Goal: Information Seeking & Learning: Learn about a topic

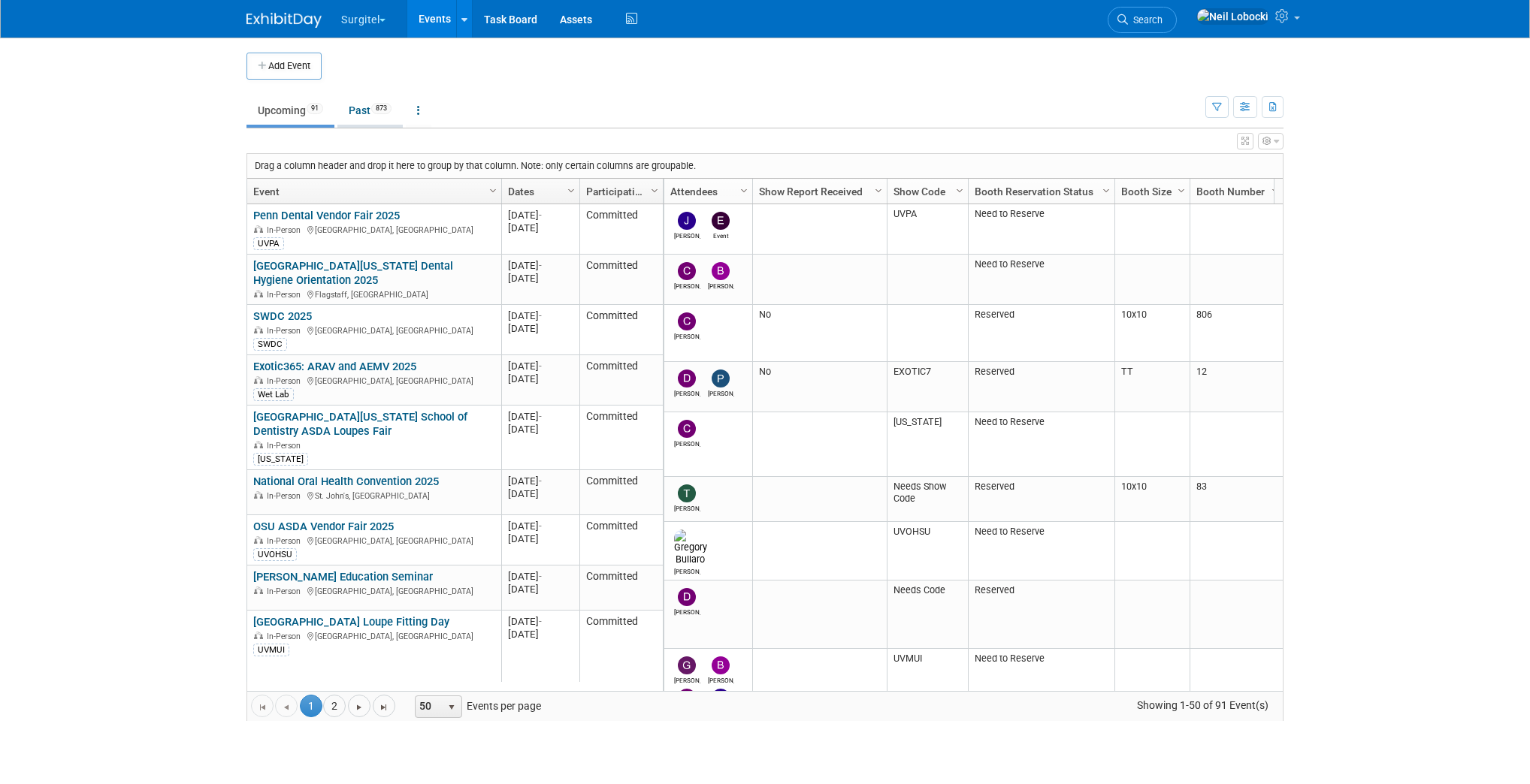
click at [366, 108] on link "Past 873" at bounding box center [370, 110] width 65 height 28
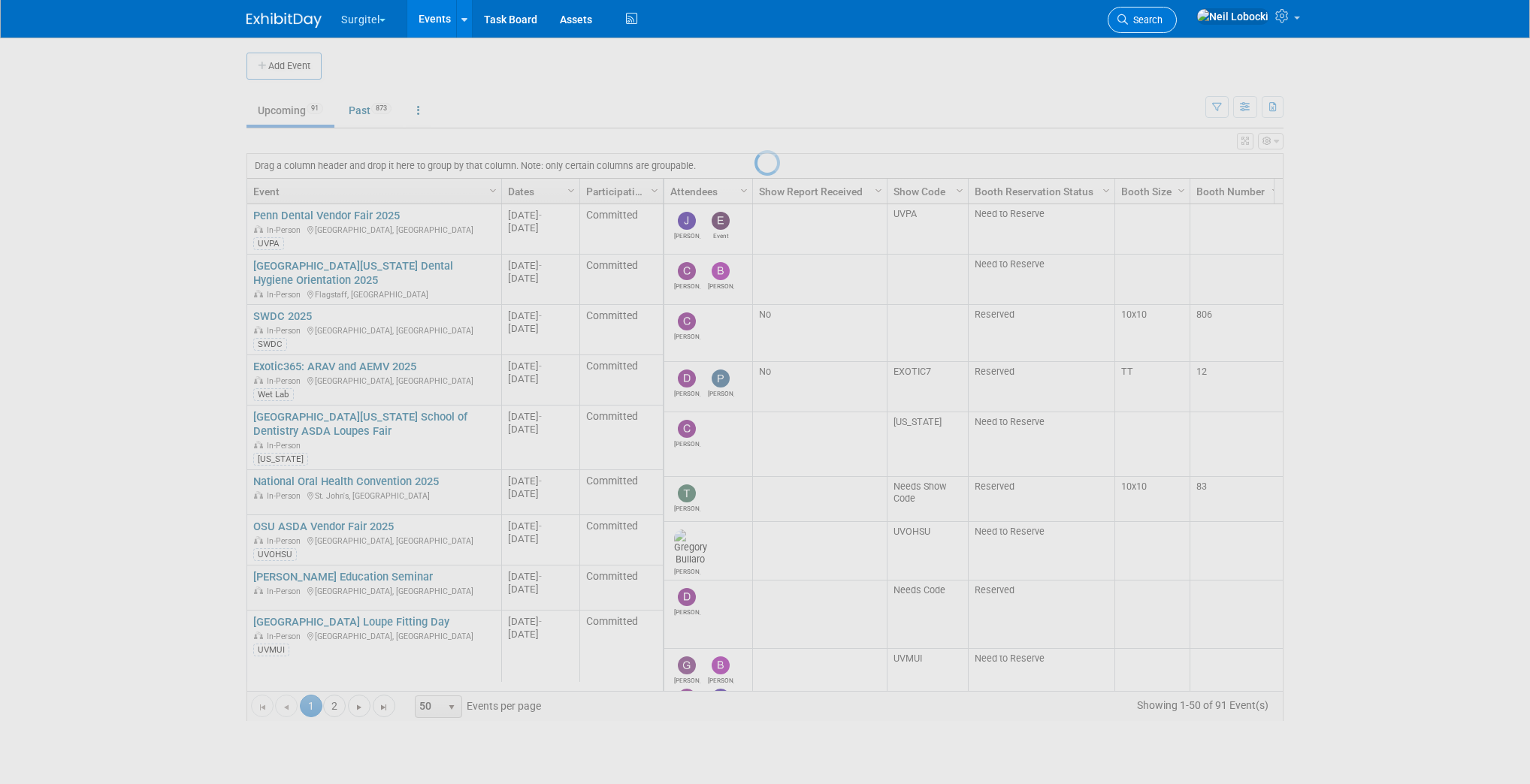
click at [1162, 17] on span "Search" at bounding box center [1145, 20] width 34 height 11
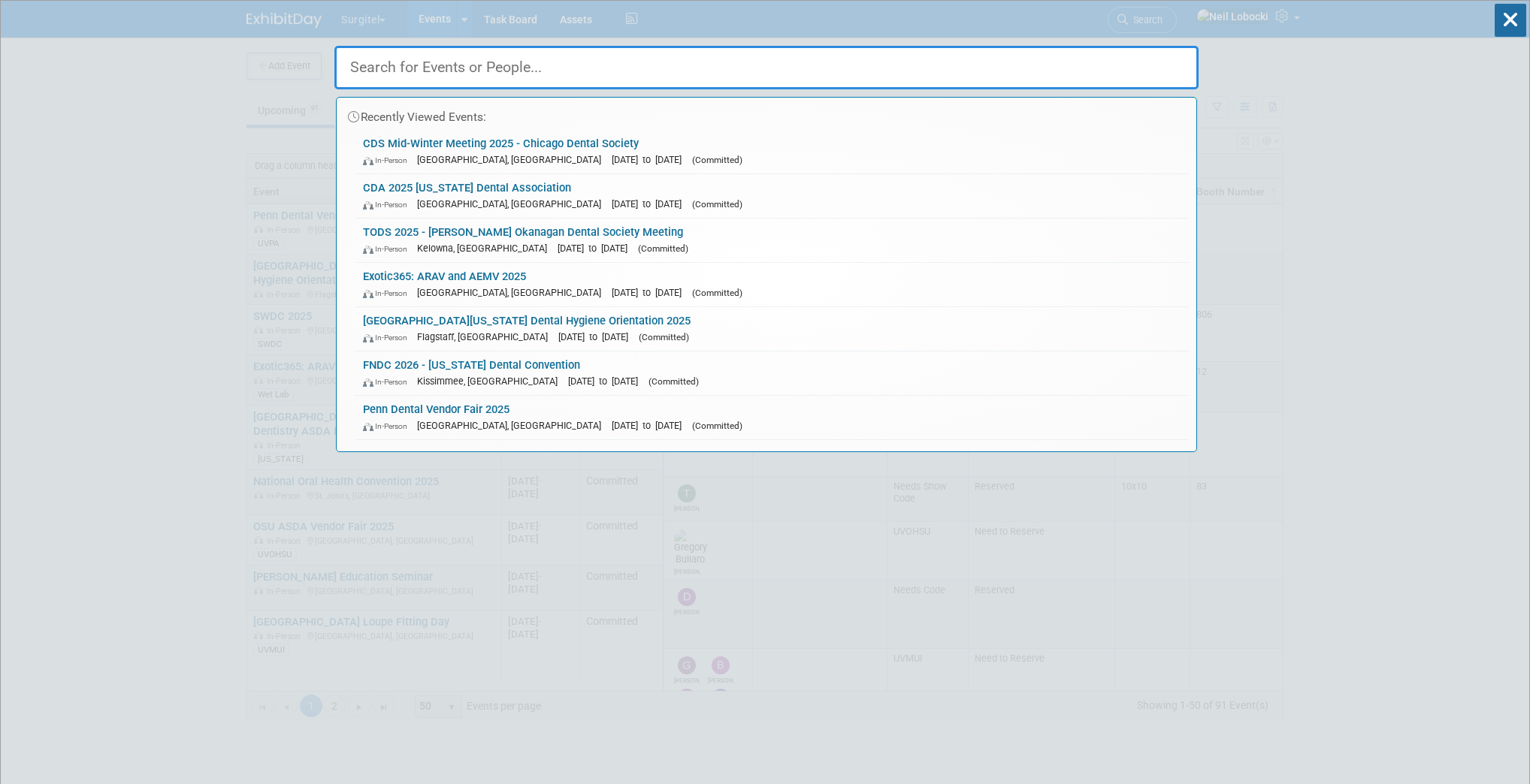
click at [582, 70] on input "text" at bounding box center [766, 67] width 864 height 44
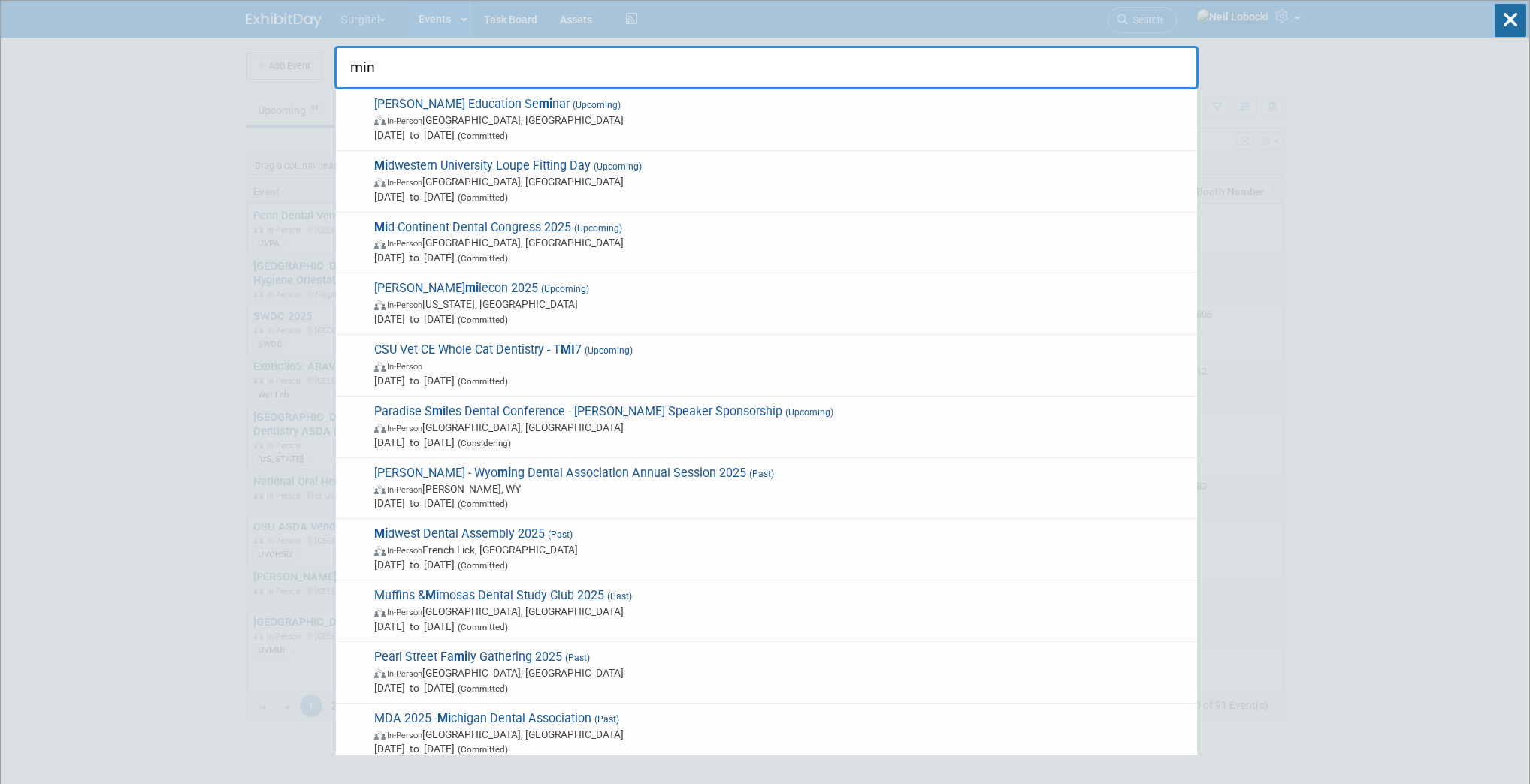
type input "min"
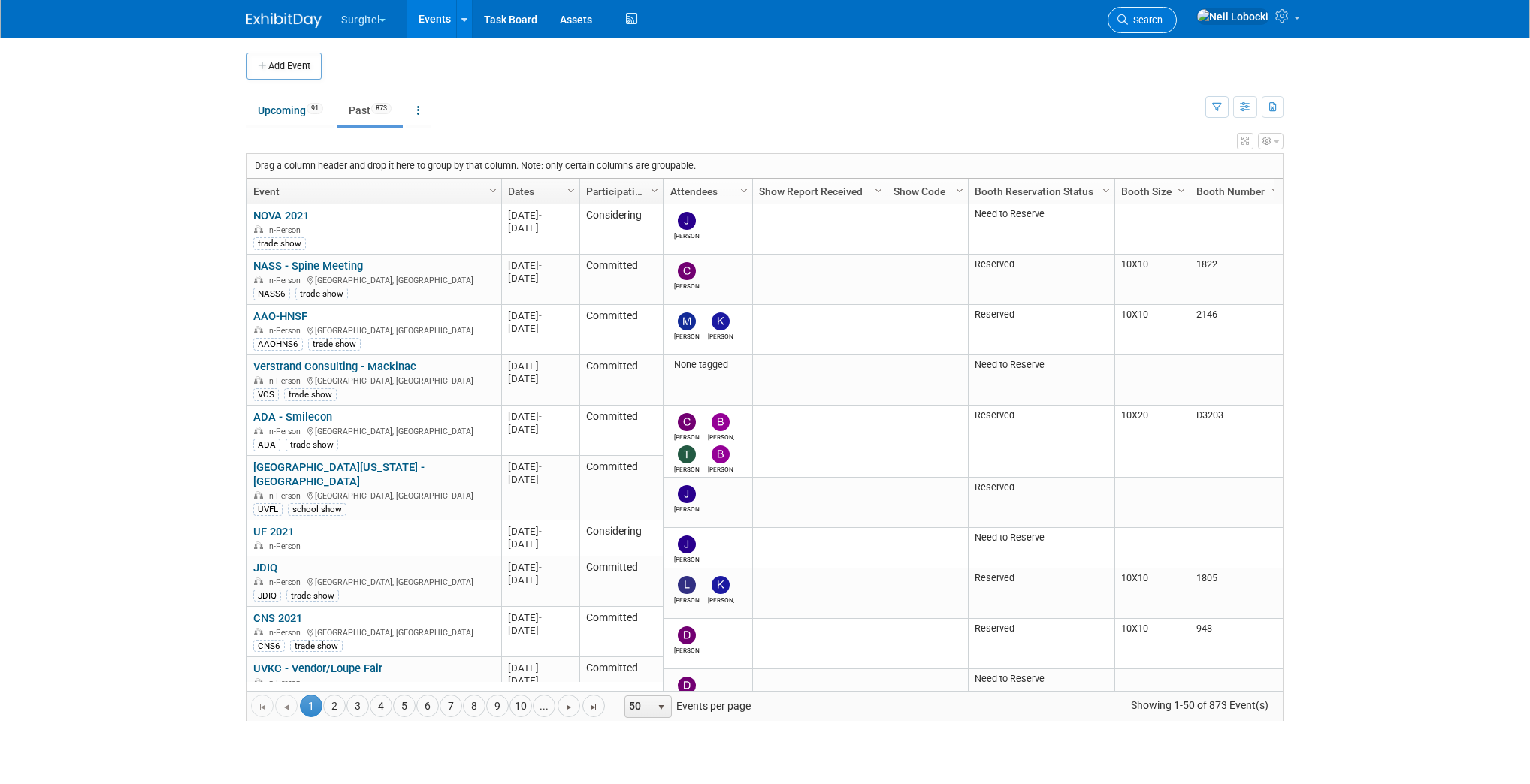
click at [1162, 15] on span "Search" at bounding box center [1145, 20] width 34 height 11
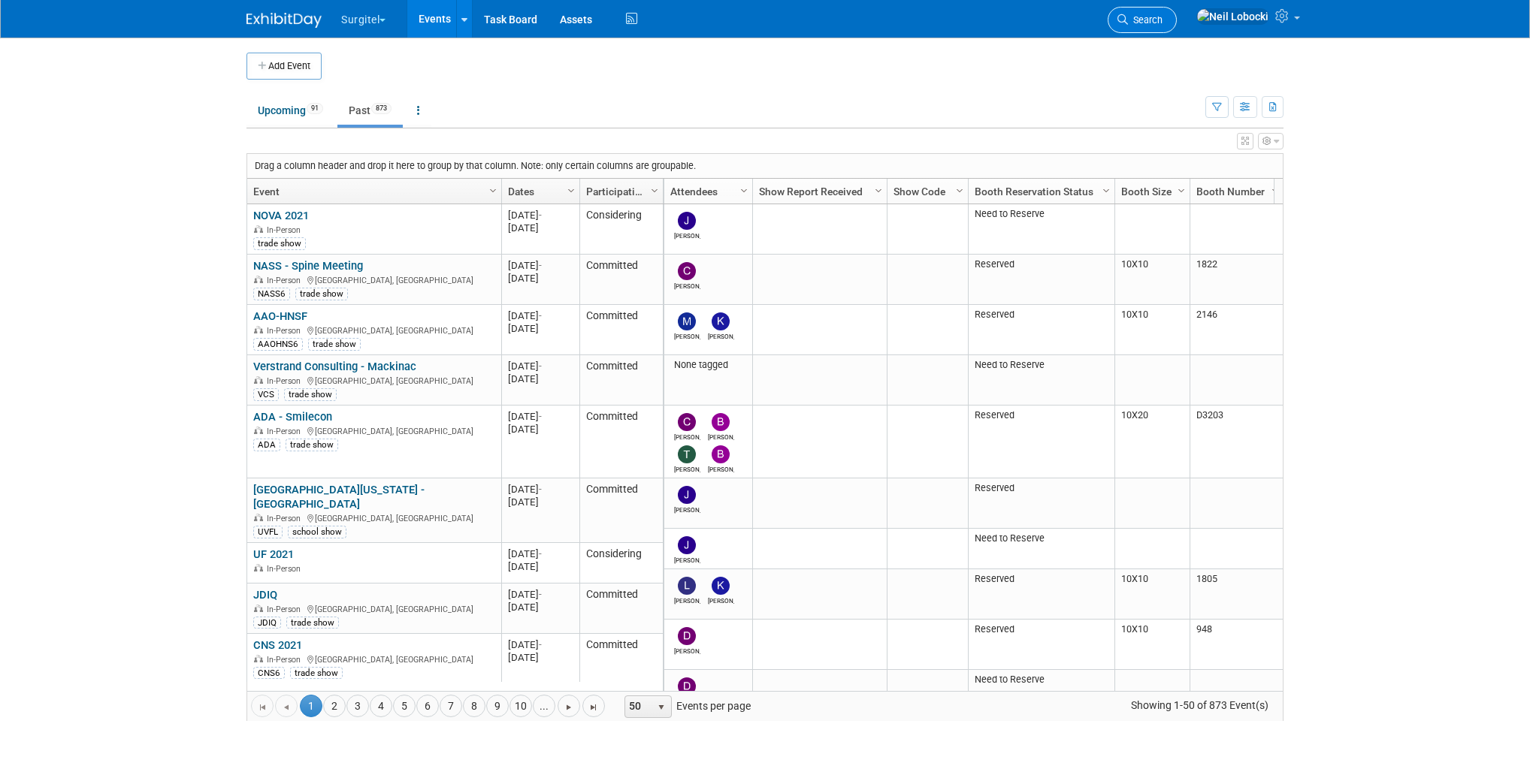
click at [1162, 15] on span "Search" at bounding box center [1145, 20] width 34 height 11
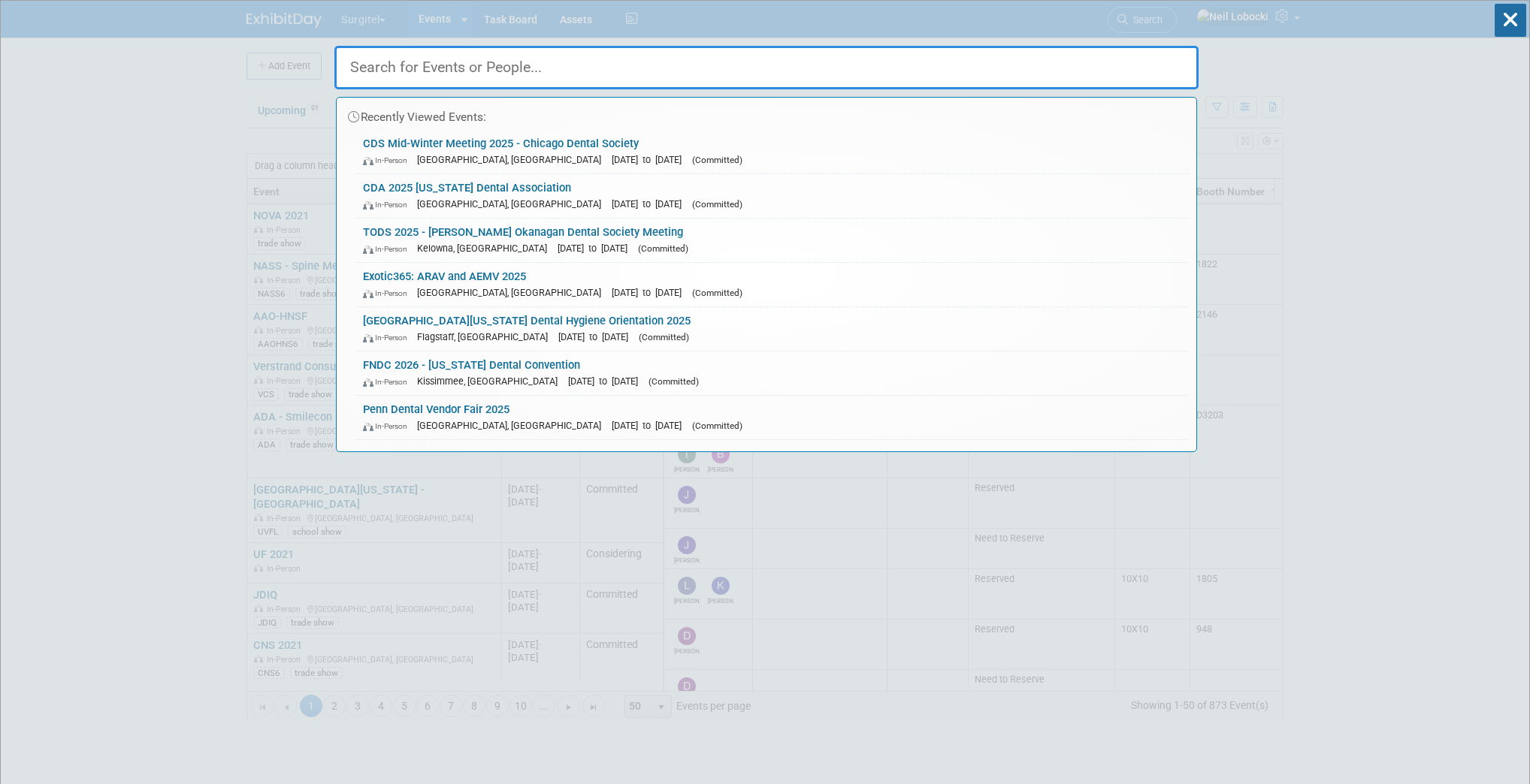
click at [558, 60] on input "text" at bounding box center [766, 67] width 864 height 44
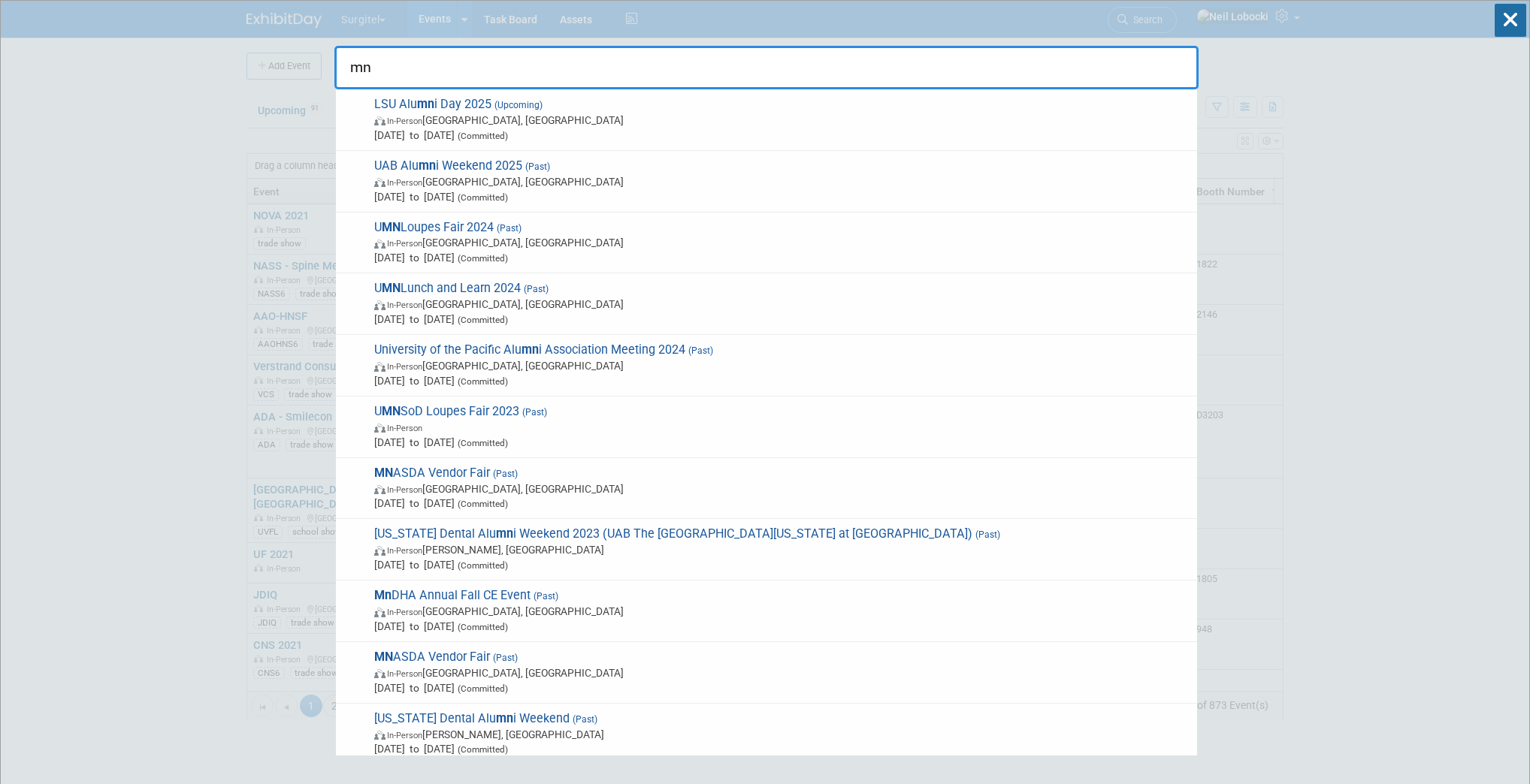
click at [381, 69] on input "mn" at bounding box center [766, 67] width 864 height 44
click at [381, 69] on input "mn" at bounding box center [766, 67] width 864 height 44
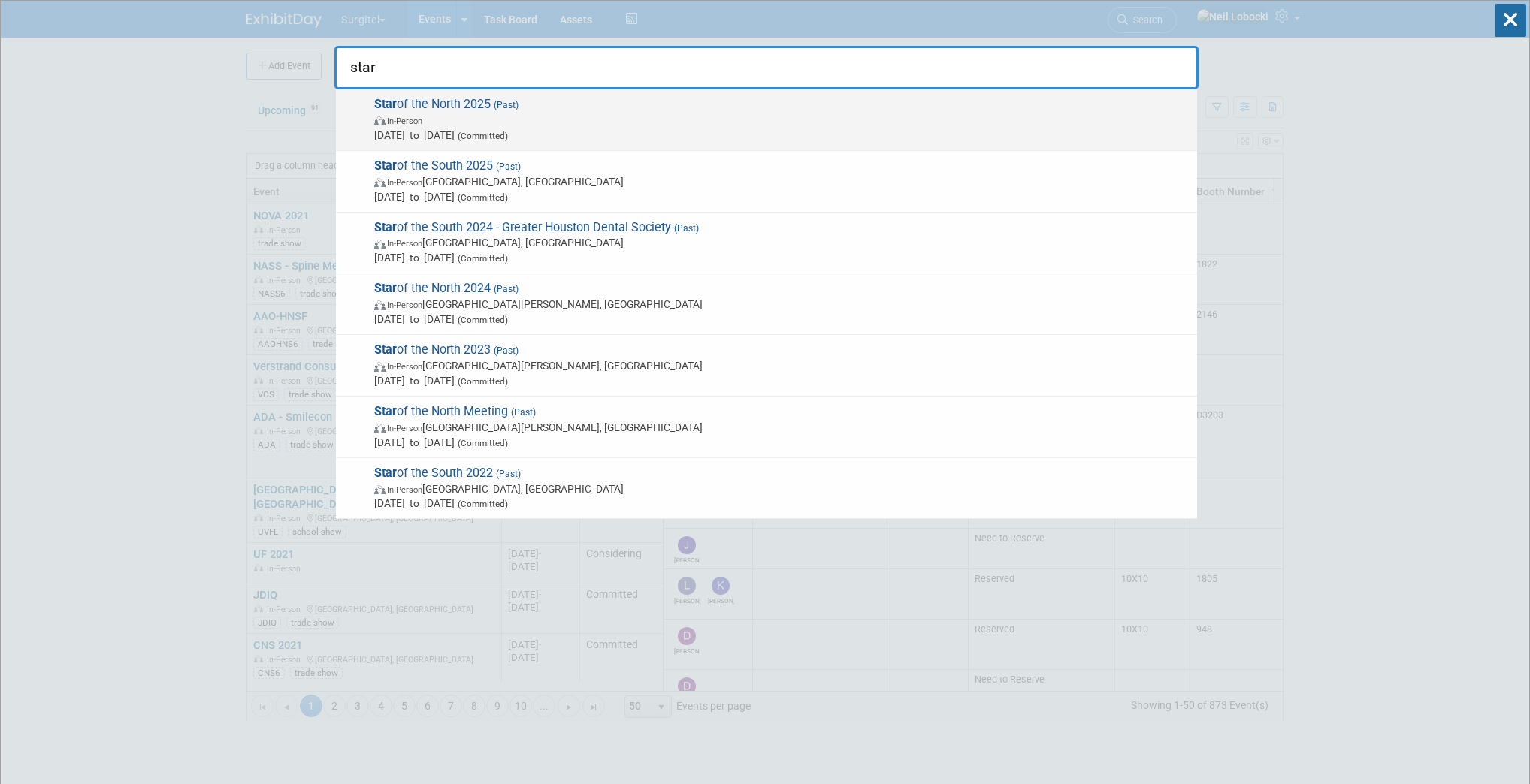
type input "star"
click at [501, 120] on span "In-Person" at bounding box center [782, 121] width 815 height 15
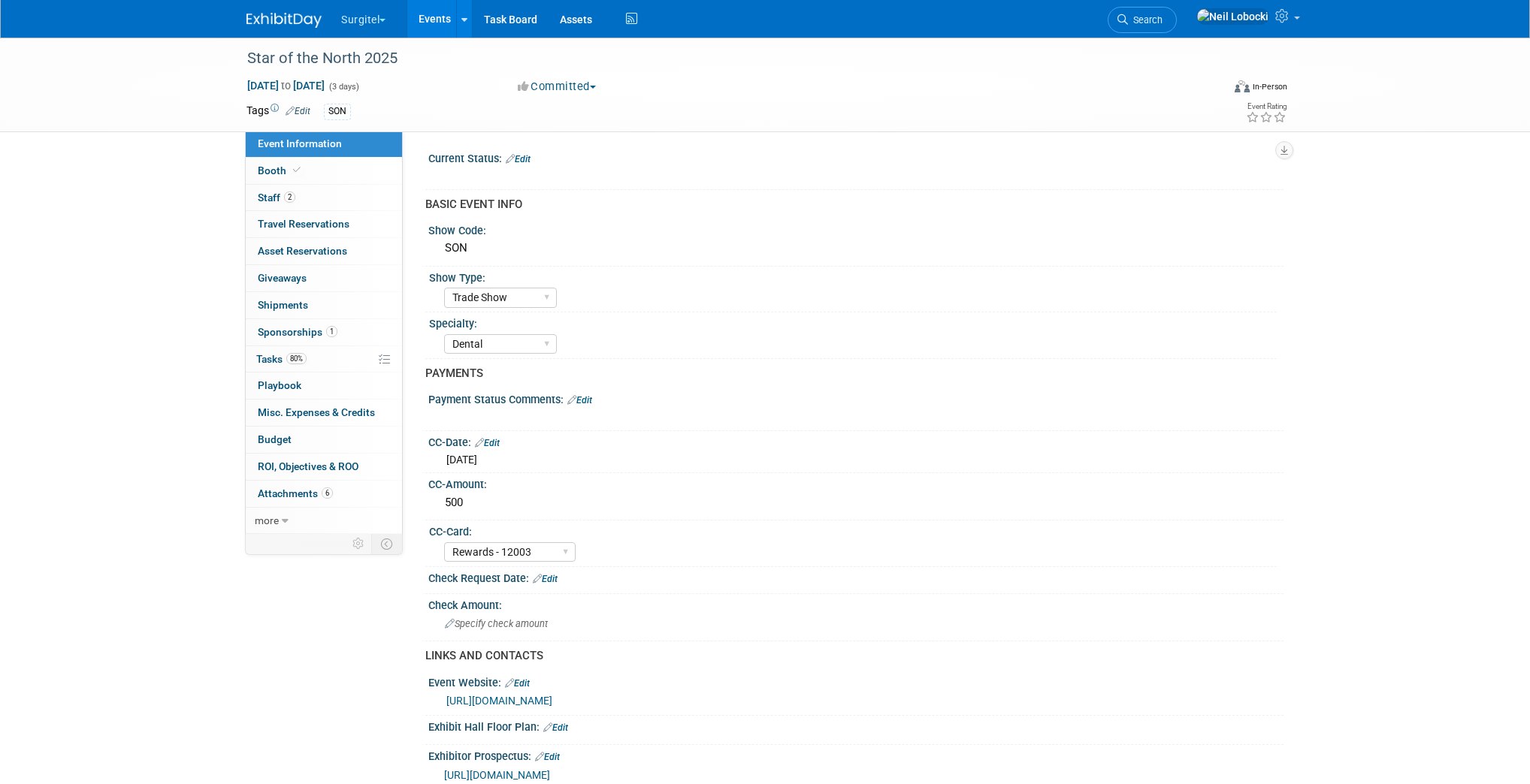
select select "Trade Show"
select select "Dental"
select select "Rewards - 12003"
select select "Yes"
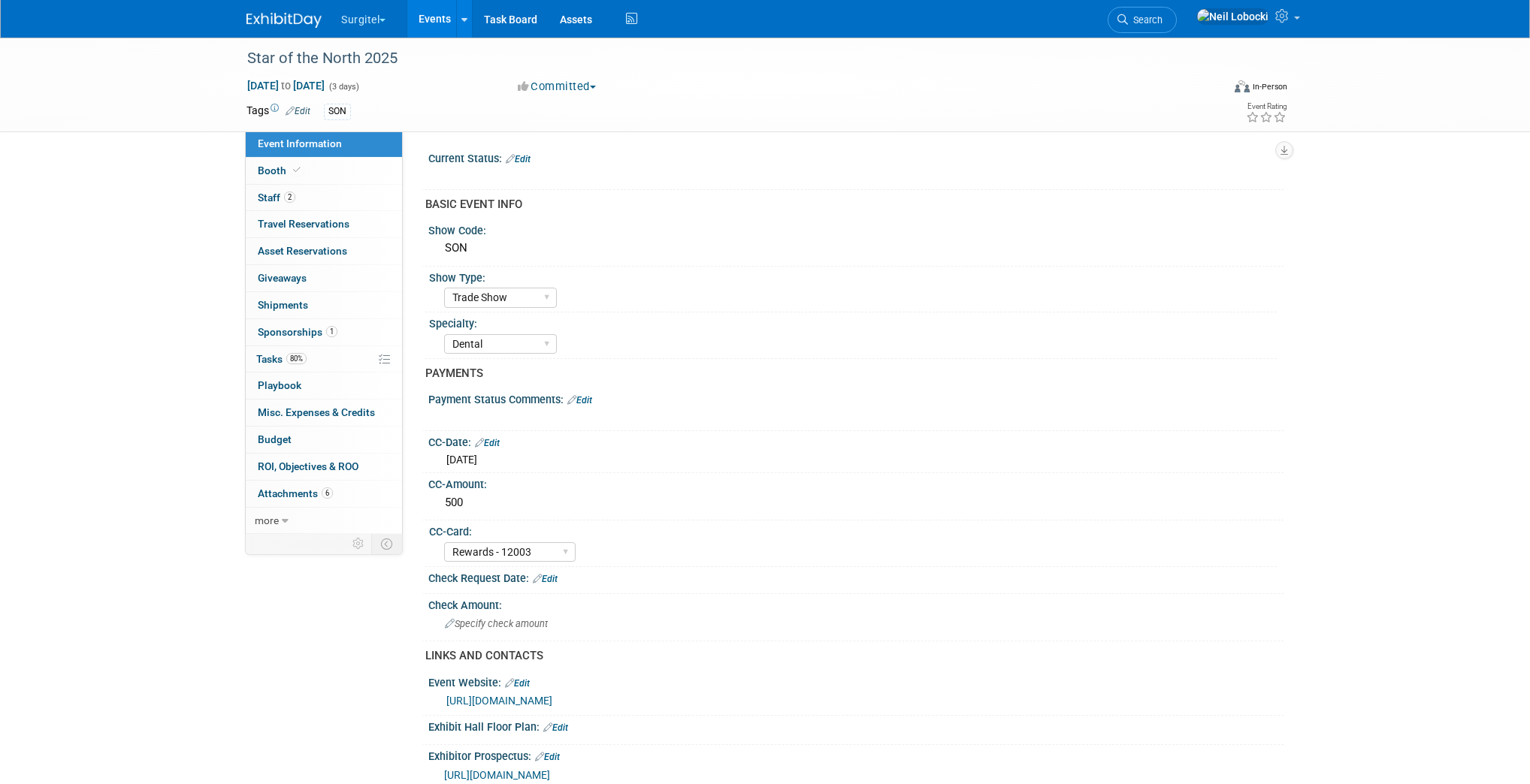
select select "Yes"
click at [307, 174] on link "Booth" at bounding box center [324, 171] width 156 height 27
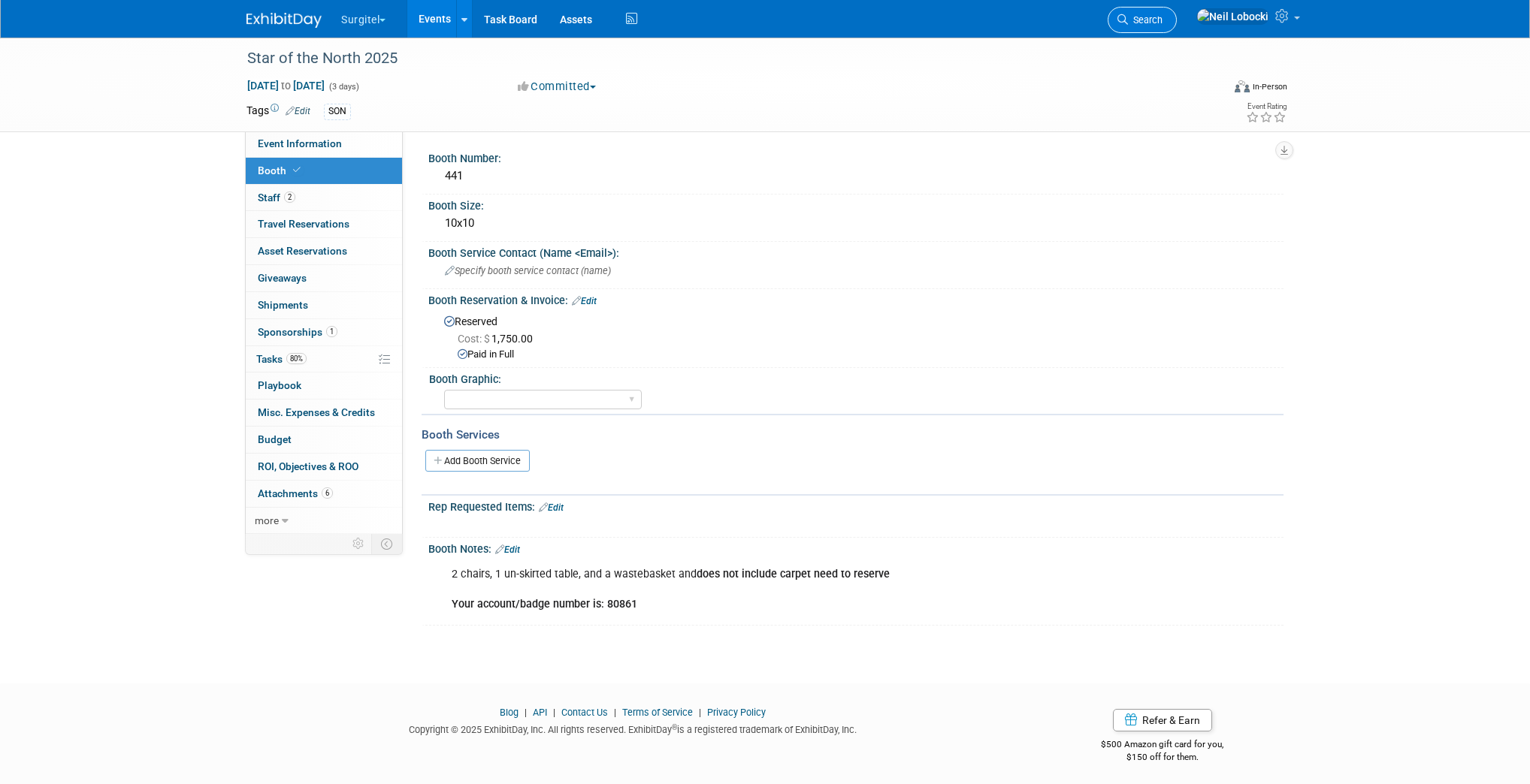
click at [1162, 17] on span "Search" at bounding box center [1145, 20] width 34 height 11
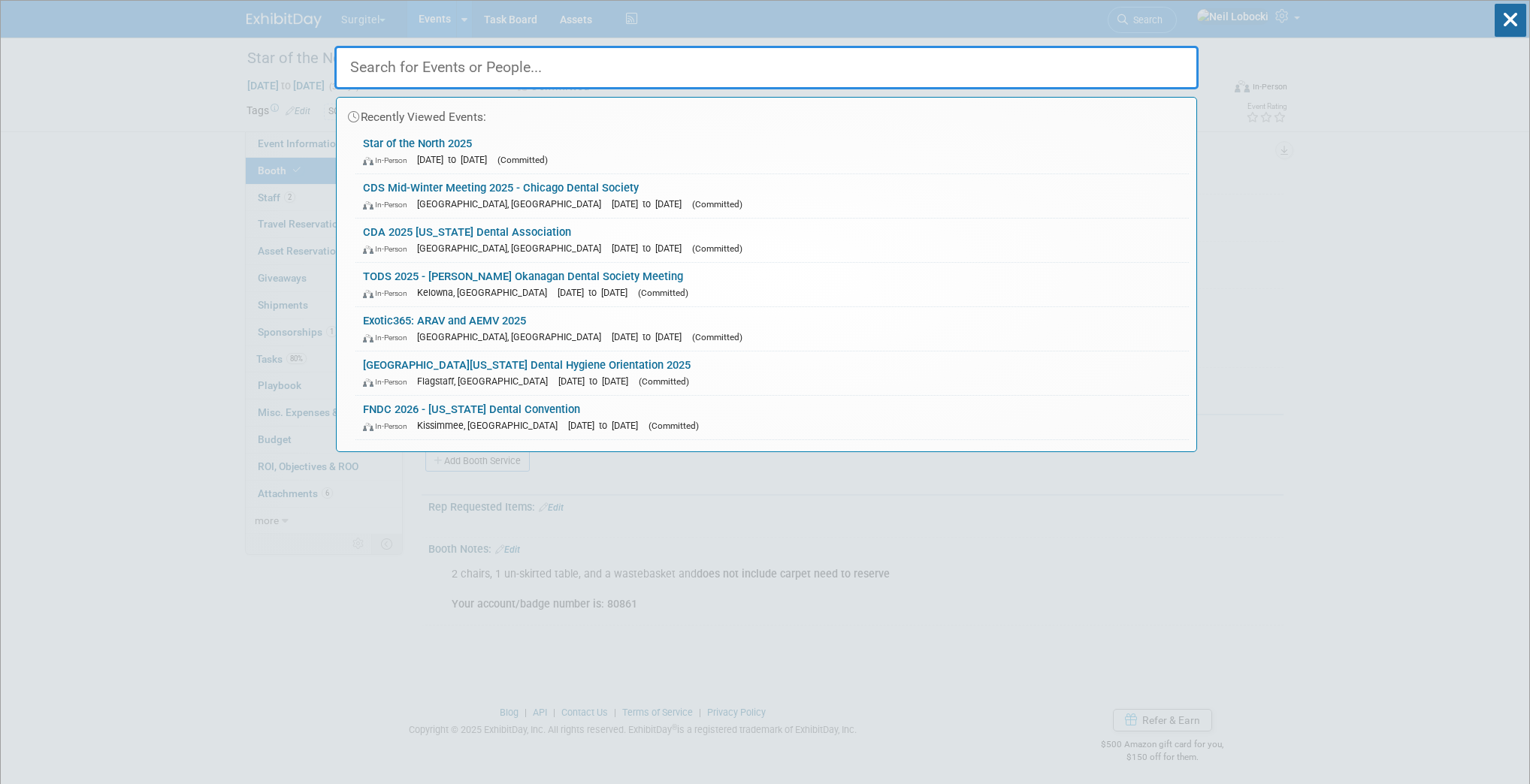
click at [556, 69] on input "text" at bounding box center [766, 67] width 864 height 44
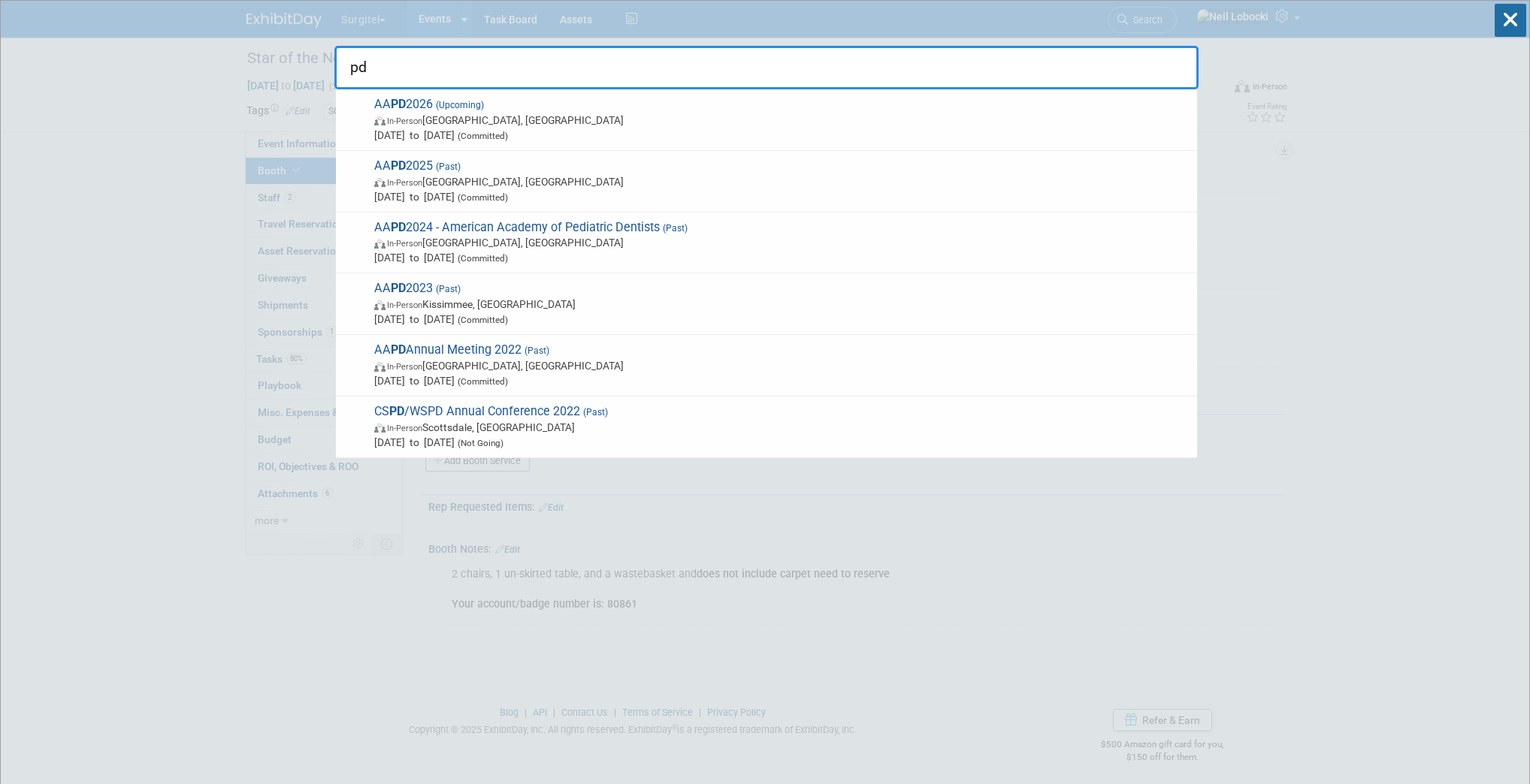
type input "p"
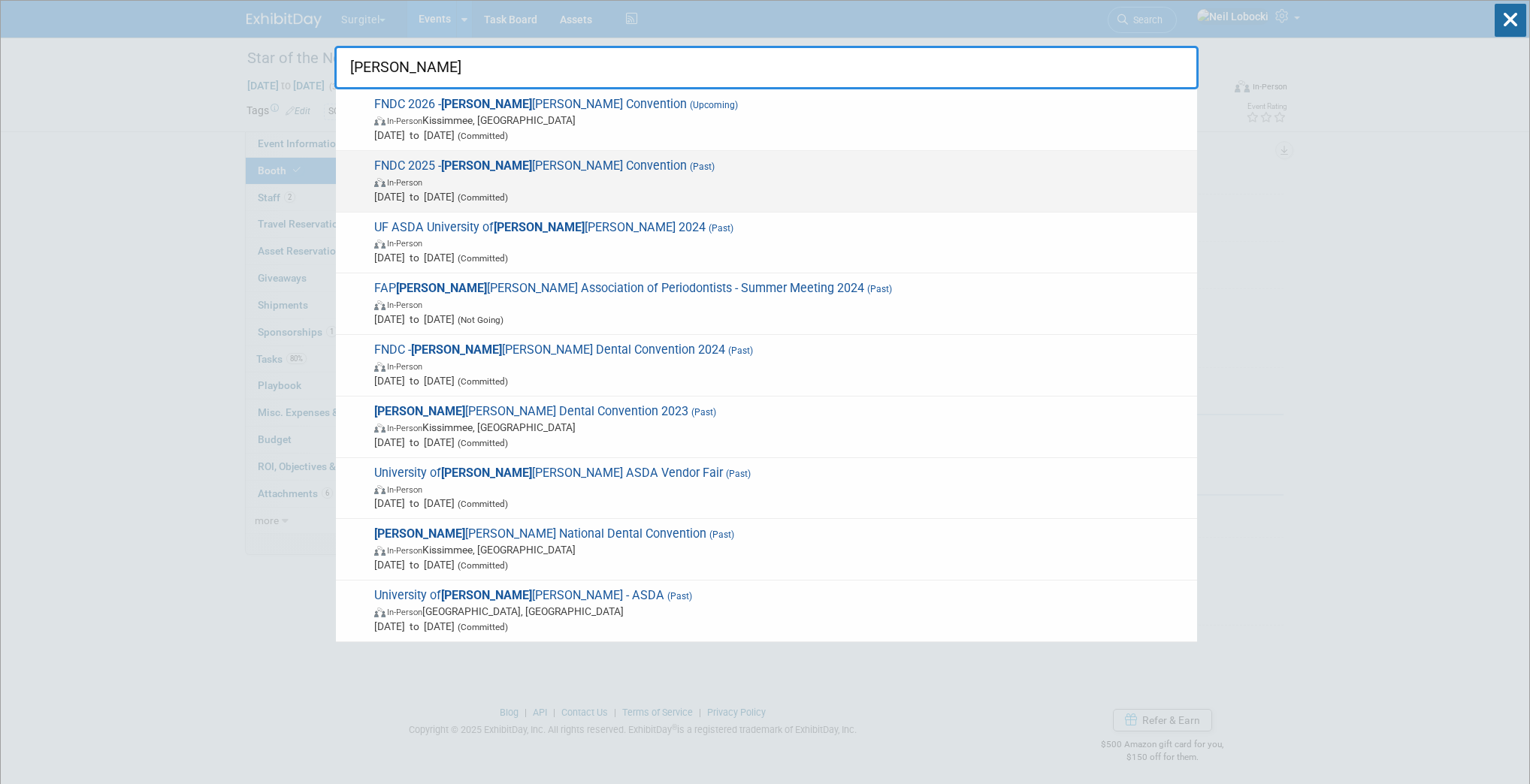
type input "flor"
click at [543, 181] on span "In-Person" at bounding box center [782, 182] width 815 height 15
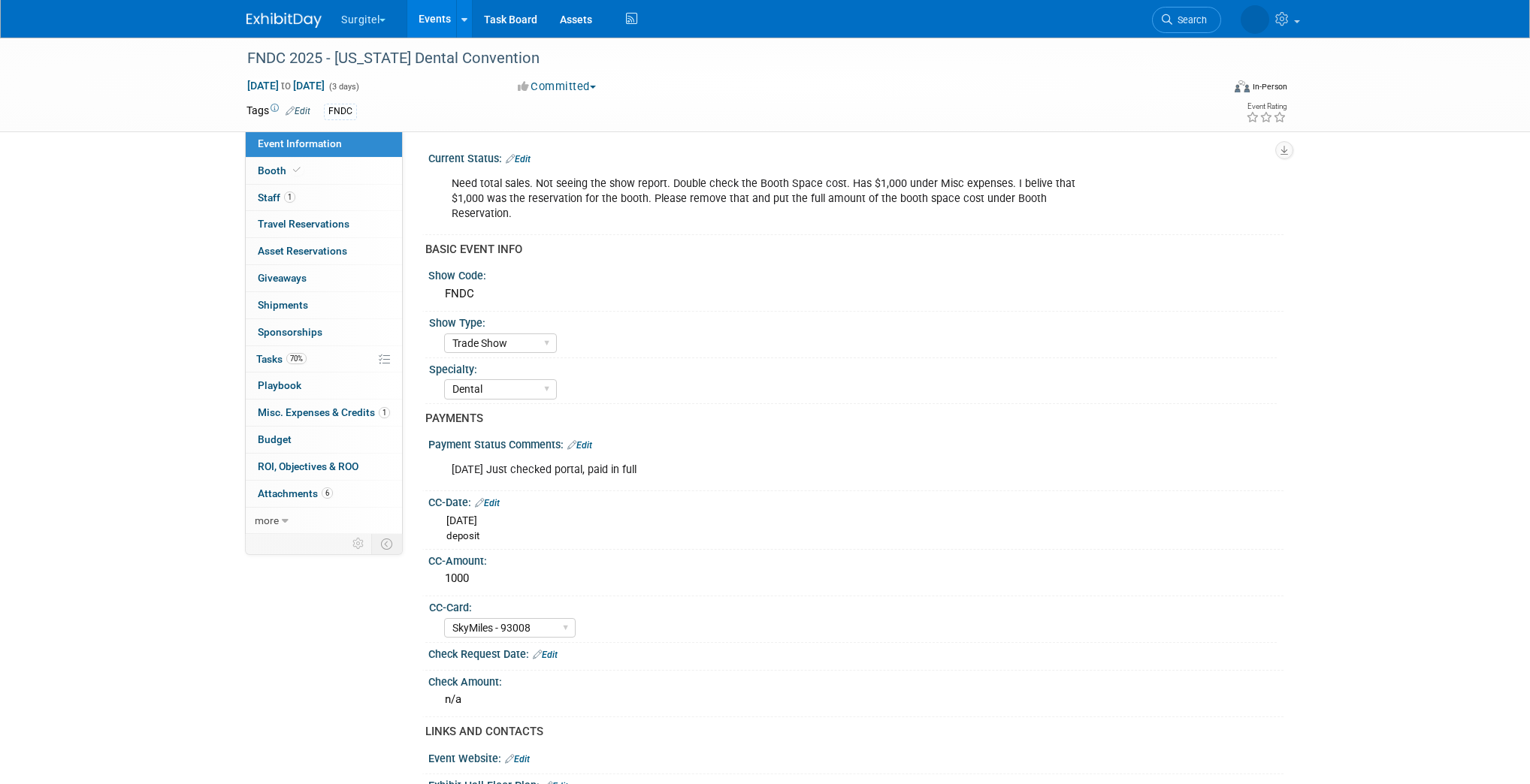
select select "Trade Show"
select select "Dental"
select select "SkyMiles - 93008"
select select "No"
click at [303, 176] on link "Booth" at bounding box center [324, 171] width 156 height 27
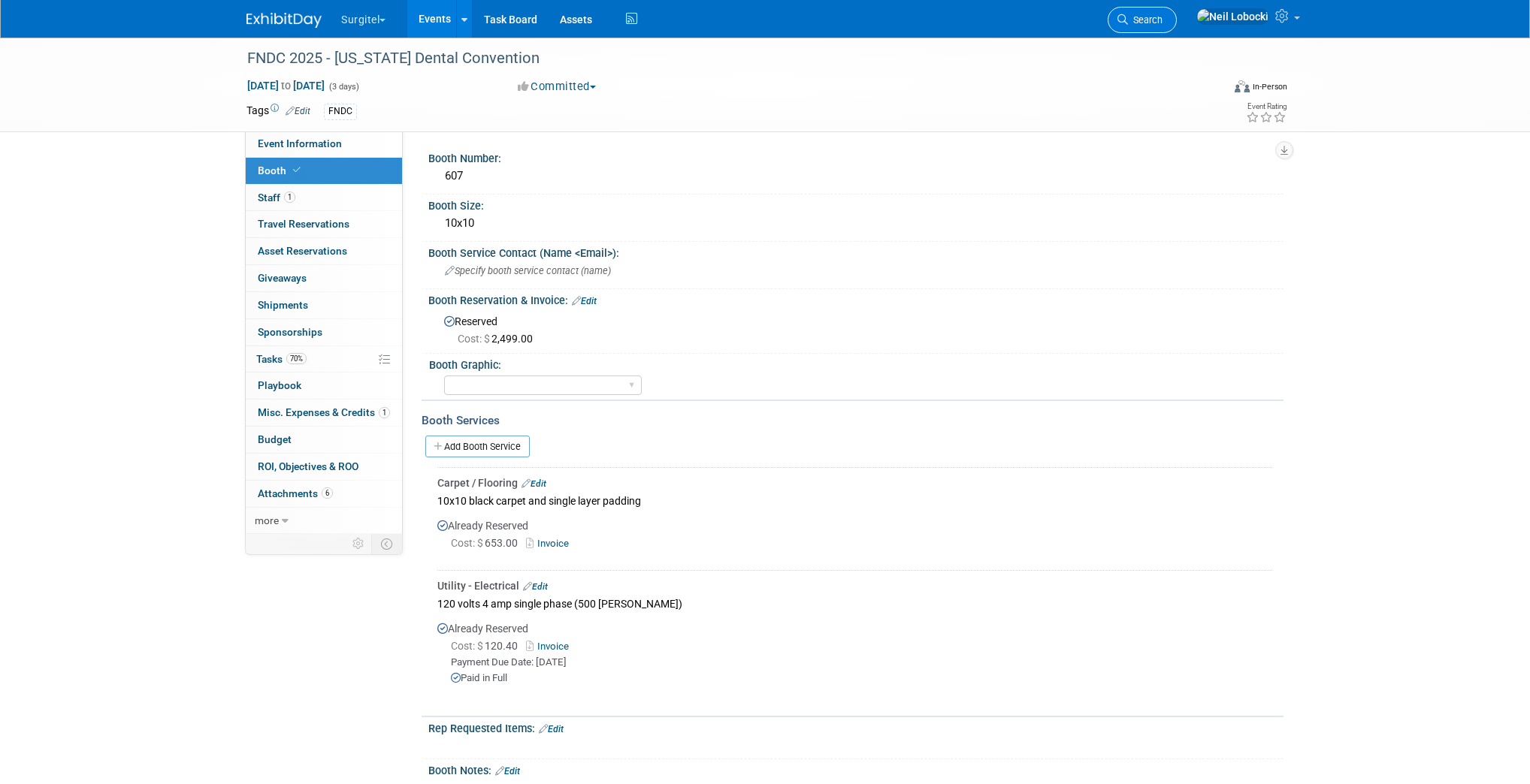
click at [1128, 18] on icon at bounding box center [1123, 20] width 10 height 10
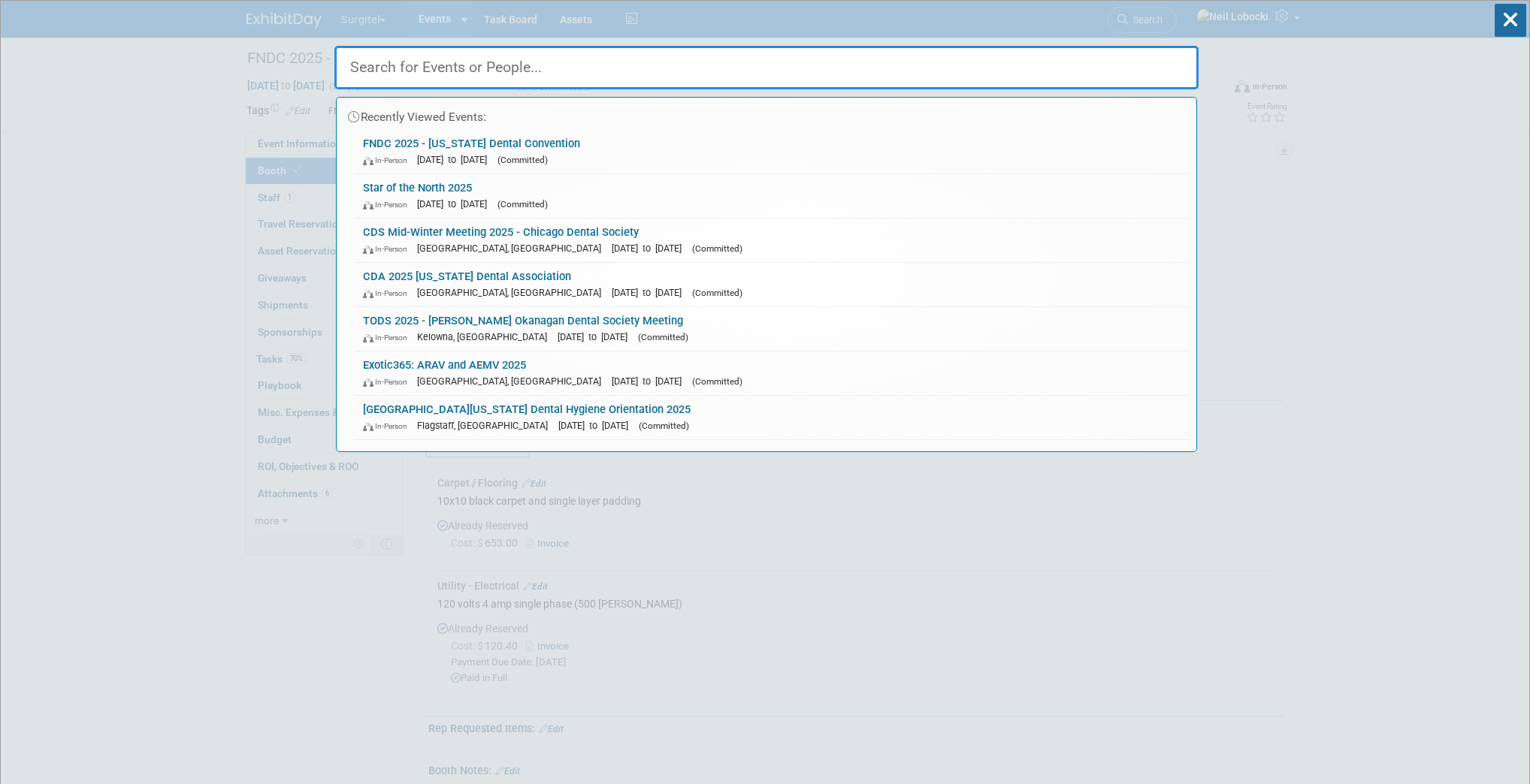
click at [728, 70] on input "text" at bounding box center [766, 67] width 864 height 44
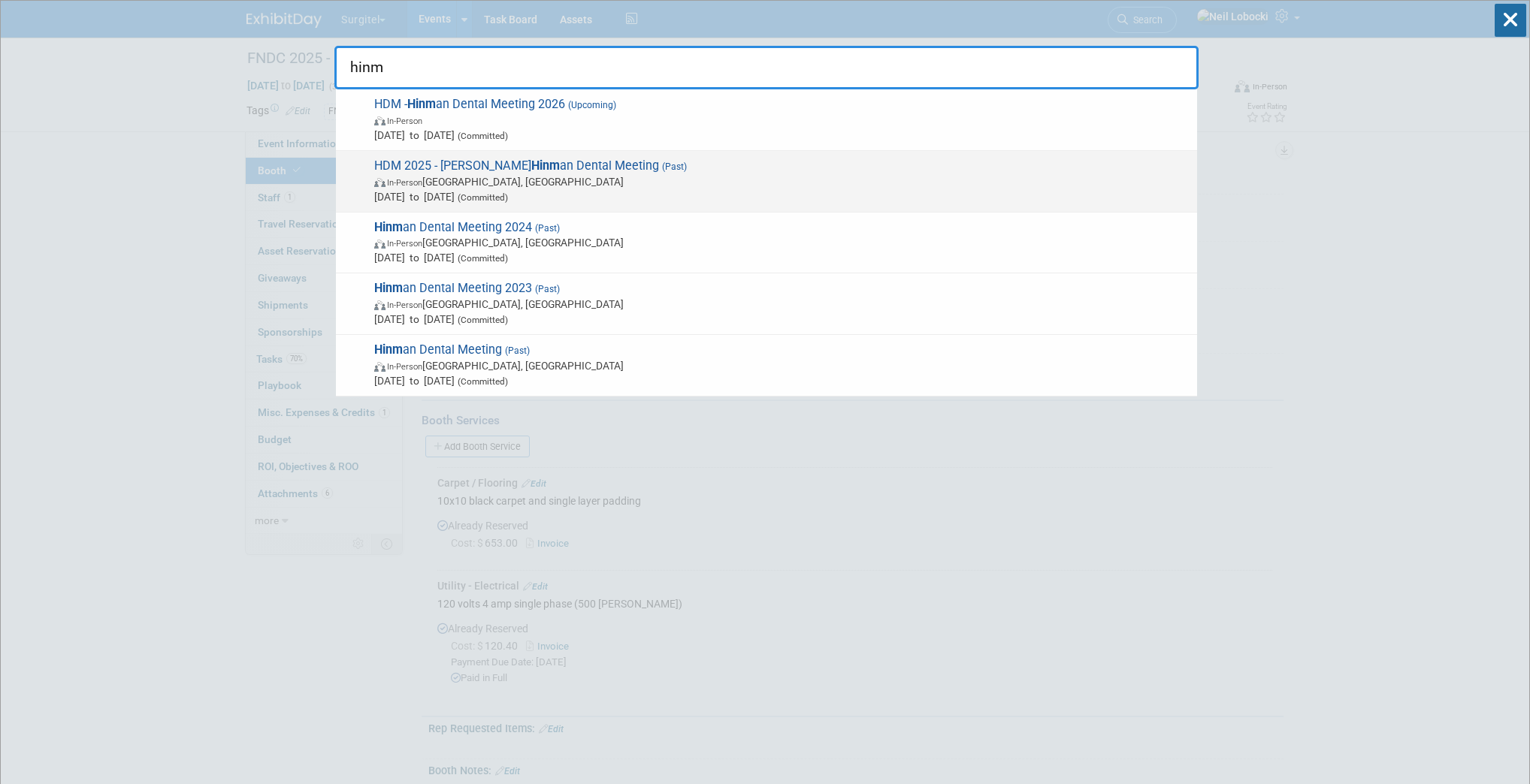
type input "hinm"
click at [615, 189] on span "Mar 20, 2025 to Mar 22, 2025 (Committed)" at bounding box center [782, 197] width 815 height 15
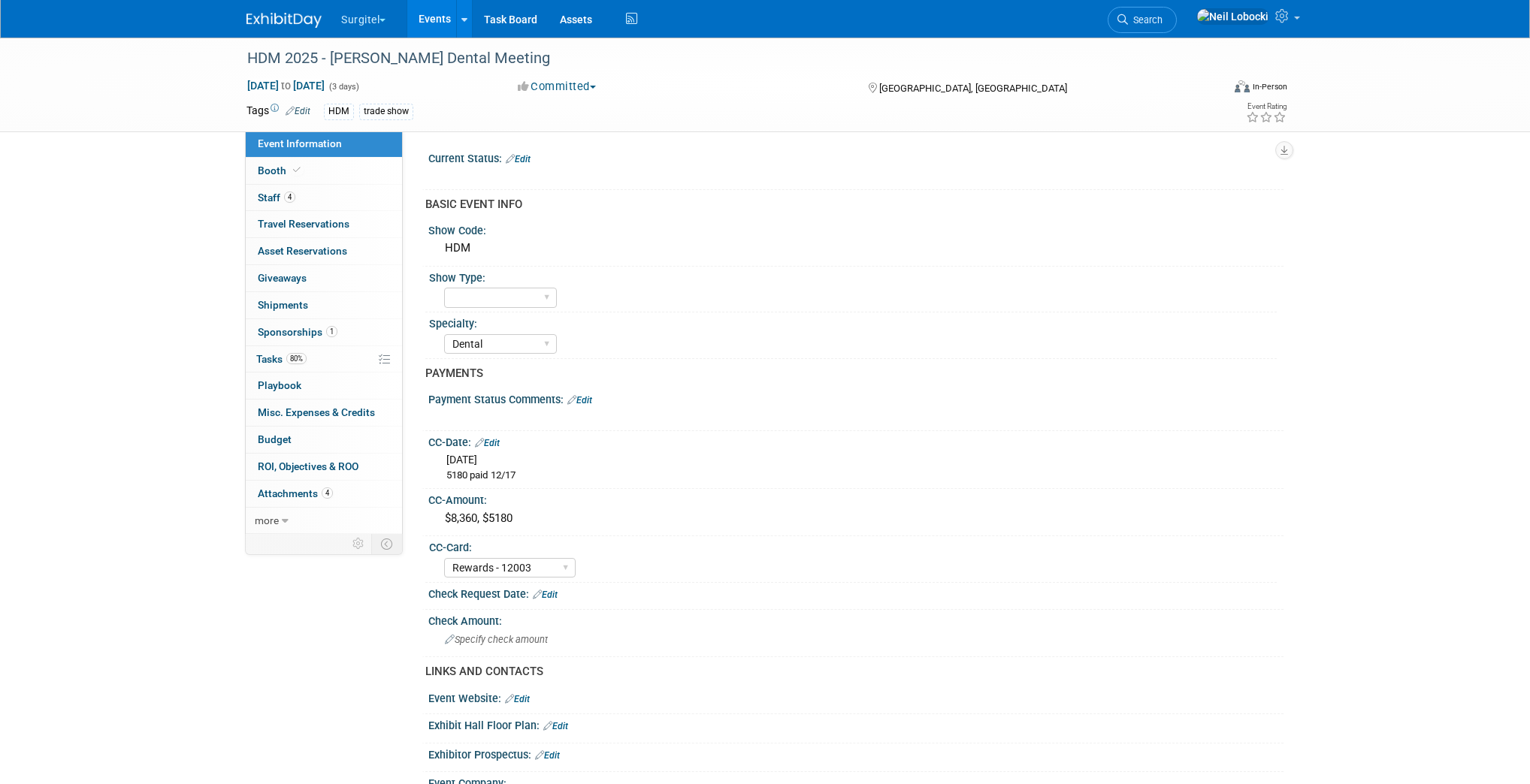
select select "Dental"
select select "Rewards - 12003"
select select "Yes"
click at [297, 174] on icon at bounding box center [297, 171] width 8 height 9
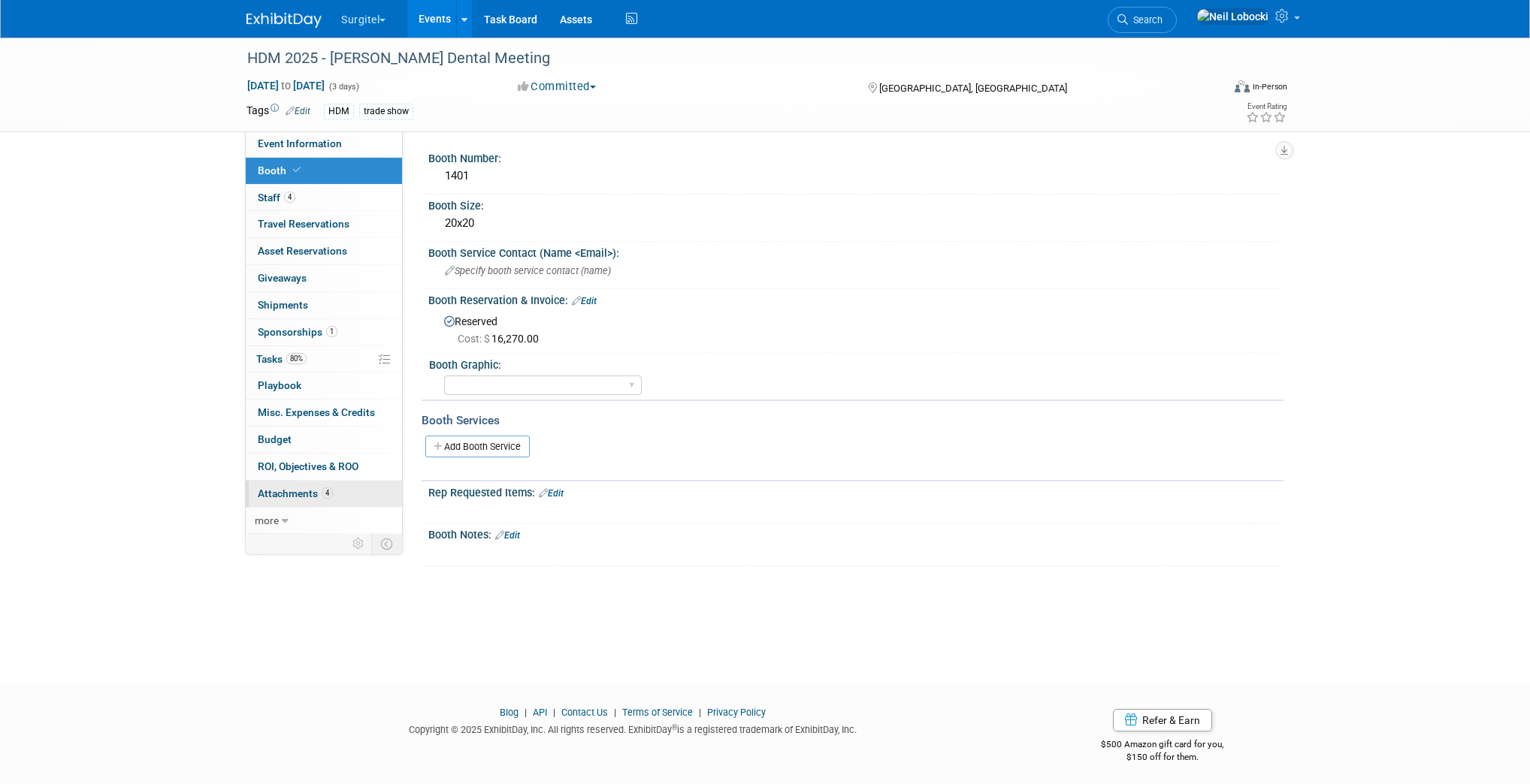
click at [291, 488] on span "Attachments 4" at bounding box center [296, 494] width 75 height 12
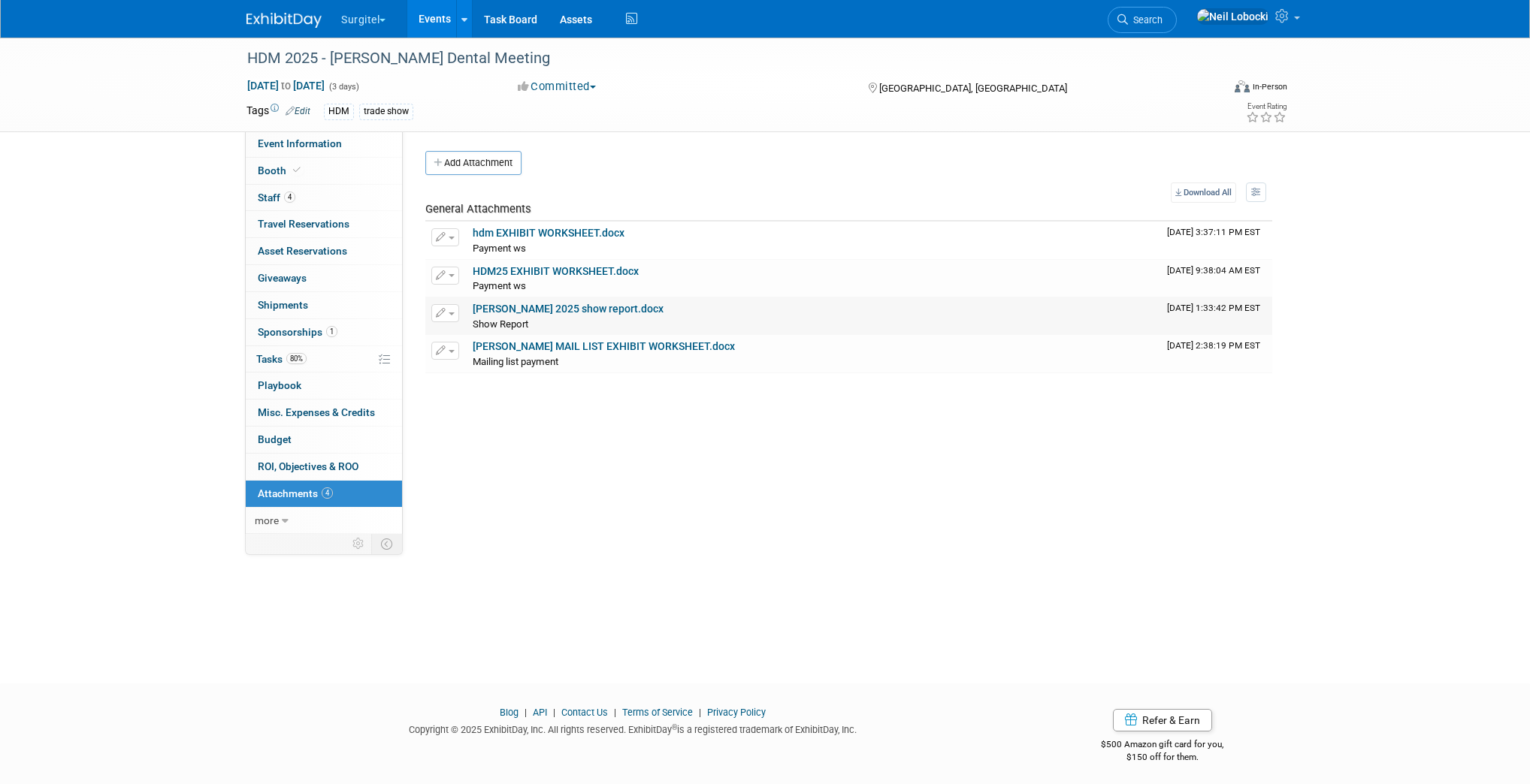
click at [564, 308] on link "HInman 2025 show report.docx" at bounding box center [567, 308] width 191 height 12
click at [1162, 17] on span "Search" at bounding box center [1145, 20] width 34 height 11
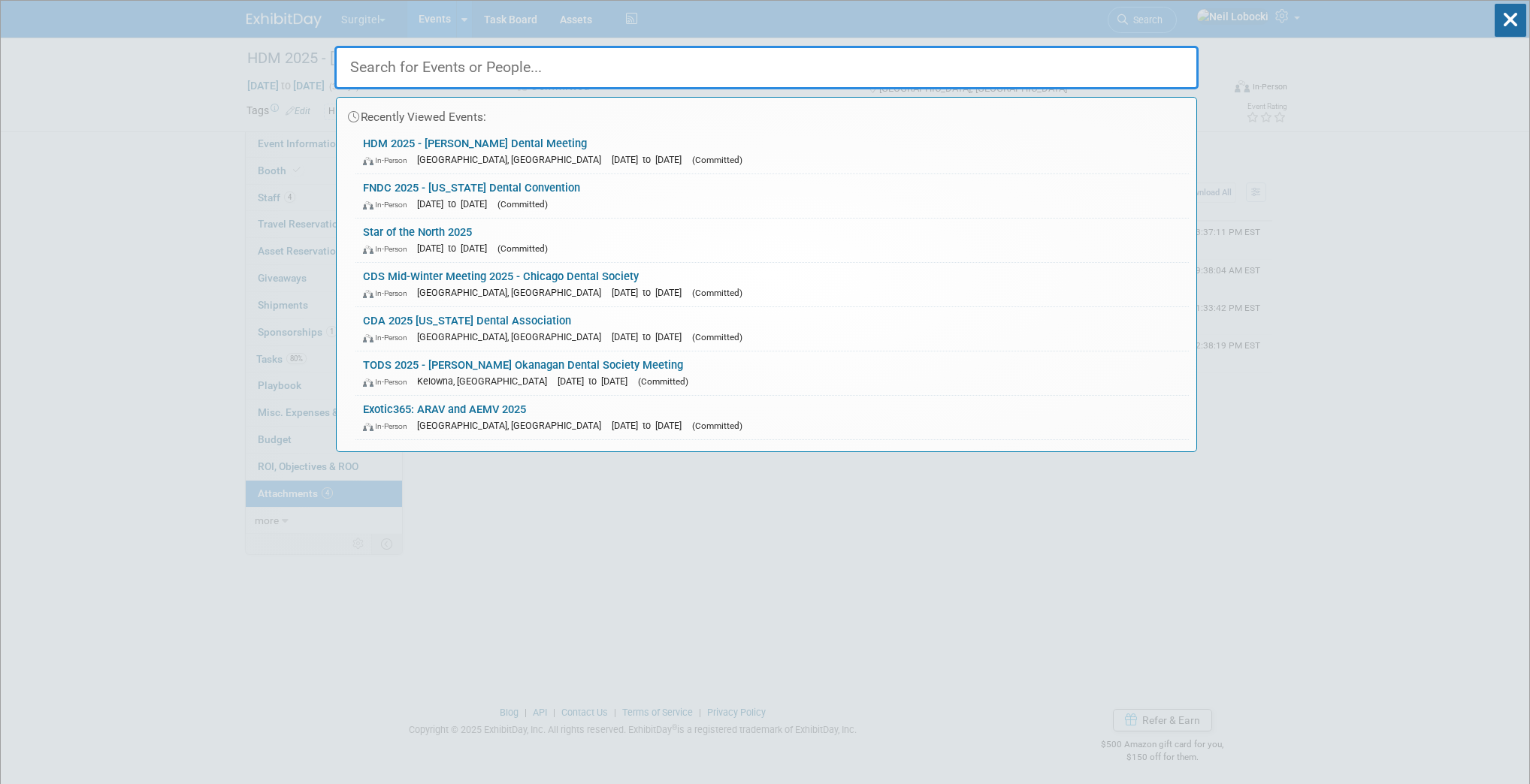
click at [657, 69] on input "text" at bounding box center [766, 67] width 864 height 44
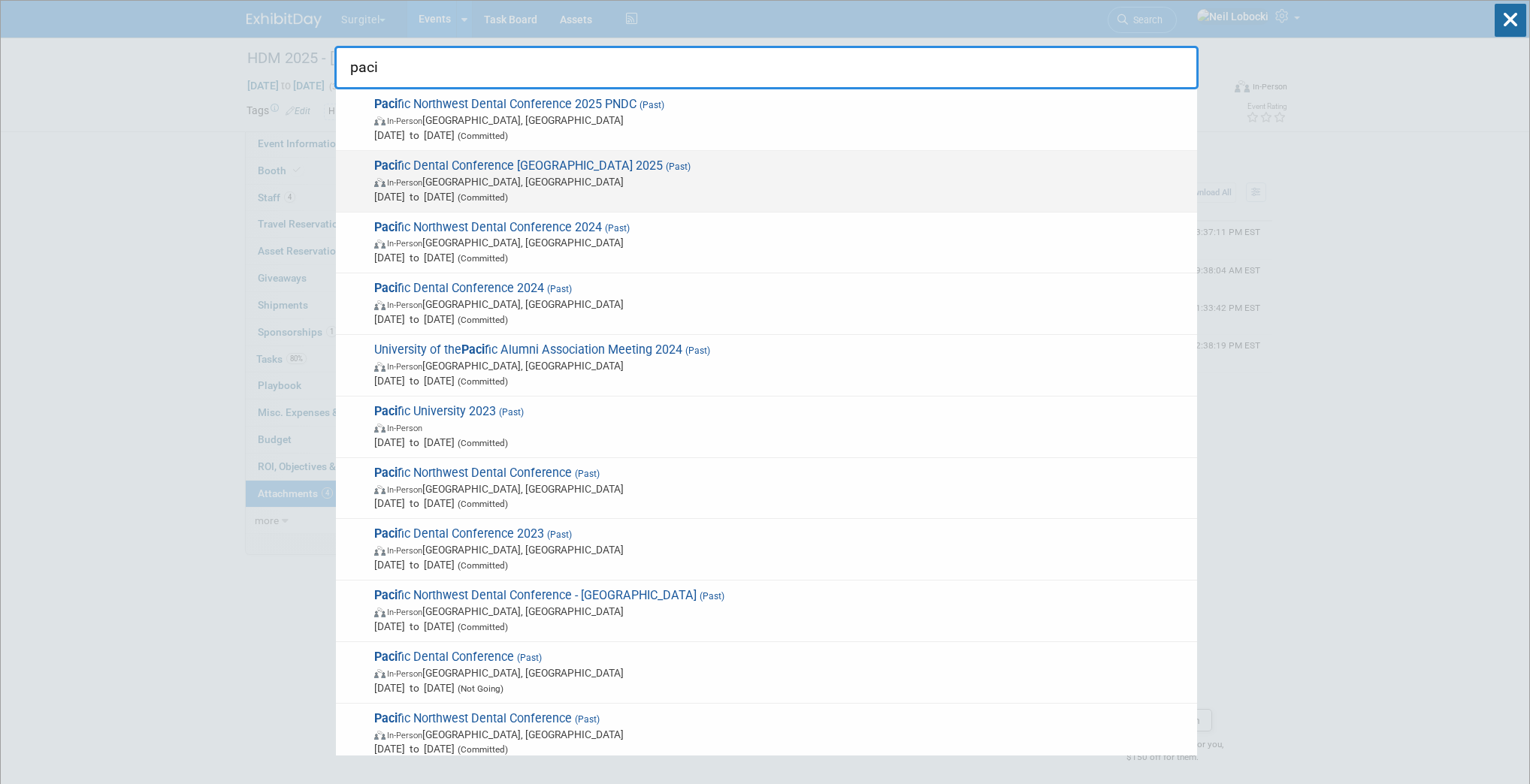
type input "paci"
click at [578, 180] on span "In-Person Vancouver, Canada" at bounding box center [782, 182] width 815 height 15
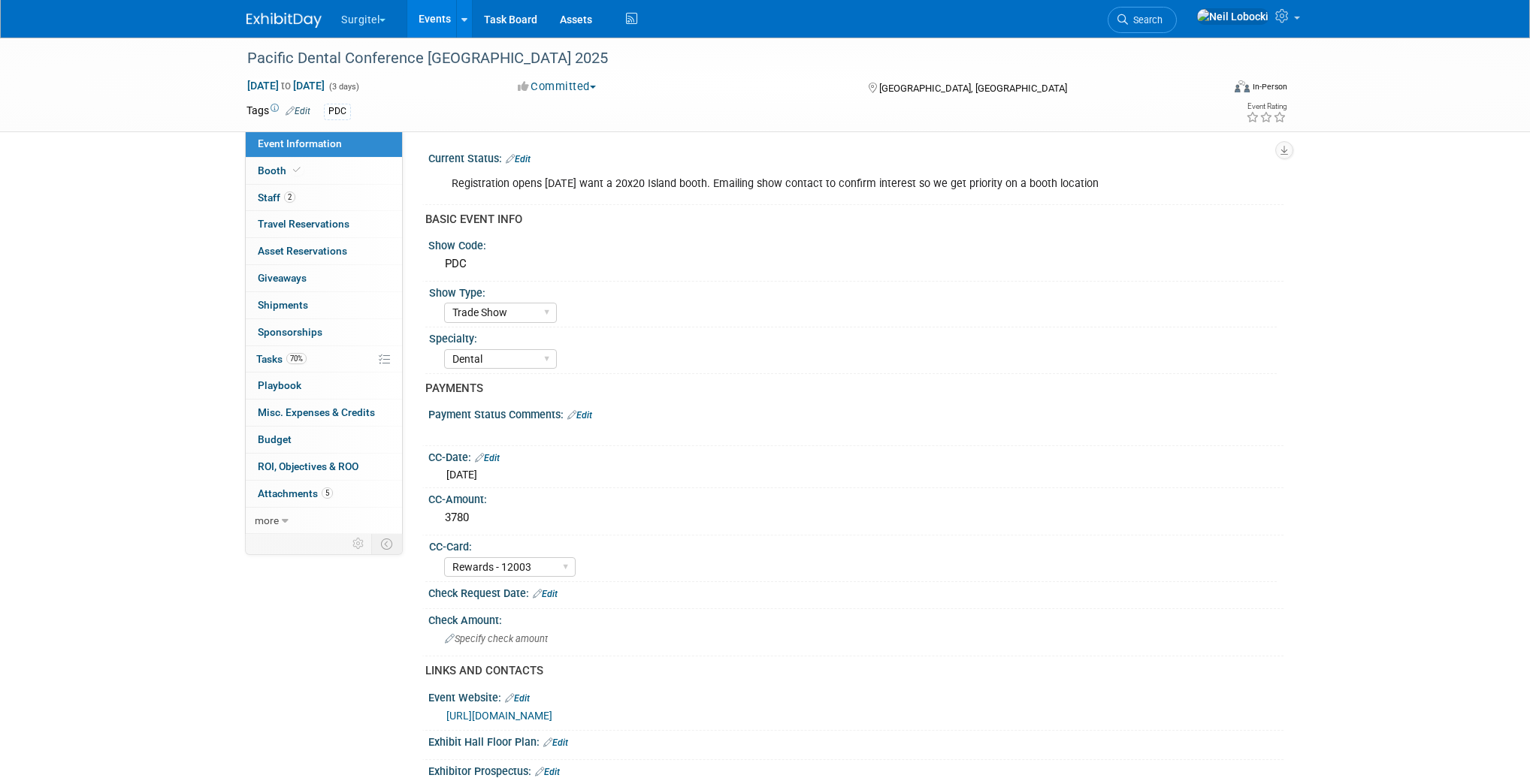
select select "Trade Show"
select select "Dental"
select select "Rewards - 12003"
select select "Yes"
click at [328, 174] on link "Booth" at bounding box center [324, 171] width 156 height 27
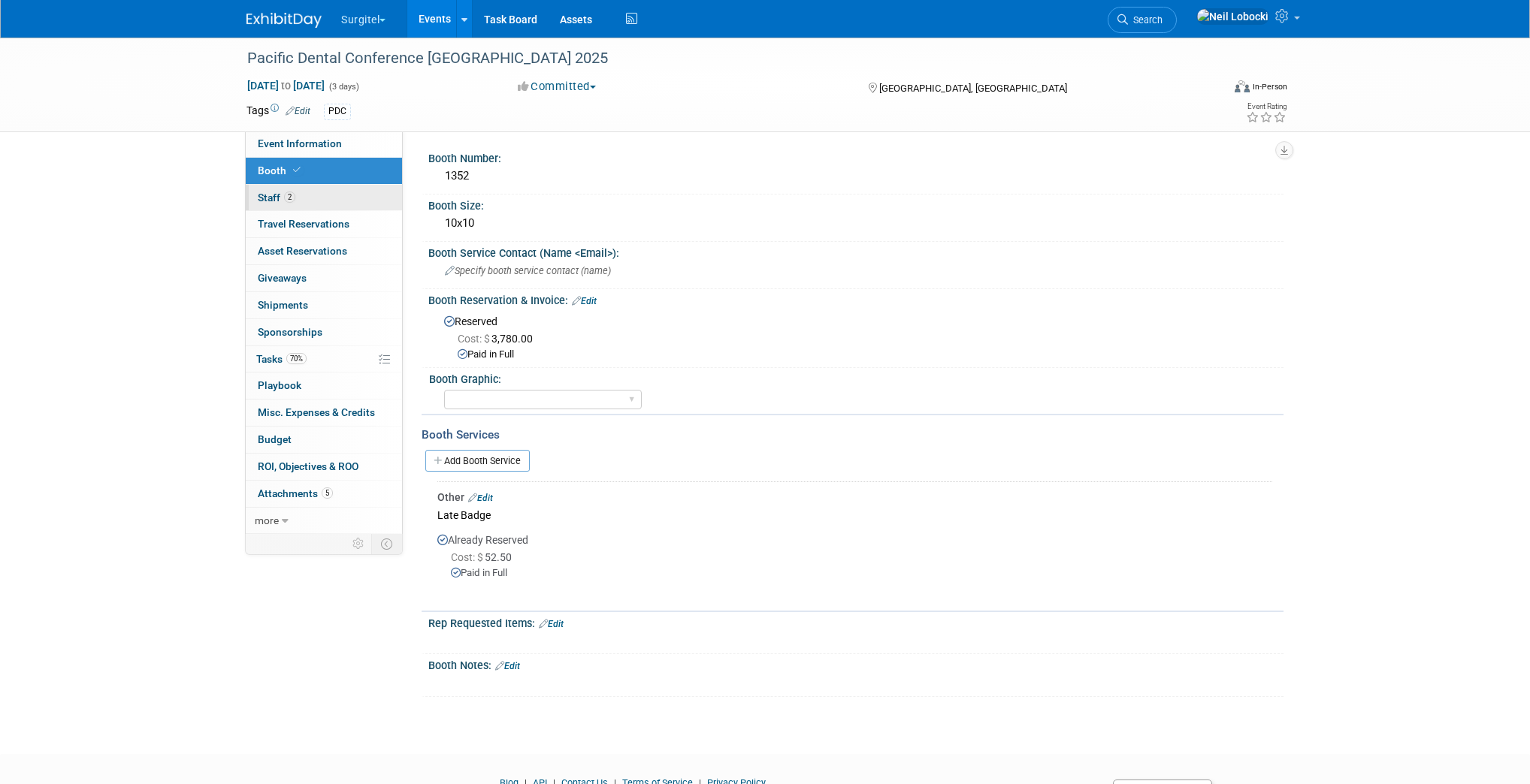
click at [314, 194] on link "2 Staff 2" at bounding box center [324, 198] width 156 height 27
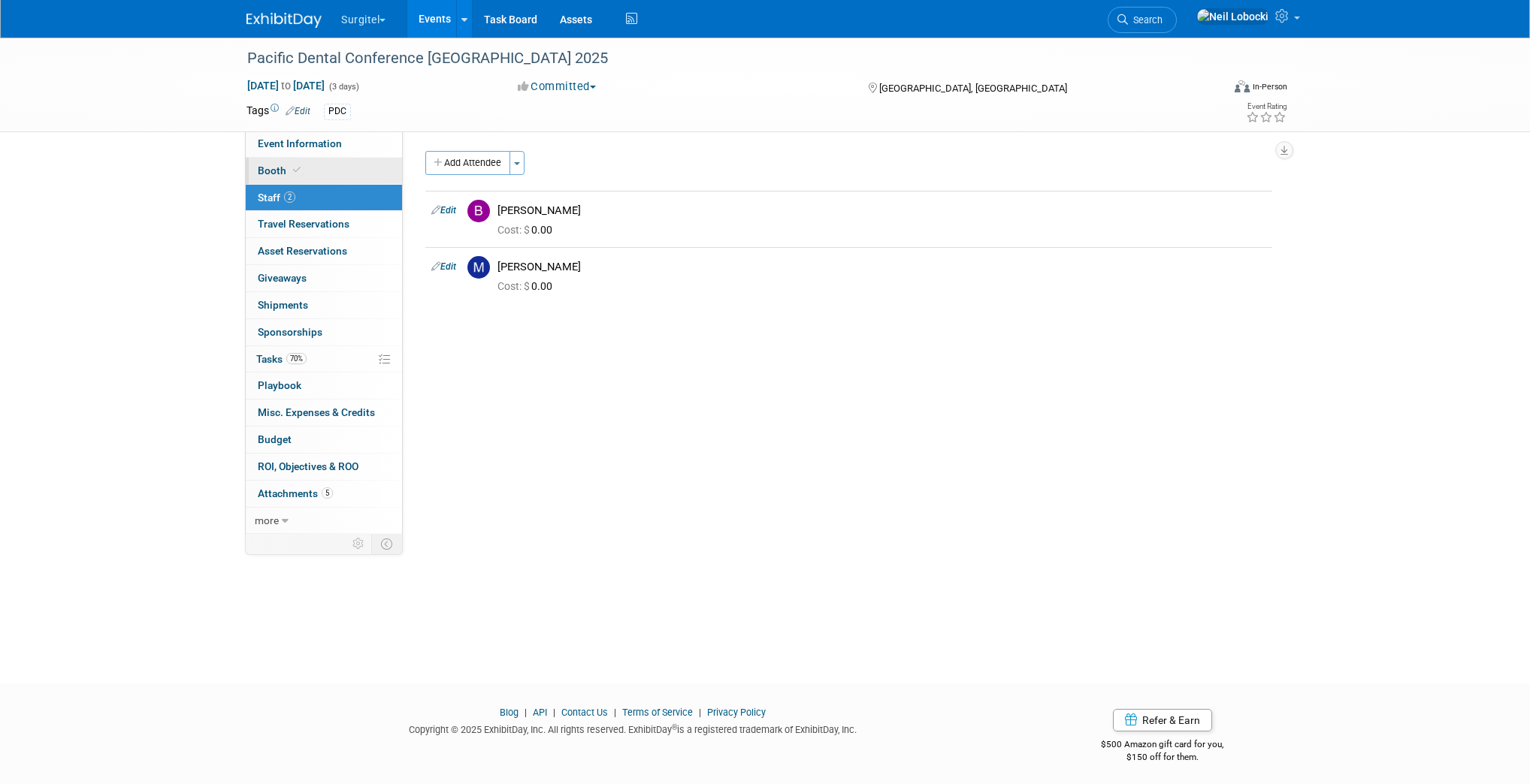
click at [301, 166] on span "Booth" at bounding box center [280, 171] width 45 height 12
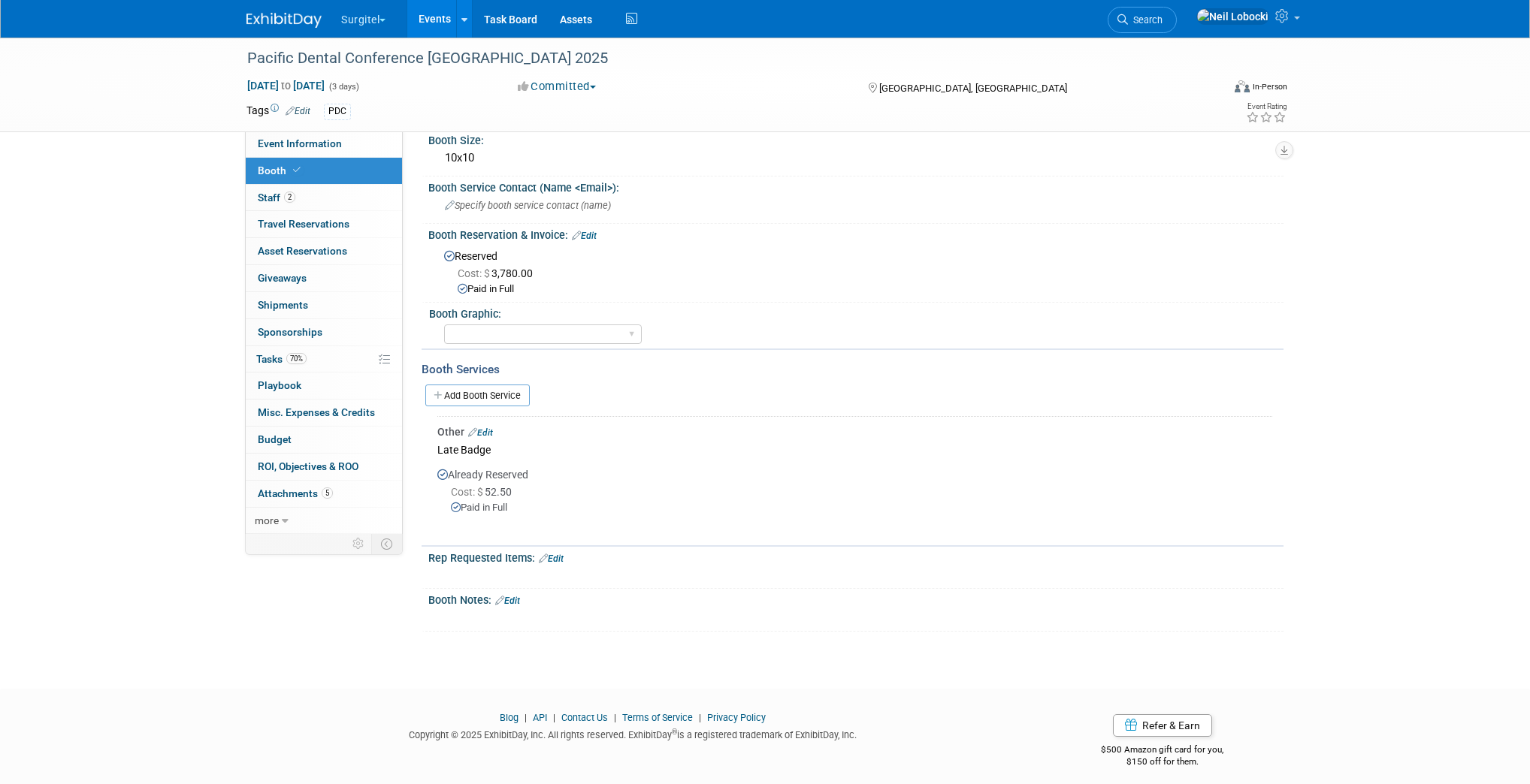
scroll to position [70, 0]
click at [262, 495] on span "Attachments 5" at bounding box center [296, 494] width 75 height 12
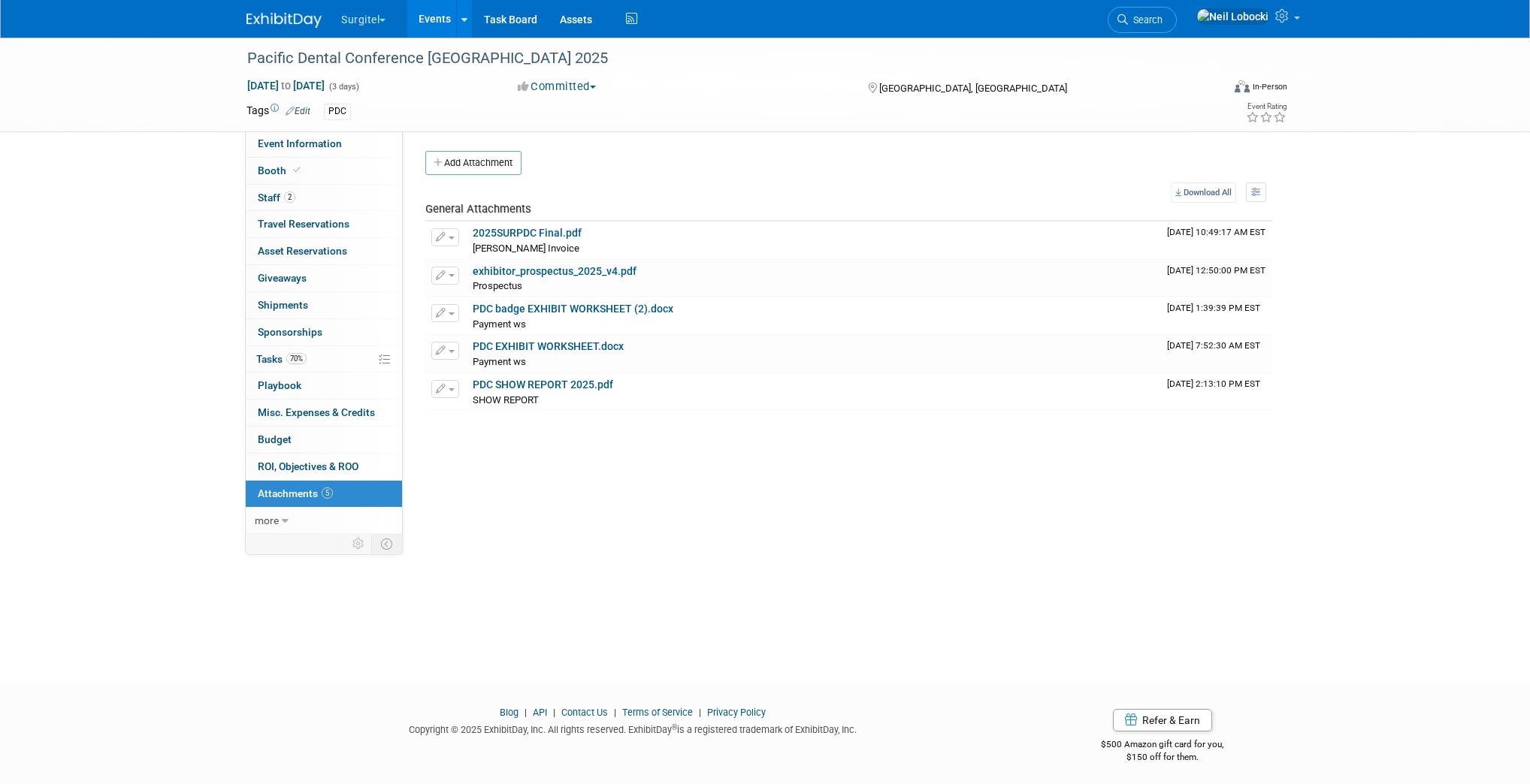
click at [283, 20] on img at bounding box center [285, 21] width 75 height 15
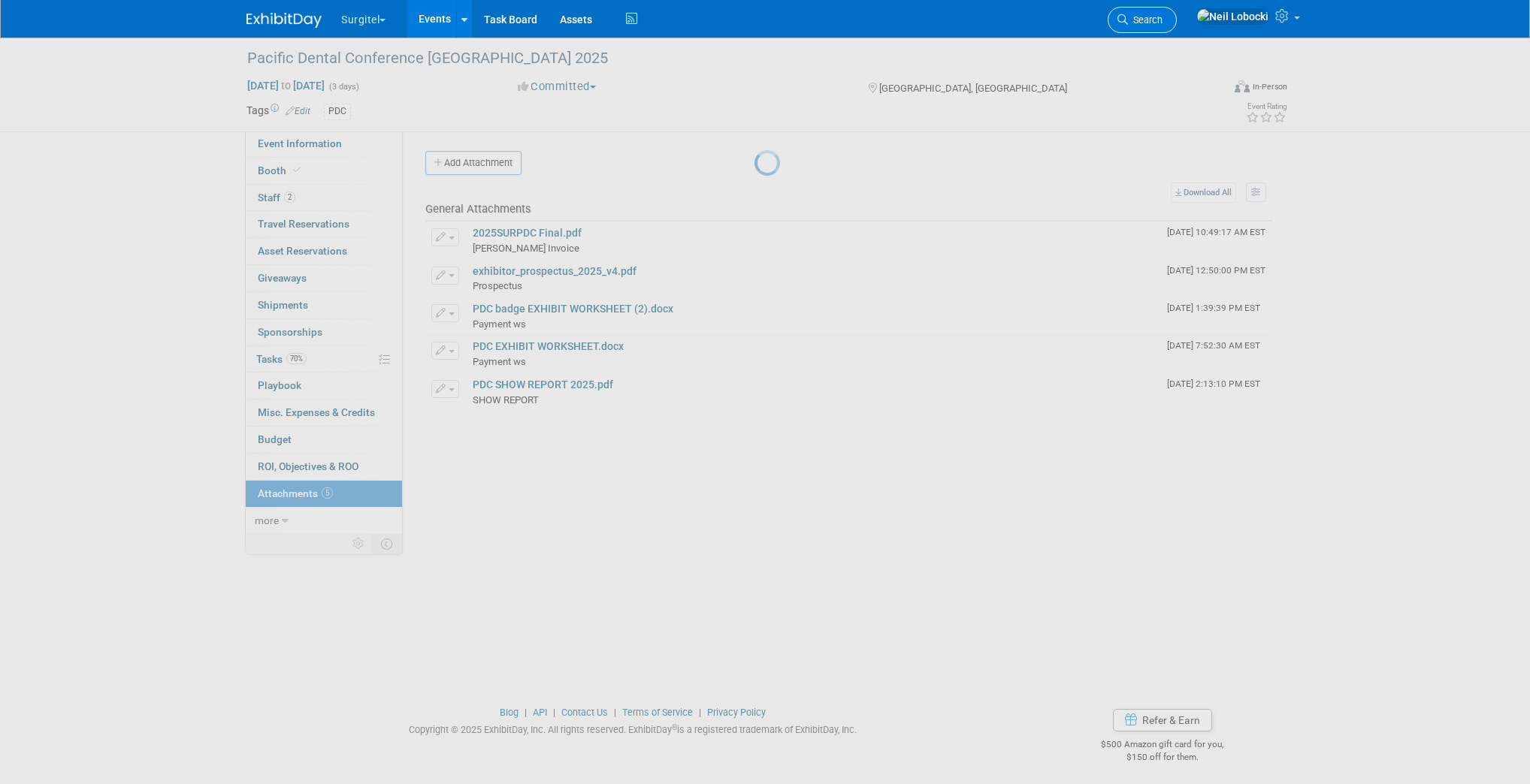
click at [1162, 21] on span "Search" at bounding box center [1145, 20] width 34 height 11
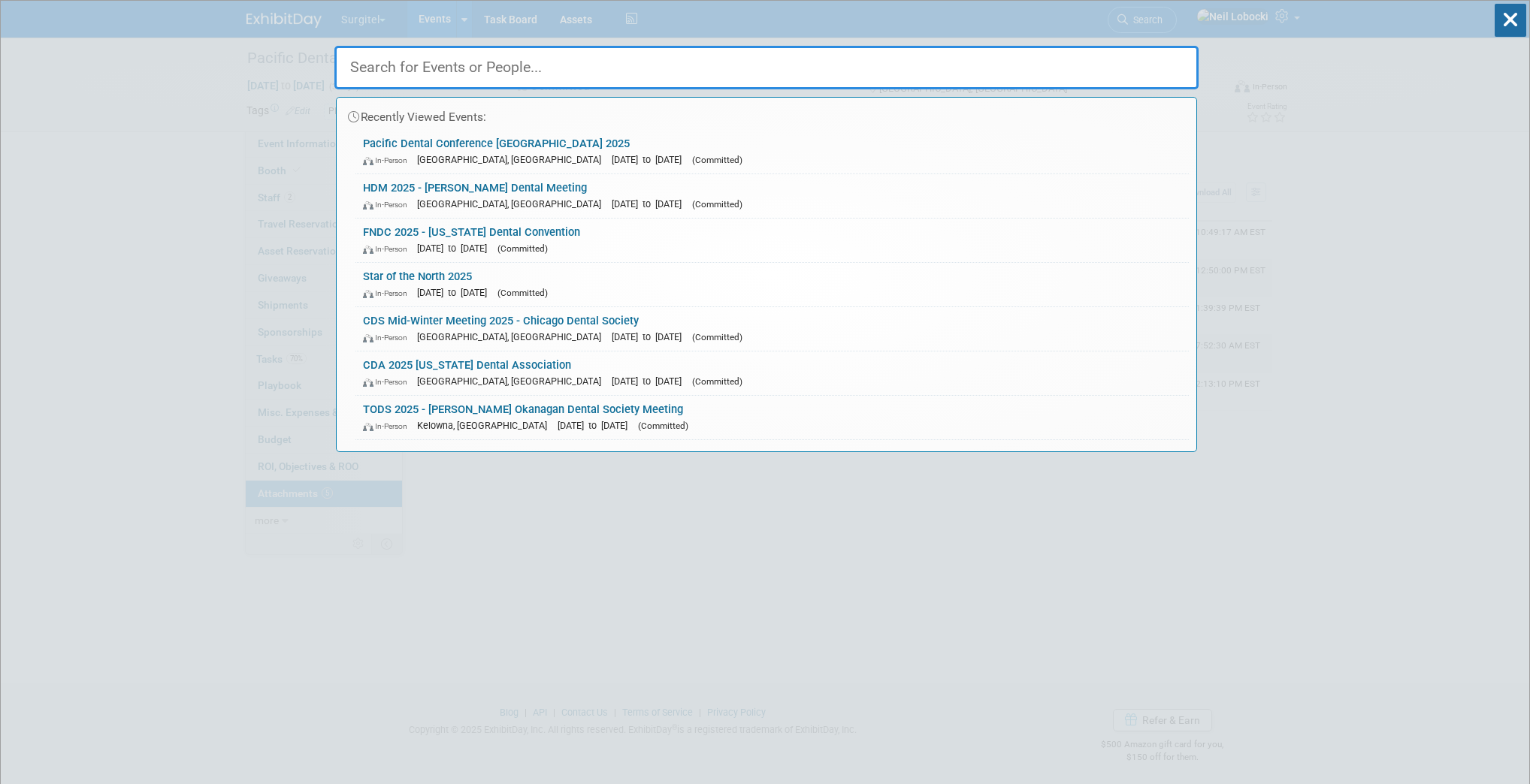
click at [595, 69] on input "text" at bounding box center [766, 67] width 864 height 44
type input "we"
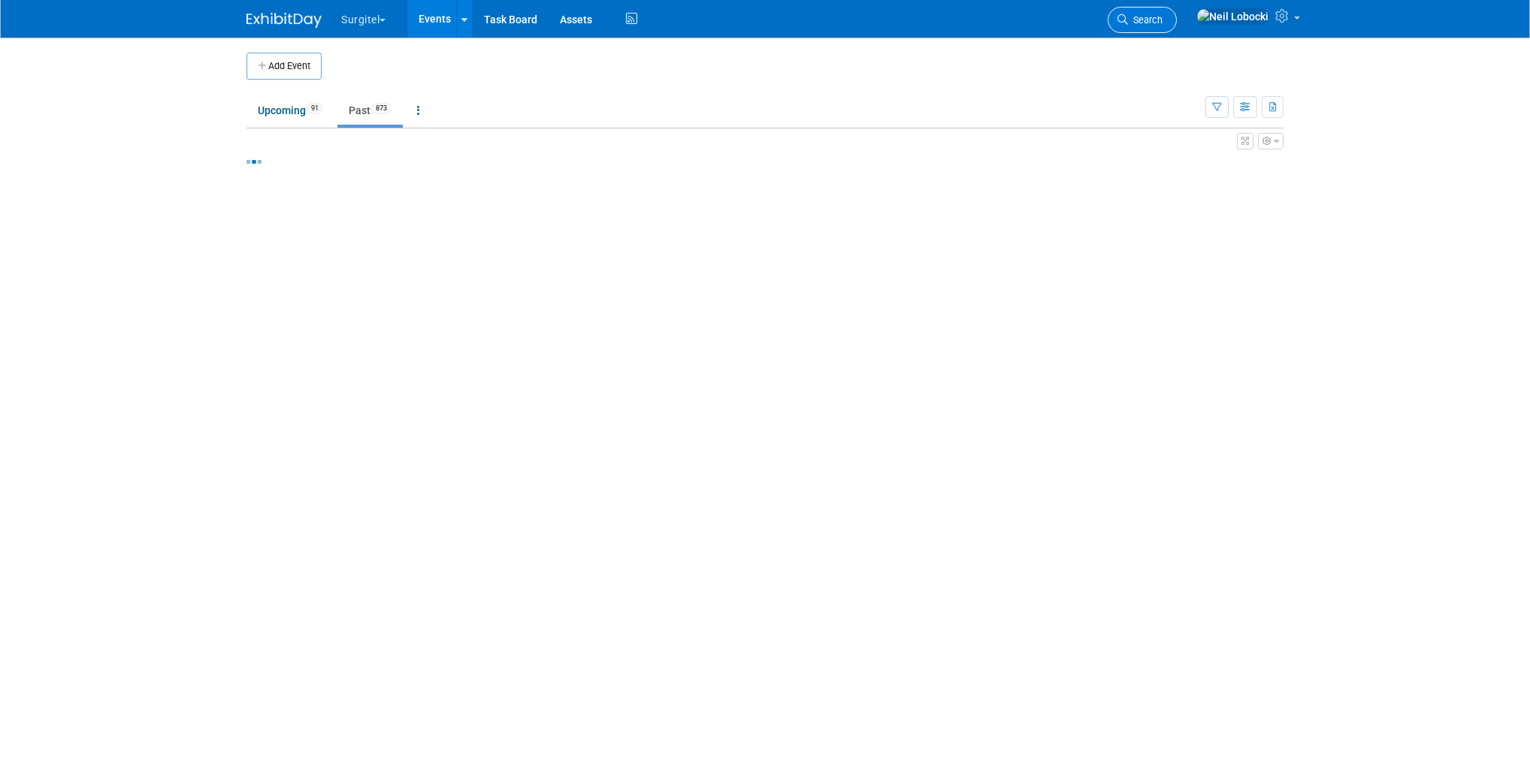
click at [1162, 21] on span "Search" at bounding box center [1145, 20] width 34 height 11
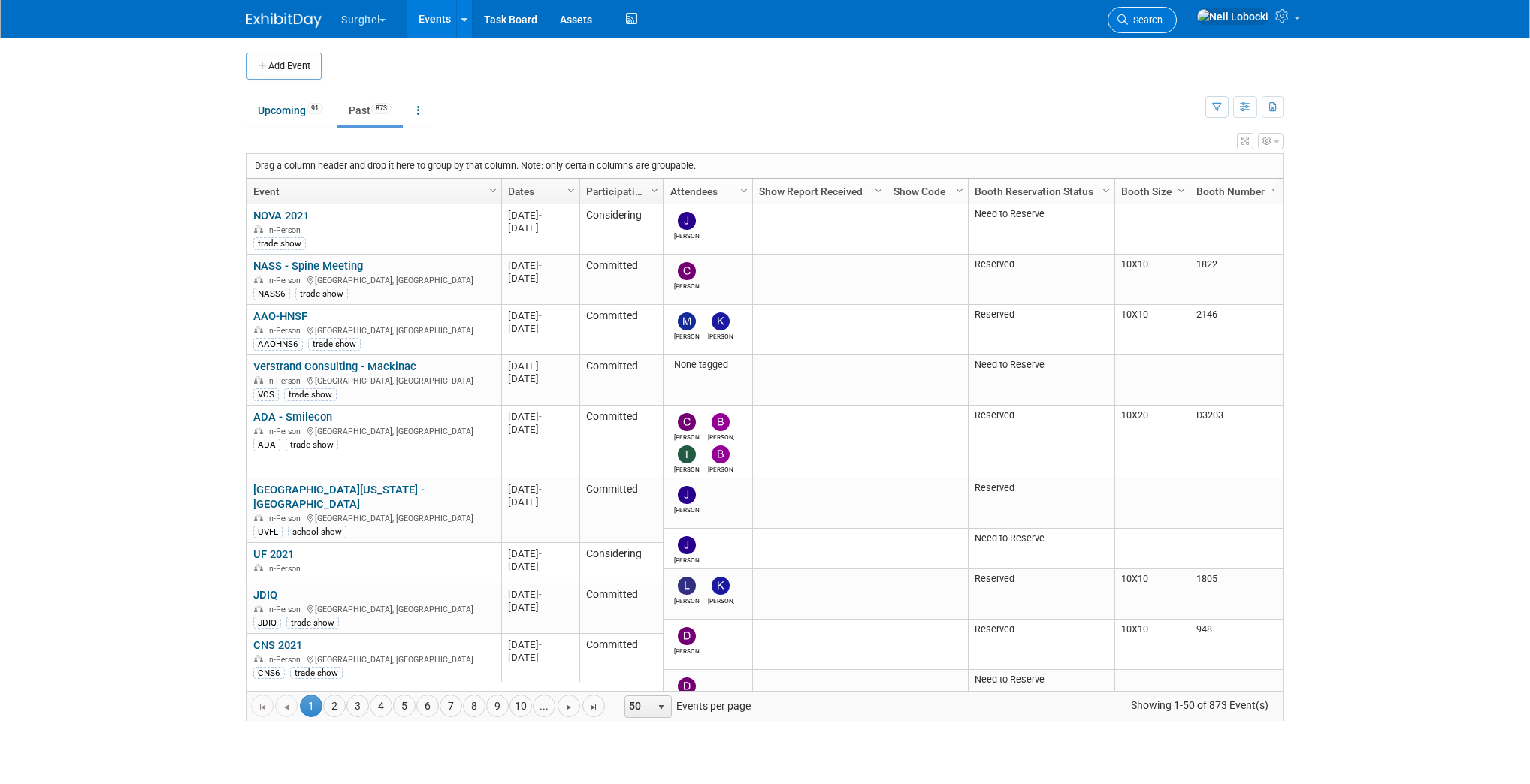
click at [1162, 17] on span "Search" at bounding box center [1145, 20] width 34 height 11
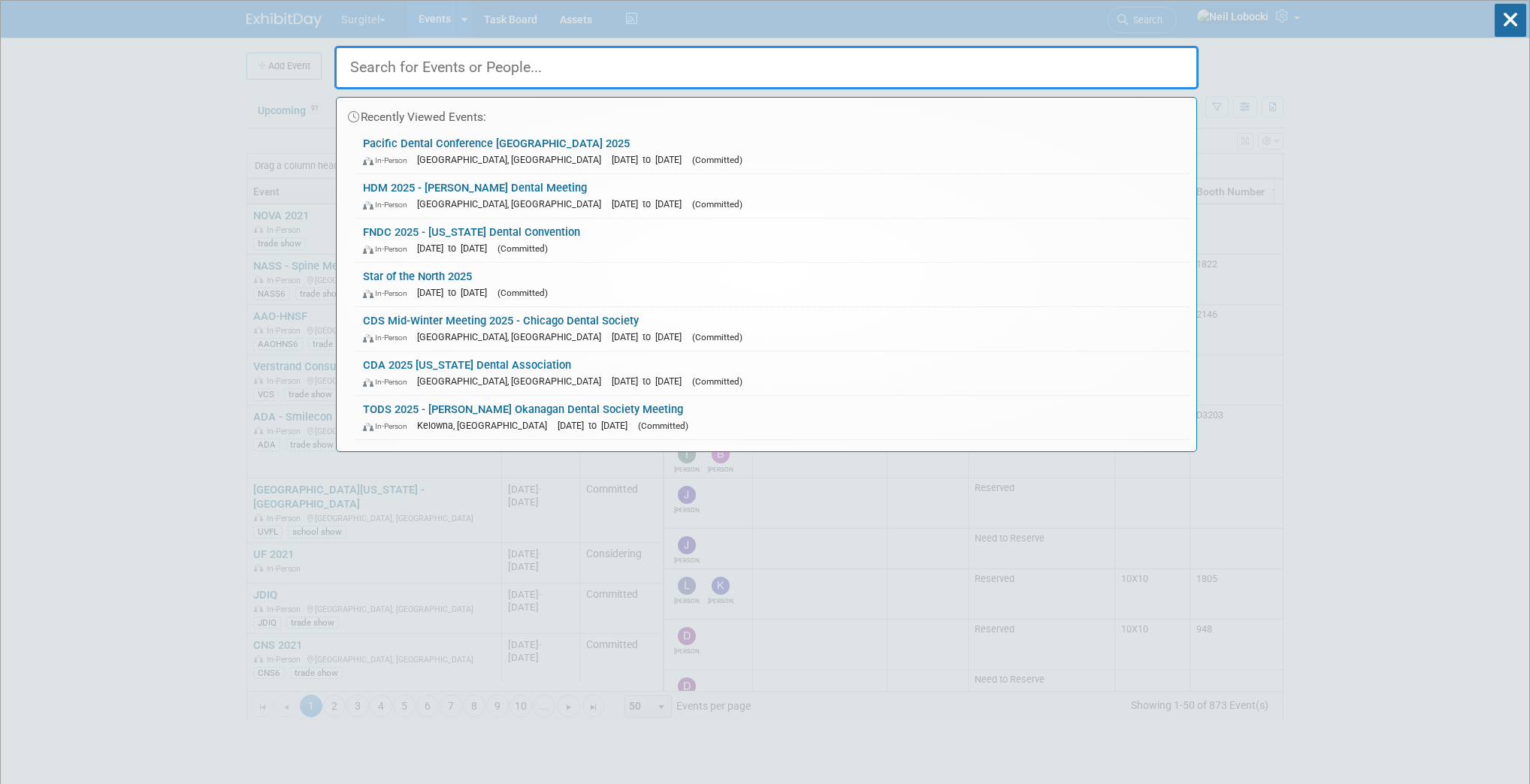
click at [729, 64] on input "text" at bounding box center [766, 67] width 864 height 44
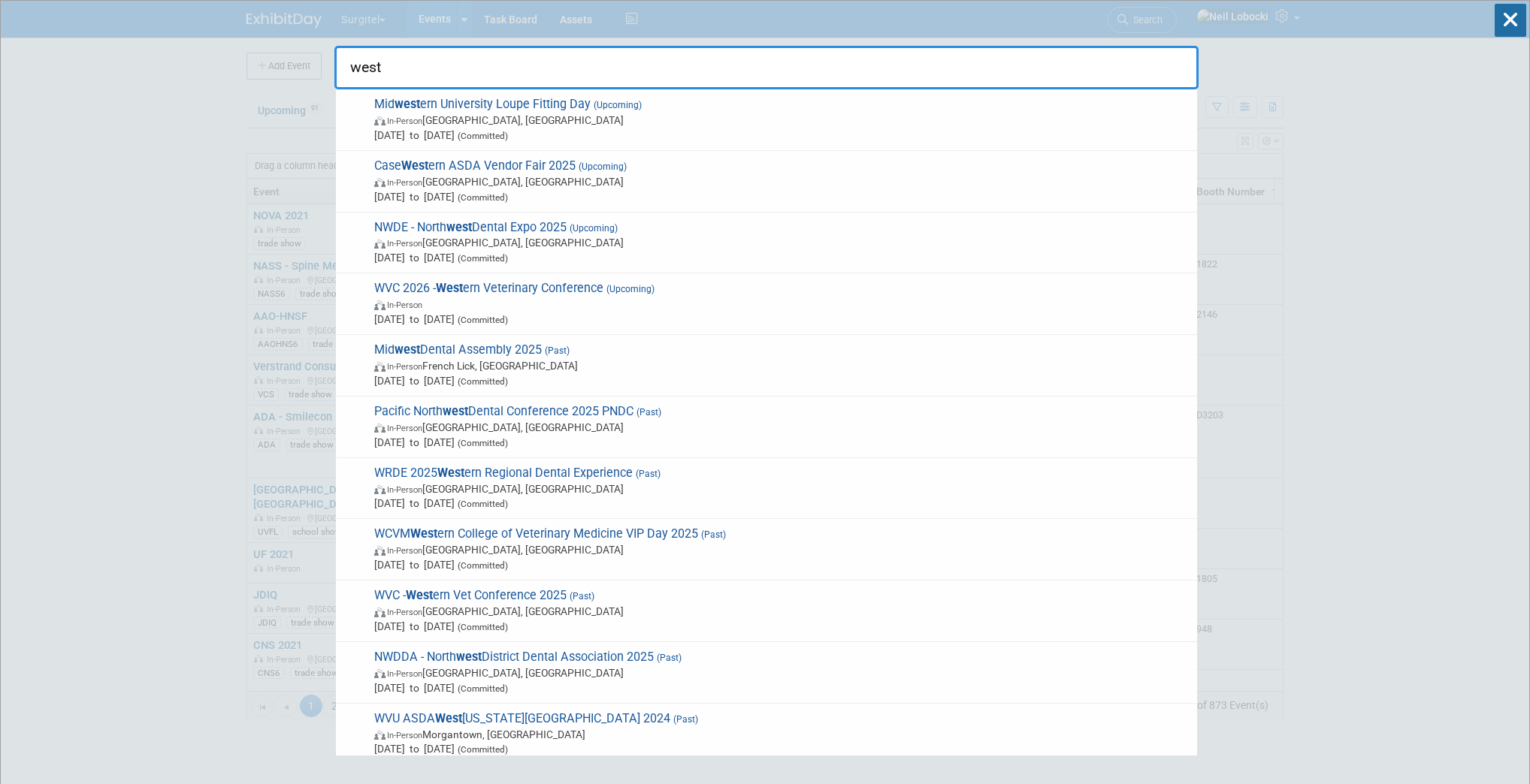
click at [729, 64] on input "west" at bounding box center [766, 67] width 864 height 44
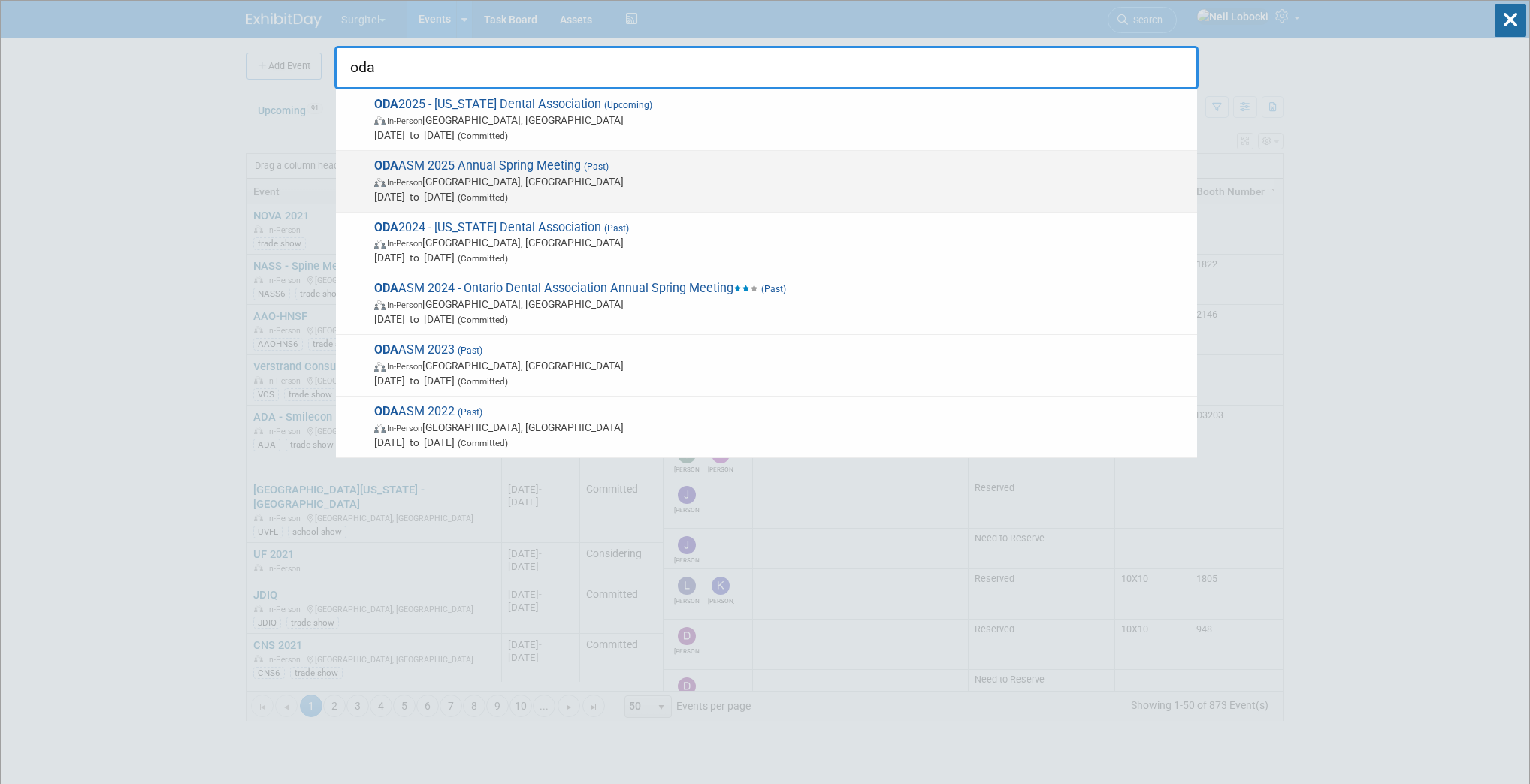
type input "oda"
click at [585, 189] on span "May 8, 2025 to May 10, 2025 (Committed)" at bounding box center [782, 197] width 815 height 15
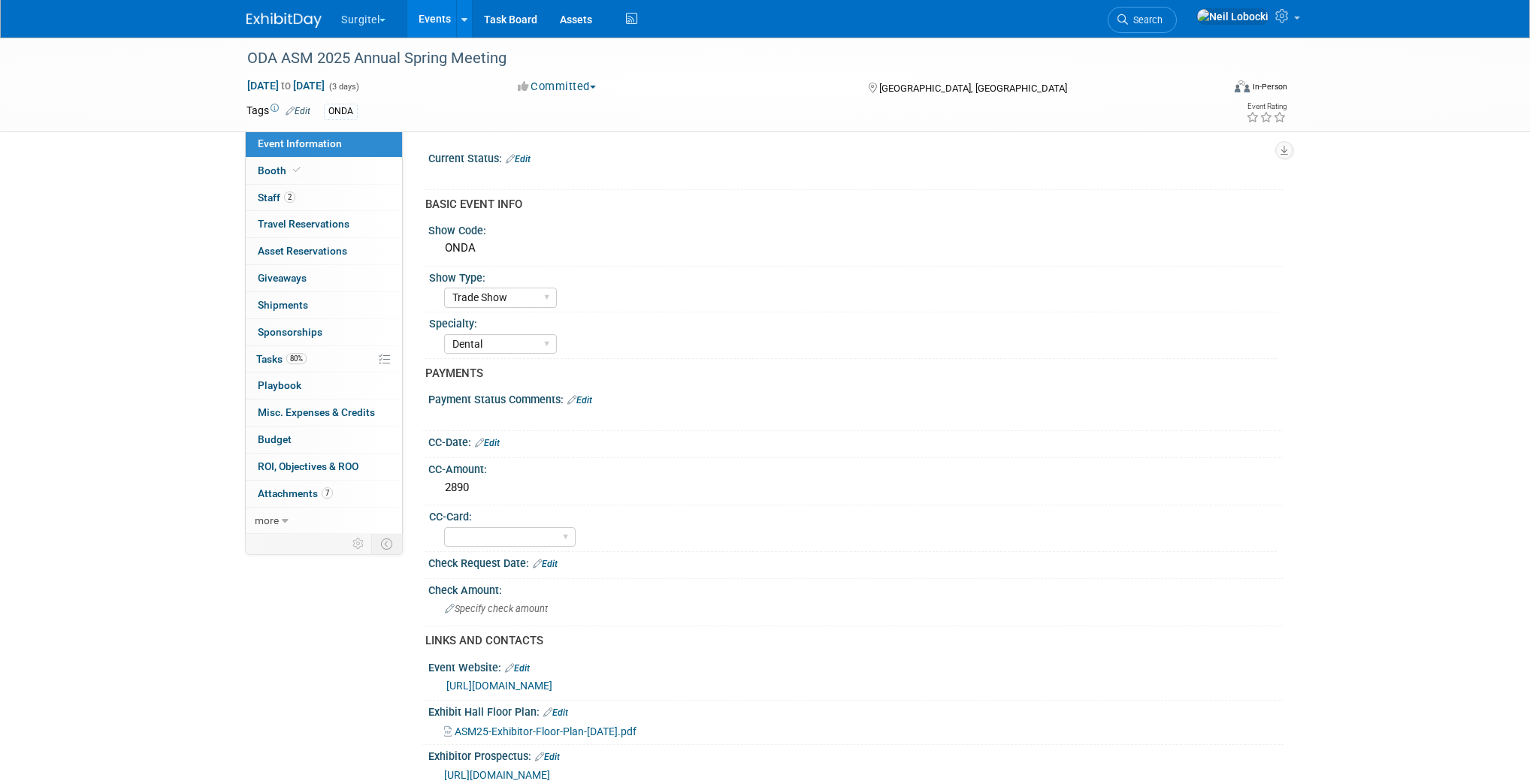
select select "Trade Show"
select select "Dental"
select select "Yes"
click at [300, 199] on link "2 Staff 2" at bounding box center [324, 198] width 156 height 27
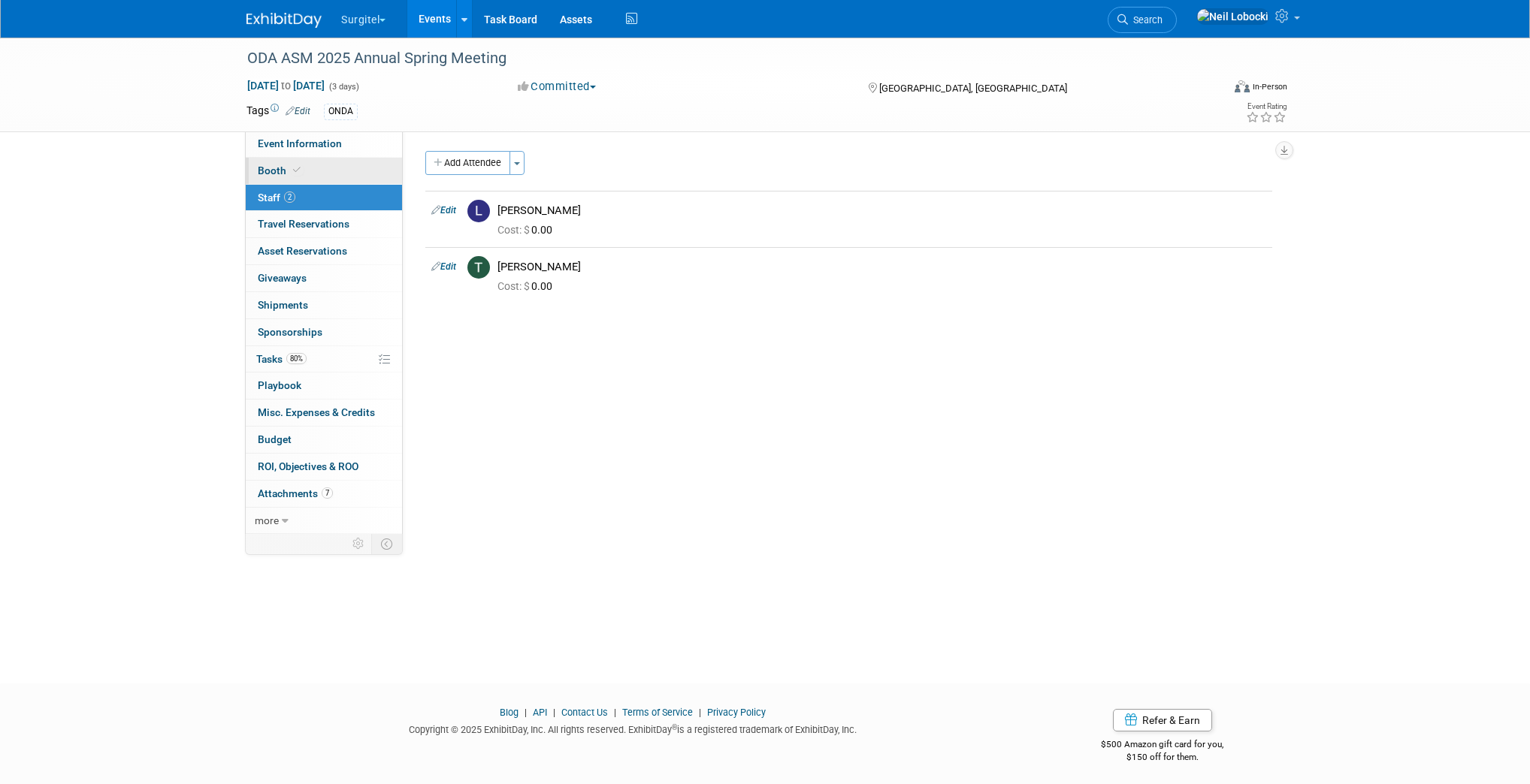
click at [325, 166] on link "Booth" at bounding box center [324, 171] width 156 height 27
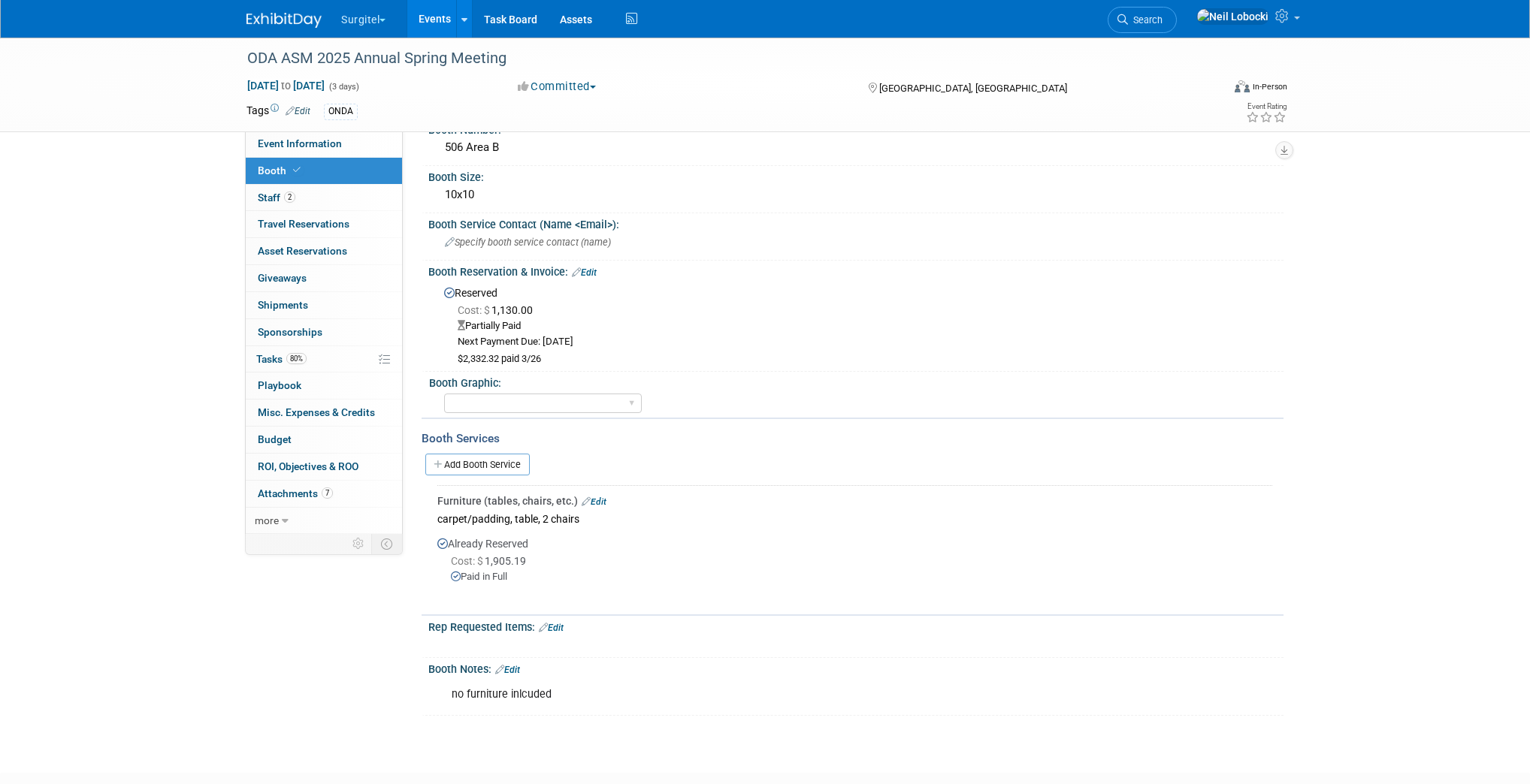
scroll to position [118, 0]
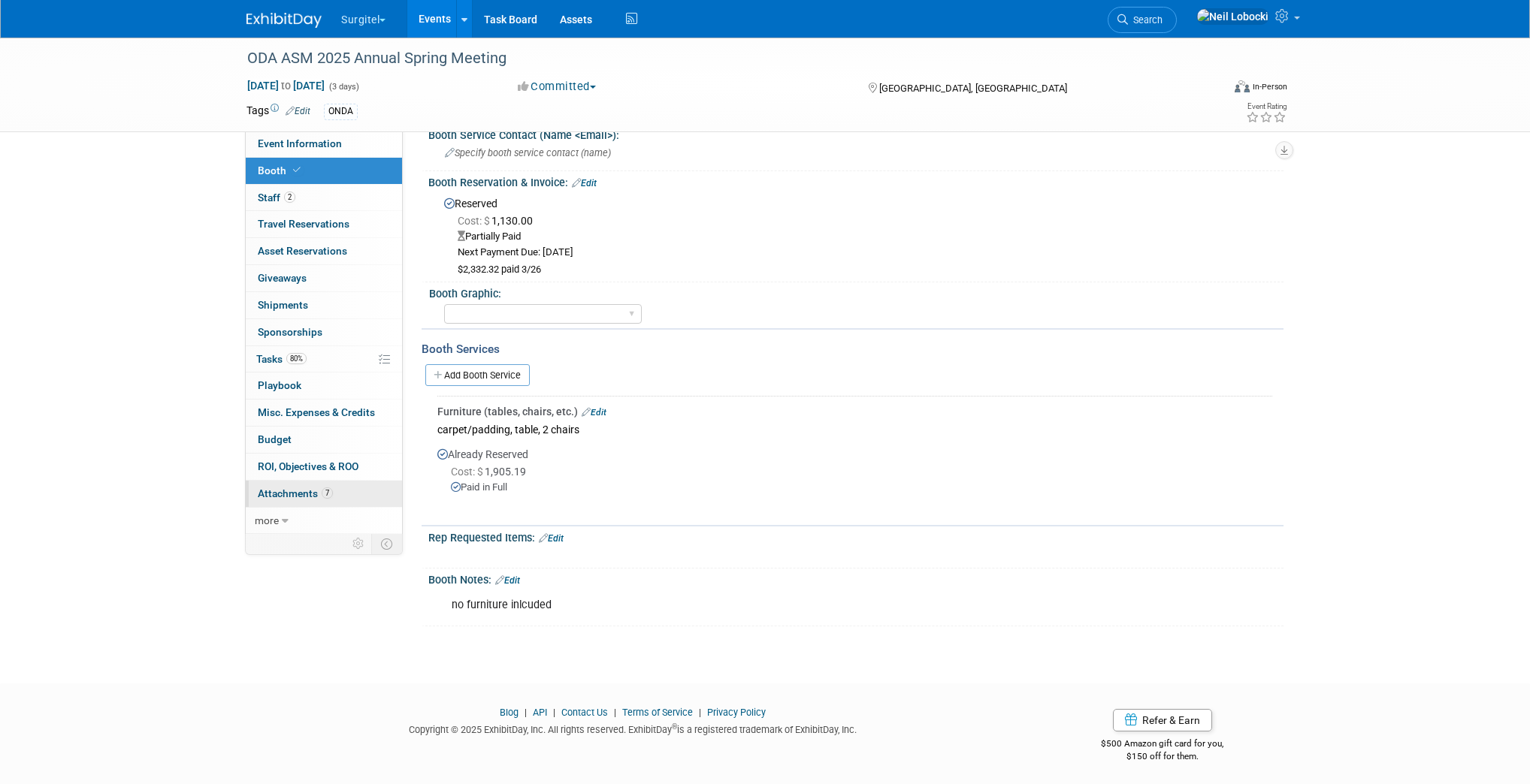
click at [278, 488] on span "Attachments 7" at bounding box center [296, 494] width 75 height 12
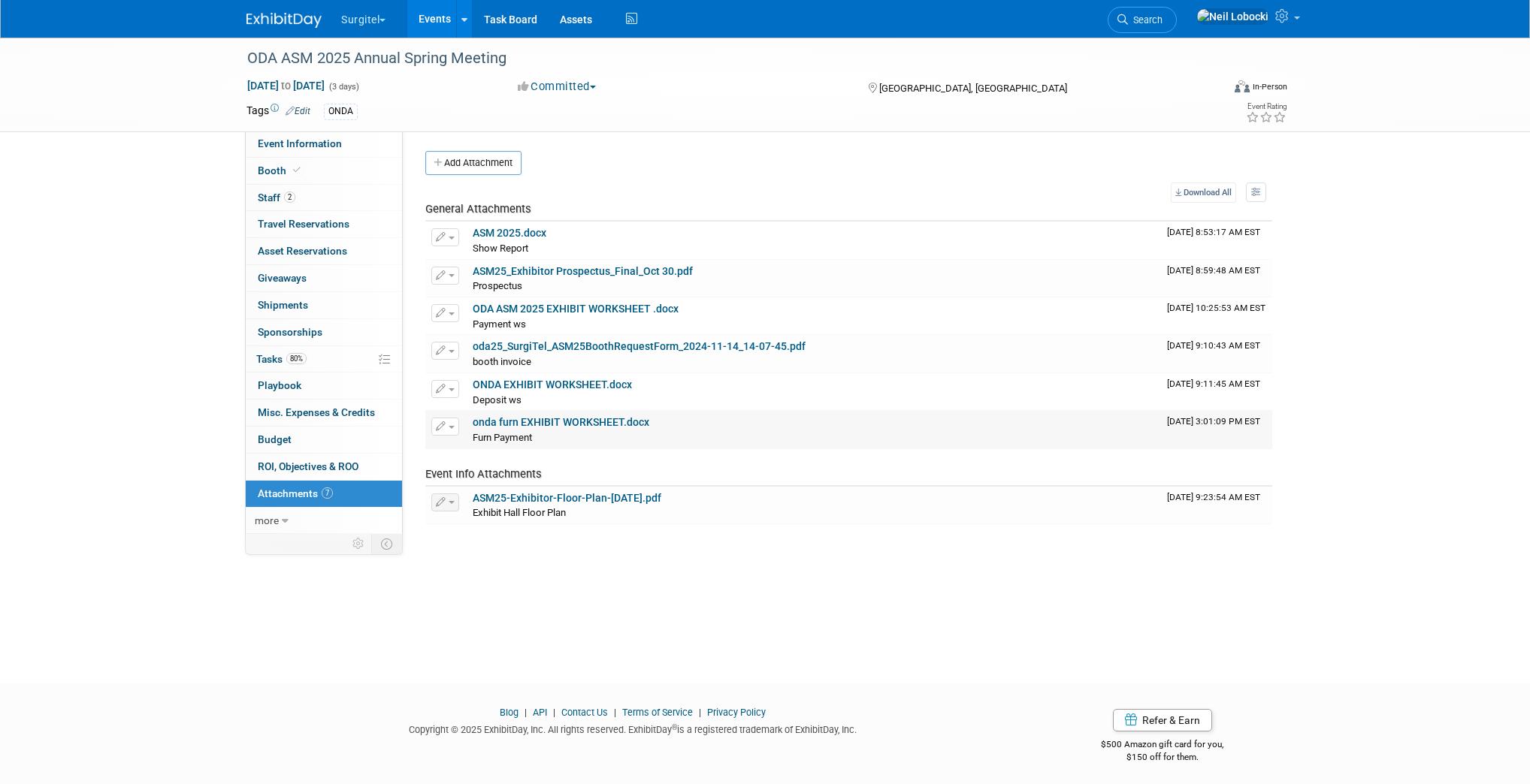
click at [561, 428] on div "onda furn EXHIBIT WORKSHEET.docx" at bounding box center [813, 423] width 682 height 14
click at [597, 428] on div "onda furn EXHIBIT WORKSHEET.docx" at bounding box center [813, 423] width 682 height 14
click at [596, 421] on link "onda furn EXHIBIT WORKSHEET.docx" at bounding box center [561, 422] width 177 height 12
click at [613, 305] on link "ODA ASM 2025 EXHIBIT WORKSHEET .docx" at bounding box center [575, 308] width 206 height 12
click at [590, 345] on link "oda25_SurgiTel_ASM25BoothRequestForm_2024-11-14_14-07-45.pdf" at bounding box center [639, 346] width 333 height 12
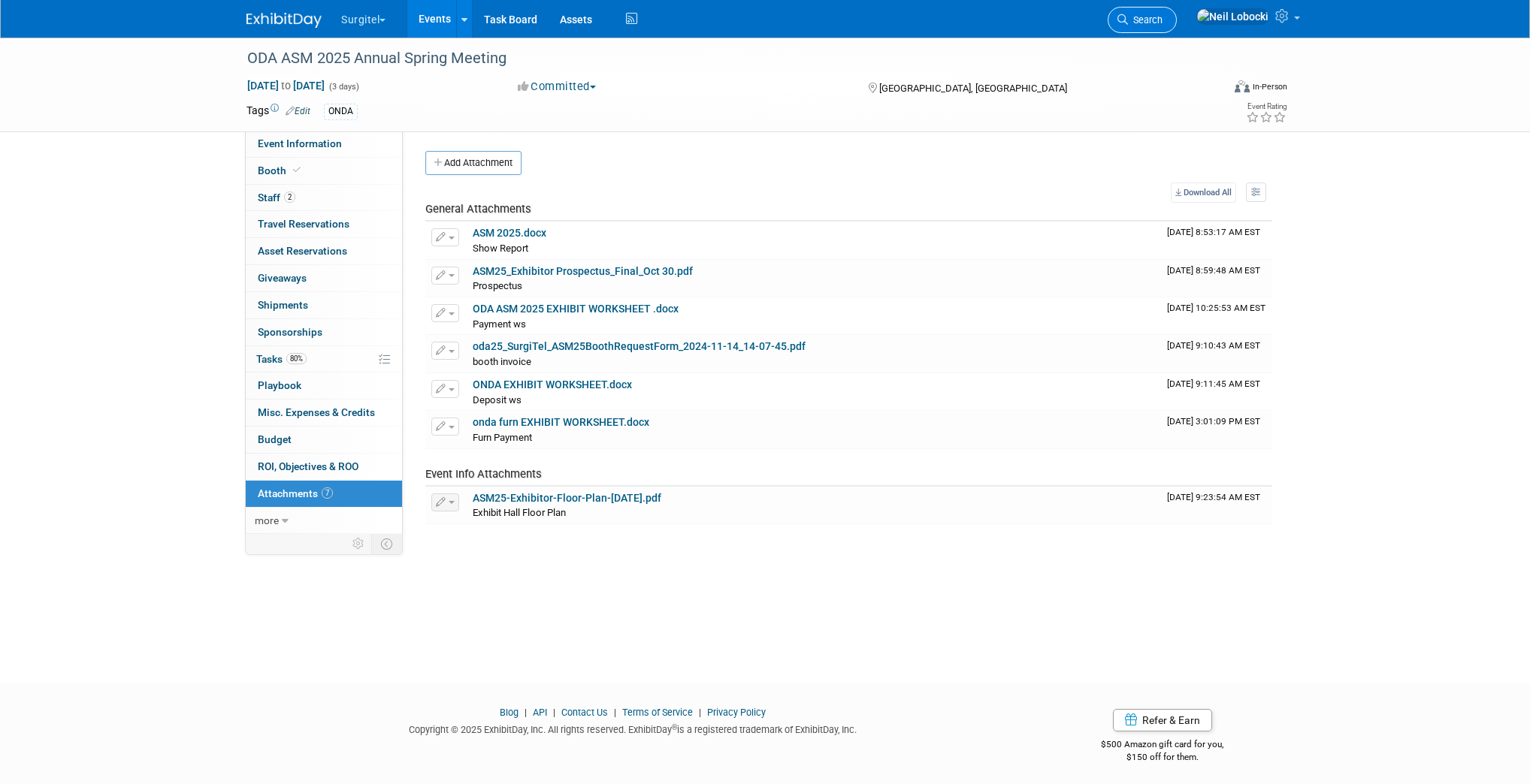
click at [1162, 15] on span "Search" at bounding box center [1145, 20] width 34 height 11
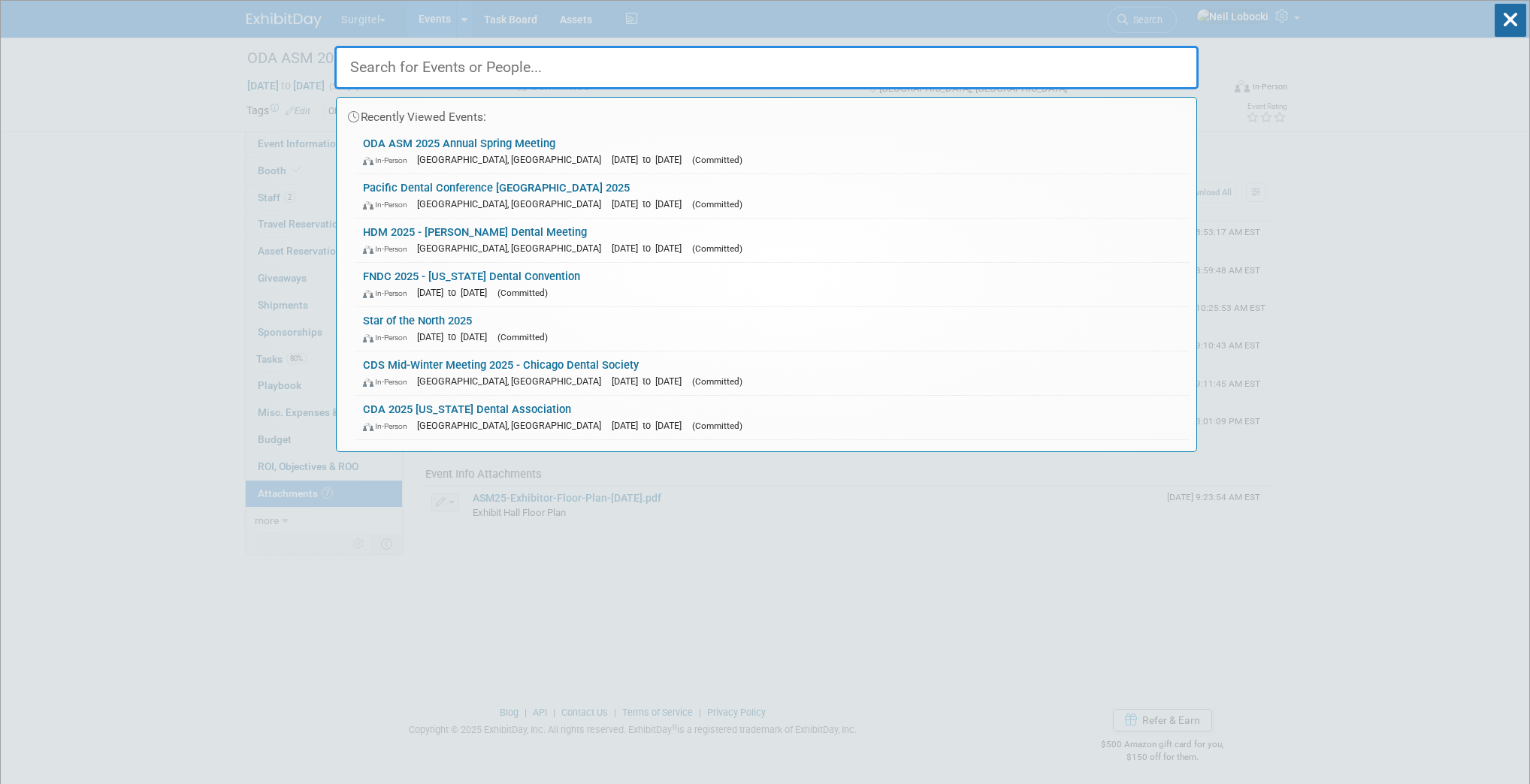
click at [736, 68] on input "text" at bounding box center [766, 67] width 864 height 44
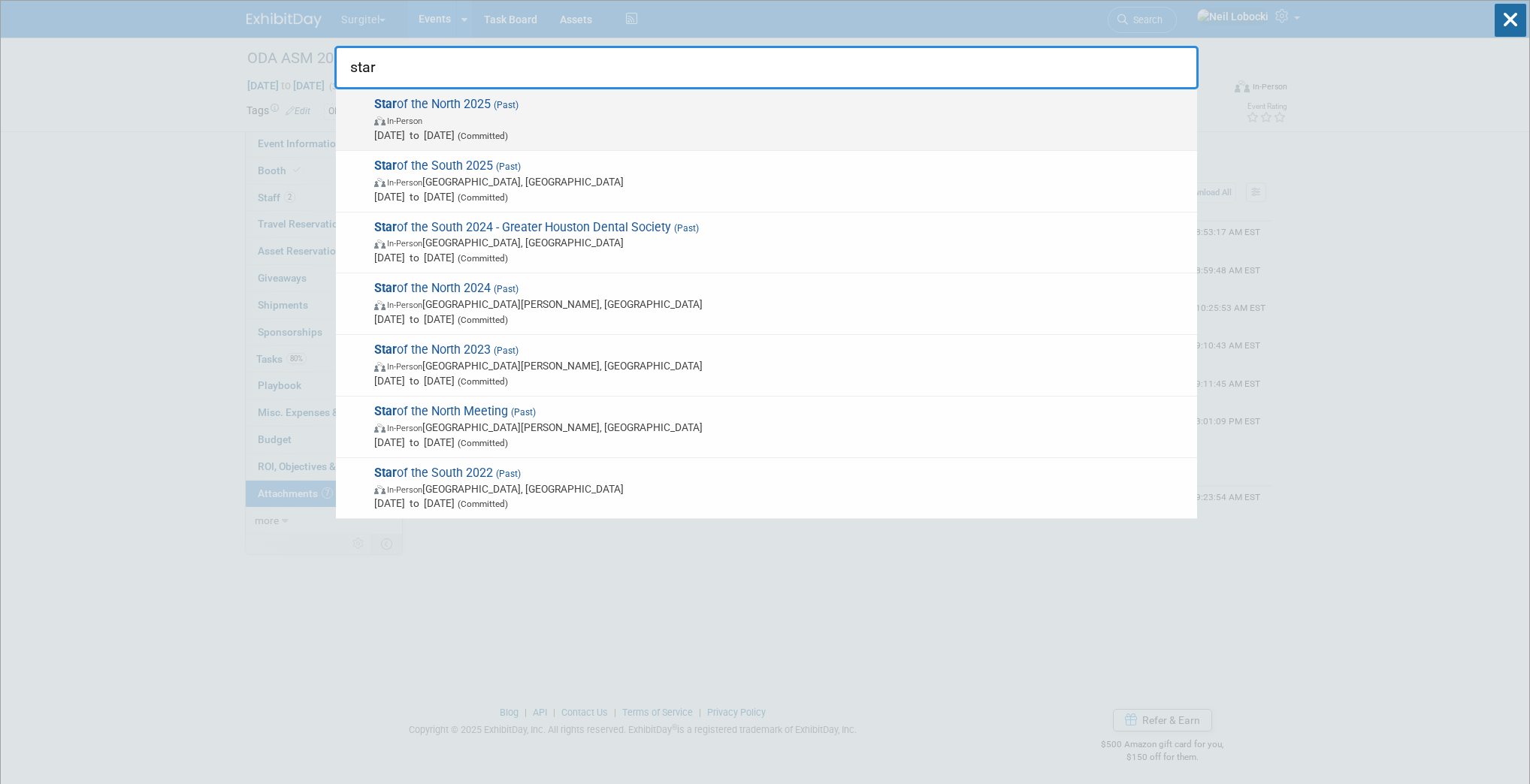
type input "star"
click at [465, 108] on span "Star of the North 2025 (Past) In-Person Apr 24, 2025 to Apr 26, 2025 (Committed)" at bounding box center [779, 119] width 820 height 45
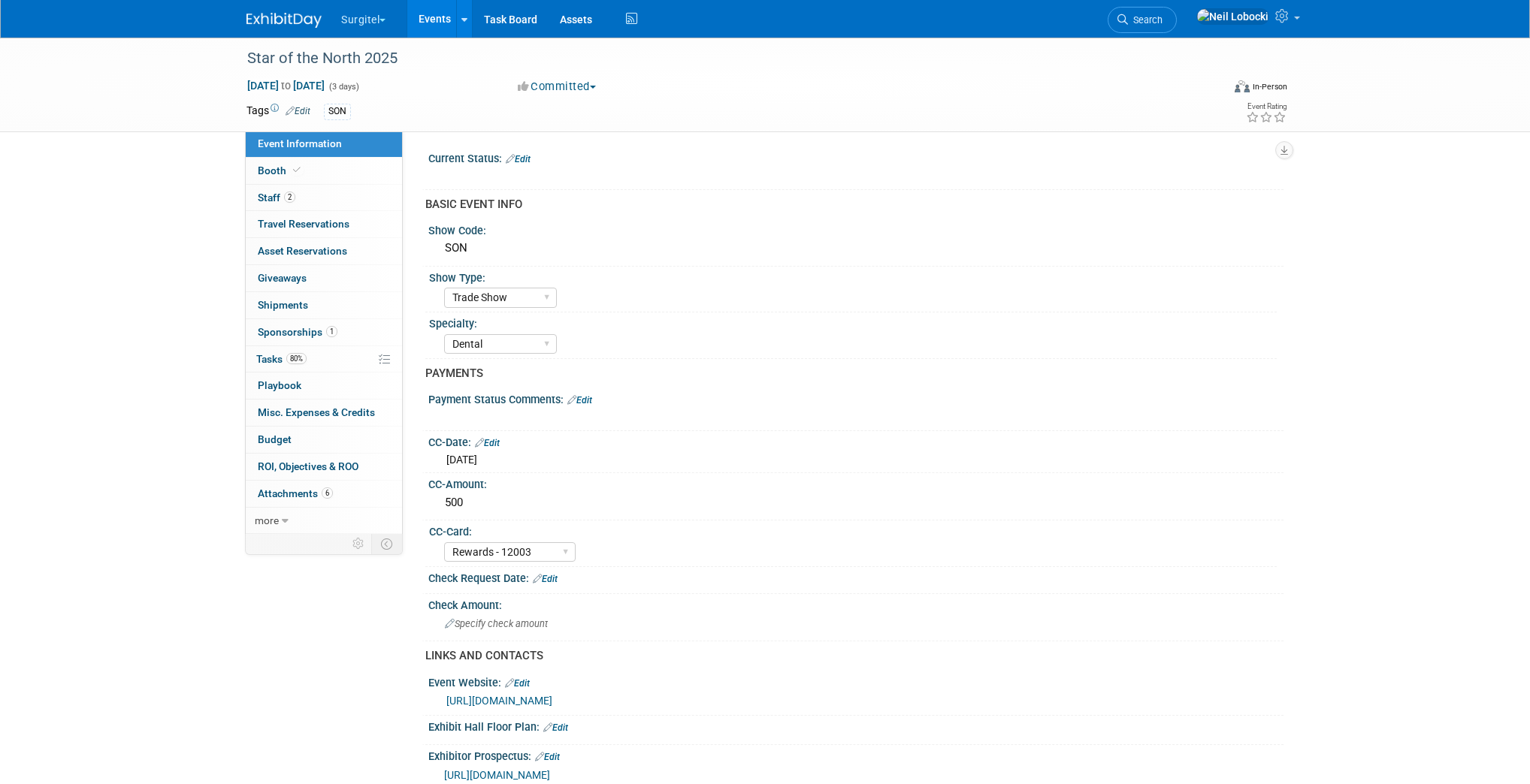
select select "Trade Show"
select select "Dental"
select select "Rewards - 12003"
select select "Yes"
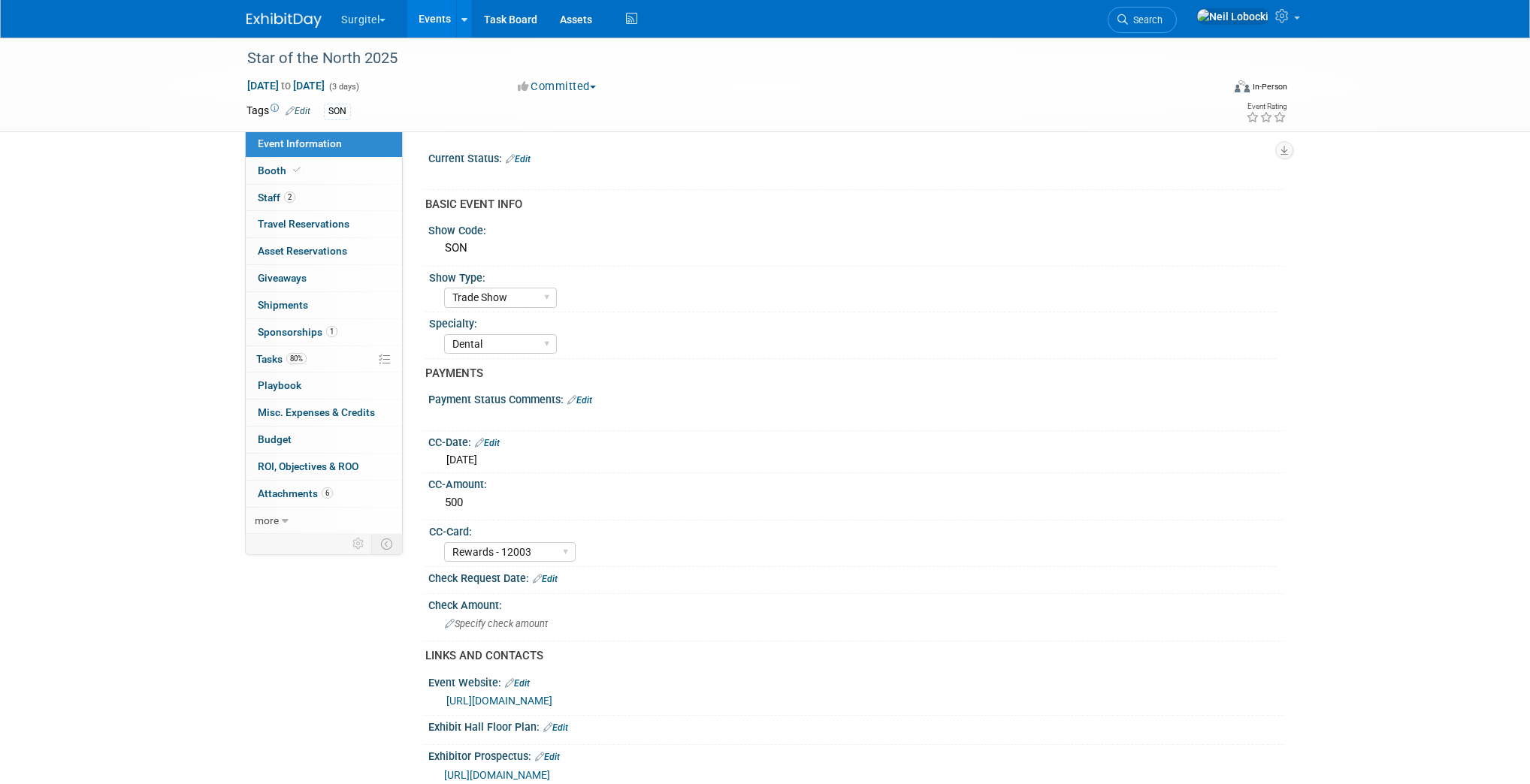
select select "Yes"
click at [331, 178] on link "Booth" at bounding box center [324, 171] width 156 height 27
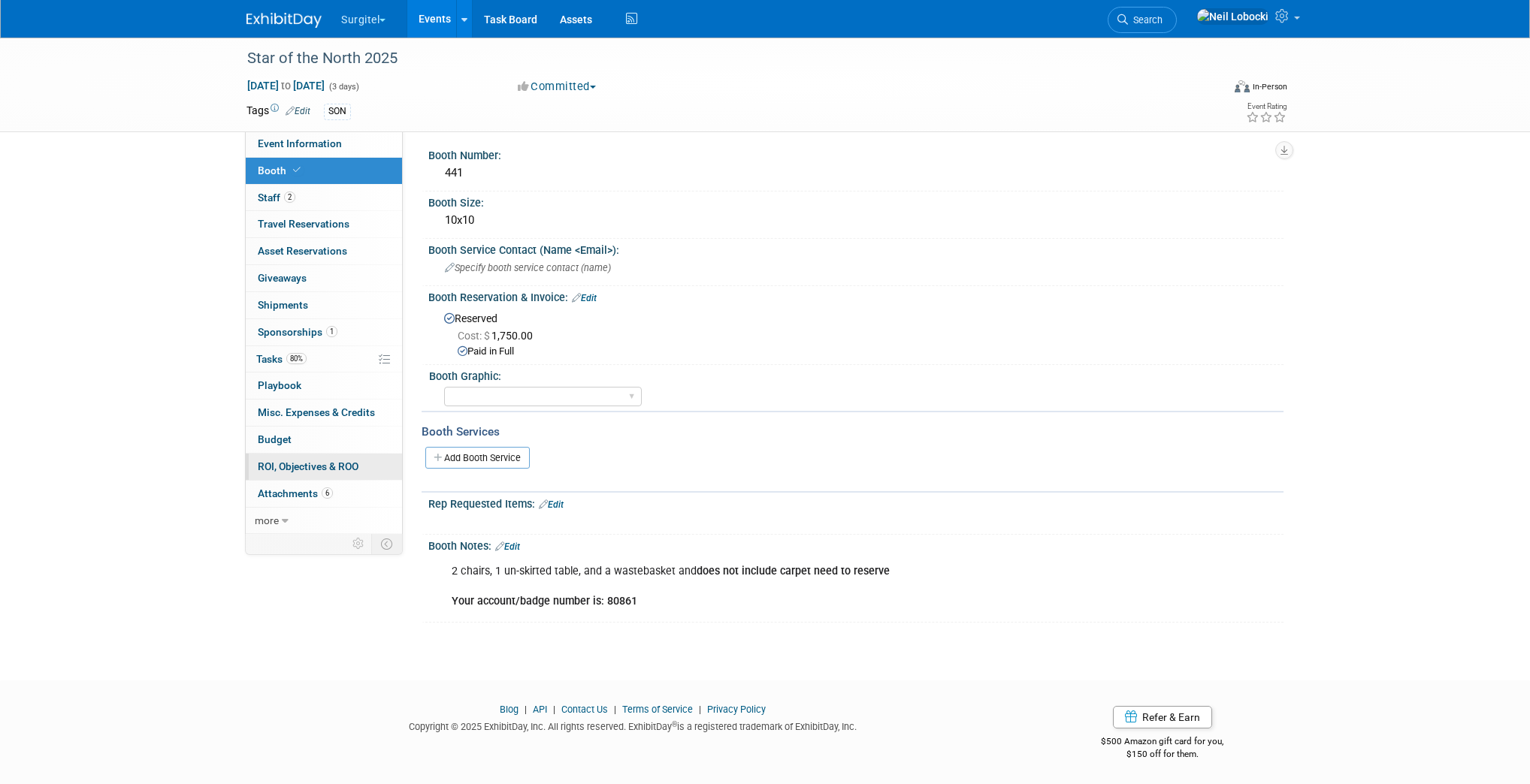
scroll to position [4, 0]
click at [290, 494] on span "Attachments 6" at bounding box center [296, 494] width 75 height 12
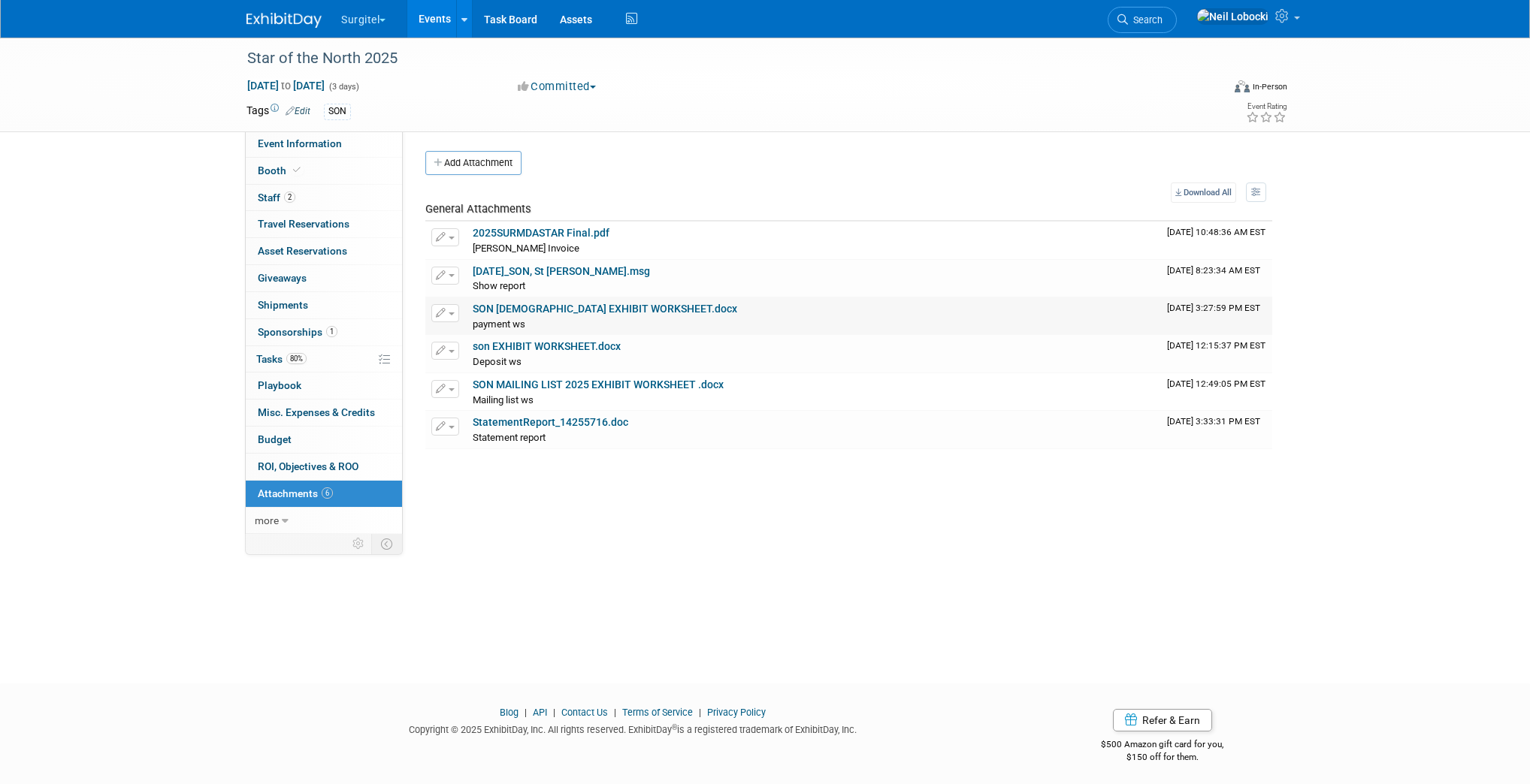
click at [569, 307] on link "SON 2 EXHIBIT WORKSHEET.docx" at bounding box center [604, 308] width 265 height 12
click at [302, 166] on link "Booth" at bounding box center [324, 171] width 156 height 27
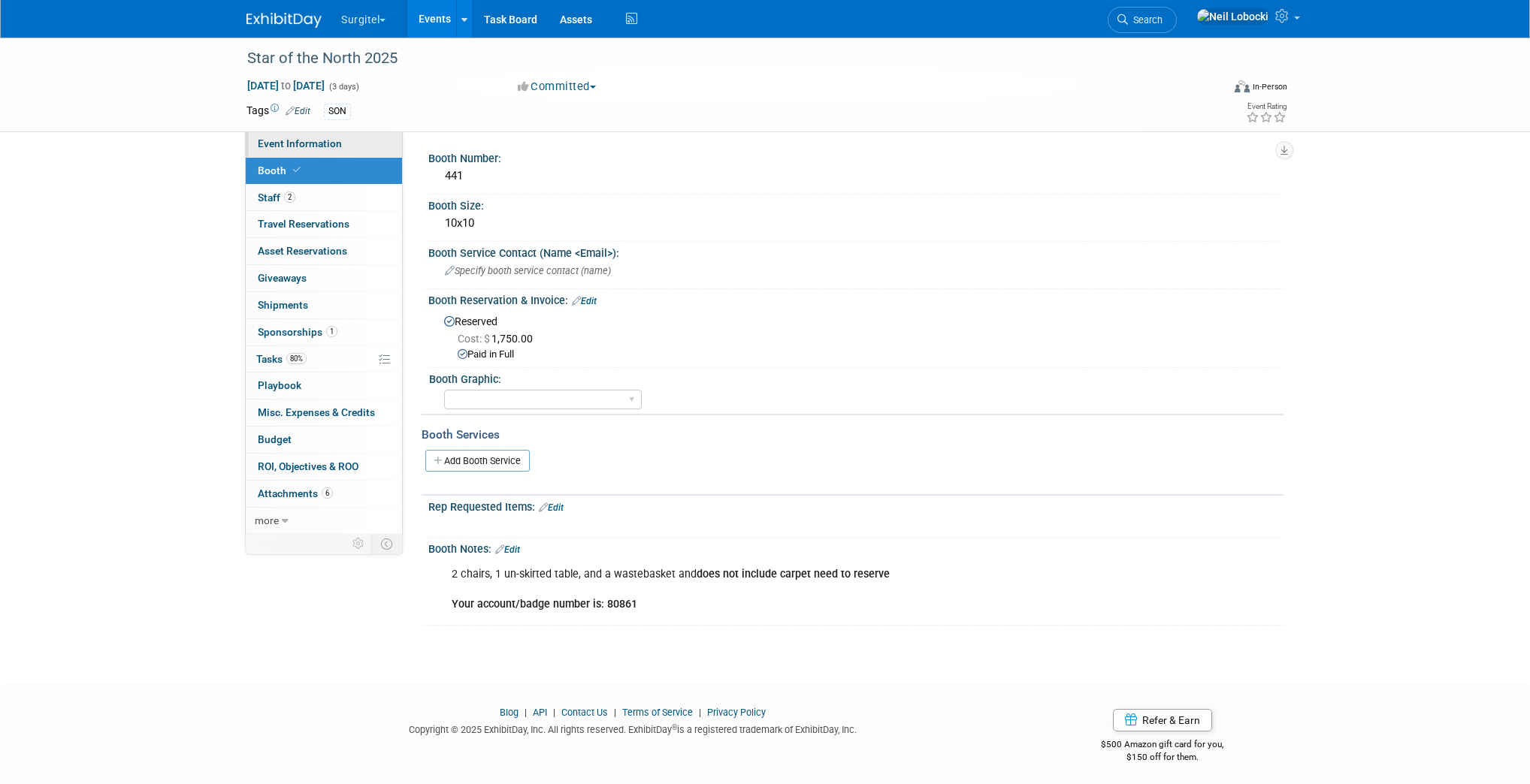
click at [307, 147] on span "Event Information" at bounding box center [300, 143] width 84 height 12
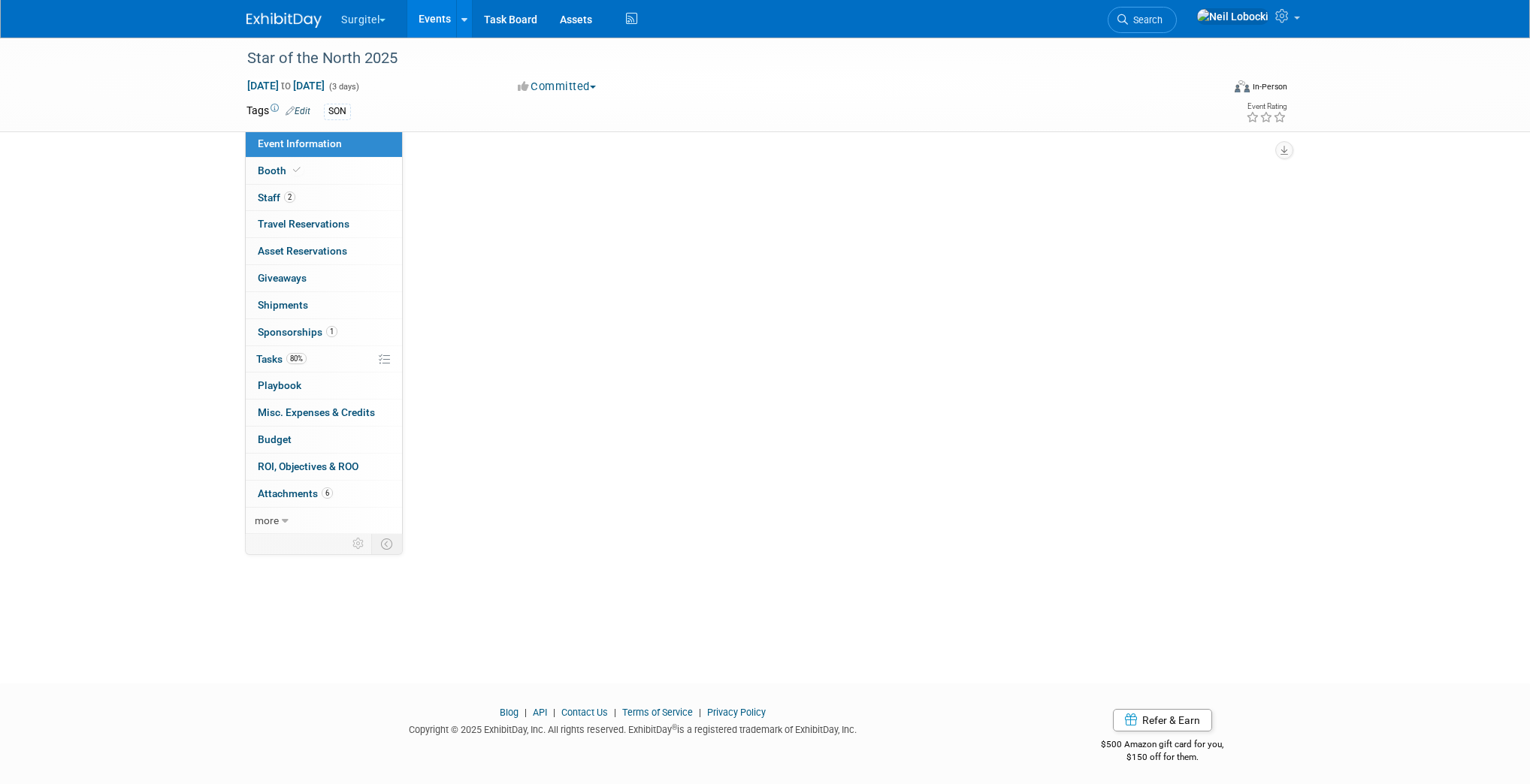
select select "Trade Show"
select select "Dental"
select select "Rewards - 12003"
select select "Yes"
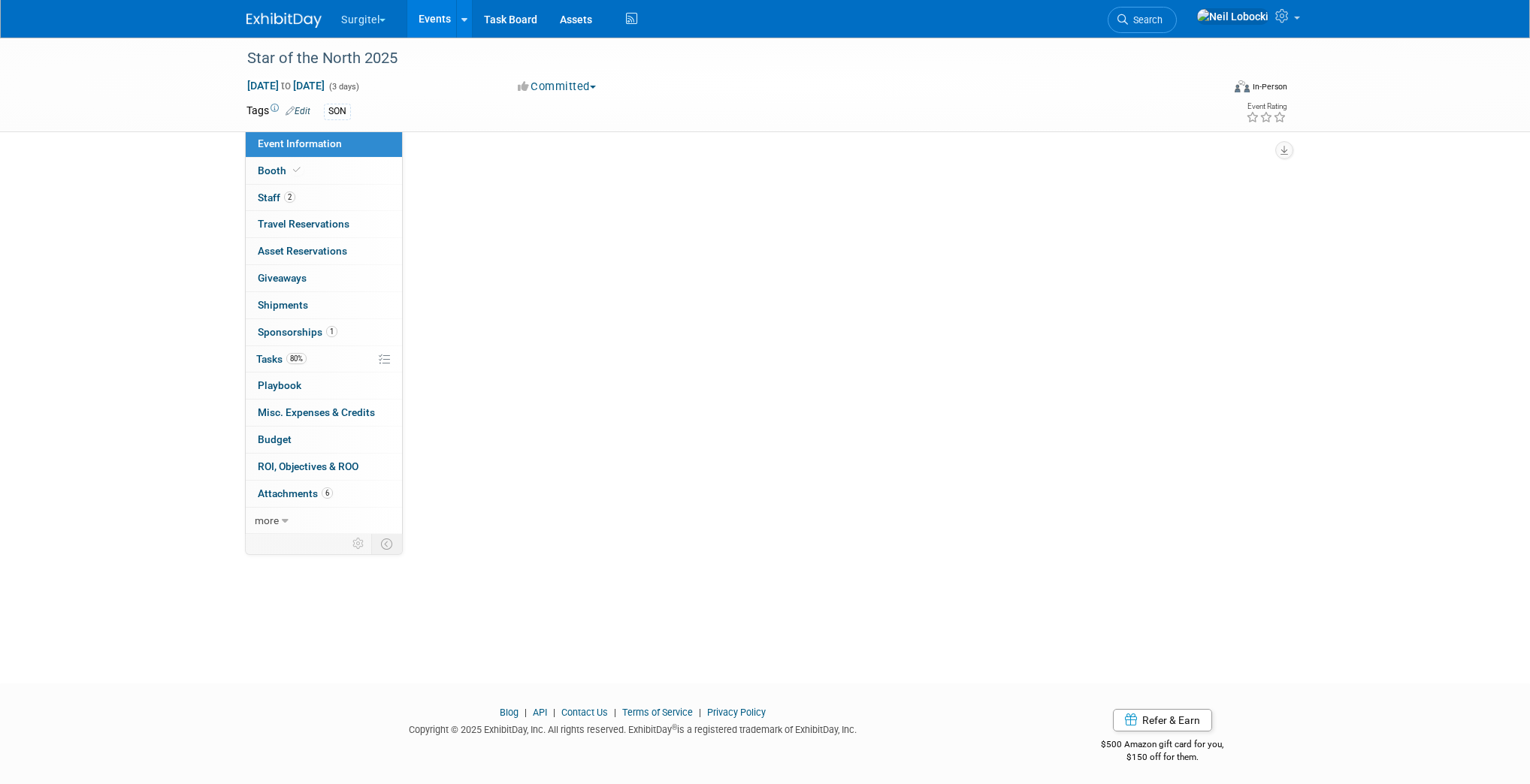
select select "Yes"
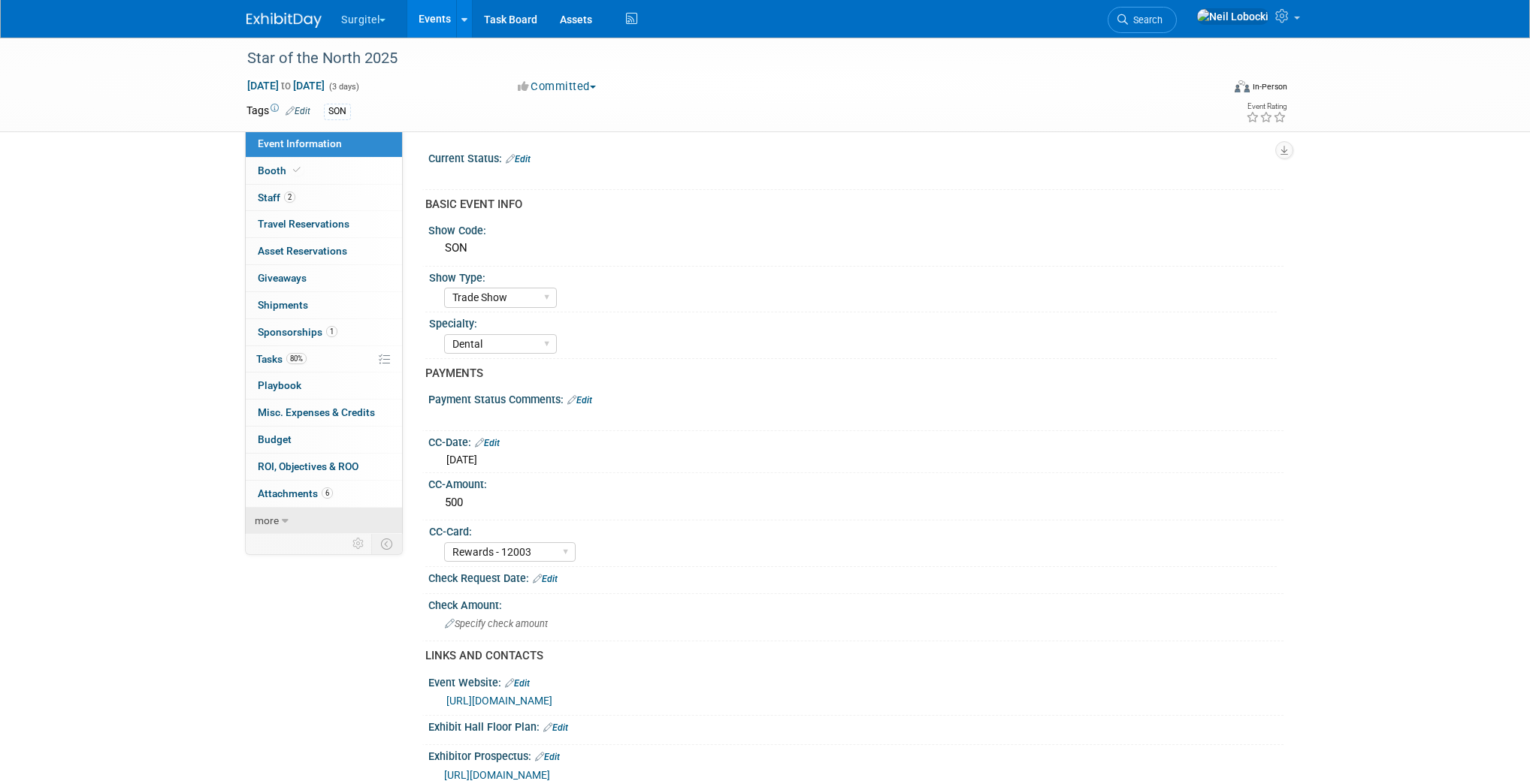
click at [279, 510] on link "more" at bounding box center [324, 521] width 156 height 27
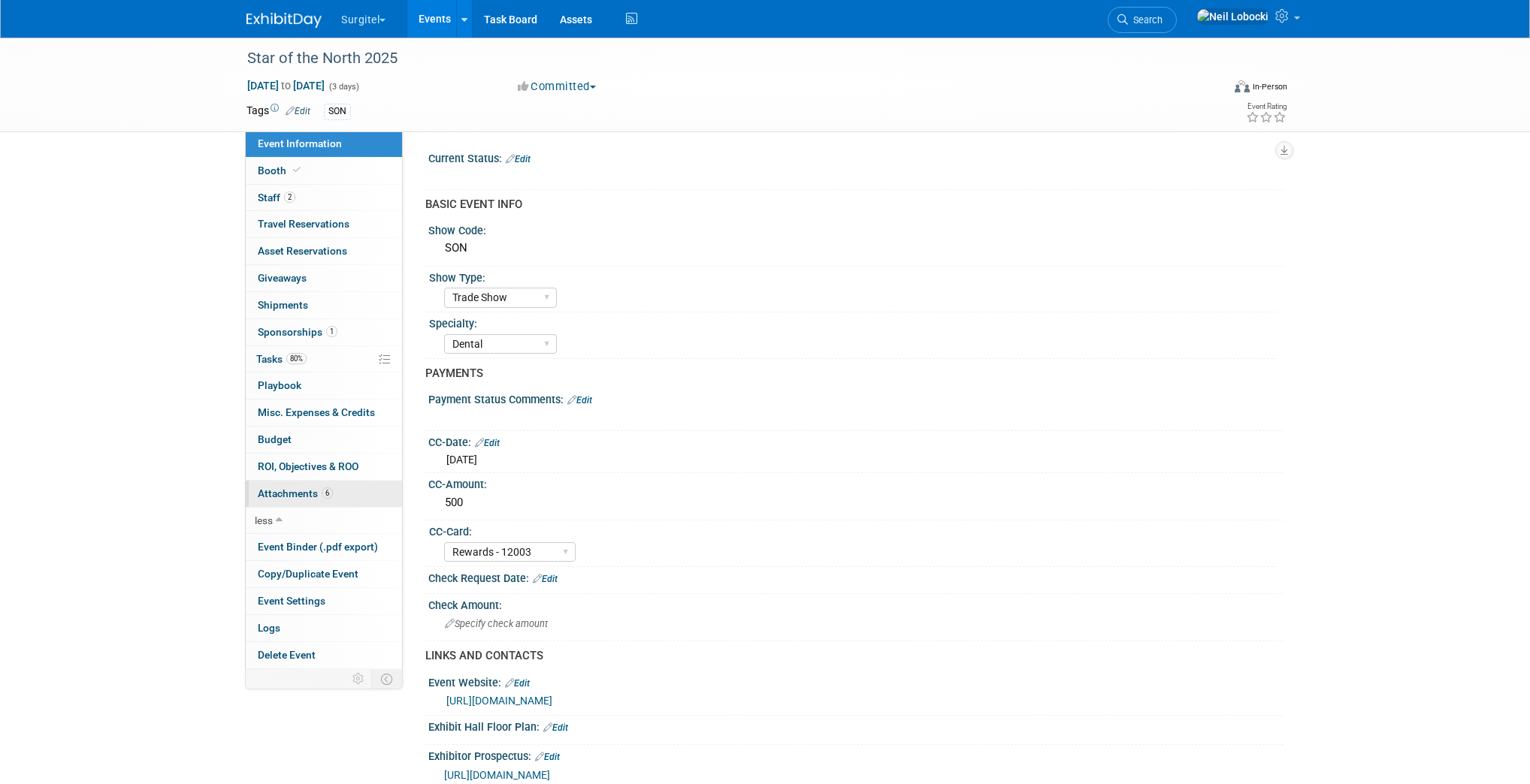
click at [290, 493] on span "Attachments 6" at bounding box center [296, 494] width 75 height 12
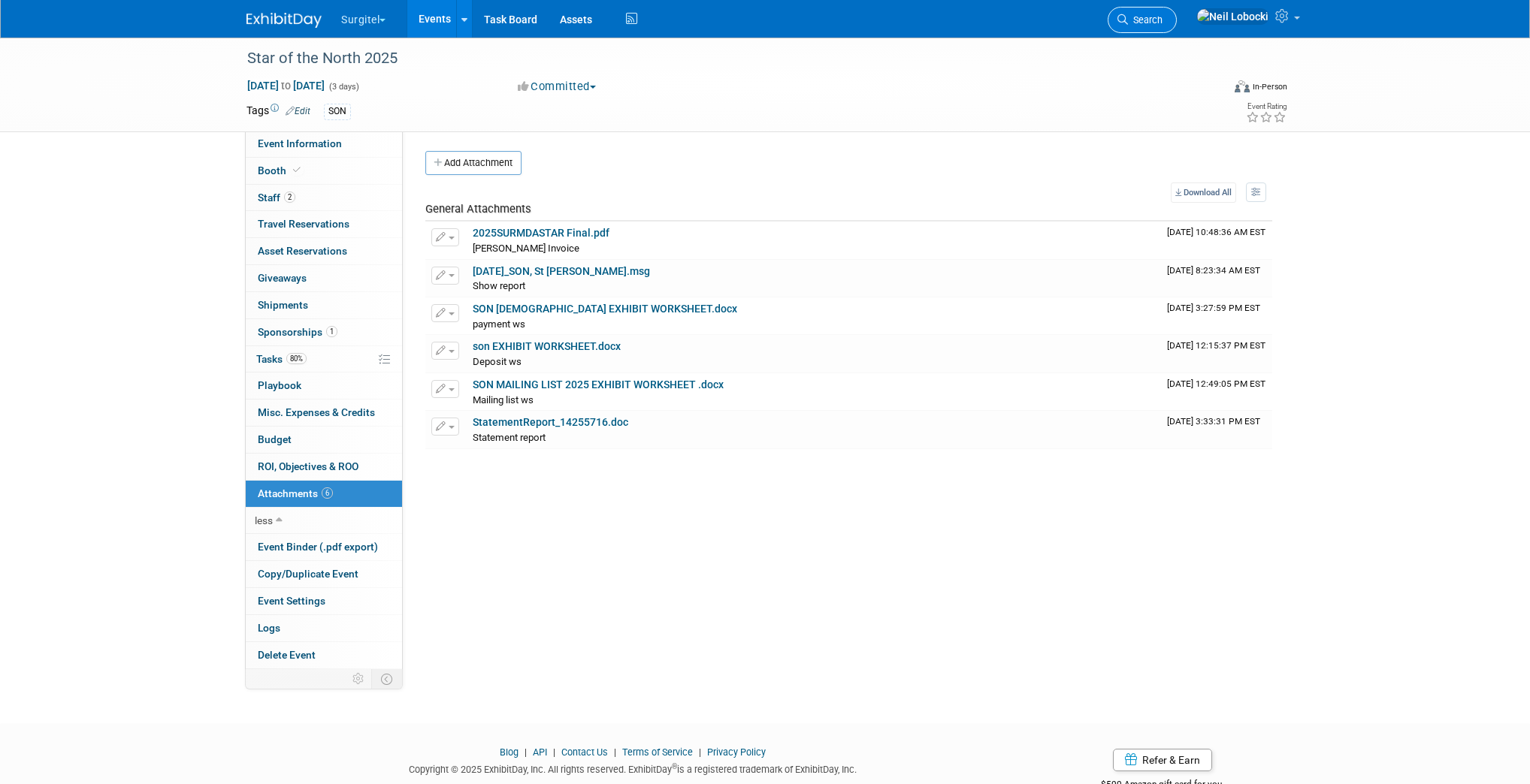
click at [1177, 26] on link "Search" at bounding box center [1142, 20] width 69 height 27
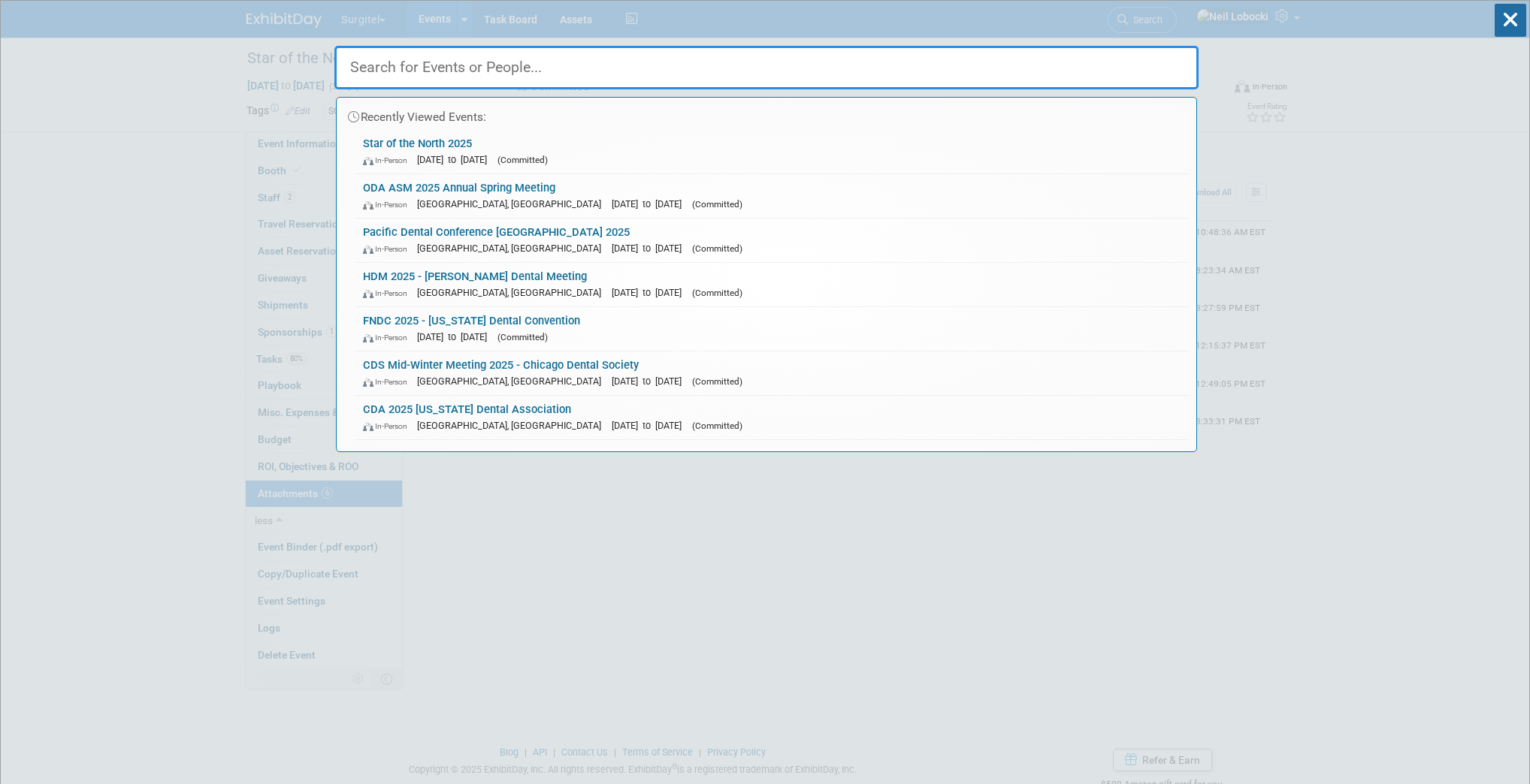
click at [568, 60] on input "text" at bounding box center [766, 67] width 864 height 44
click at [504, 413] on link "CDA 2025 California Dental Association In-Person Anaheim, CA May 15, 2025 to Ma…" at bounding box center [772, 417] width 833 height 44
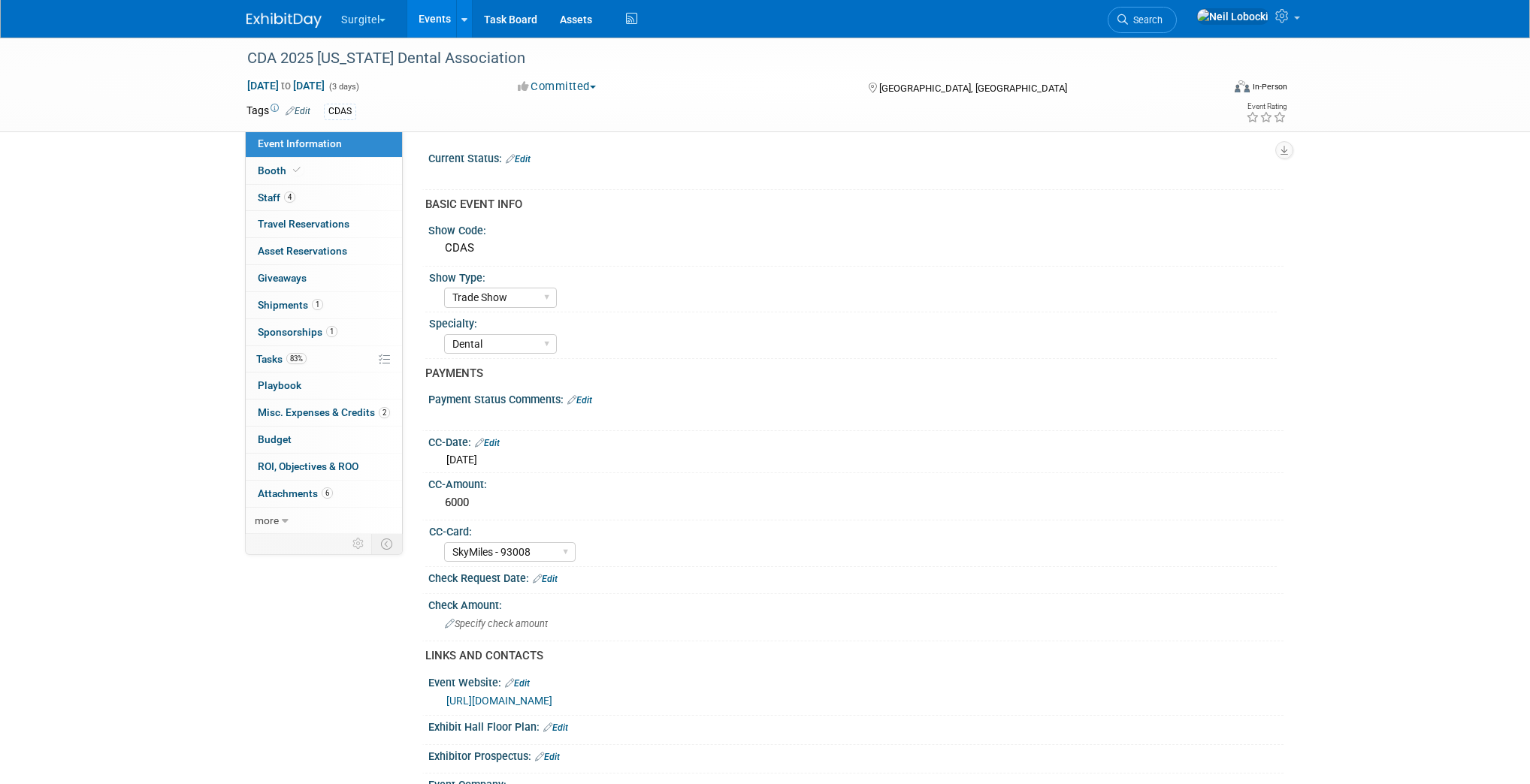
select select "Trade Show"
select select "Dental"
select select "SkyMiles - 93008"
select select "No"
click at [318, 176] on link "Booth" at bounding box center [324, 171] width 156 height 27
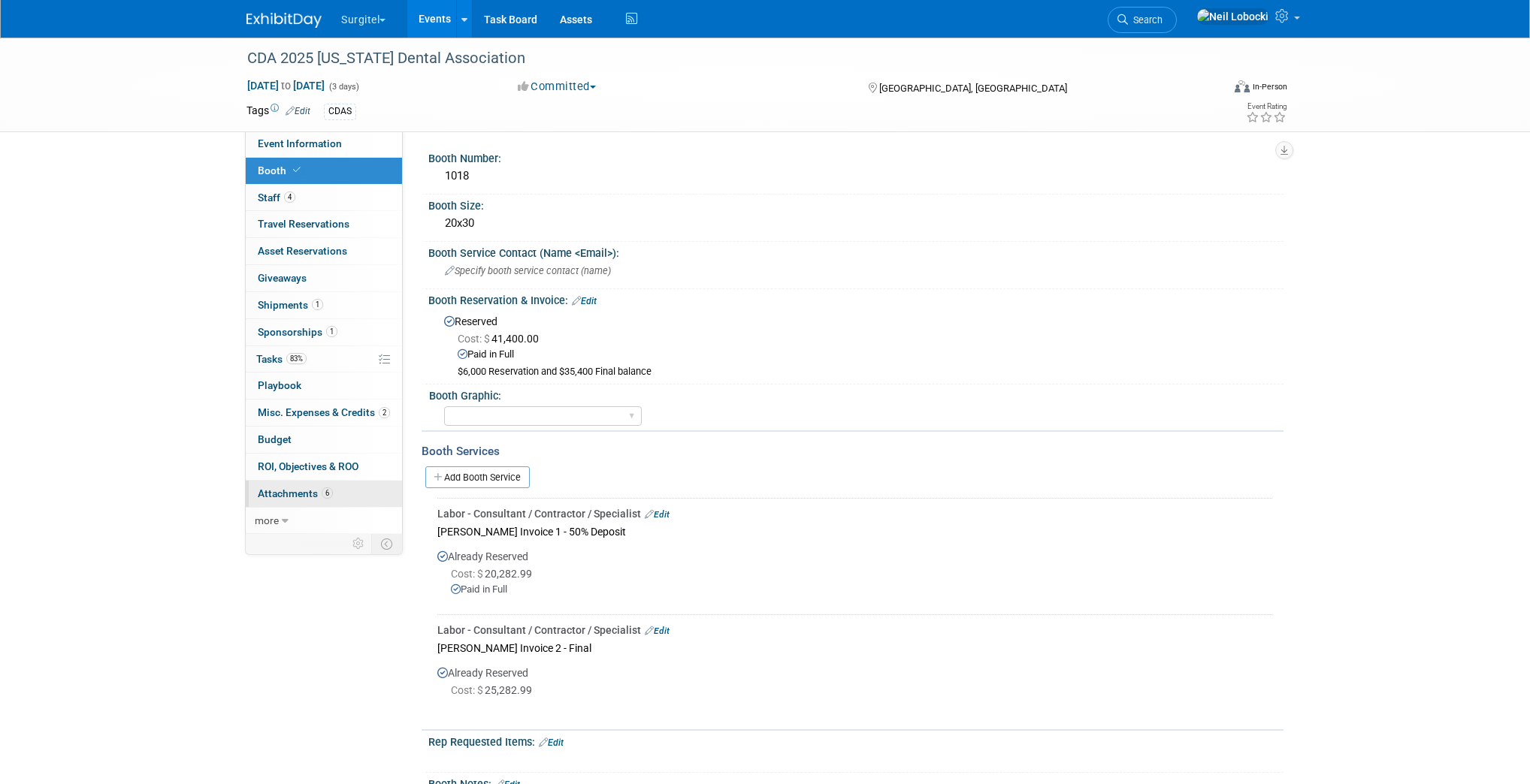
click at [307, 493] on span "Attachments 6" at bounding box center [296, 494] width 75 height 12
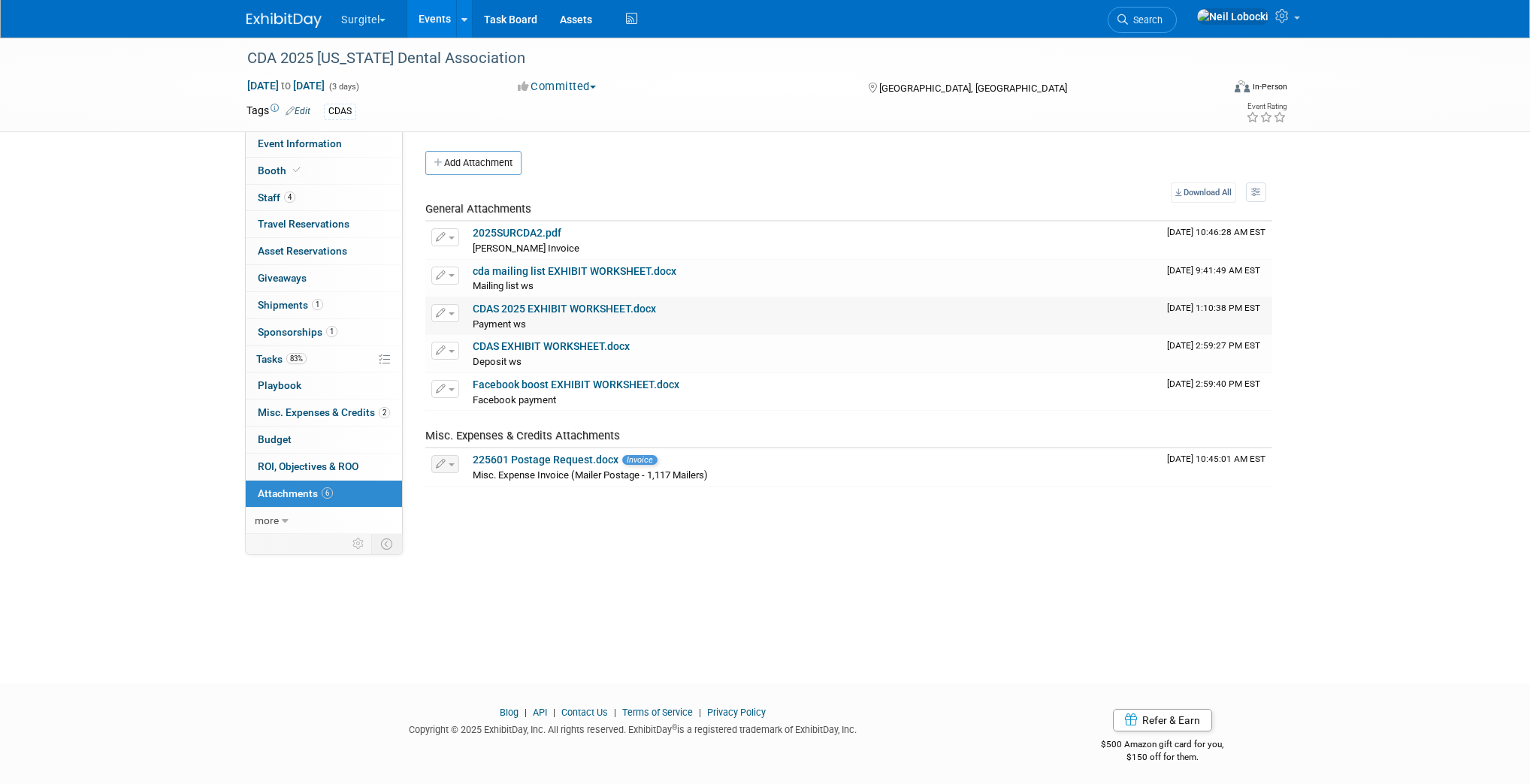
click at [553, 308] on link "CDAS 2025 EXHIBIT WORKSHEET.docx" at bounding box center [564, 308] width 183 height 12
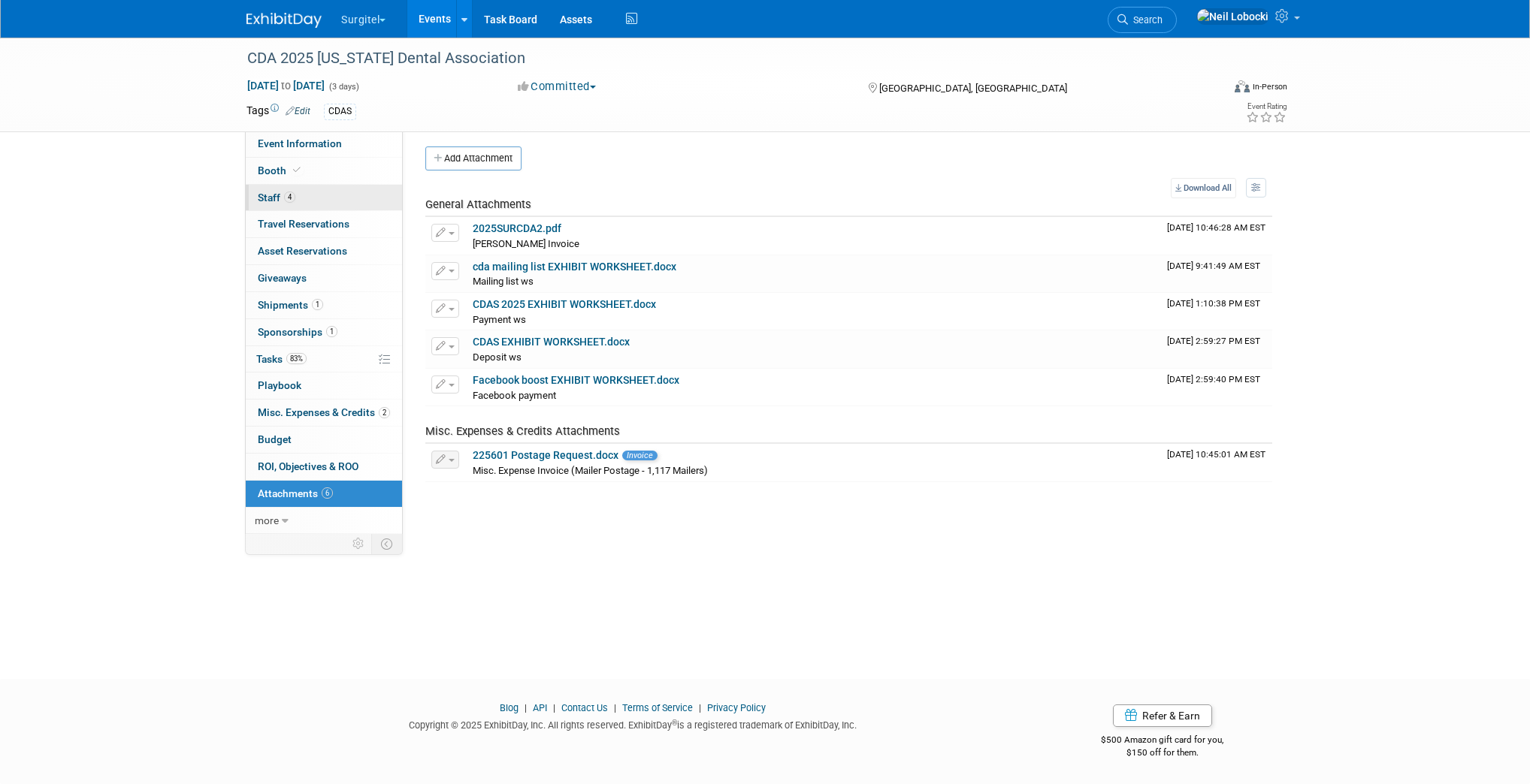
click at [314, 195] on link "4 Staff 4" at bounding box center [324, 198] width 156 height 27
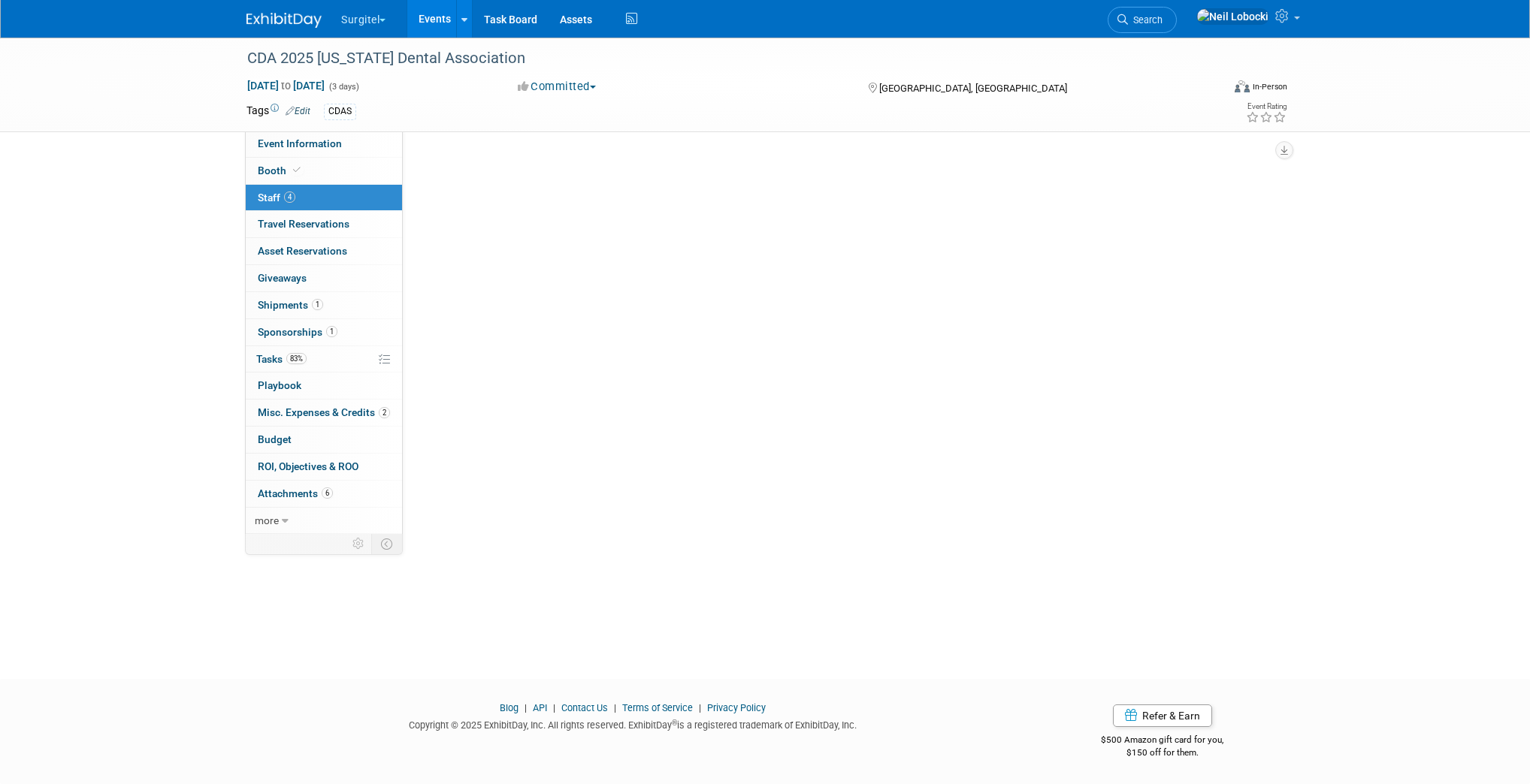
scroll to position [0, 0]
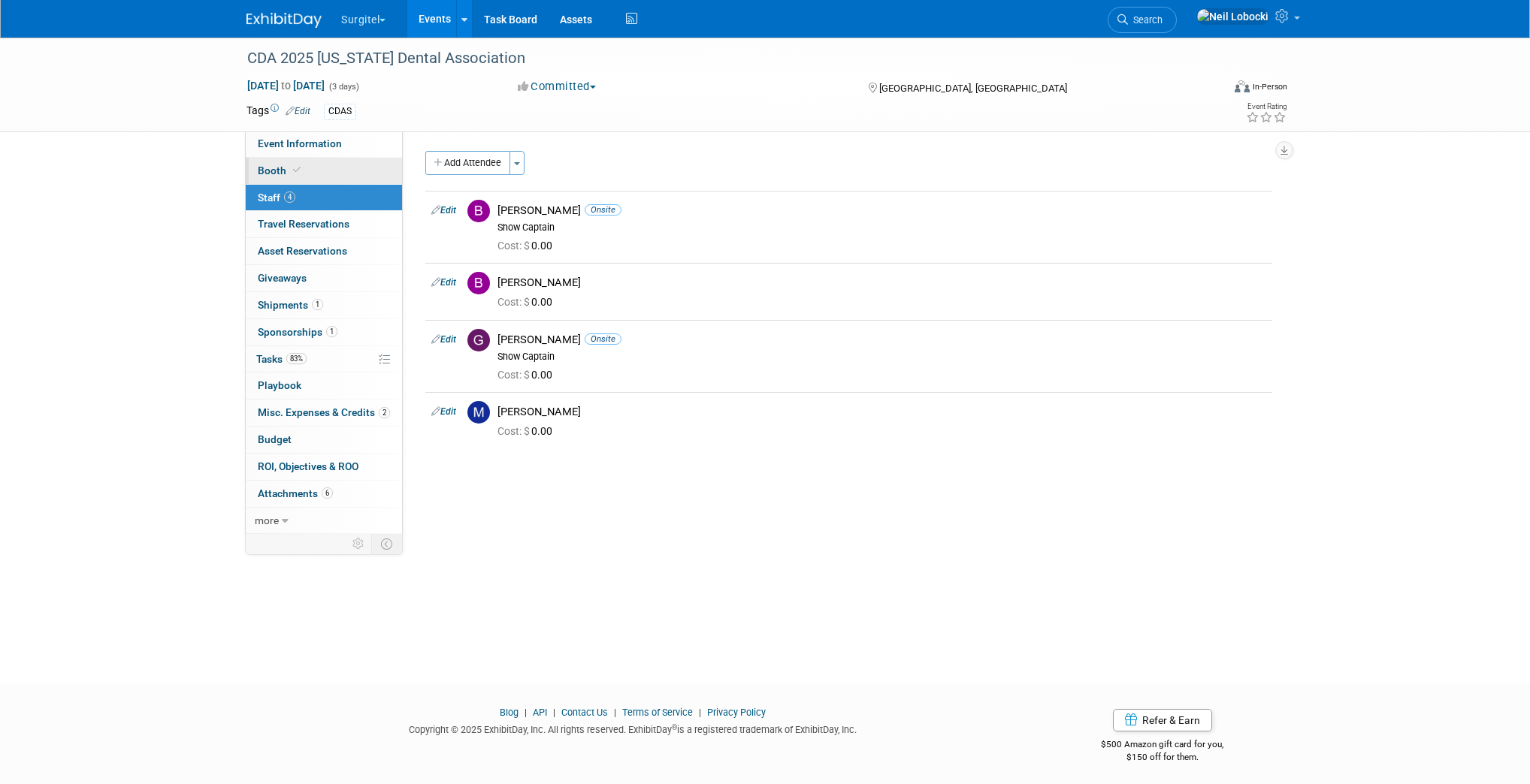
click at [303, 174] on link "Booth" at bounding box center [324, 171] width 156 height 27
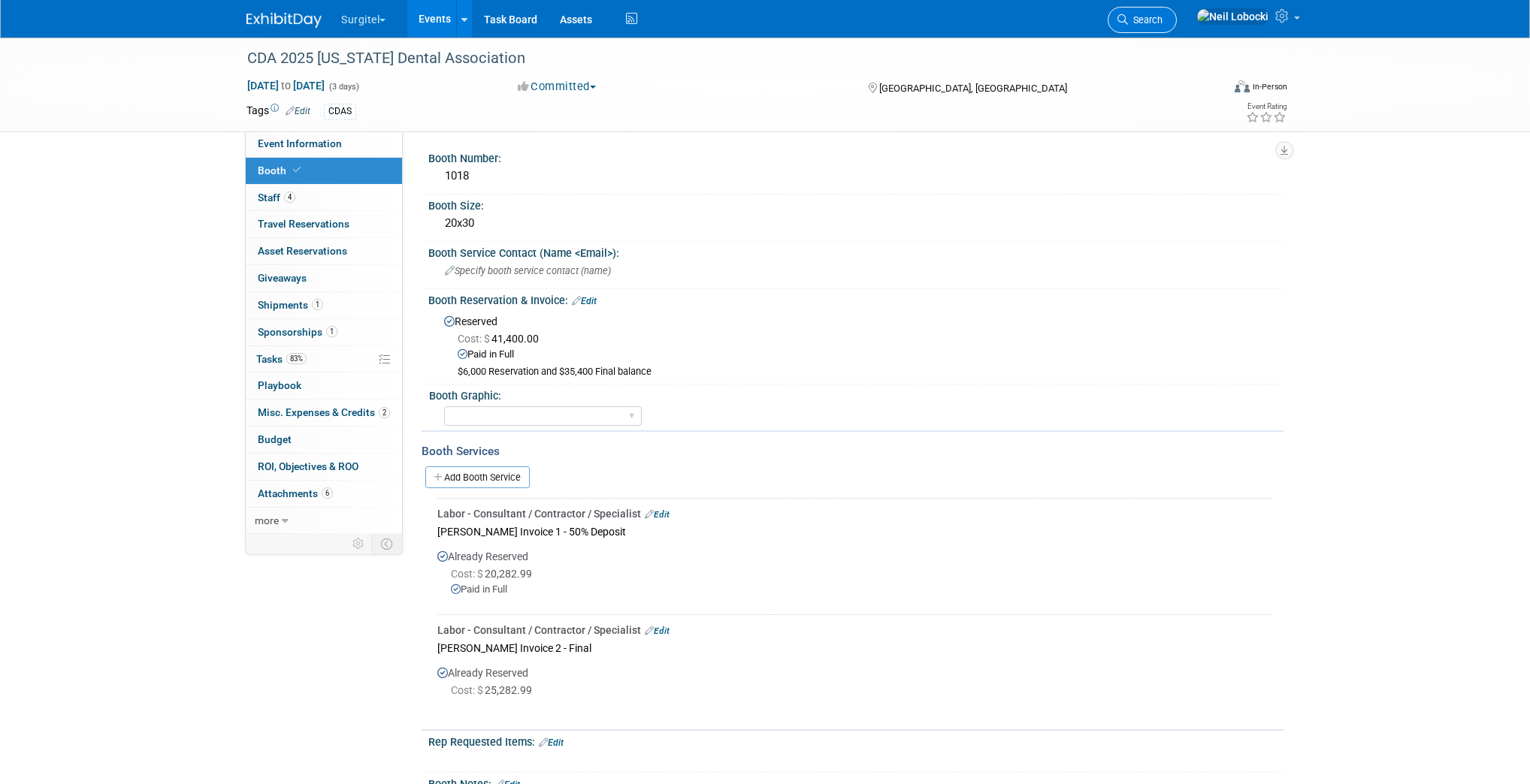
click at [1162, 21] on span "Search" at bounding box center [1145, 20] width 34 height 11
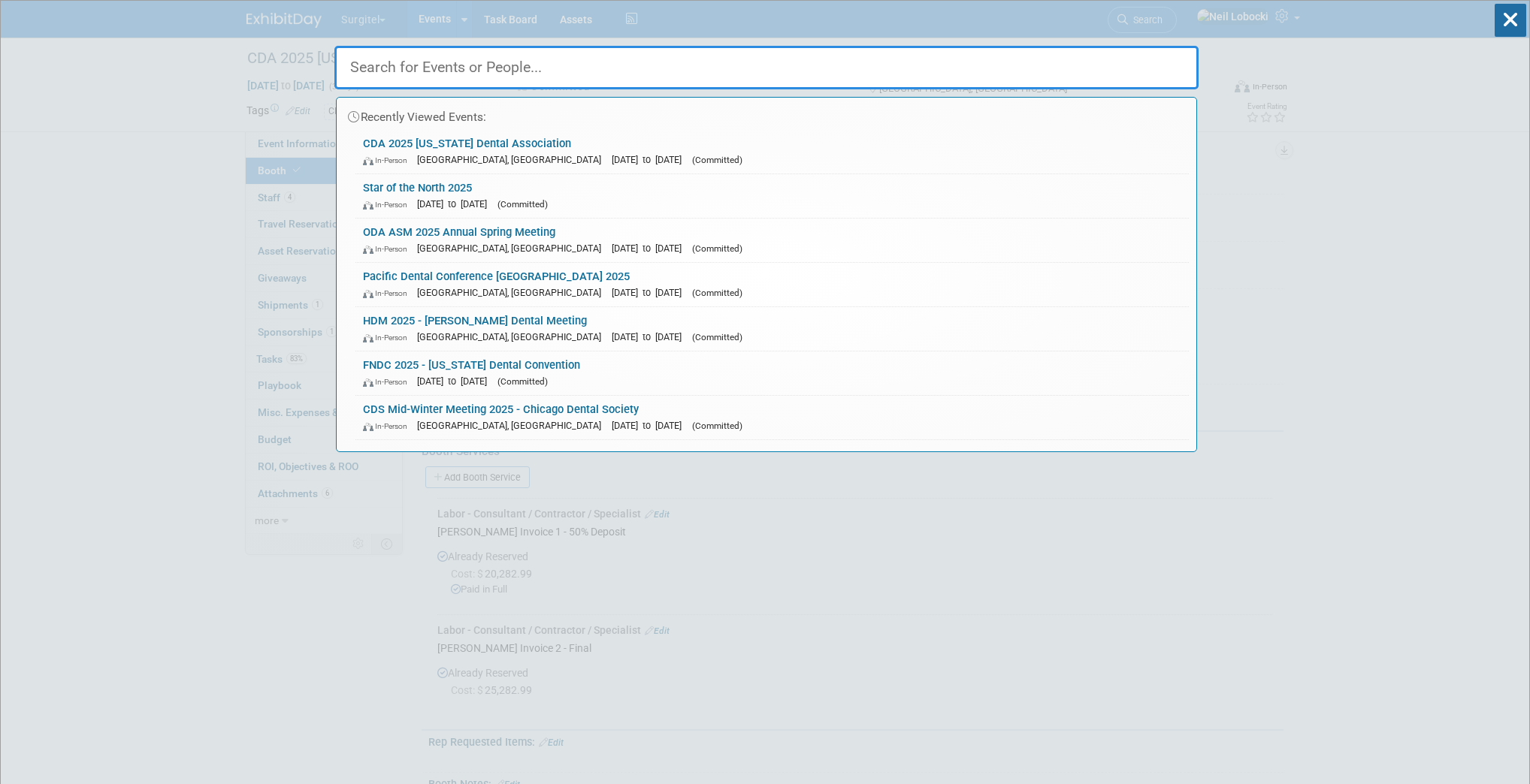
click at [503, 67] on input "text" at bounding box center [766, 67] width 864 height 44
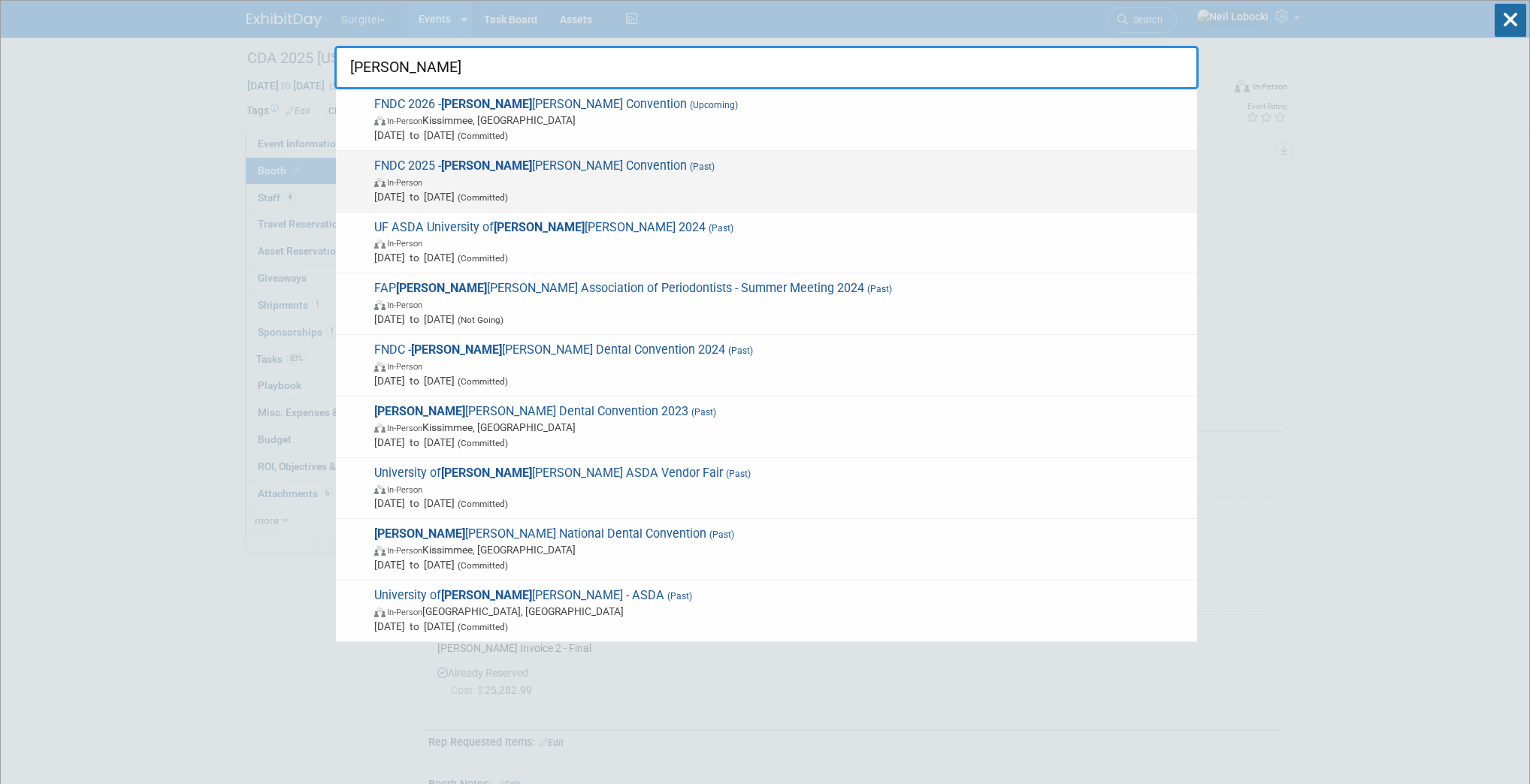
type input "flor"
click at [529, 183] on span "In-Person" at bounding box center [782, 182] width 815 height 15
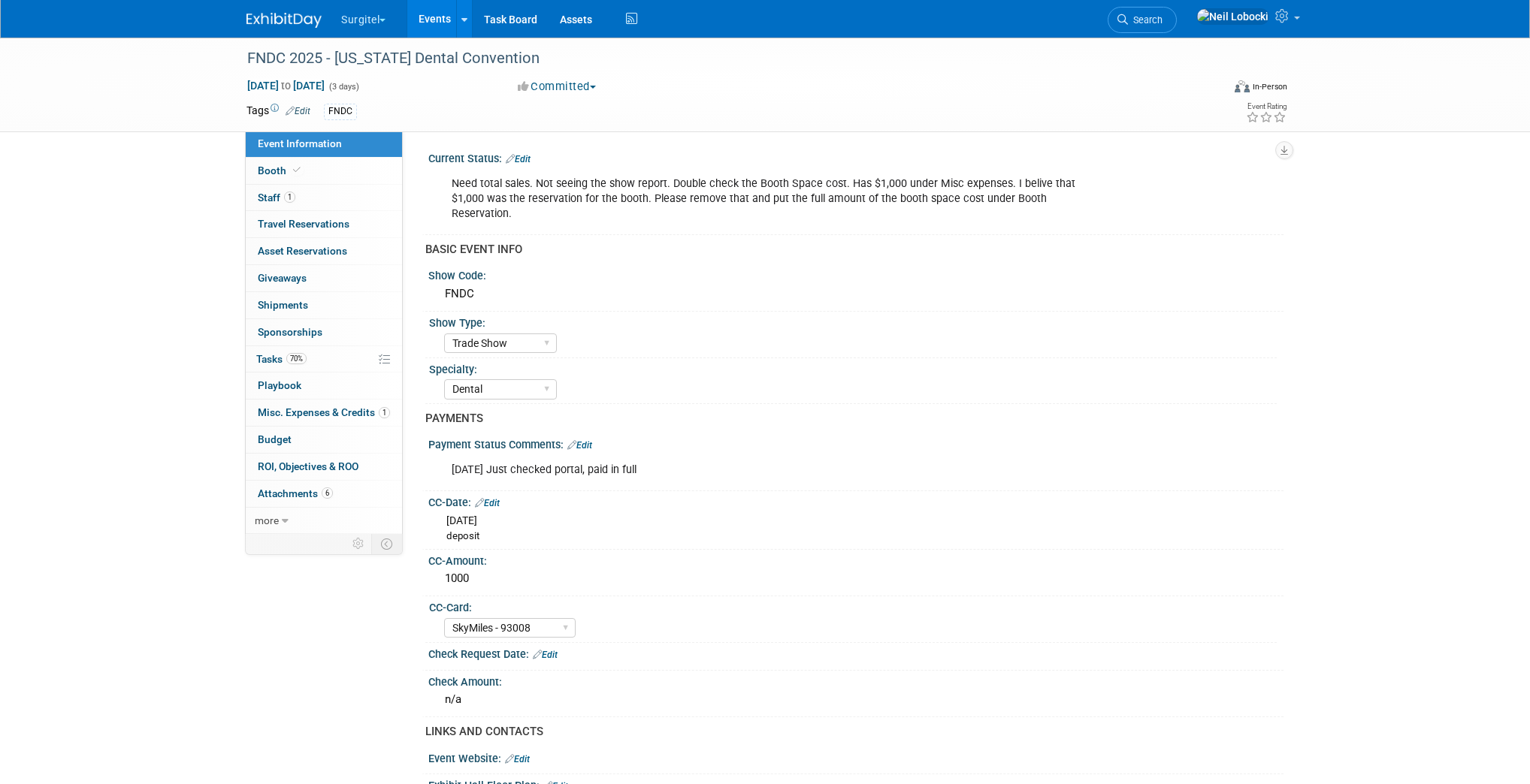
select select "Trade Show"
select select "Dental"
select select "SkyMiles - 93008"
select select "No"
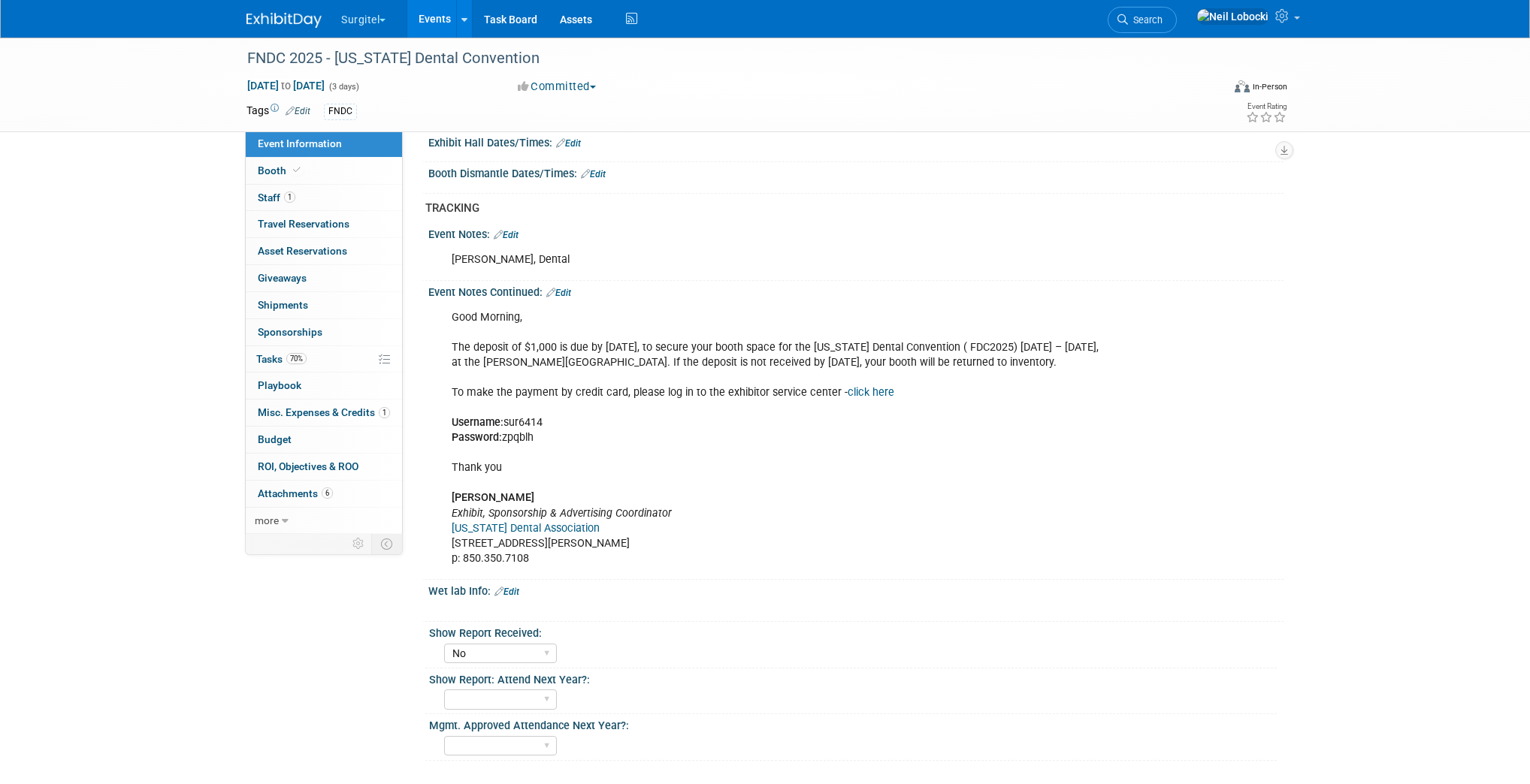
scroll to position [1142, 0]
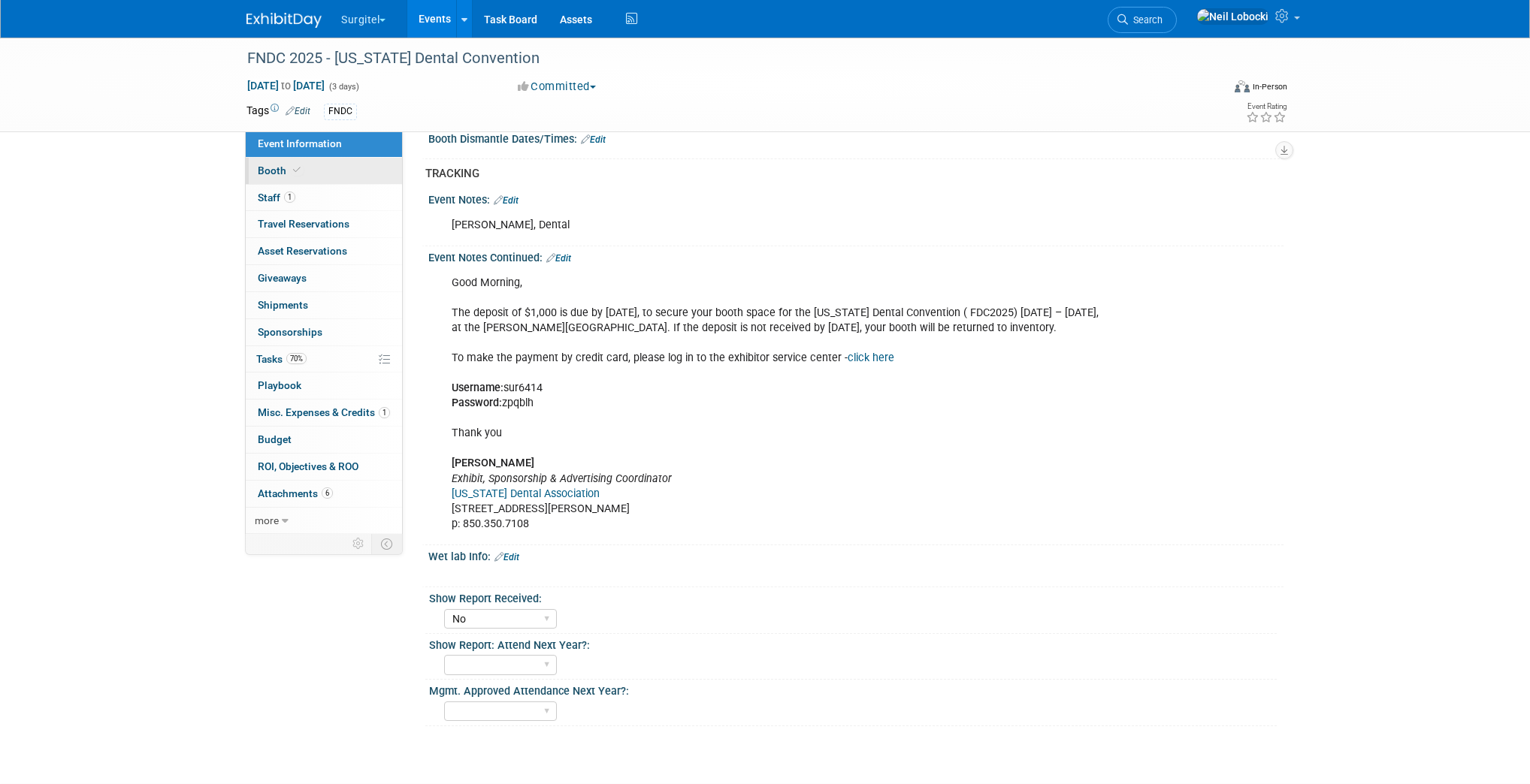
click at [331, 167] on link "Booth" at bounding box center [324, 171] width 156 height 27
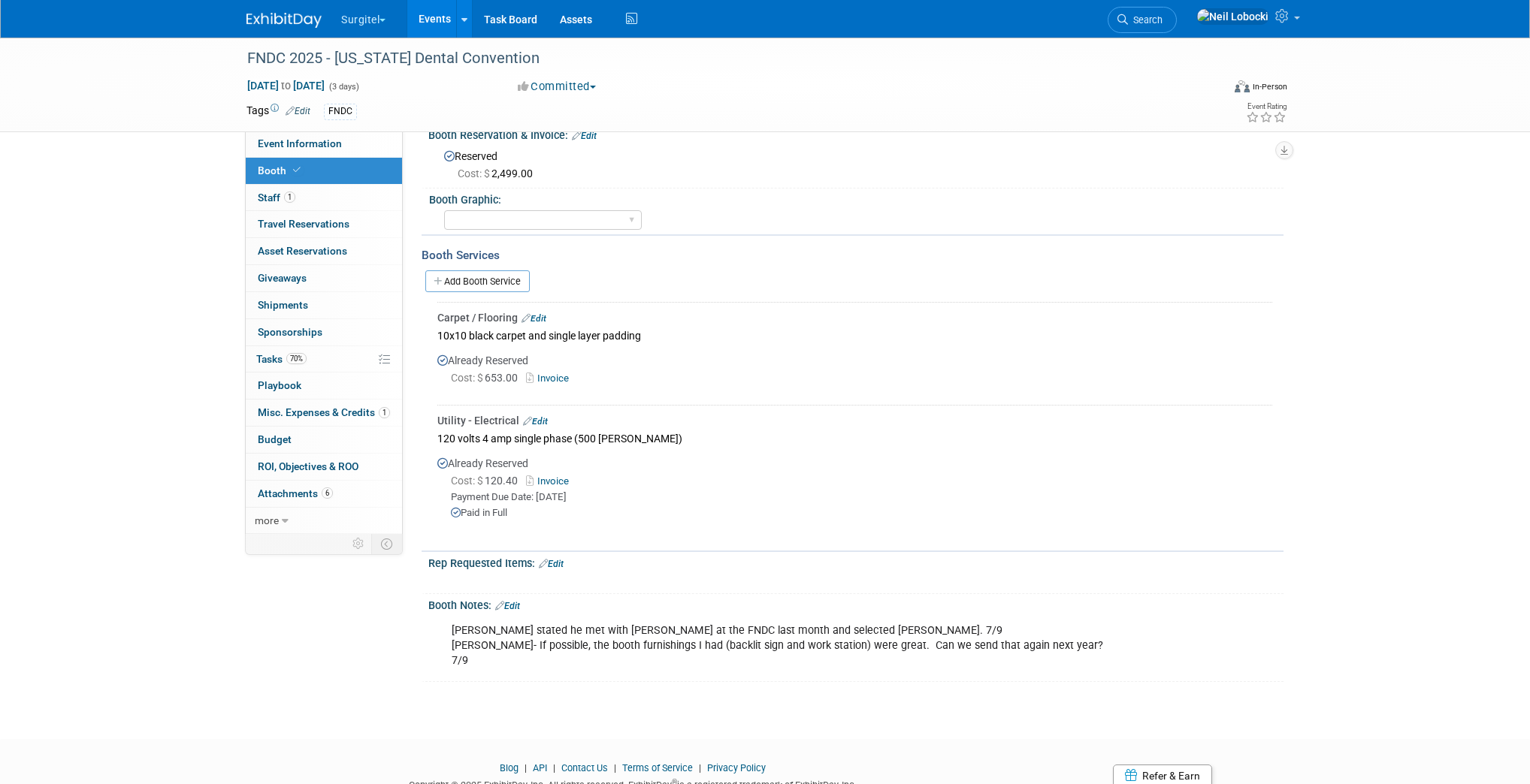
scroll to position [180, 0]
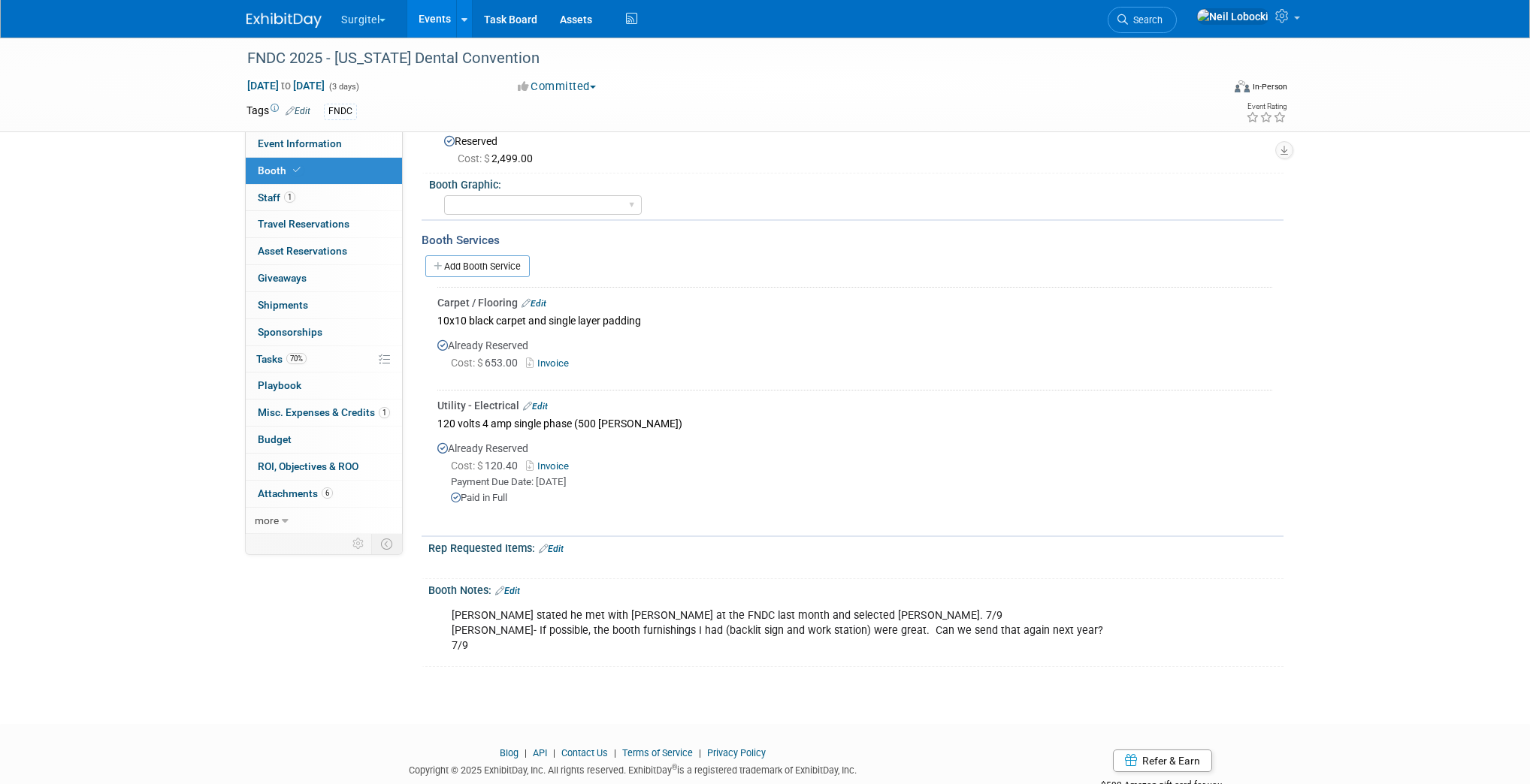
click at [556, 464] on link "Invoice" at bounding box center [550, 465] width 49 height 11
click at [562, 357] on link "Invoice" at bounding box center [550, 362] width 49 height 11
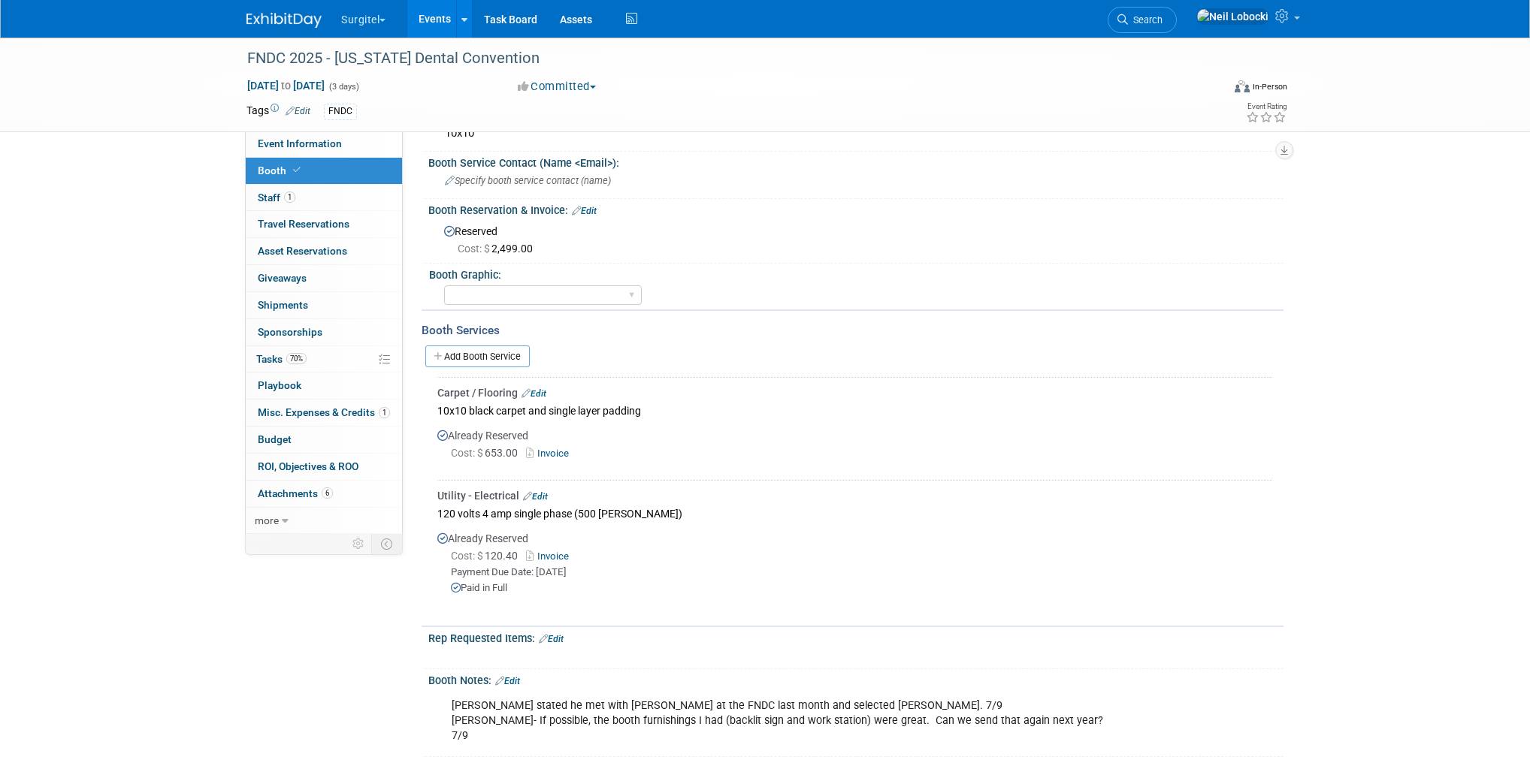
scroll to position [0, 0]
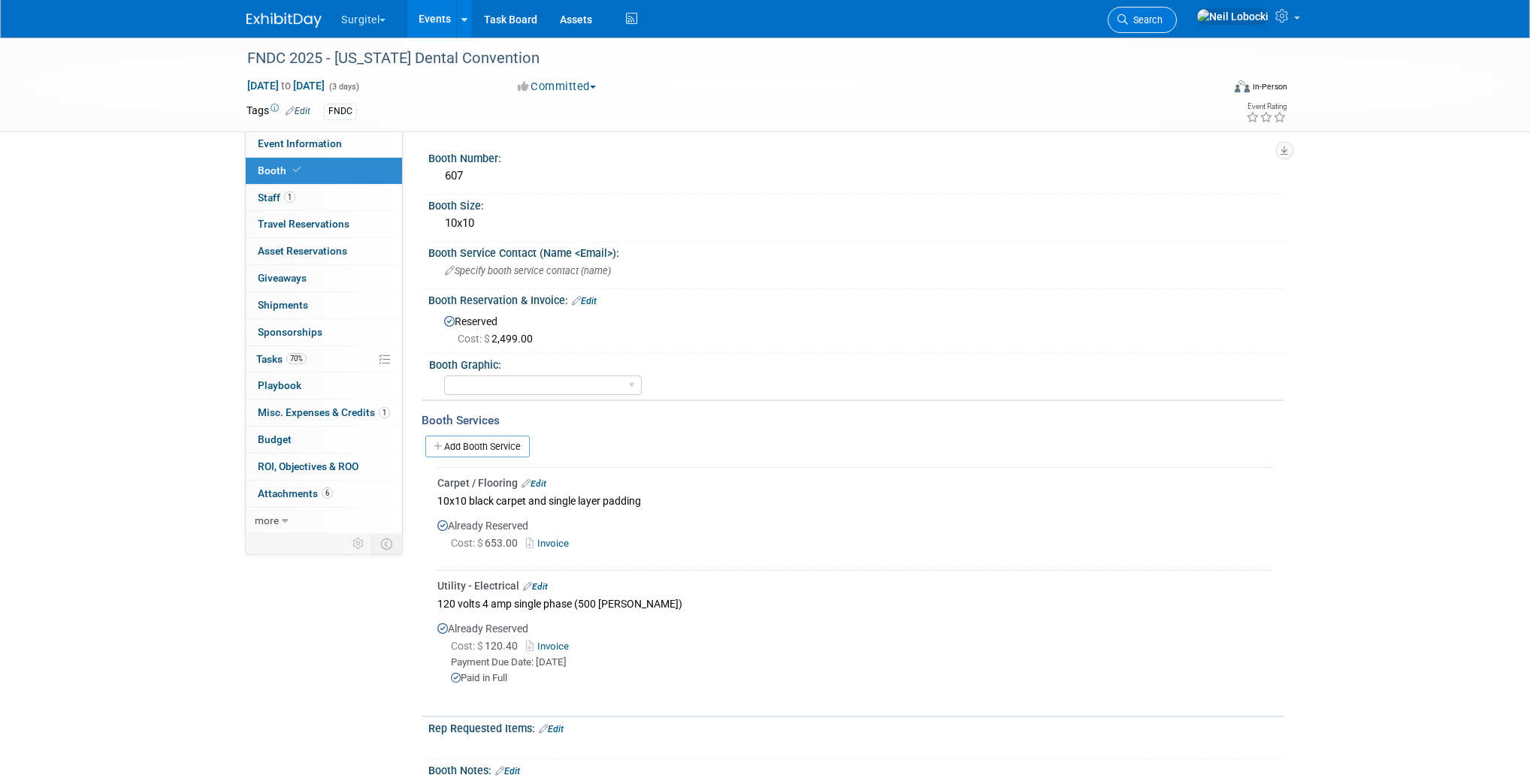
click at [1177, 12] on link "Search" at bounding box center [1142, 20] width 69 height 27
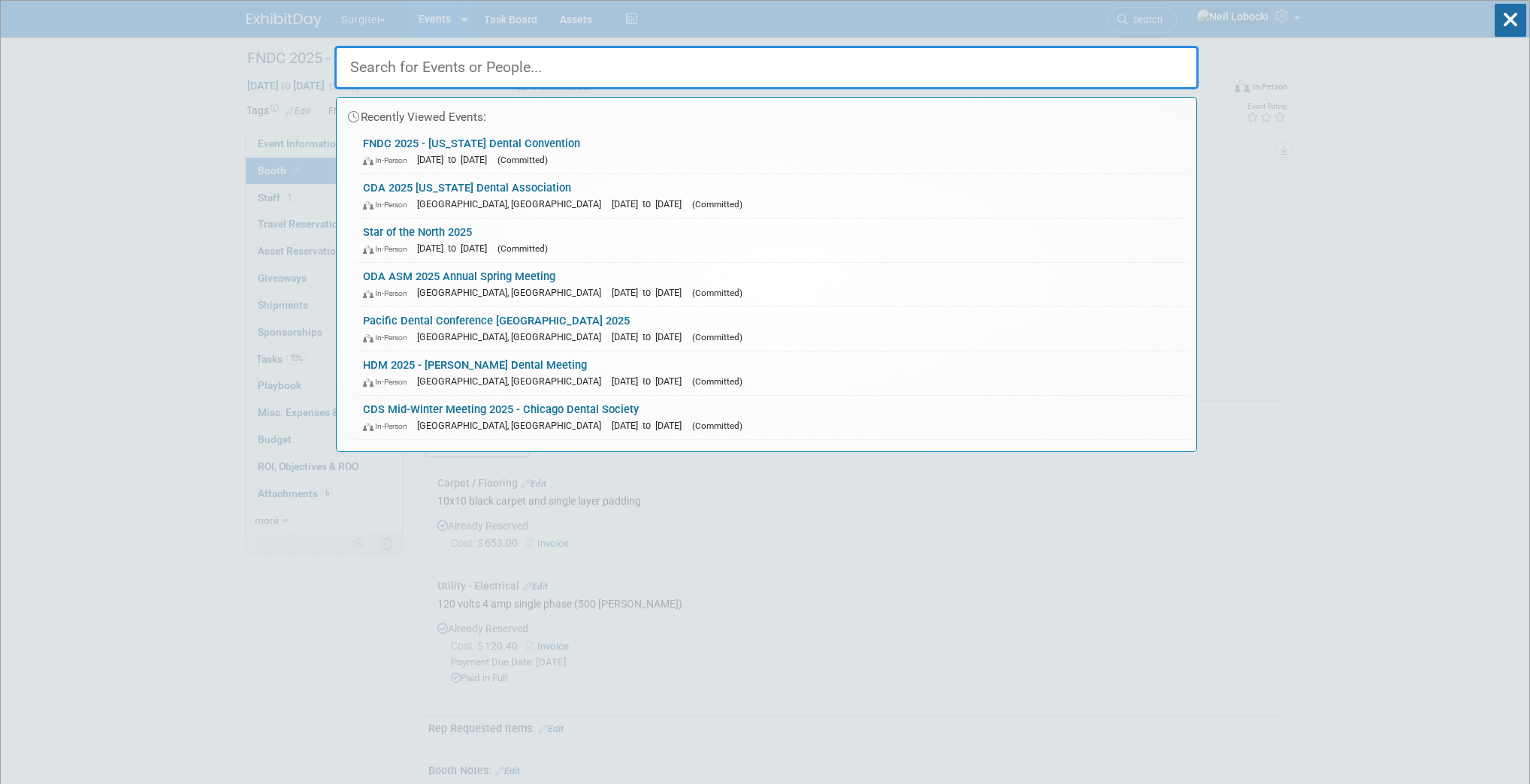
click at [728, 69] on input "text" at bounding box center [766, 67] width 864 height 44
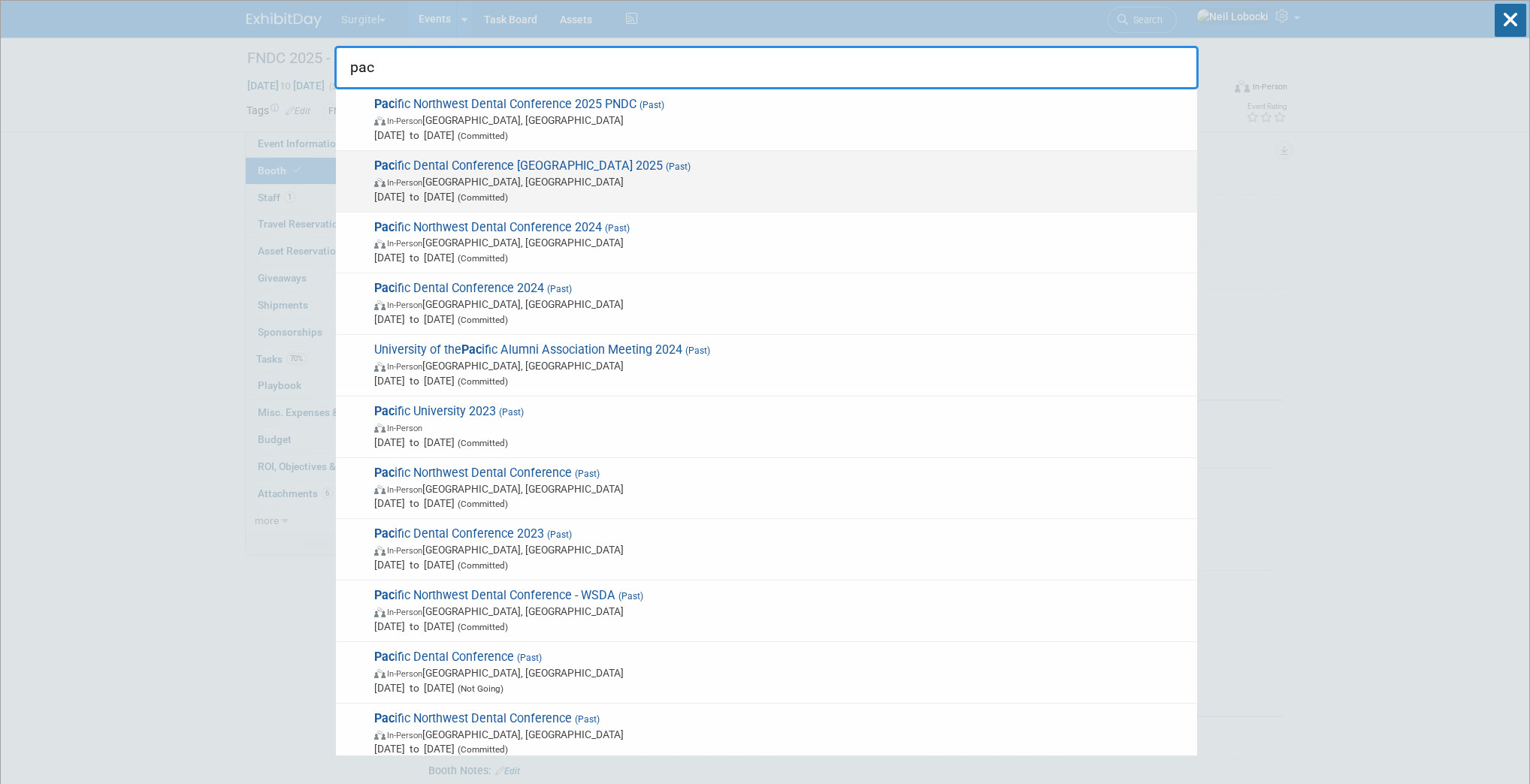
type input "pac"
click at [501, 174] on span "In-Person Vancouver, Canada" at bounding box center [782, 182] width 815 height 15
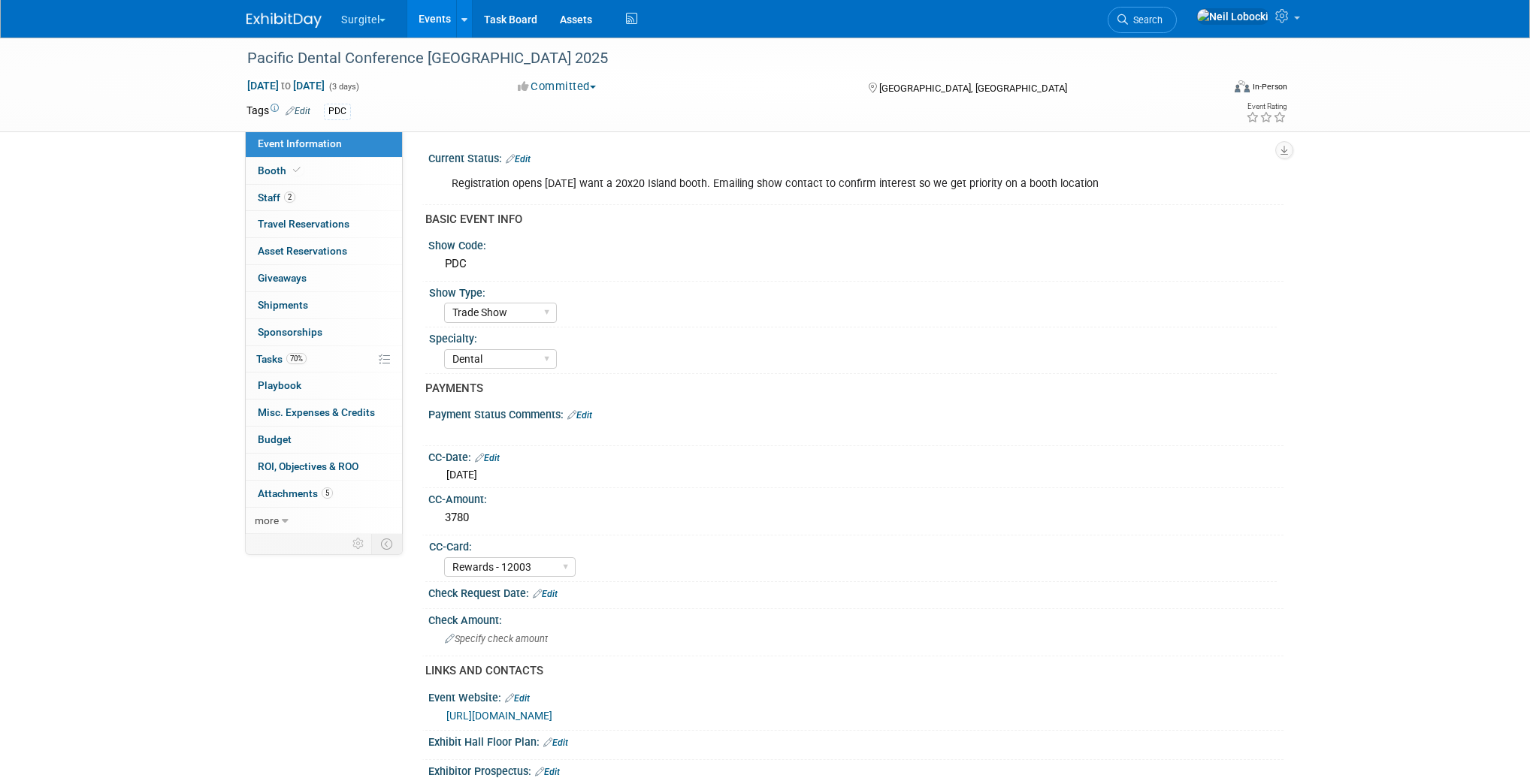
select select "Trade Show"
select select "Dental"
select select "Rewards - 12003"
select select "Yes"
click at [315, 169] on link "Booth" at bounding box center [324, 171] width 156 height 27
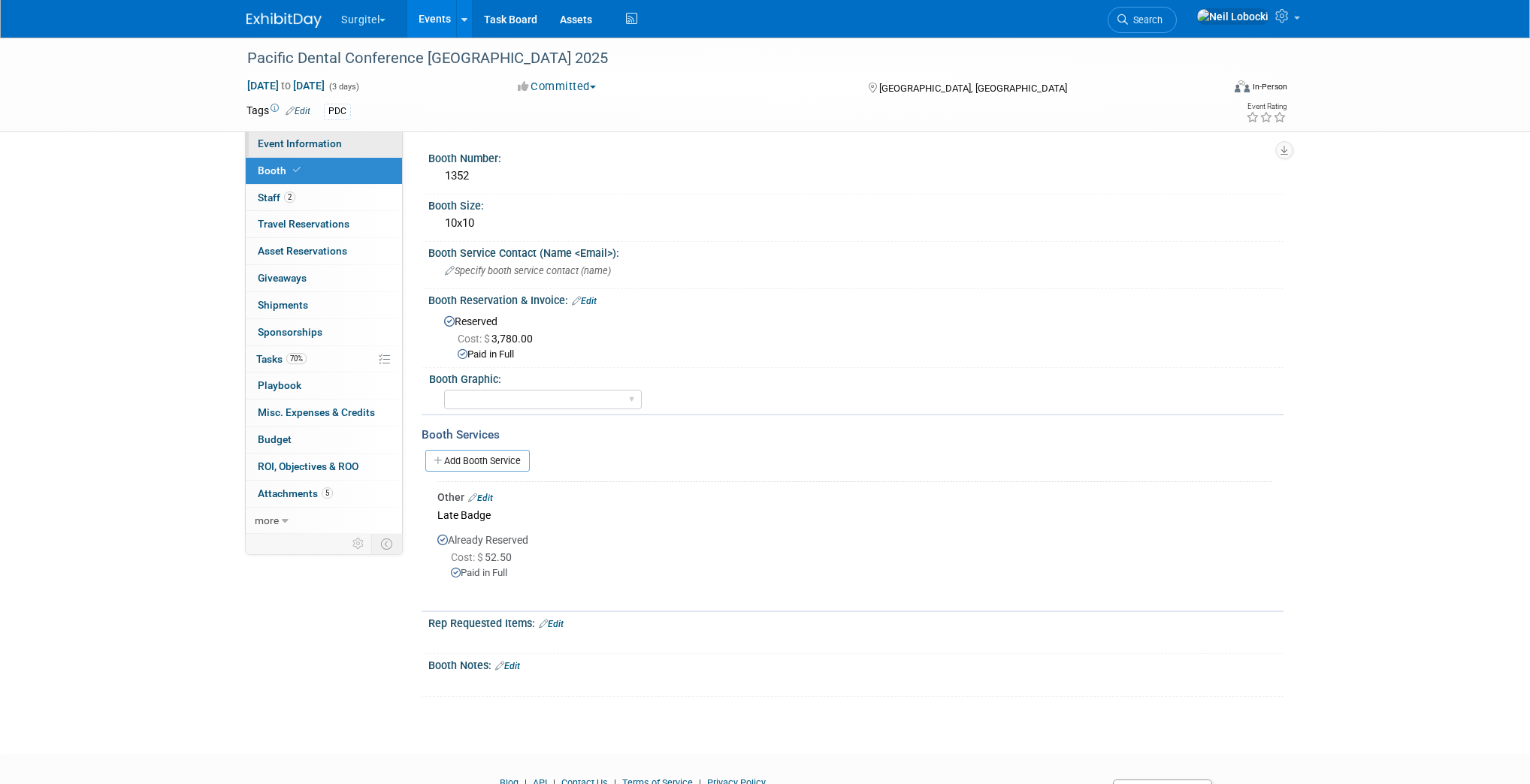
click at [344, 147] on link "Event Information" at bounding box center [324, 144] width 156 height 27
select select "Trade Show"
select select "Dental"
select select "Rewards - 12003"
select select "Yes"
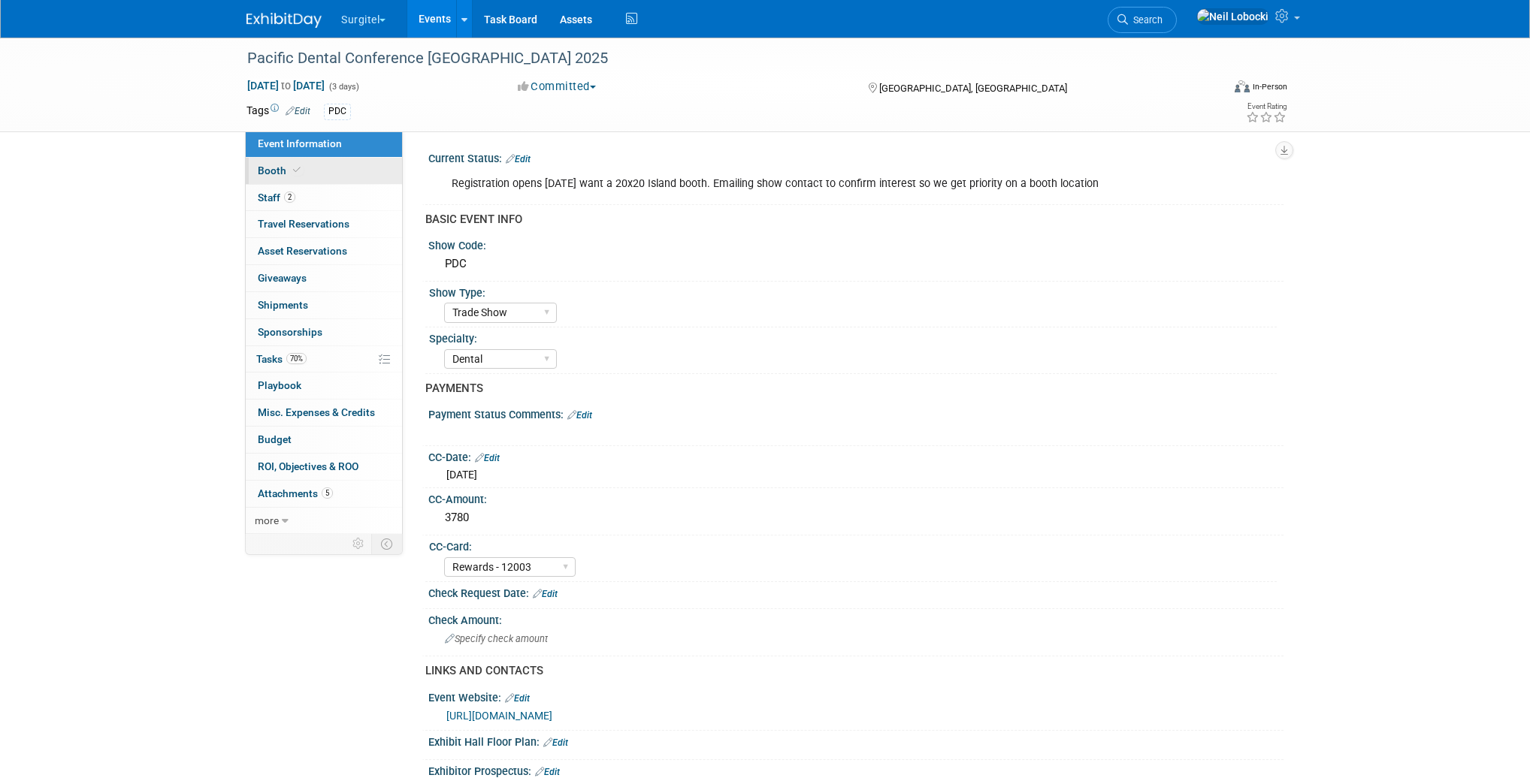
click at [339, 168] on link "Booth" at bounding box center [324, 171] width 156 height 27
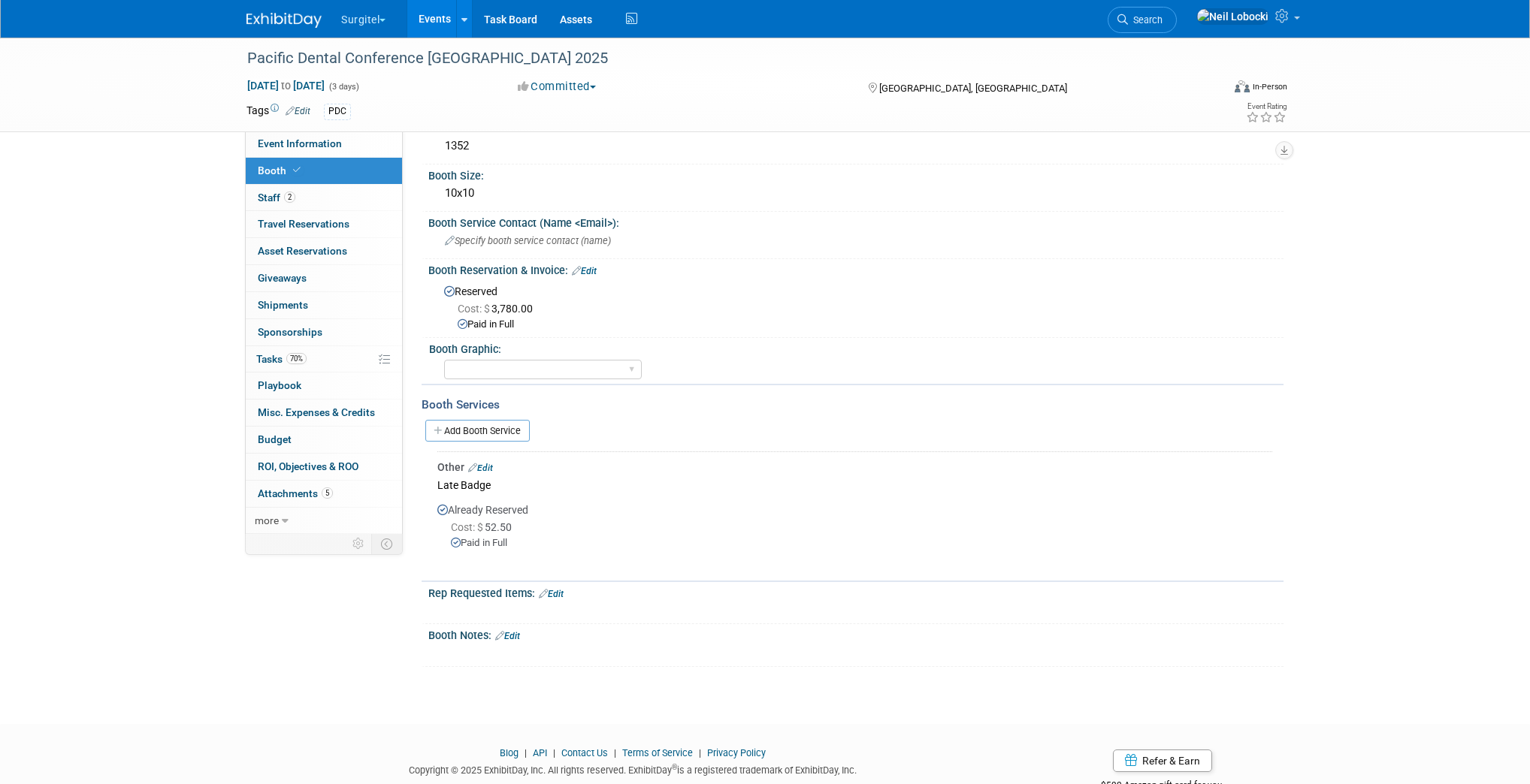
scroll to position [70, 0]
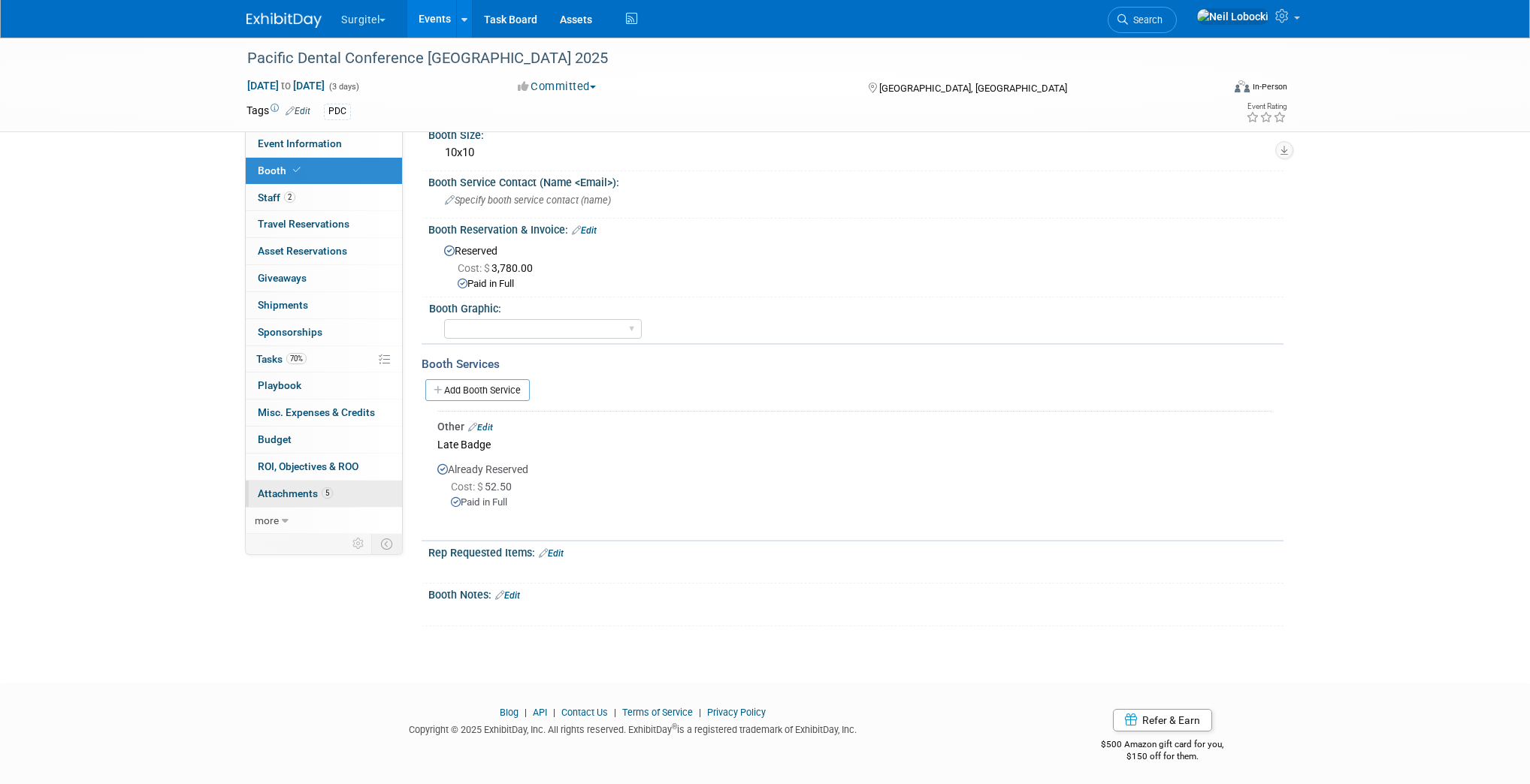
click at [339, 487] on link "5 Attachments 5" at bounding box center [324, 494] width 156 height 27
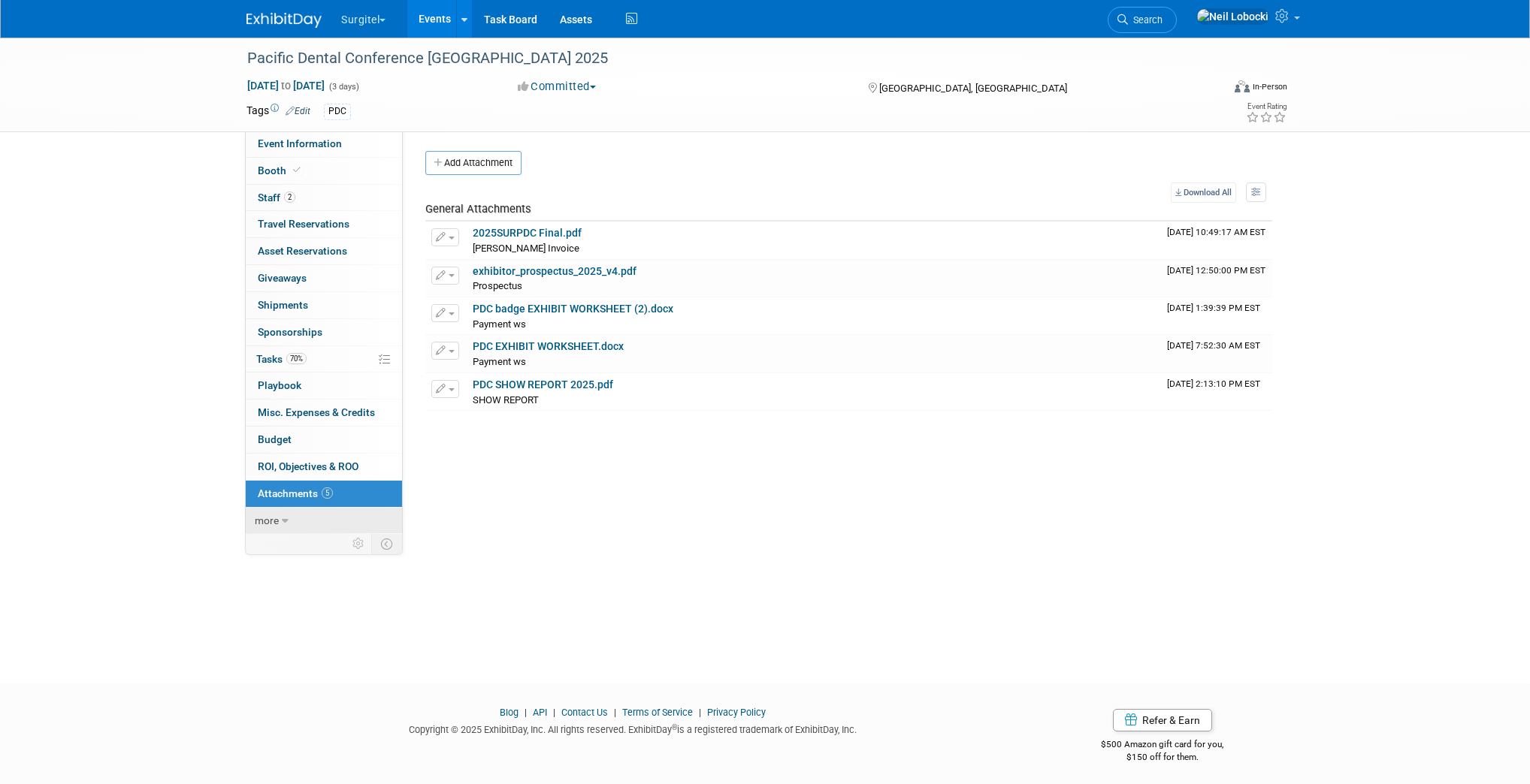
click at [276, 518] on span "more" at bounding box center [267, 521] width 24 height 12
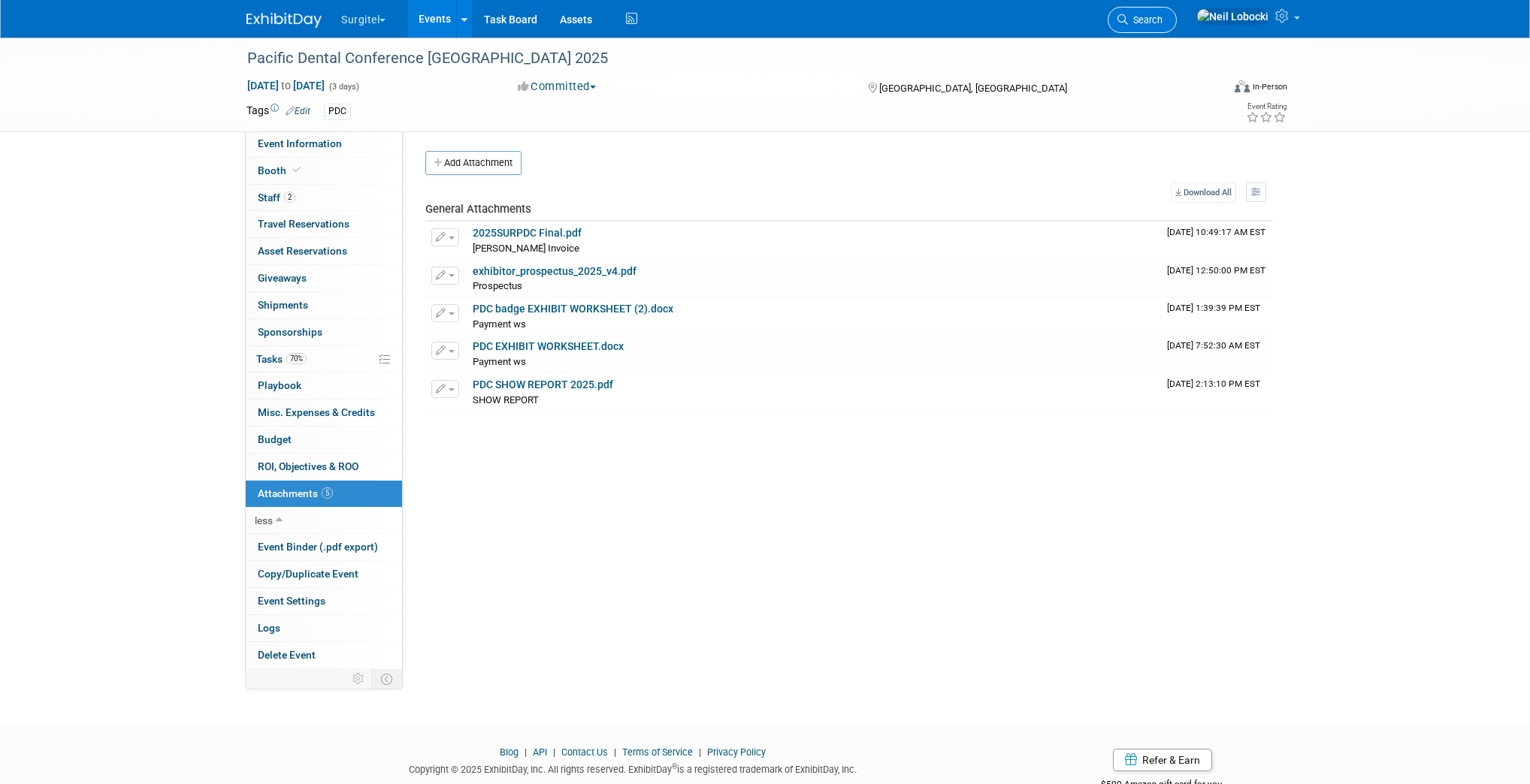
click at [1169, 27] on link "Search" at bounding box center [1142, 20] width 69 height 27
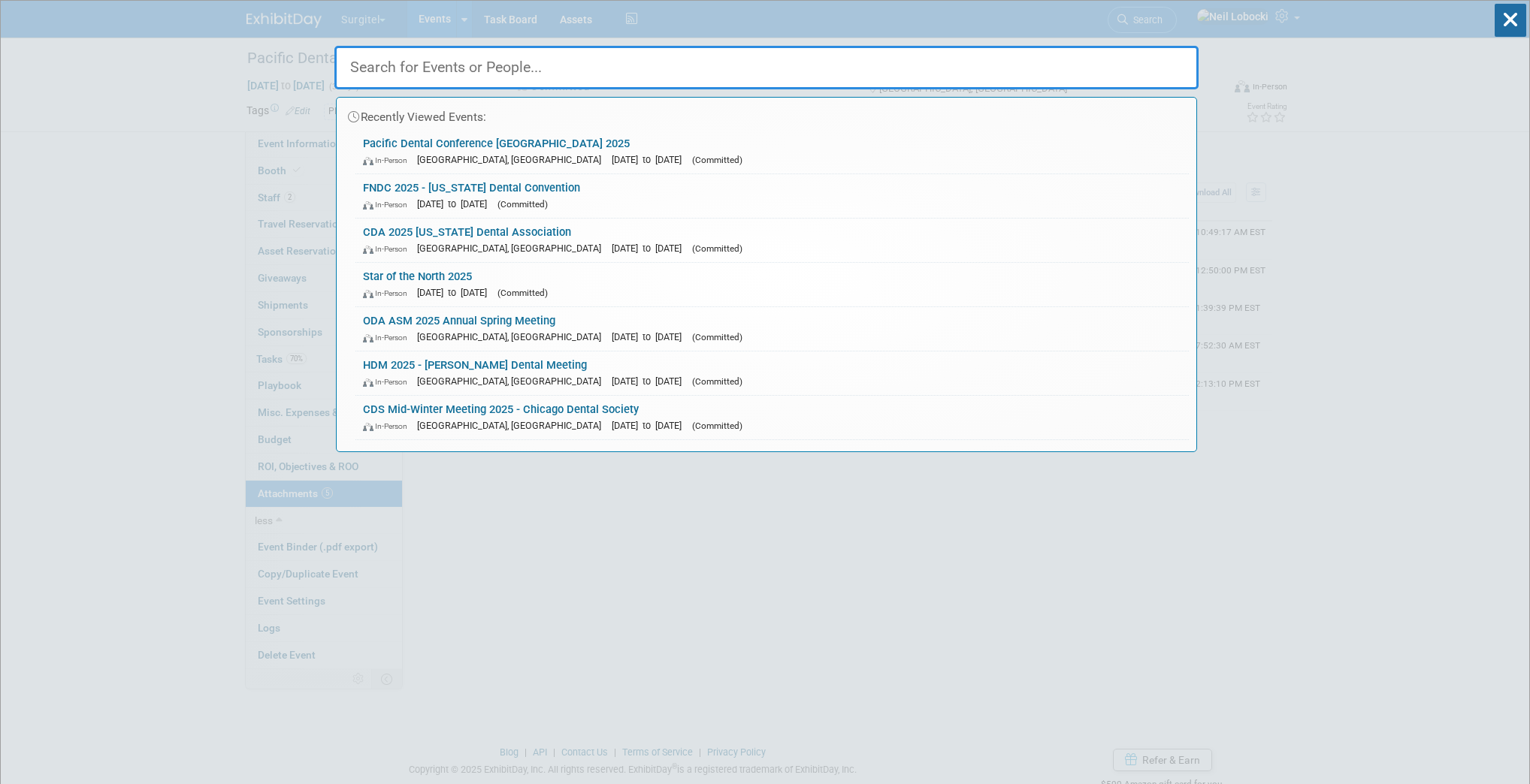
click at [826, 70] on input "text" at bounding box center [766, 67] width 864 height 44
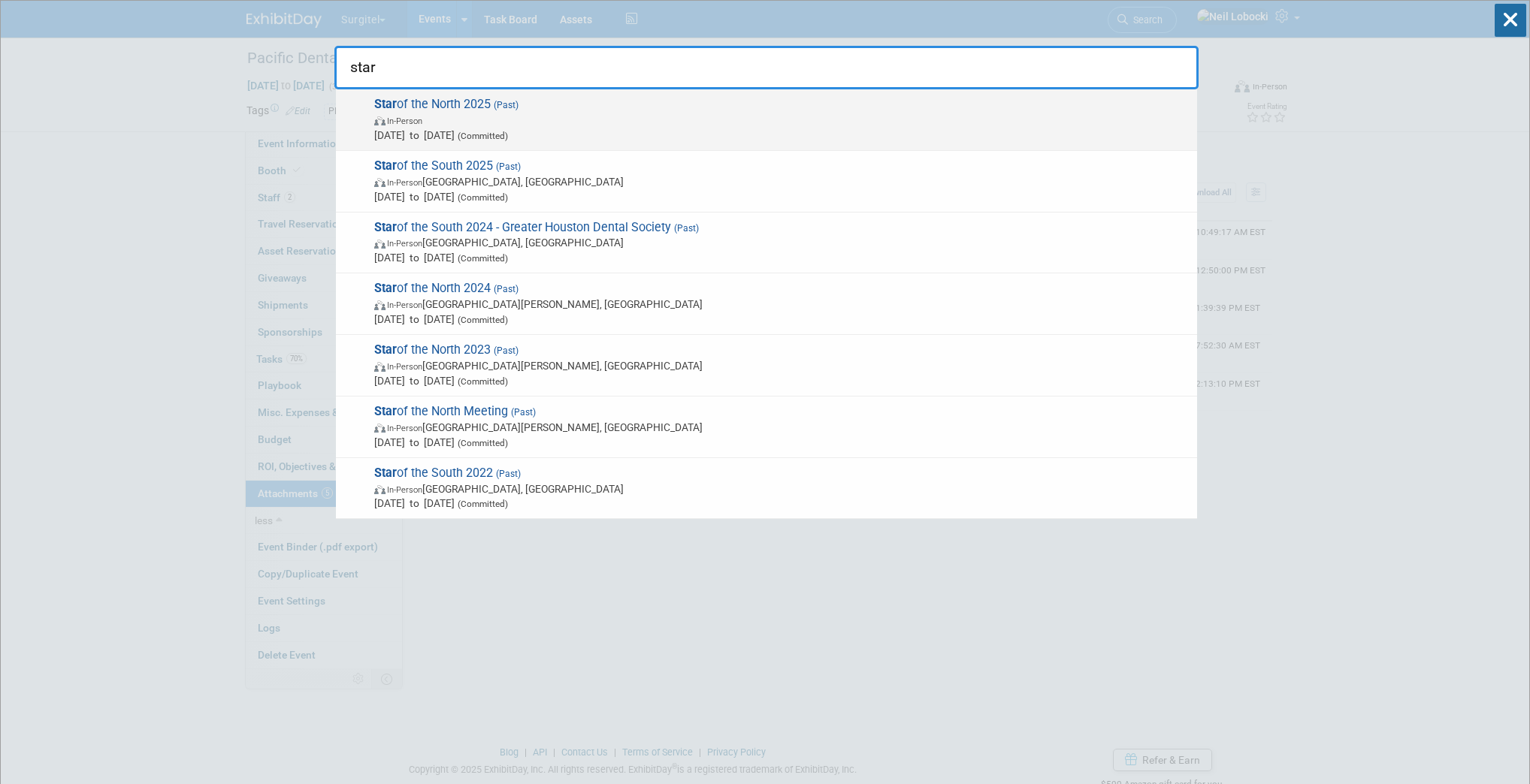
type input "star"
click at [506, 119] on span "In-Person" at bounding box center [782, 121] width 815 height 15
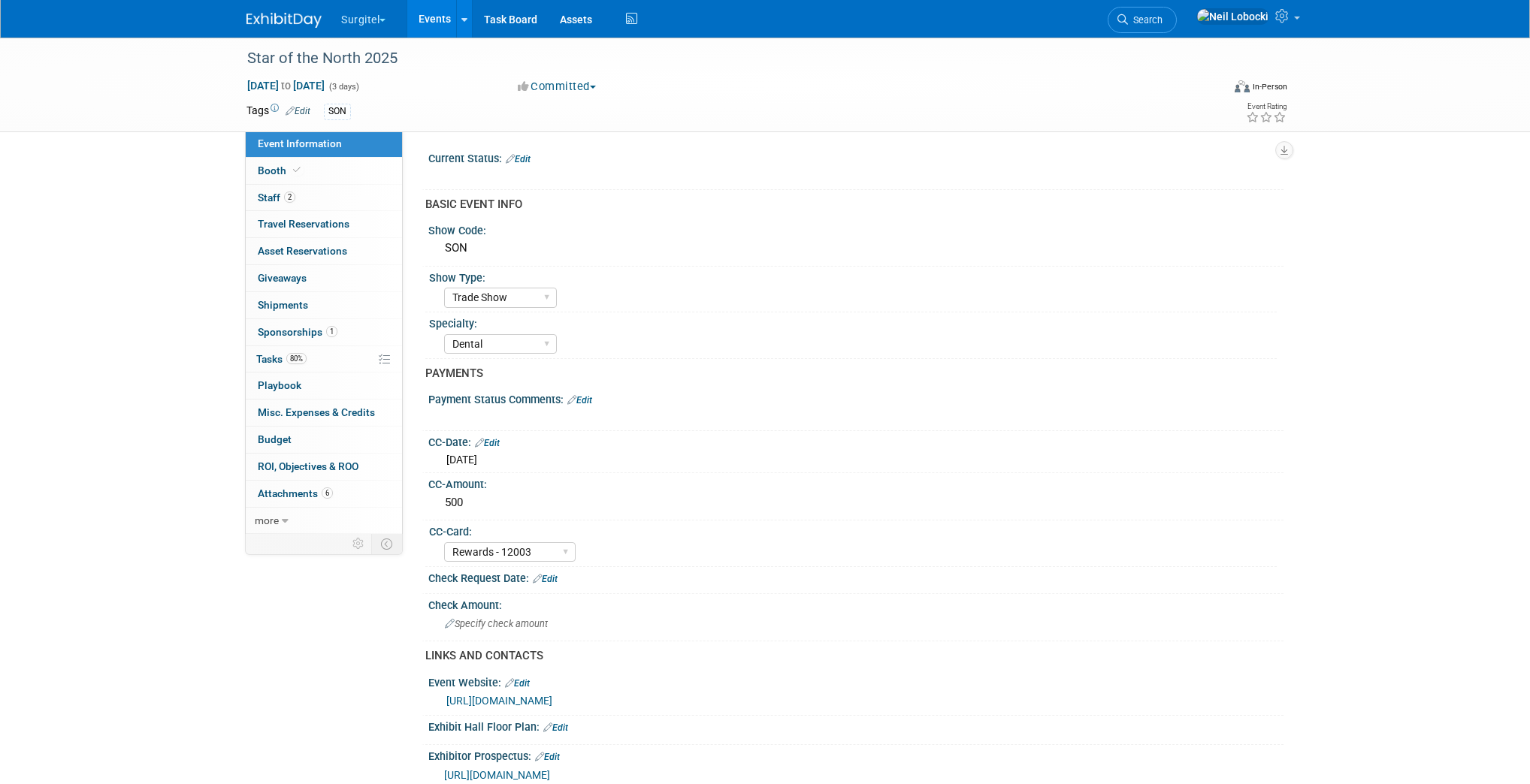
select select "Trade Show"
select select "Dental"
select select "Rewards - 12003"
select select "Yes"
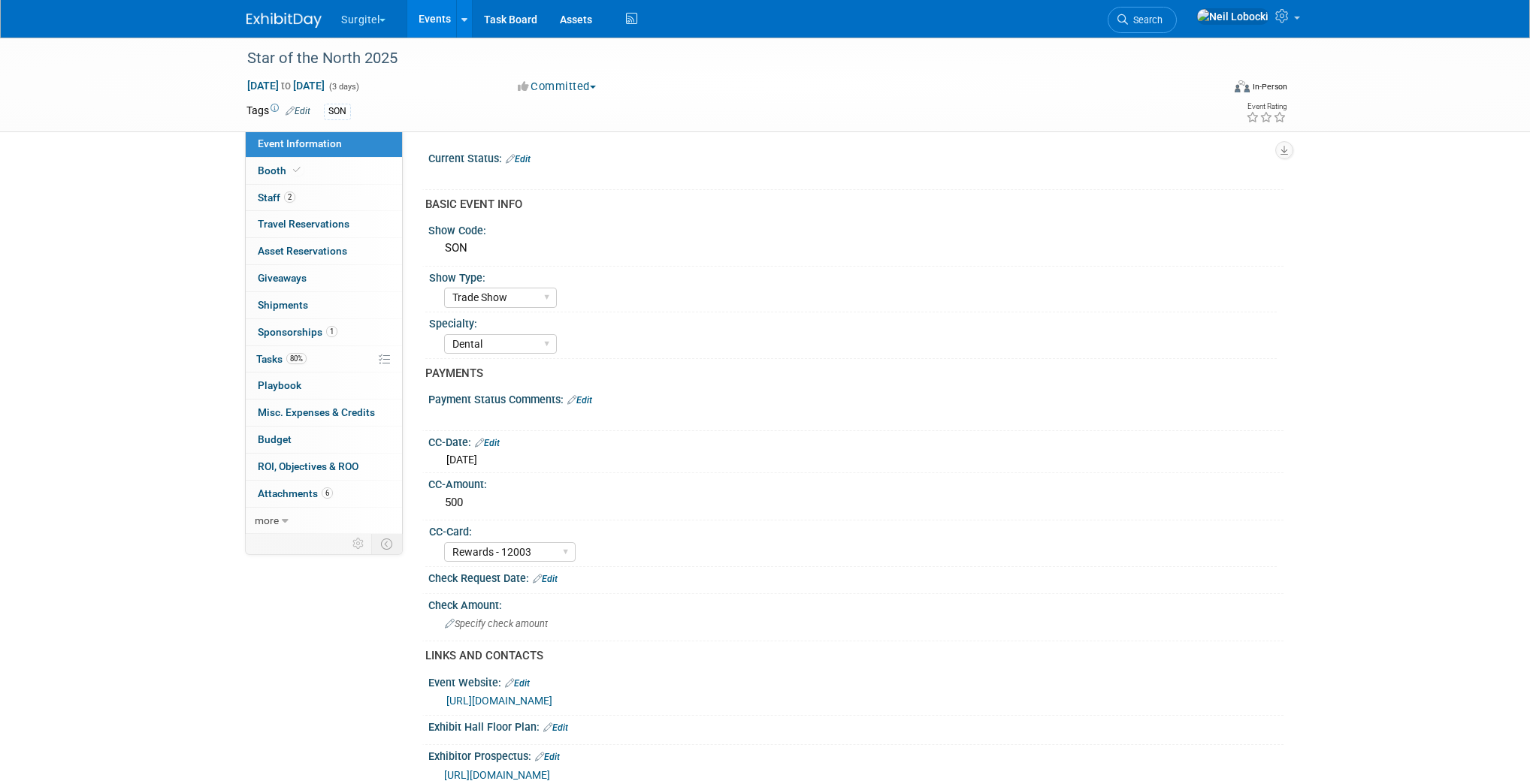
select select "Yes"
click at [301, 494] on span "Attachments 6" at bounding box center [296, 494] width 75 height 12
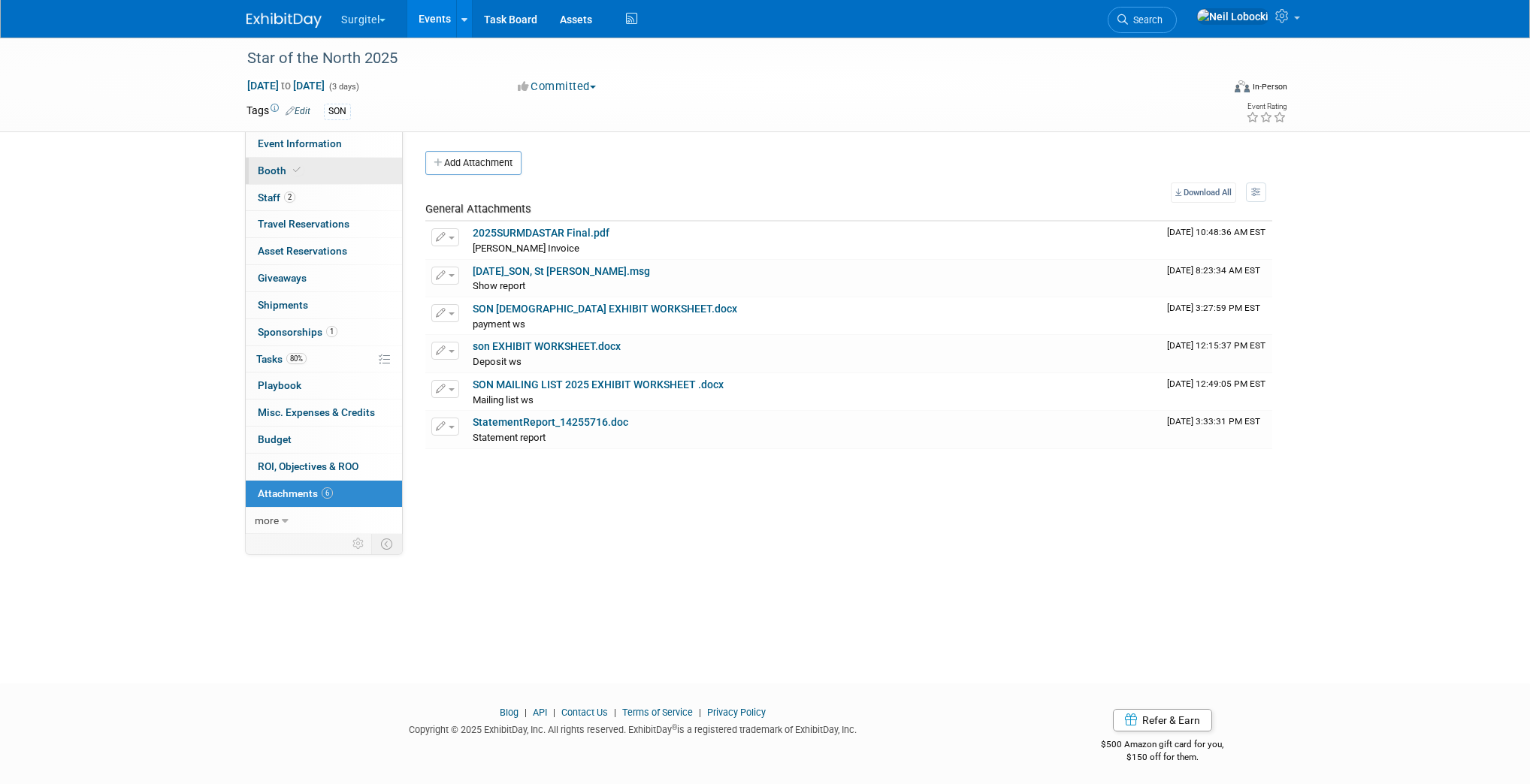
click at [337, 168] on link "Booth" at bounding box center [324, 171] width 156 height 27
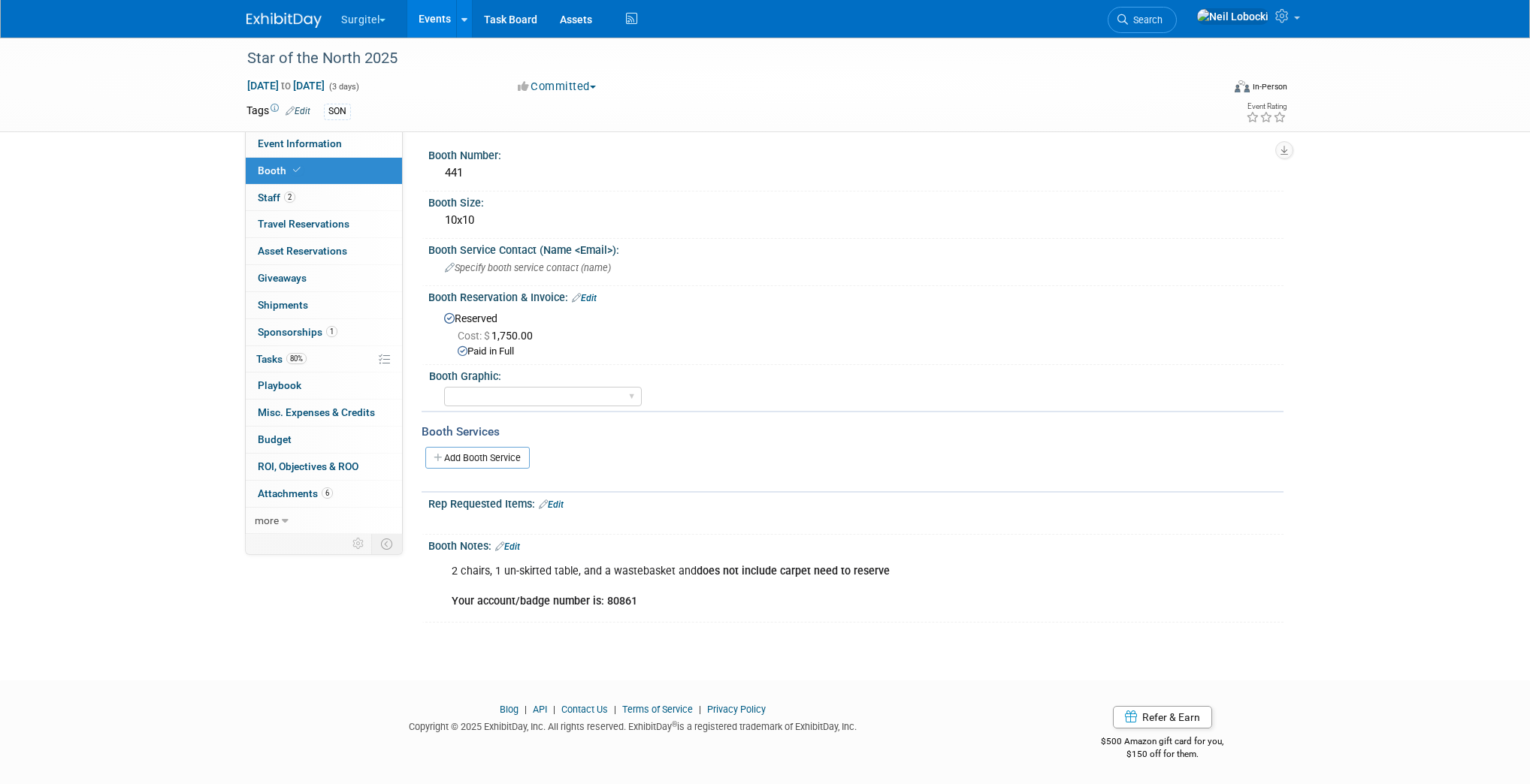
scroll to position [4, 0]
click at [307, 490] on span "Attachments 6" at bounding box center [296, 494] width 75 height 12
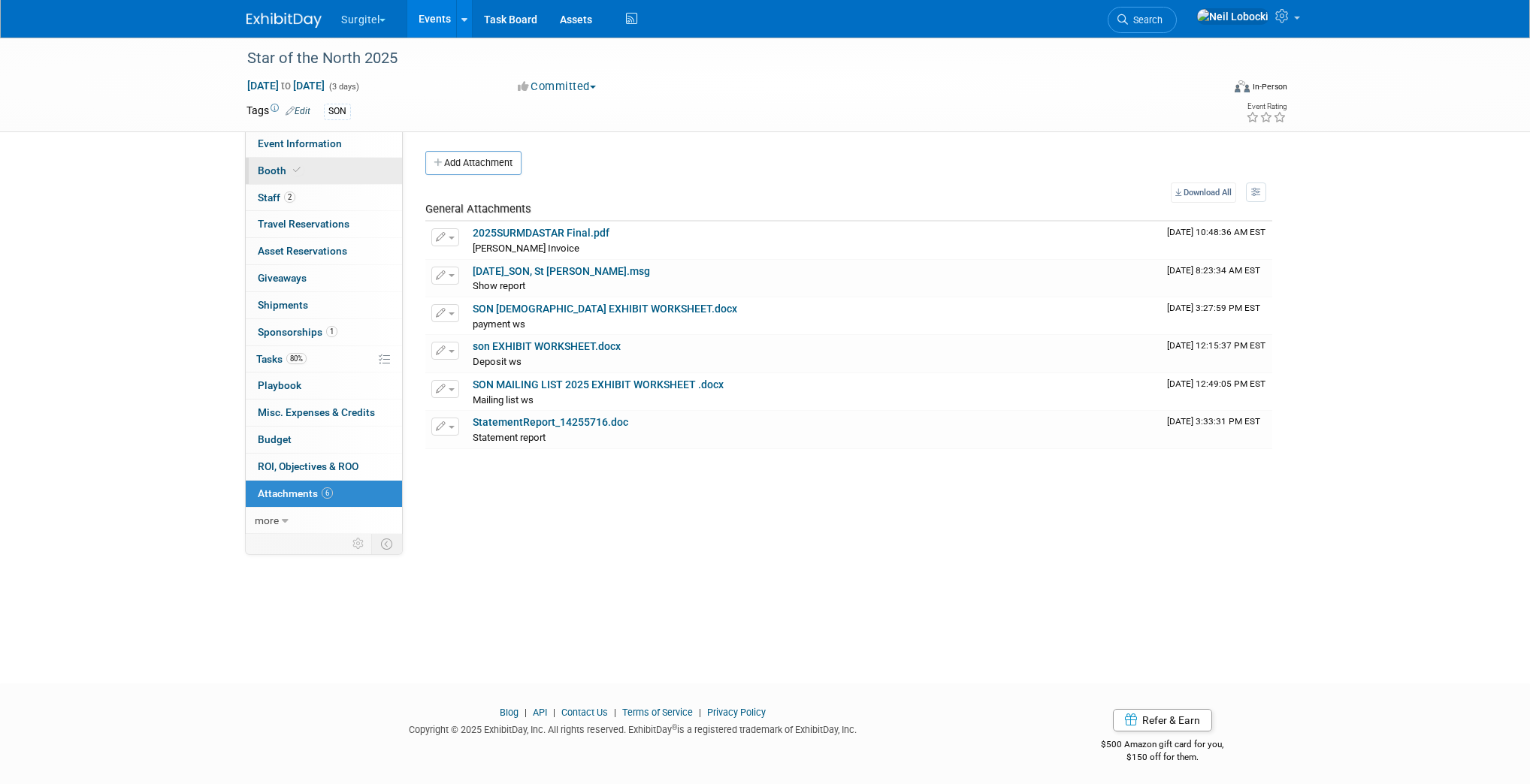
click at [321, 165] on link "Booth" at bounding box center [324, 171] width 156 height 27
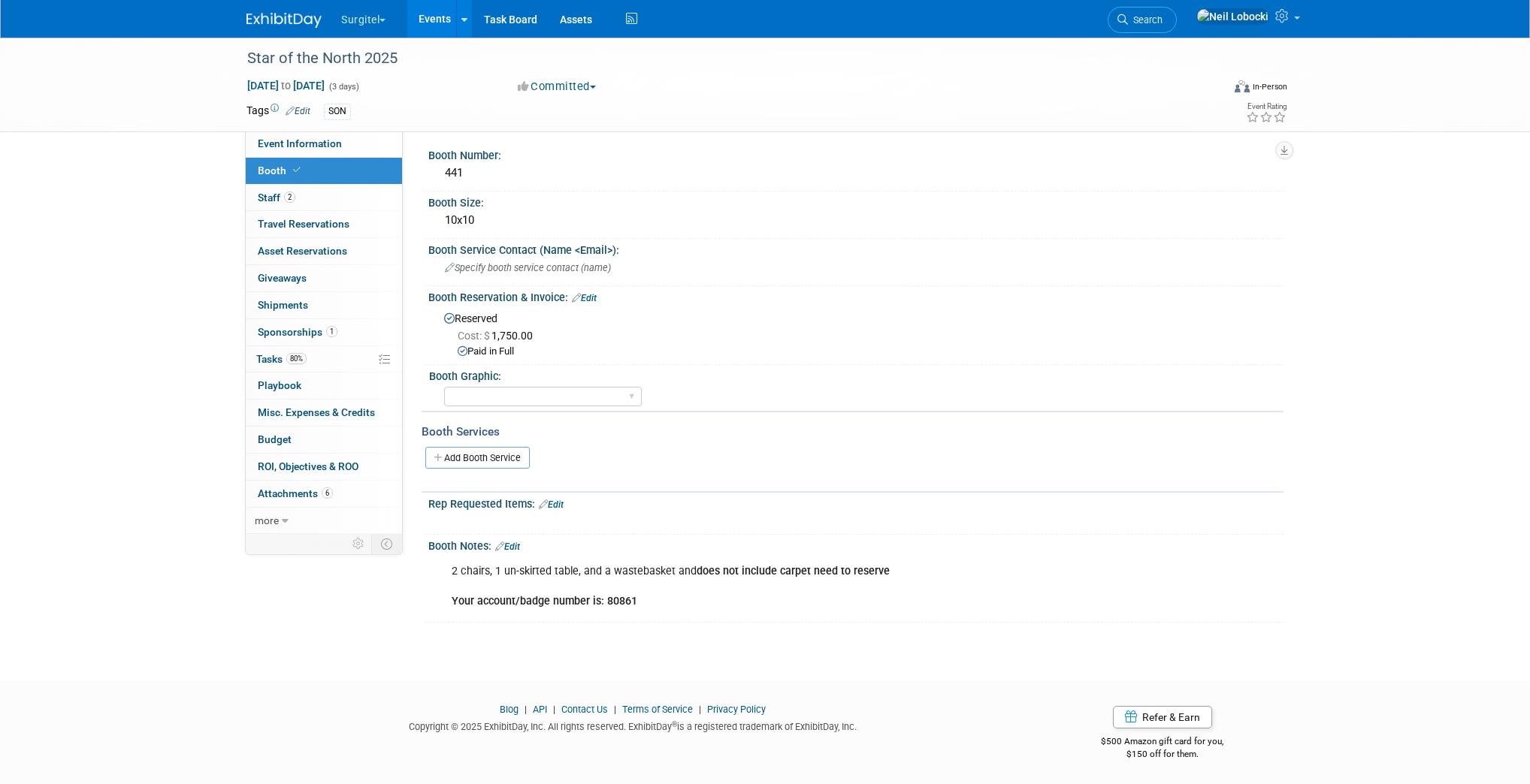
scroll to position [4, 0]
click at [273, 517] on span "more" at bounding box center [267, 521] width 24 height 12
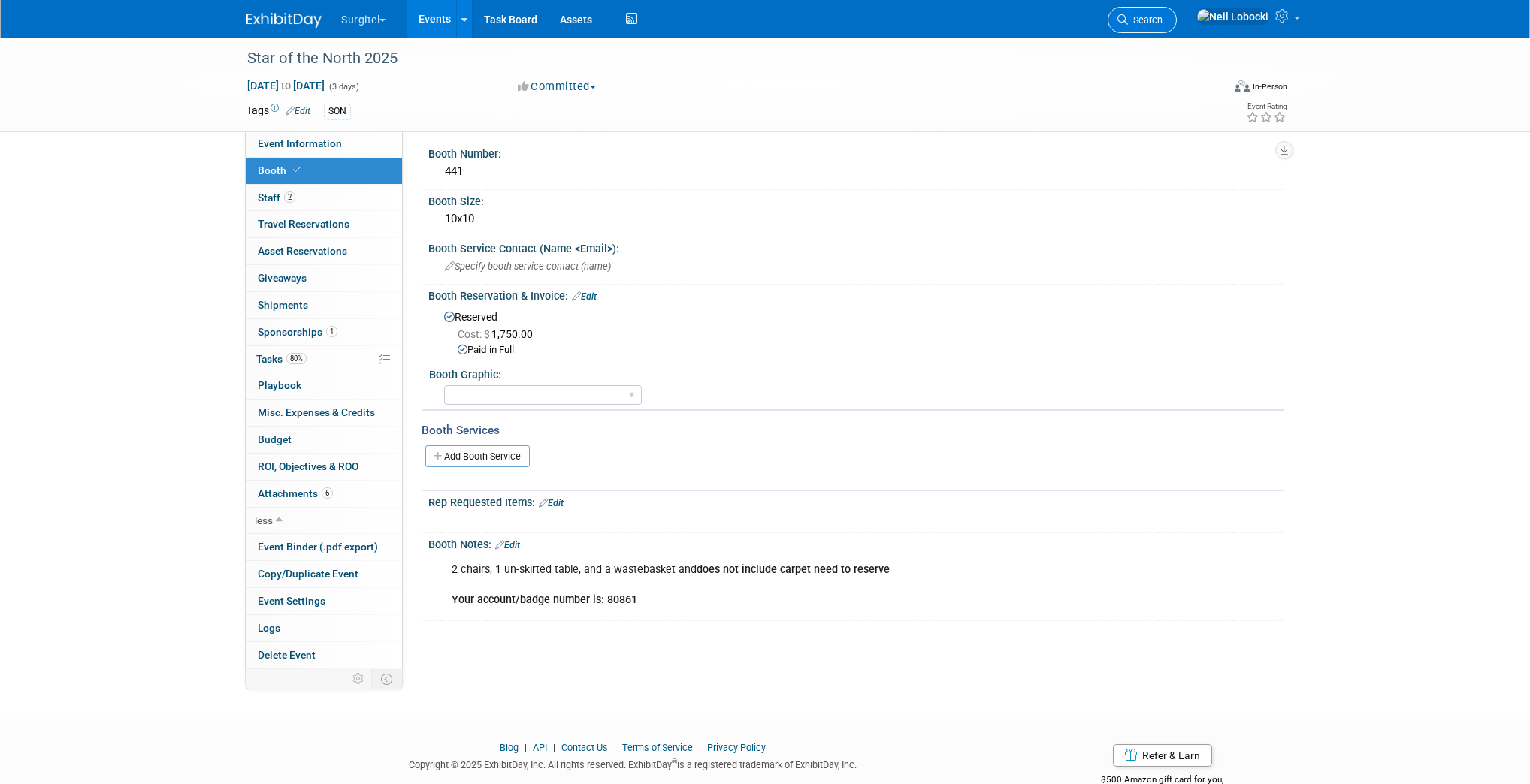
click at [1162, 25] on span "Search" at bounding box center [1145, 20] width 34 height 11
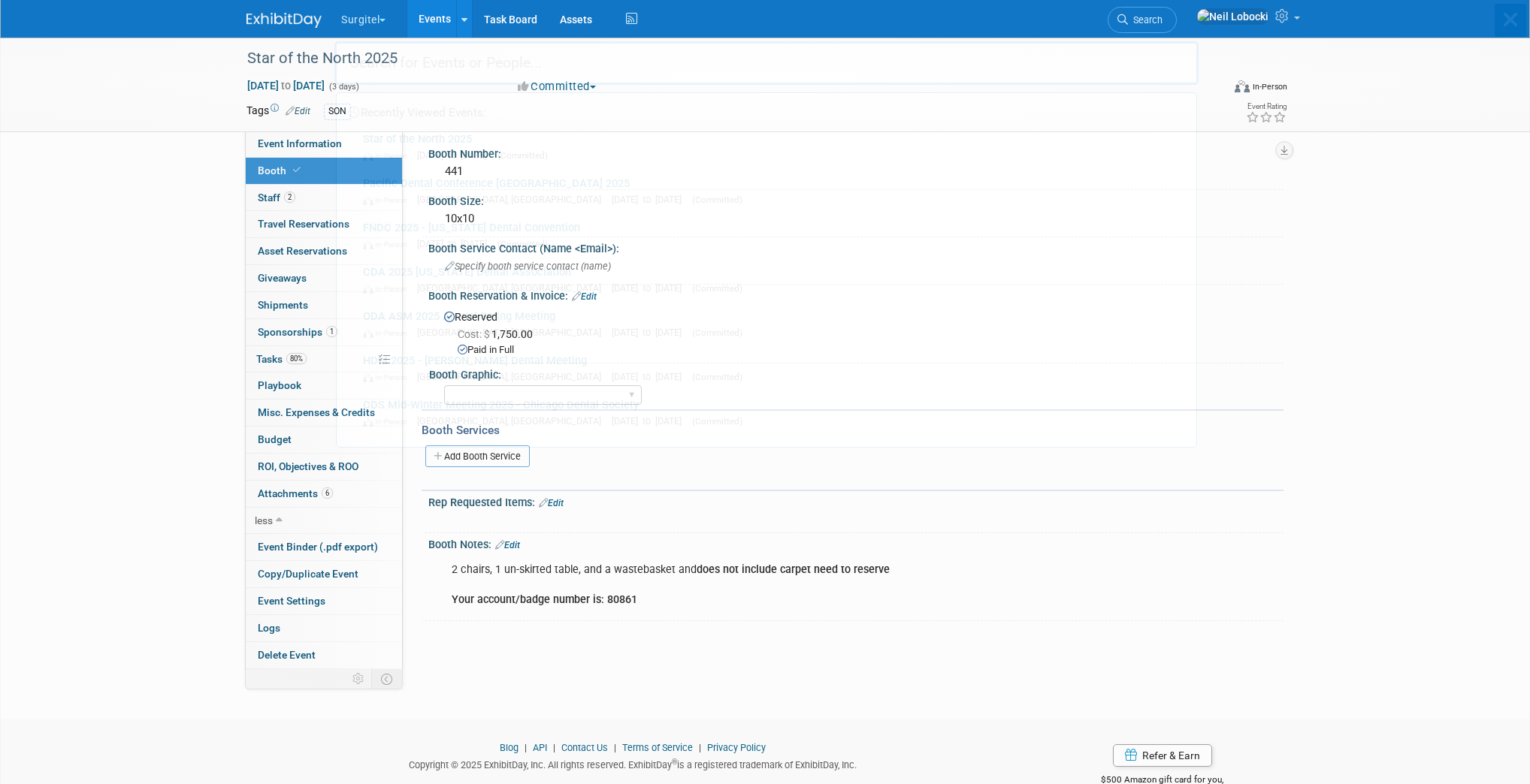
scroll to position [0, 0]
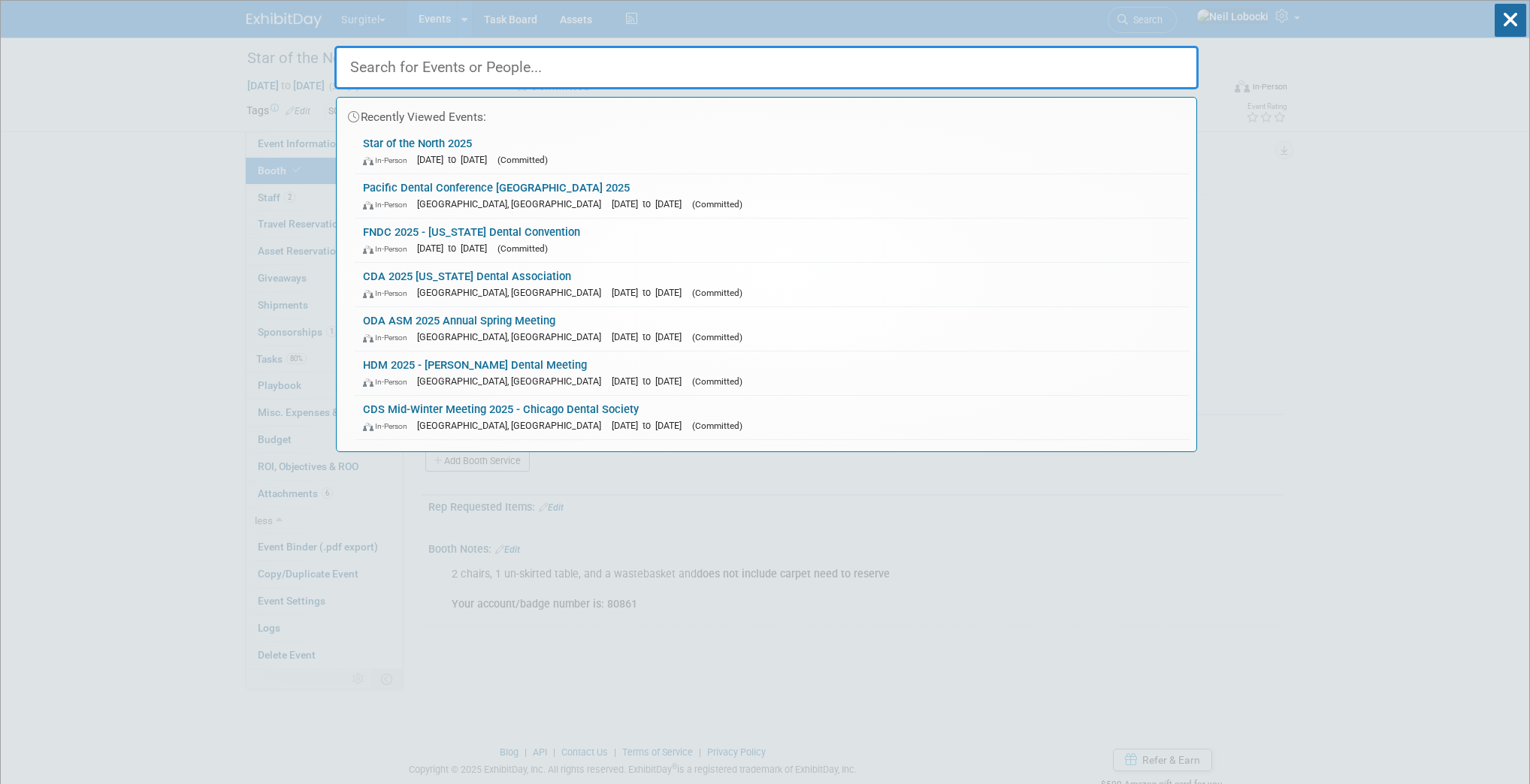
click at [805, 70] on input "text" at bounding box center [766, 67] width 864 height 44
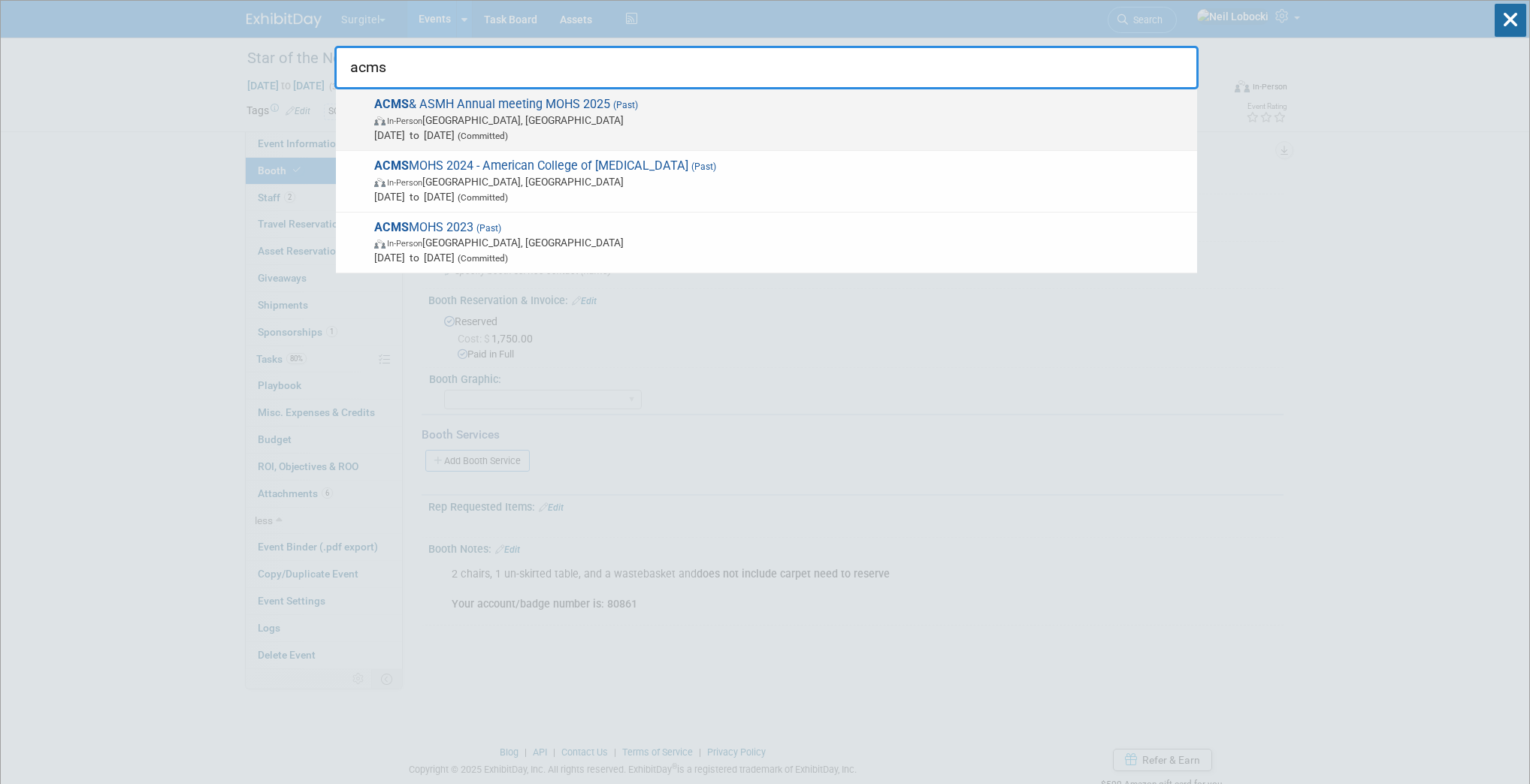
type input "acms"
click at [565, 129] on span "May 15, 2025 to May 18, 2025 (Committed)" at bounding box center [782, 135] width 815 height 15
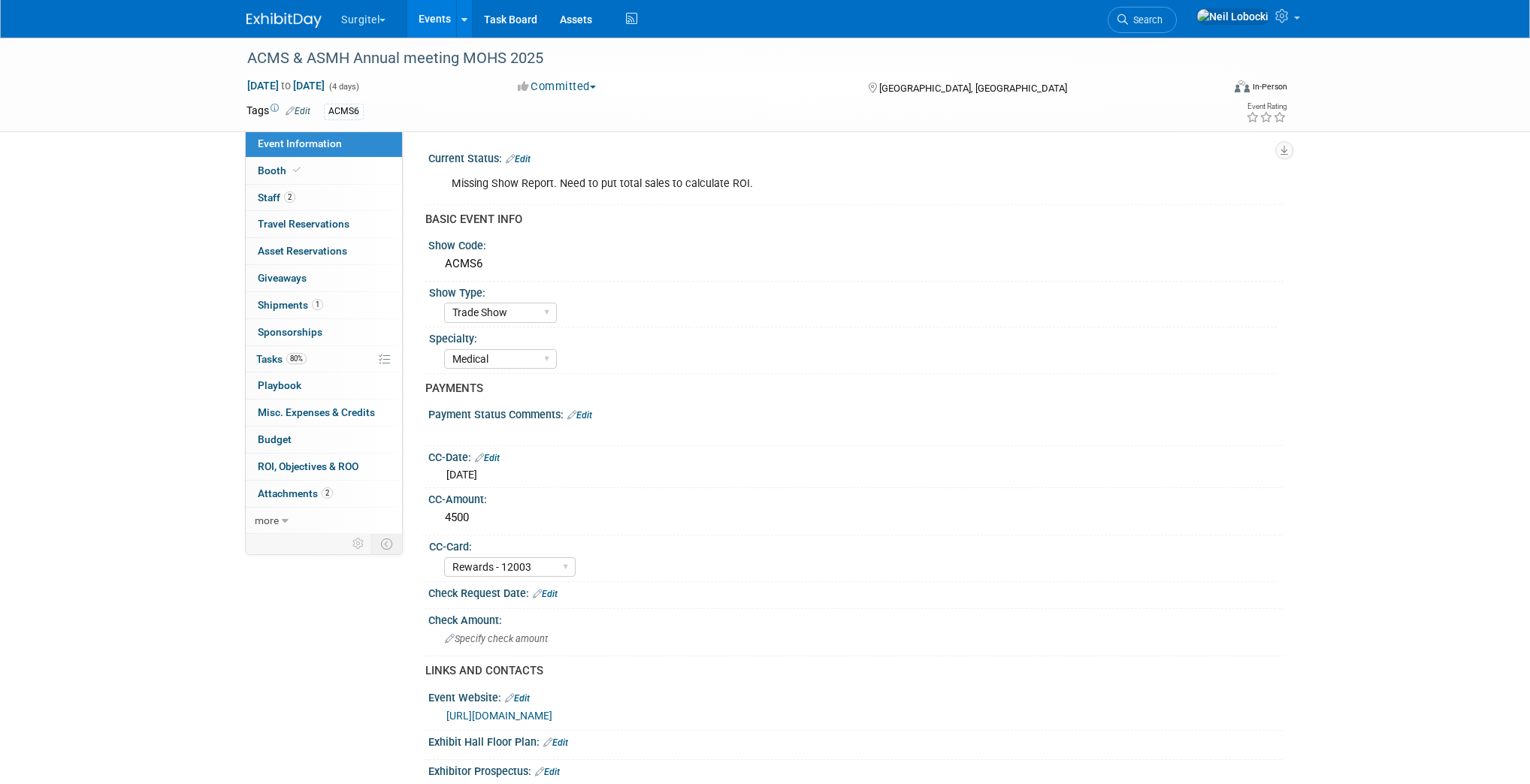
select select "Trade Show"
select select "Medical"
select select "Rewards - 12003"
select select "Yes"
click at [293, 171] on icon at bounding box center [297, 171] width 8 height 9
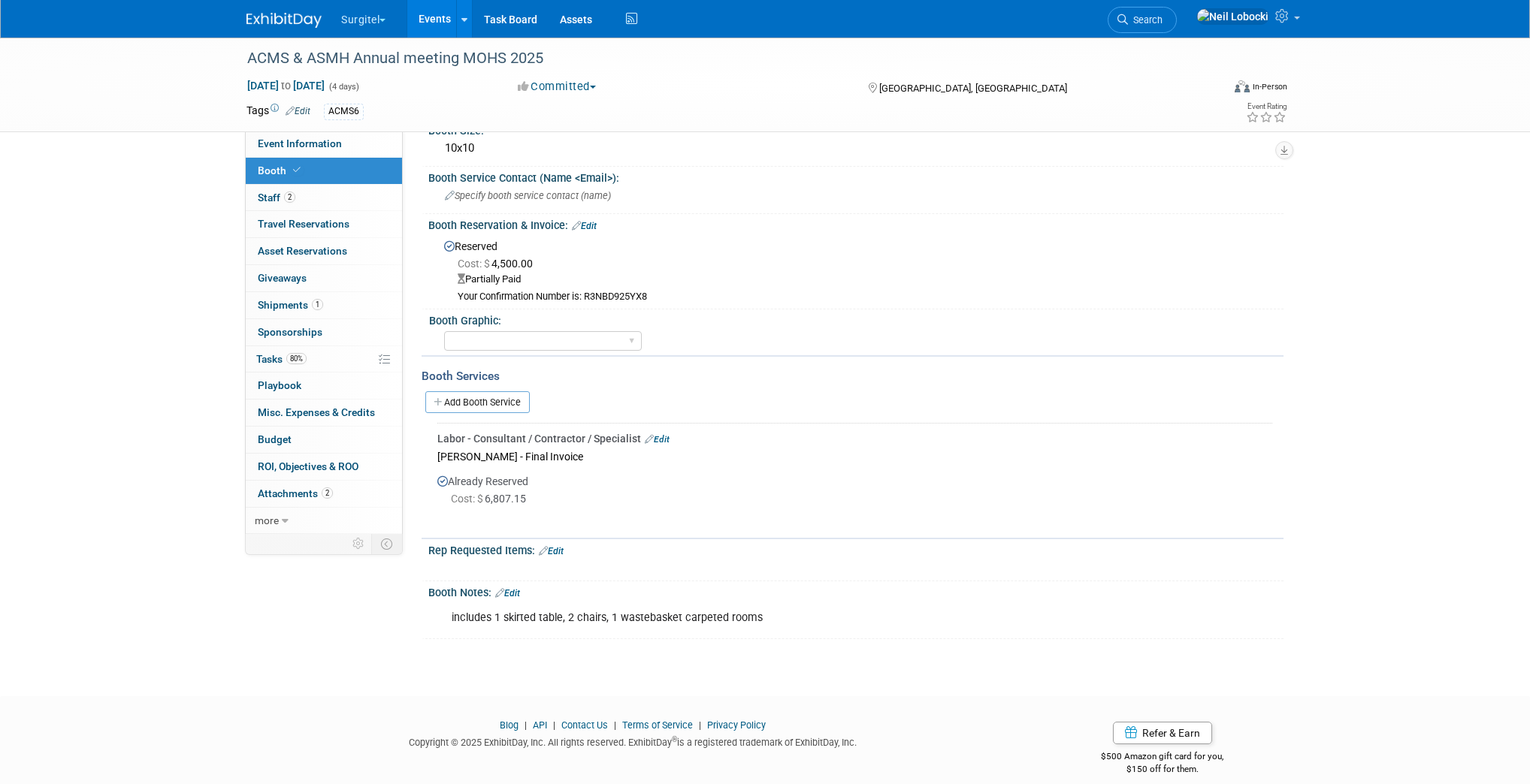
scroll to position [88, 0]
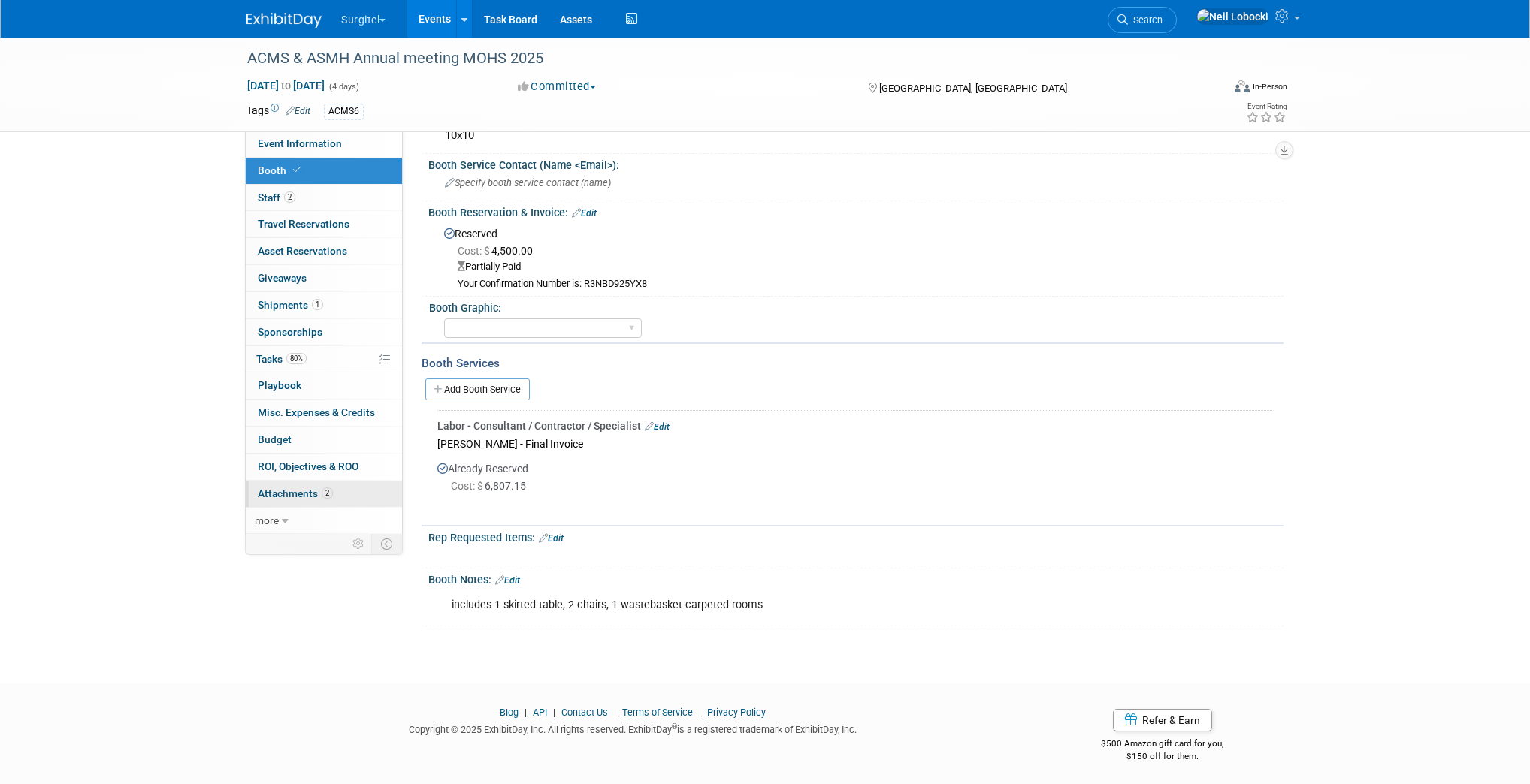
click at [284, 488] on span "Attachments 2" at bounding box center [296, 494] width 75 height 12
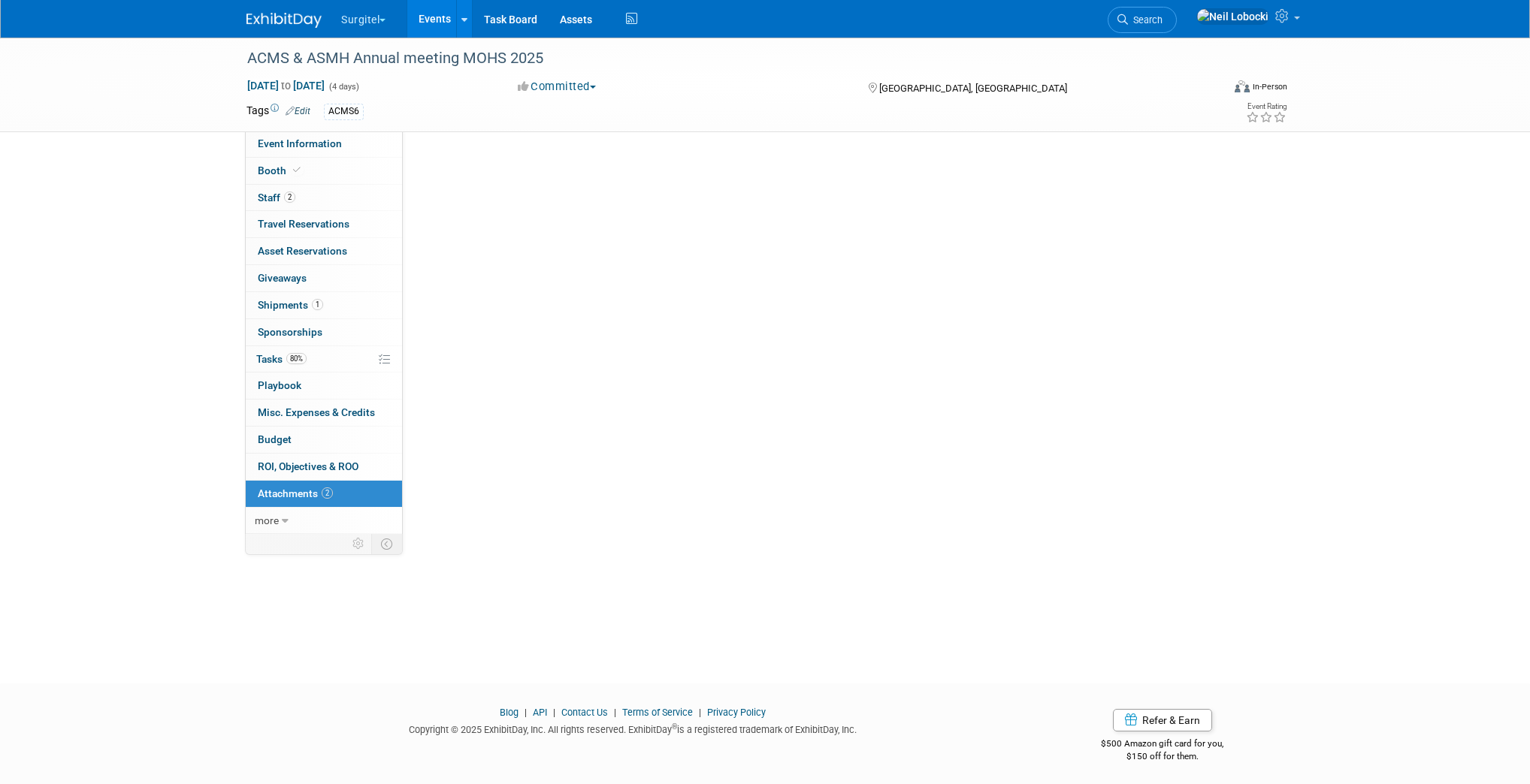
scroll to position [0, 0]
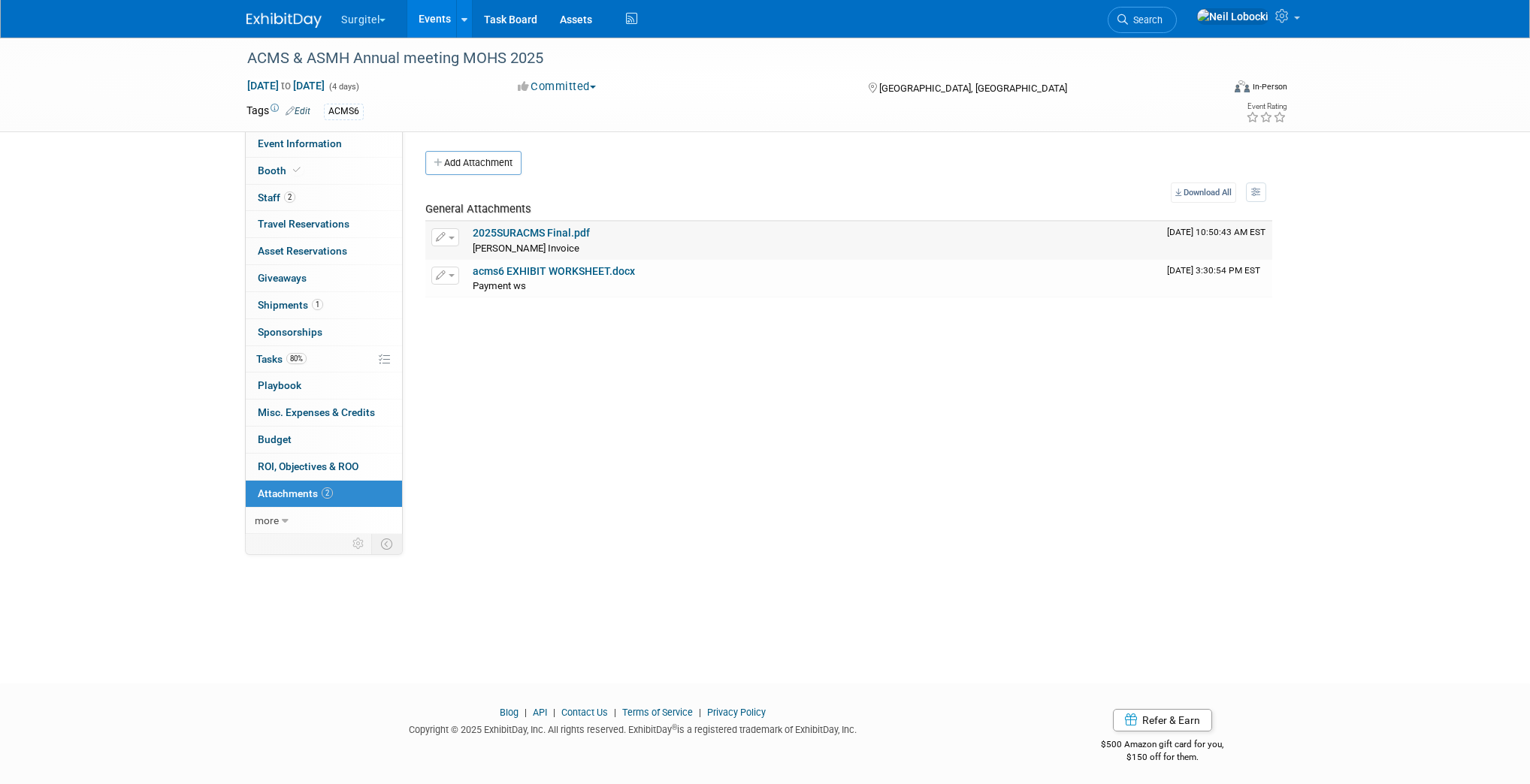
click at [569, 232] on link "2025SURACMS Final.pdf" at bounding box center [531, 233] width 117 height 12
click at [1162, 21] on span "Search" at bounding box center [1145, 20] width 34 height 11
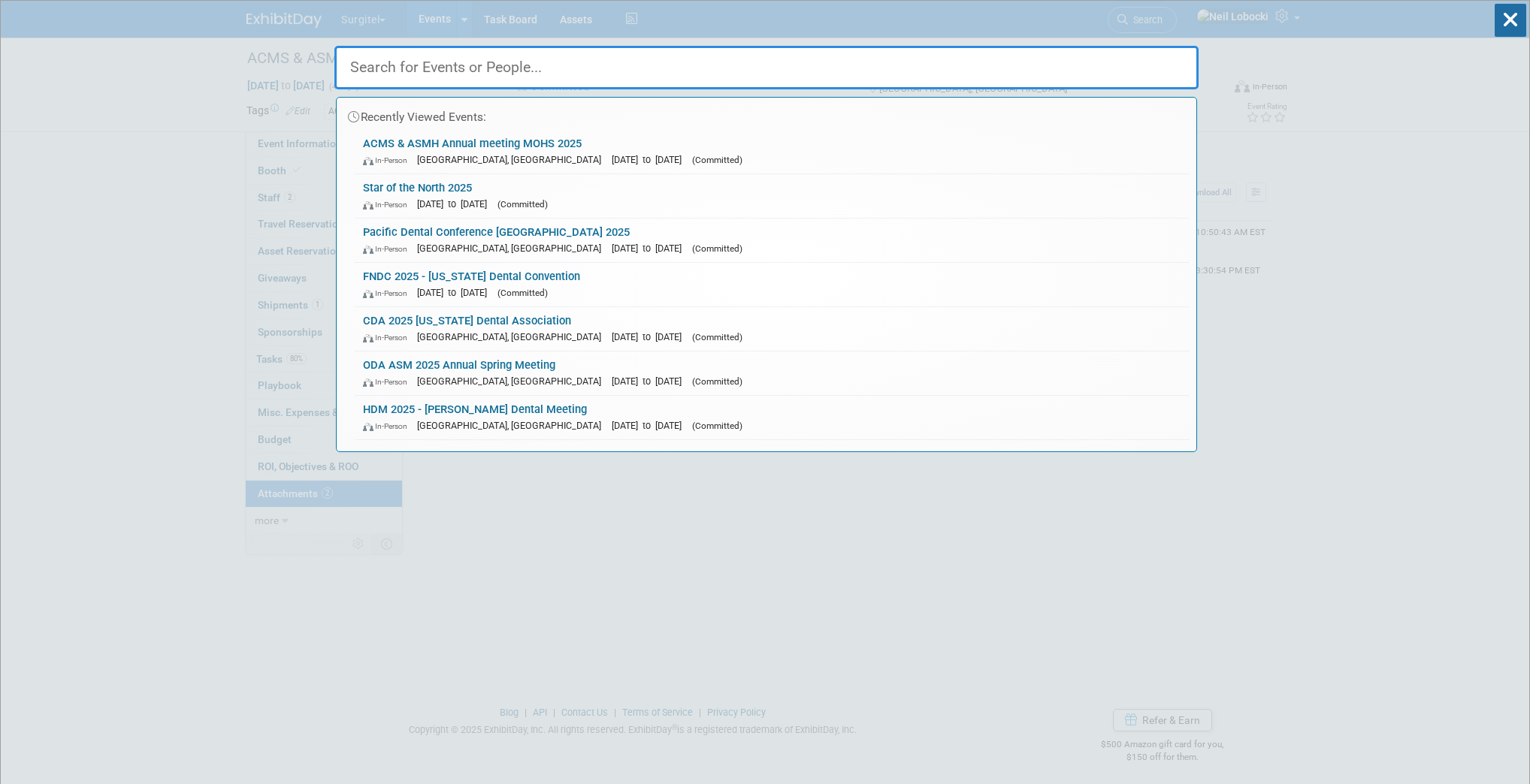
click at [514, 66] on input "text" at bounding box center [766, 67] width 864 height 44
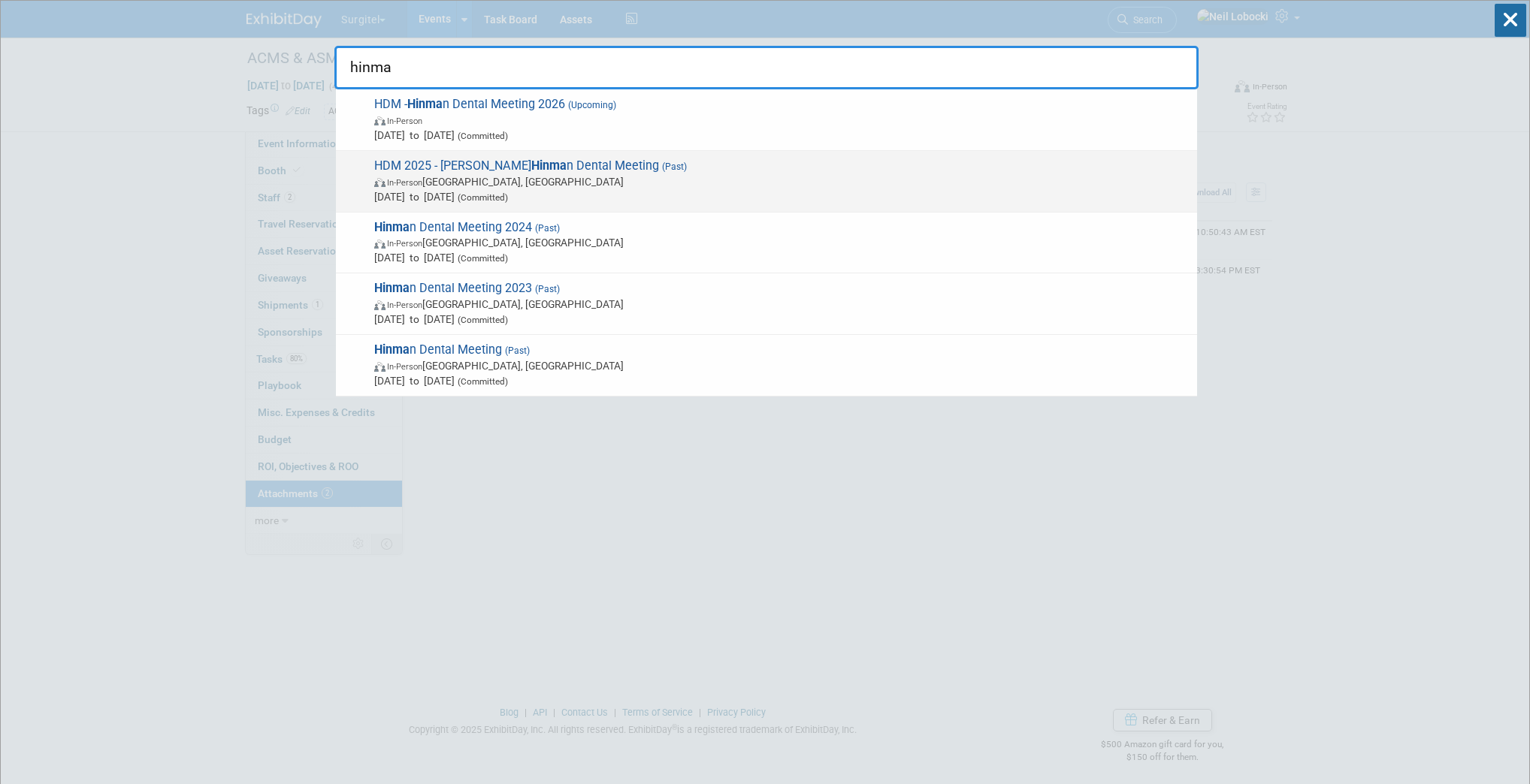
type input "hinma"
click at [504, 177] on span "In-Person Atlanta, GA" at bounding box center [782, 182] width 815 height 15
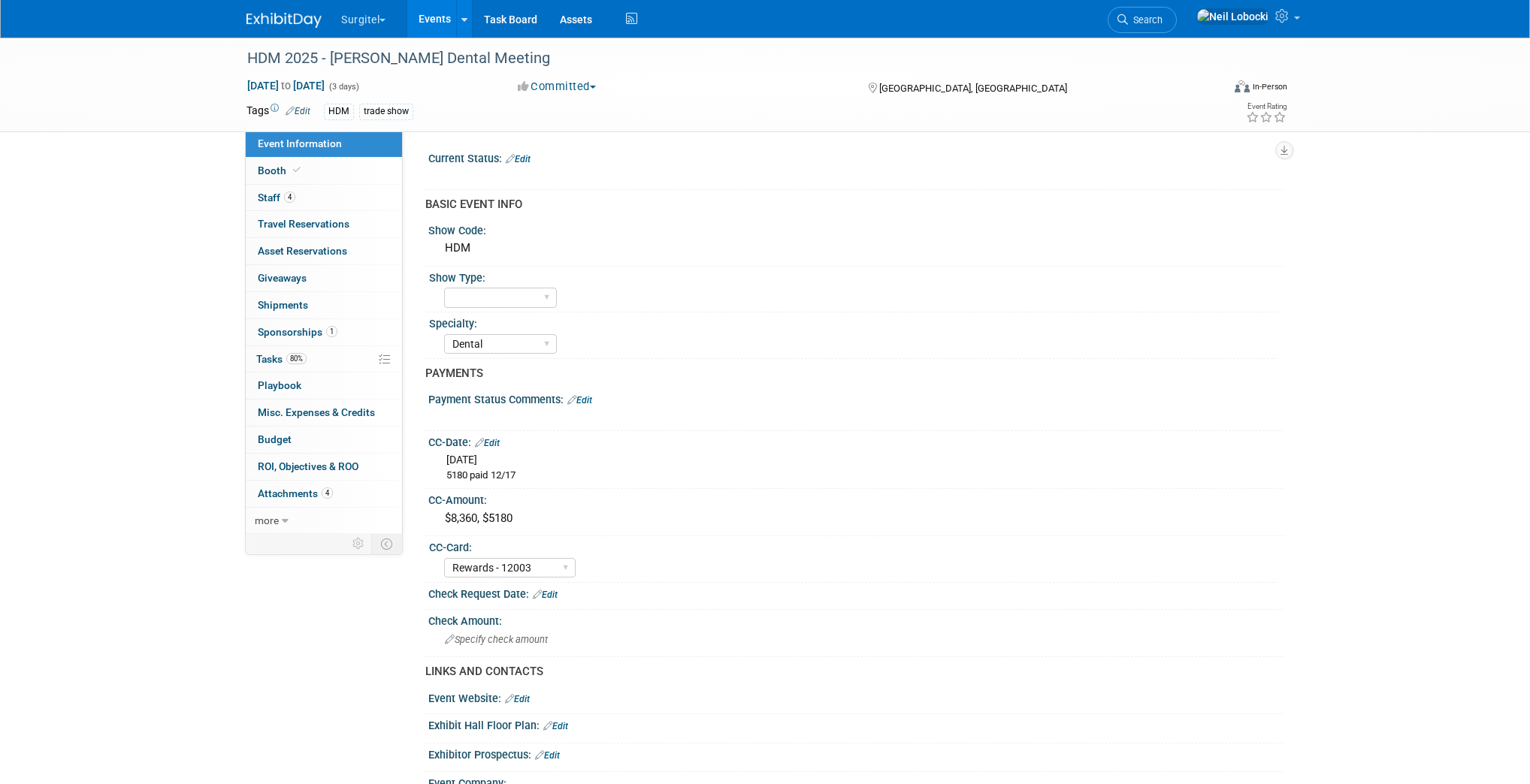
select select "Dental"
select select "Rewards - 12003"
select select "Yes"
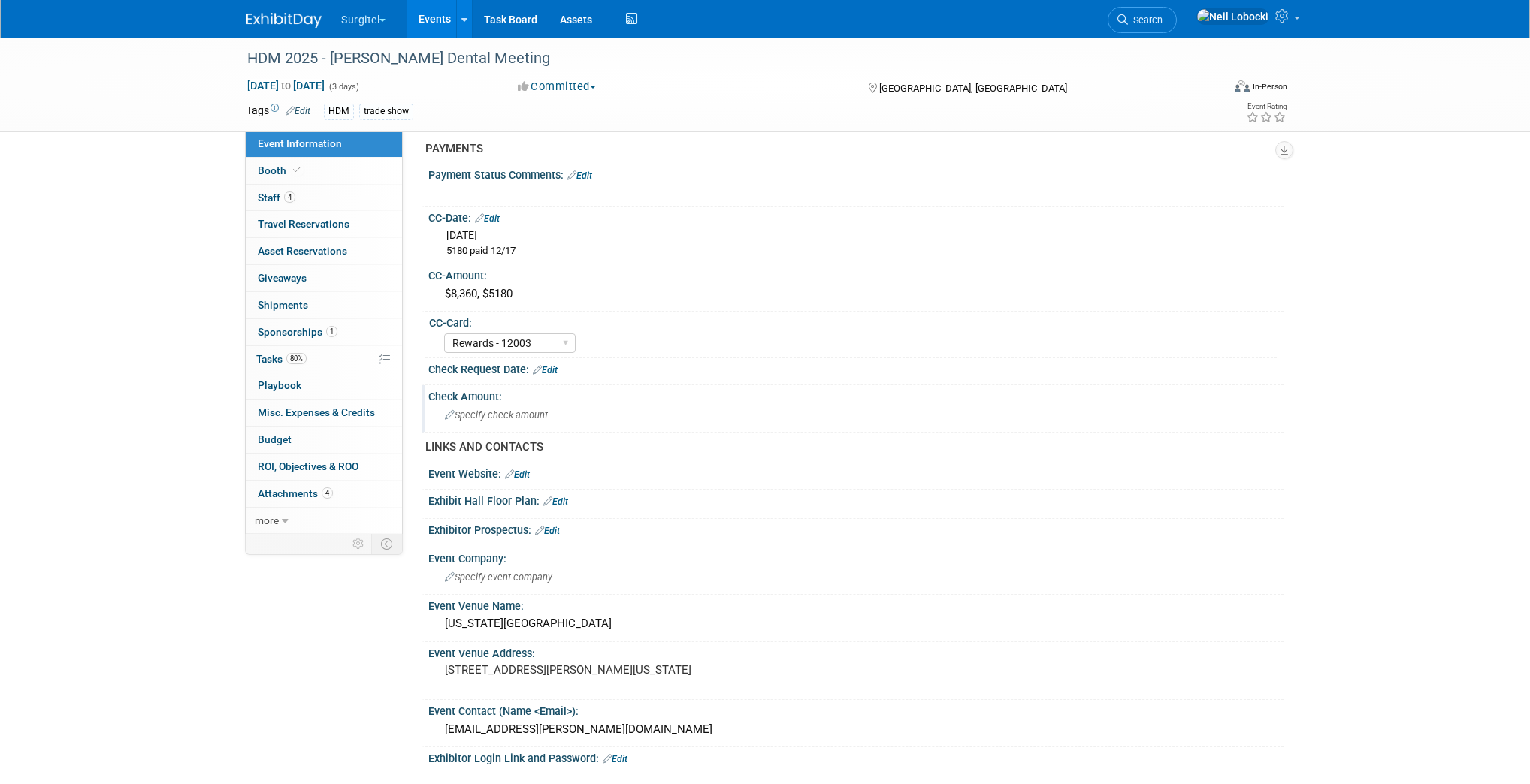
scroll to position [241, 0]
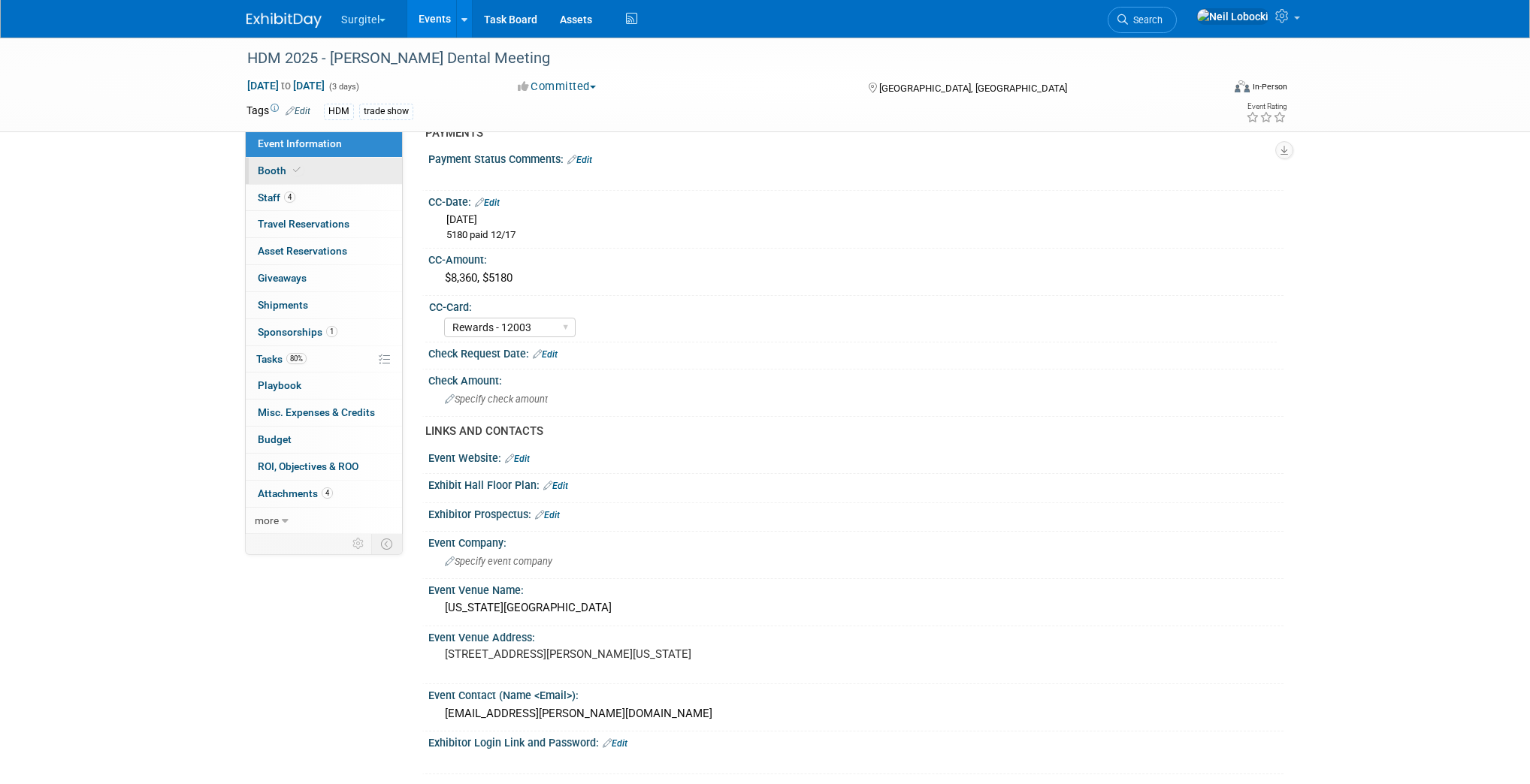
click at [308, 173] on link "Booth" at bounding box center [324, 171] width 156 height 27
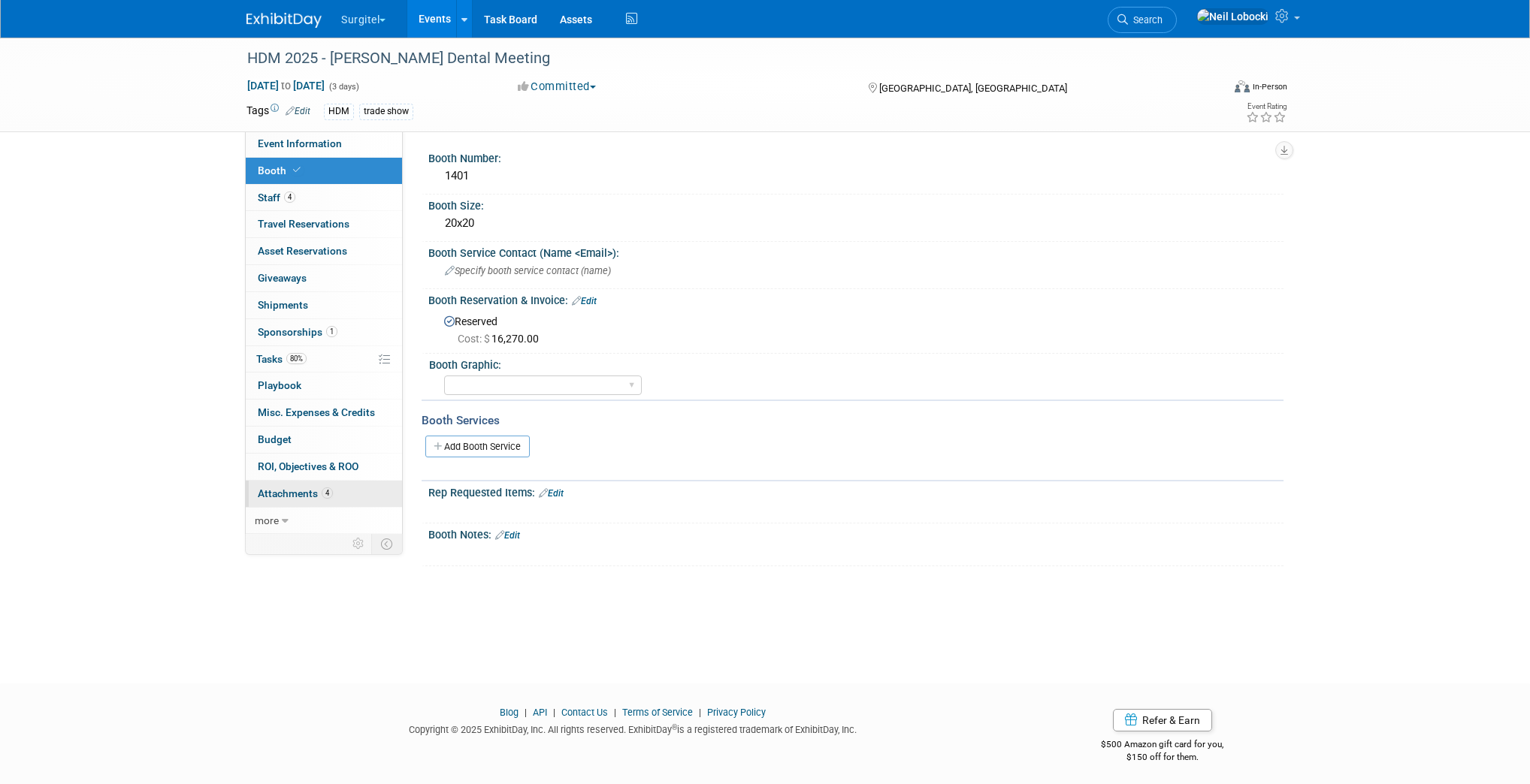
click at [343, 493] on link "4 Attachments 4" at bounding box center [324, 494] width 156 height 27
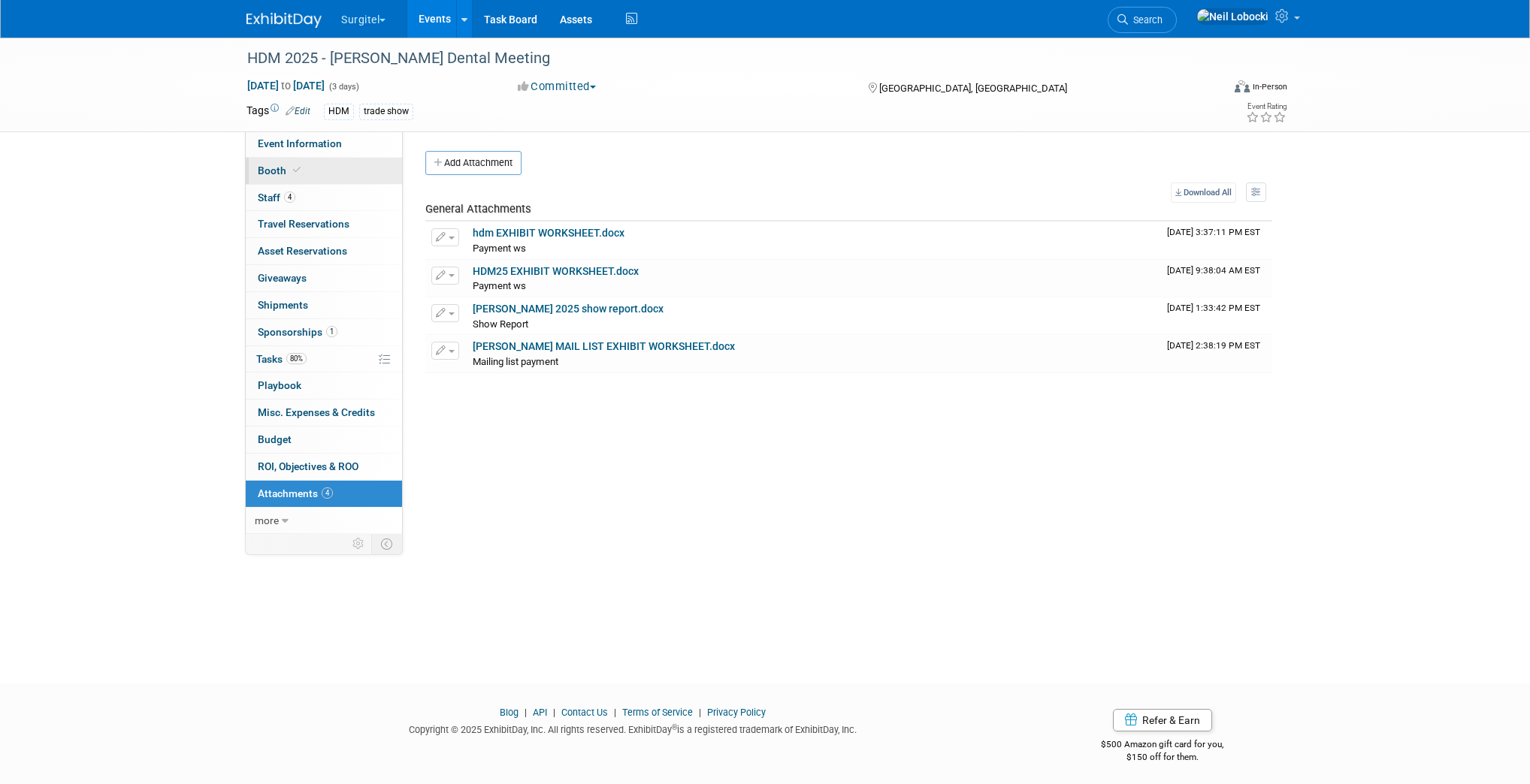
click at [308, 168] on link "Booth" at bounding box center [324, 171] width 156 height 27
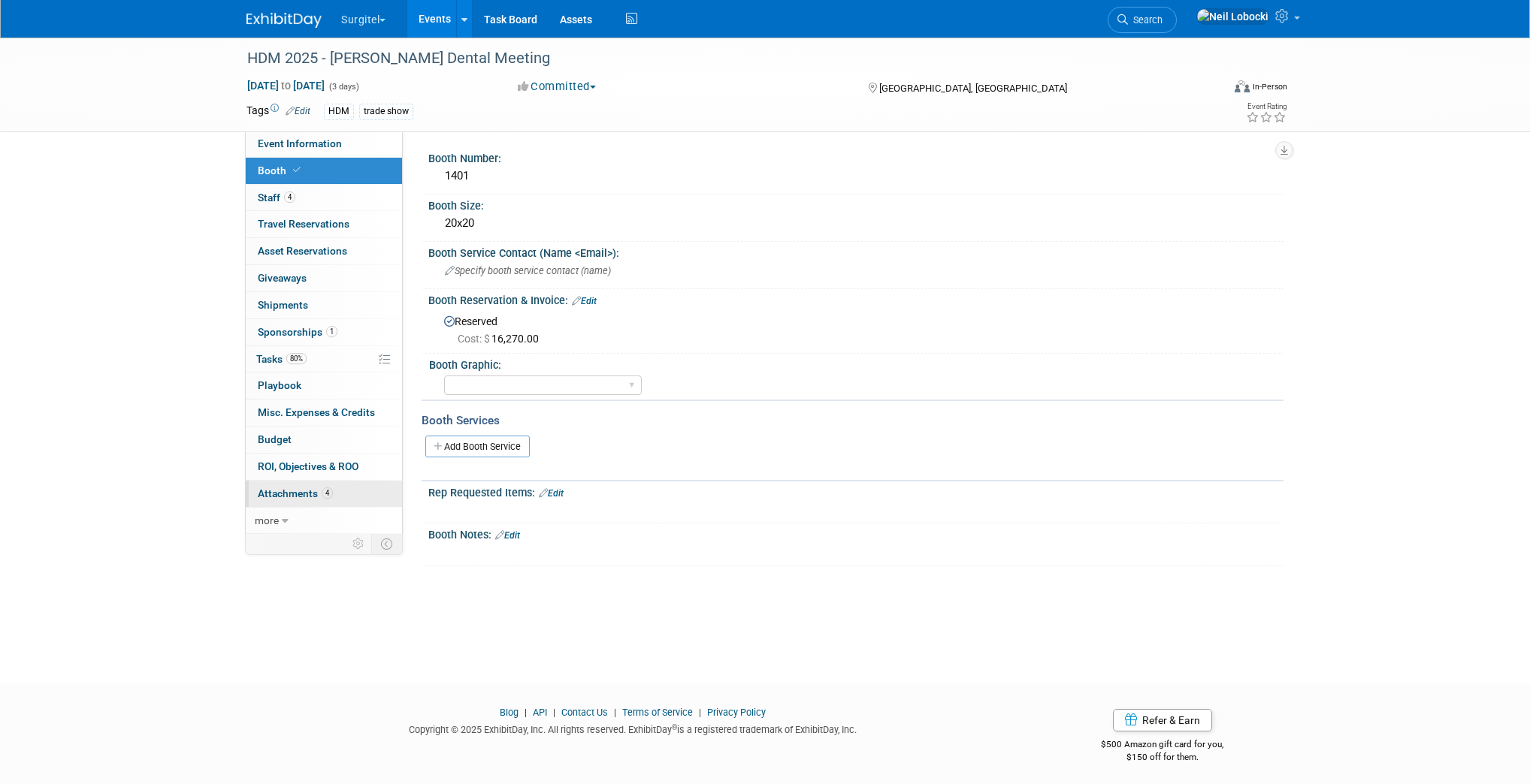
click at [303, 499] on link "4 Attachments 4" at bounding box center [324, 494] width 156 height 27
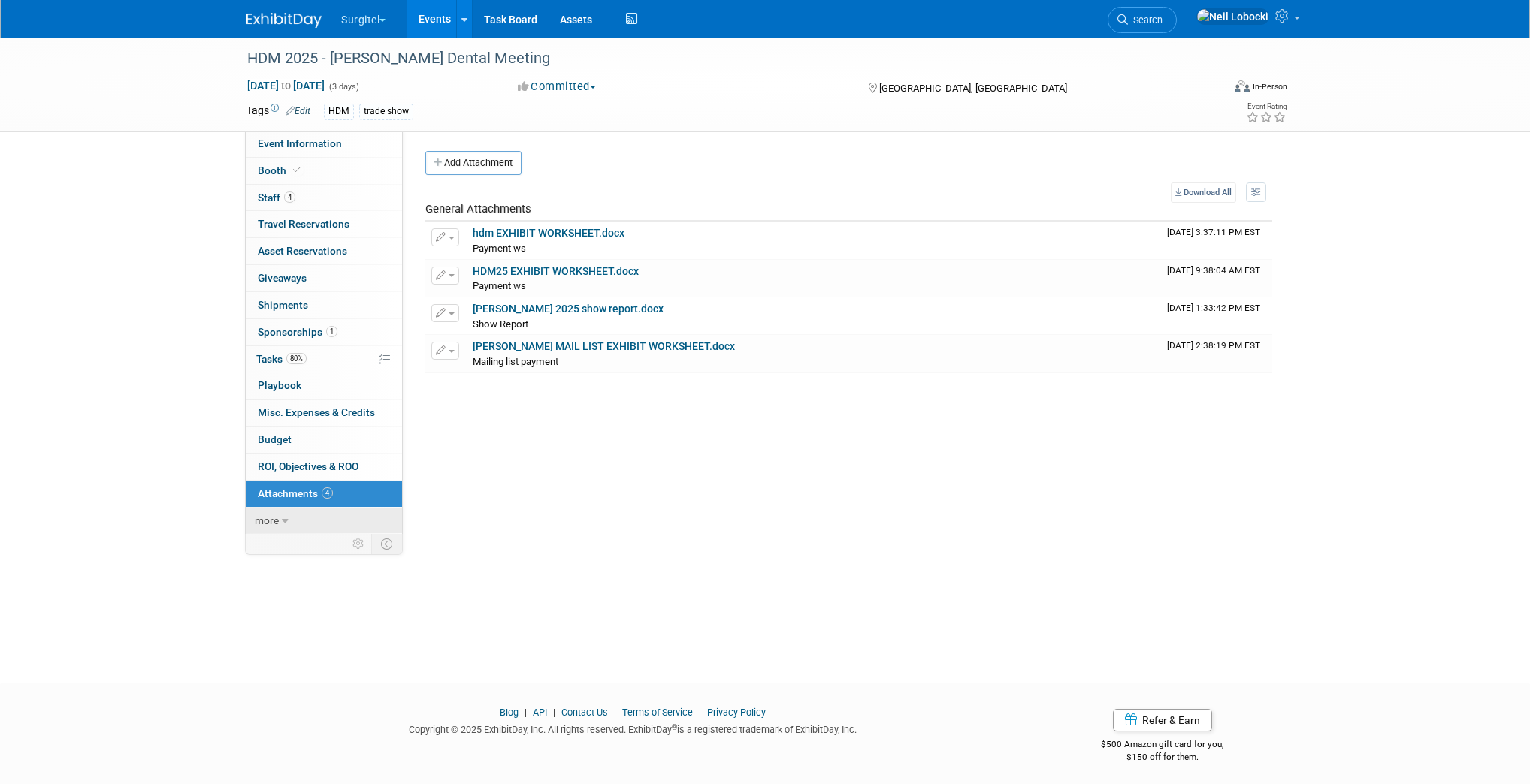
click at [289, 523] on link "more" at bounding box center [324, 521] width 156 height 27
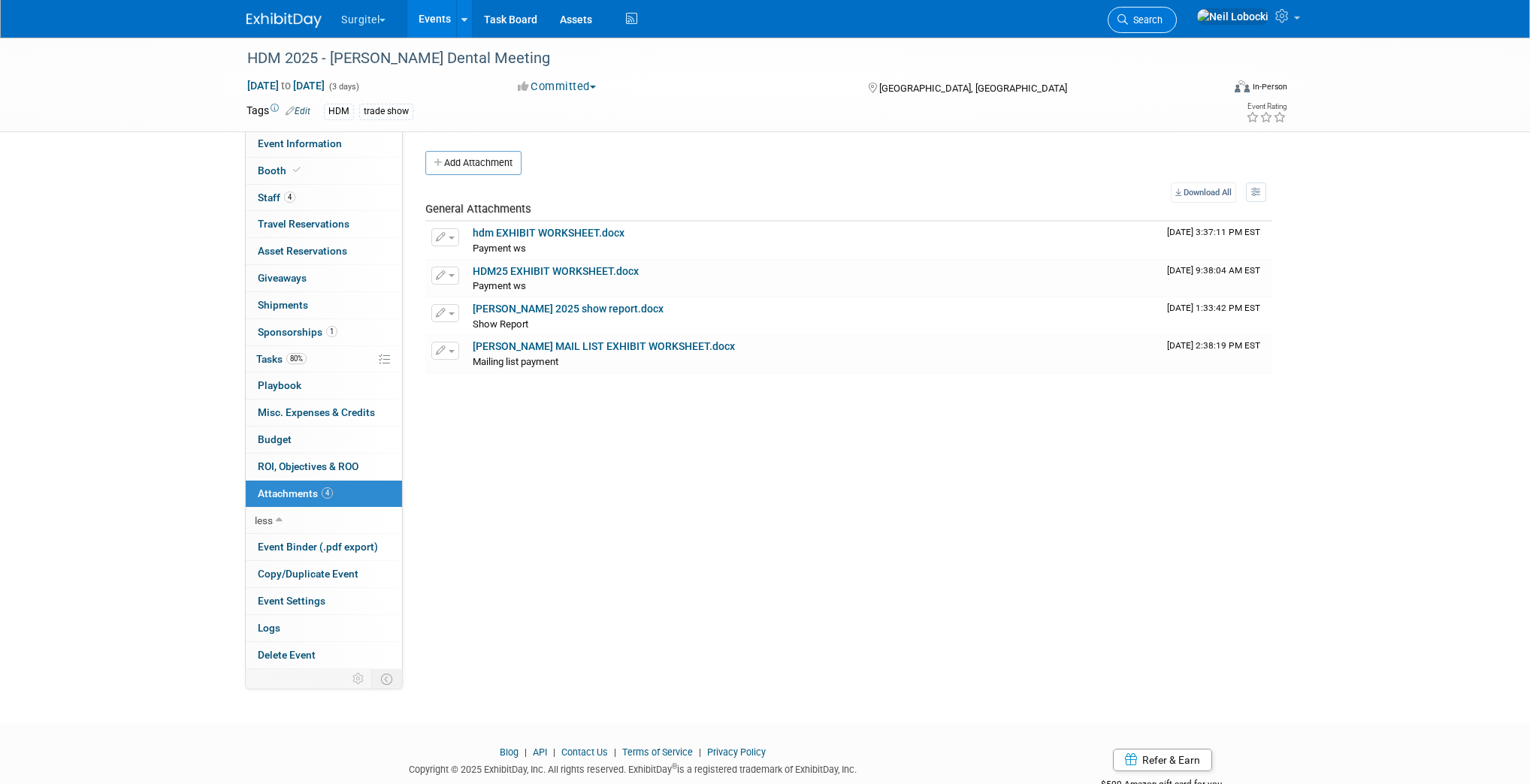
click at [1177, 27] on link "Search" at bounding box center [1142, 20] width 69 height 27
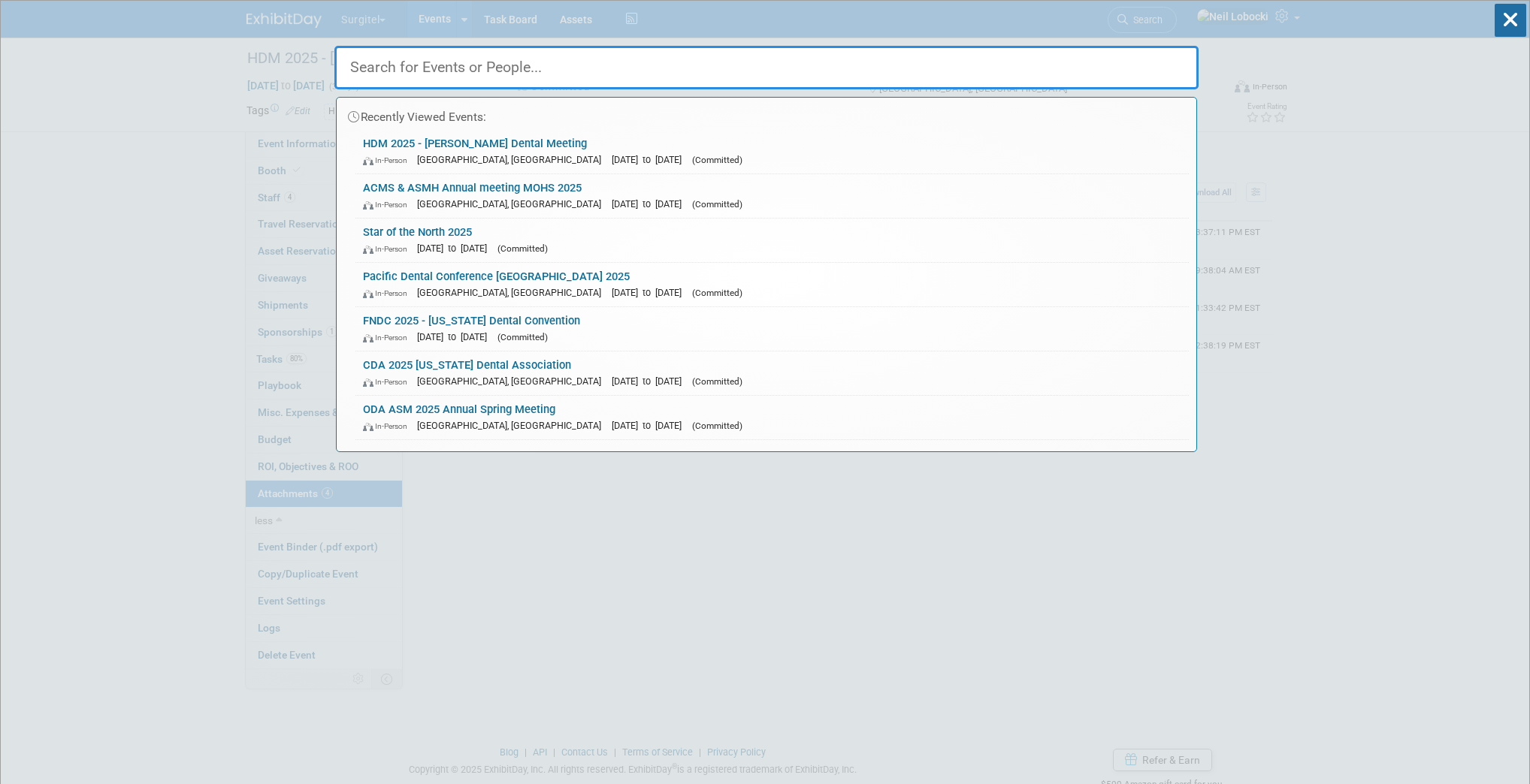
click at [776, 77] on input "text" at bounding box center [766, 67] width 864 height 44
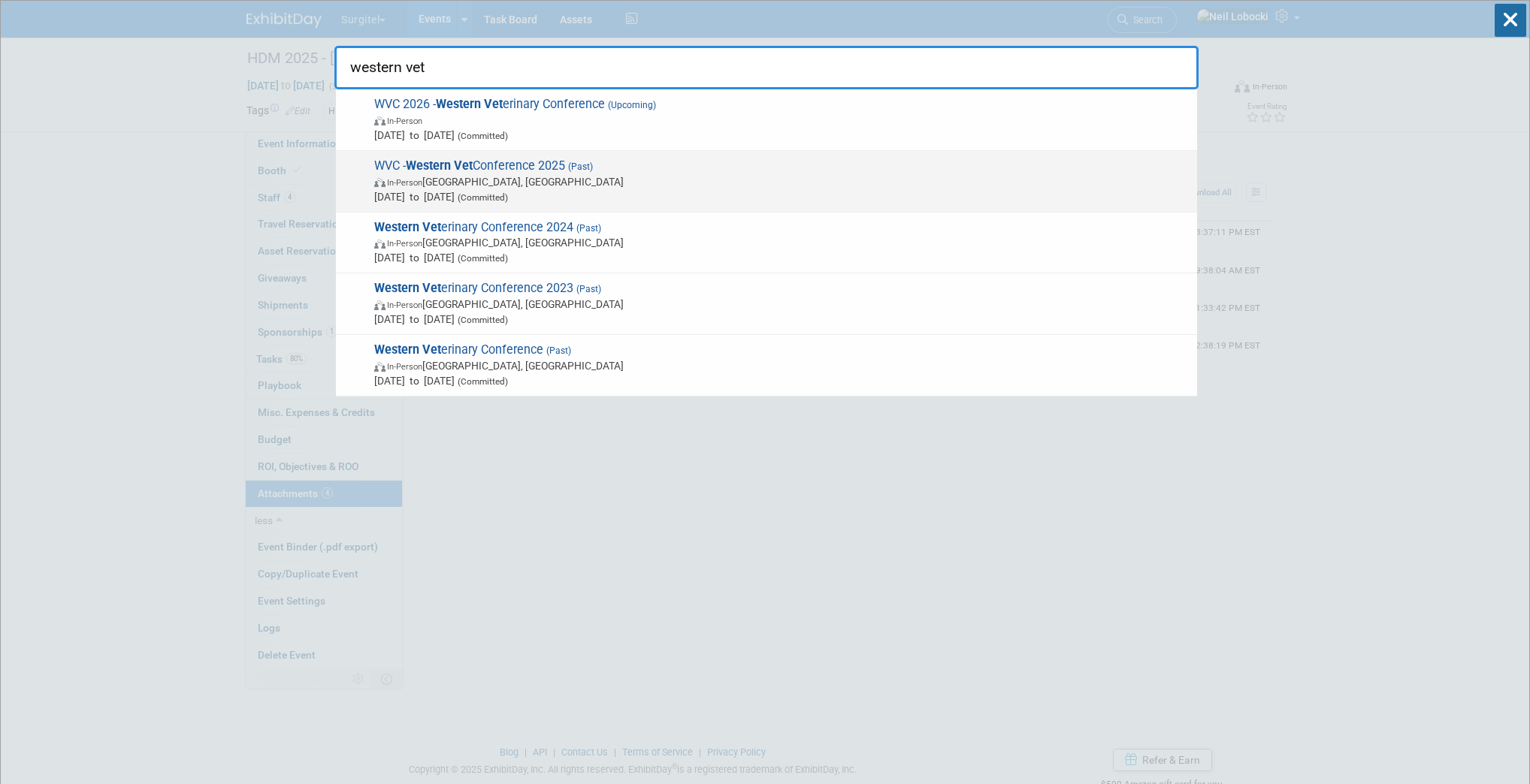
type input "western vet"
click at [610, 181] on span "In-Person Las Vegas, NV" at bounding box center [782, 182] width 815 height 15
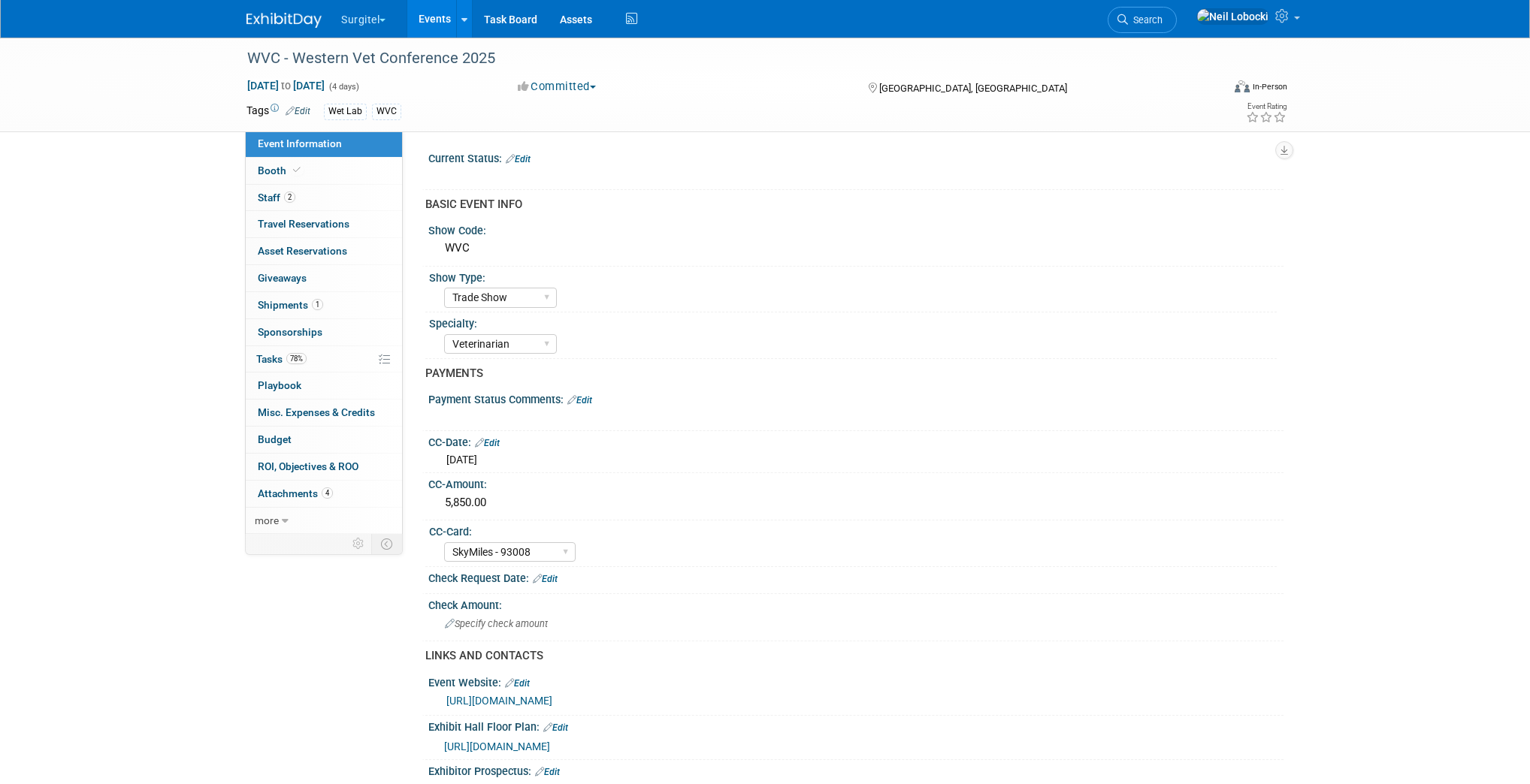
select select "Trade Show"
select select "Veterinarian"
select select "SkyMiles - 93008"
select select "No"
click at [312, 177] on link "Booth" at bounding box center [324, 171] width 156 height 27
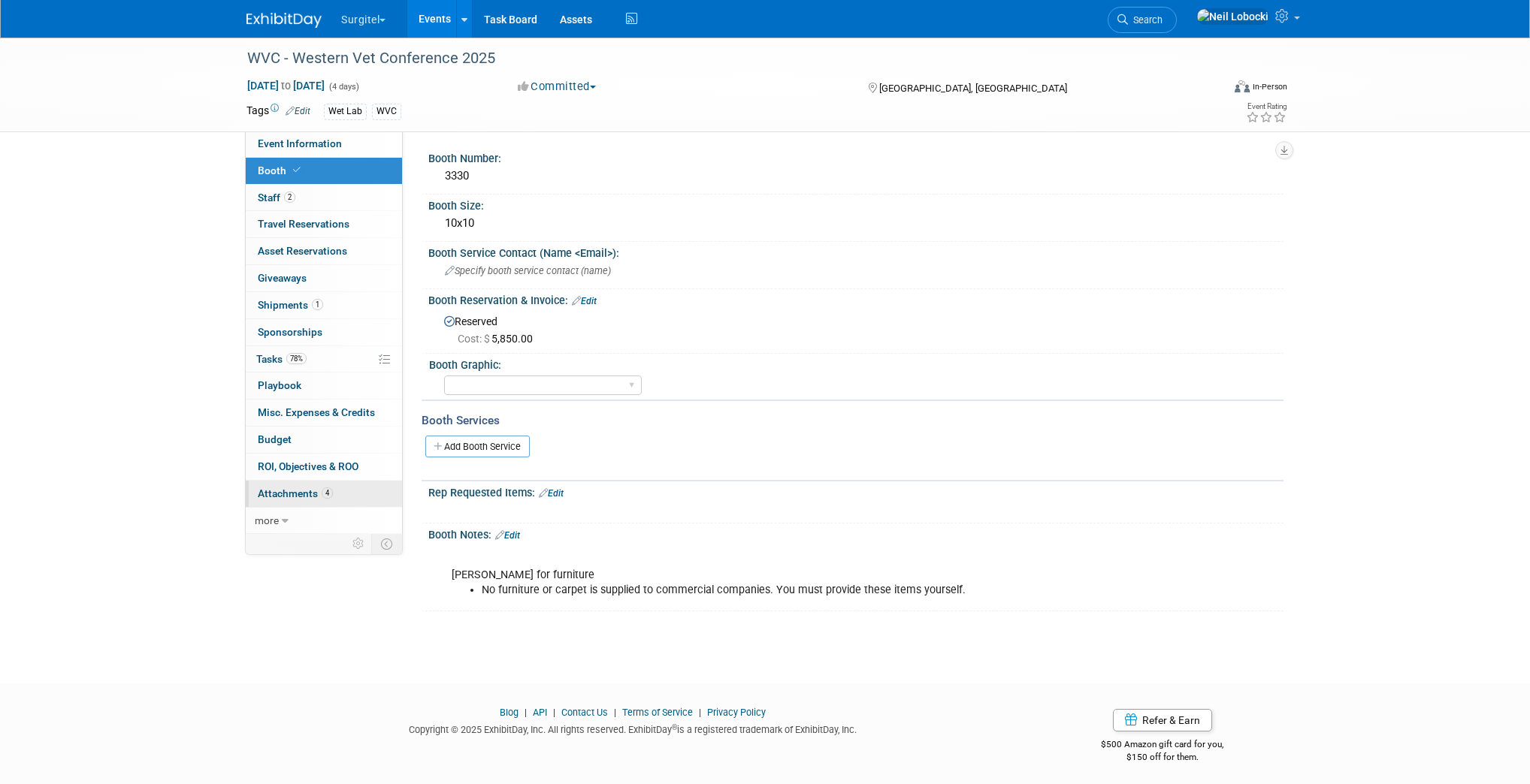
click at [319, 492] on span "Attachments 4" at bounding box center [296, 494] width 75 height 12
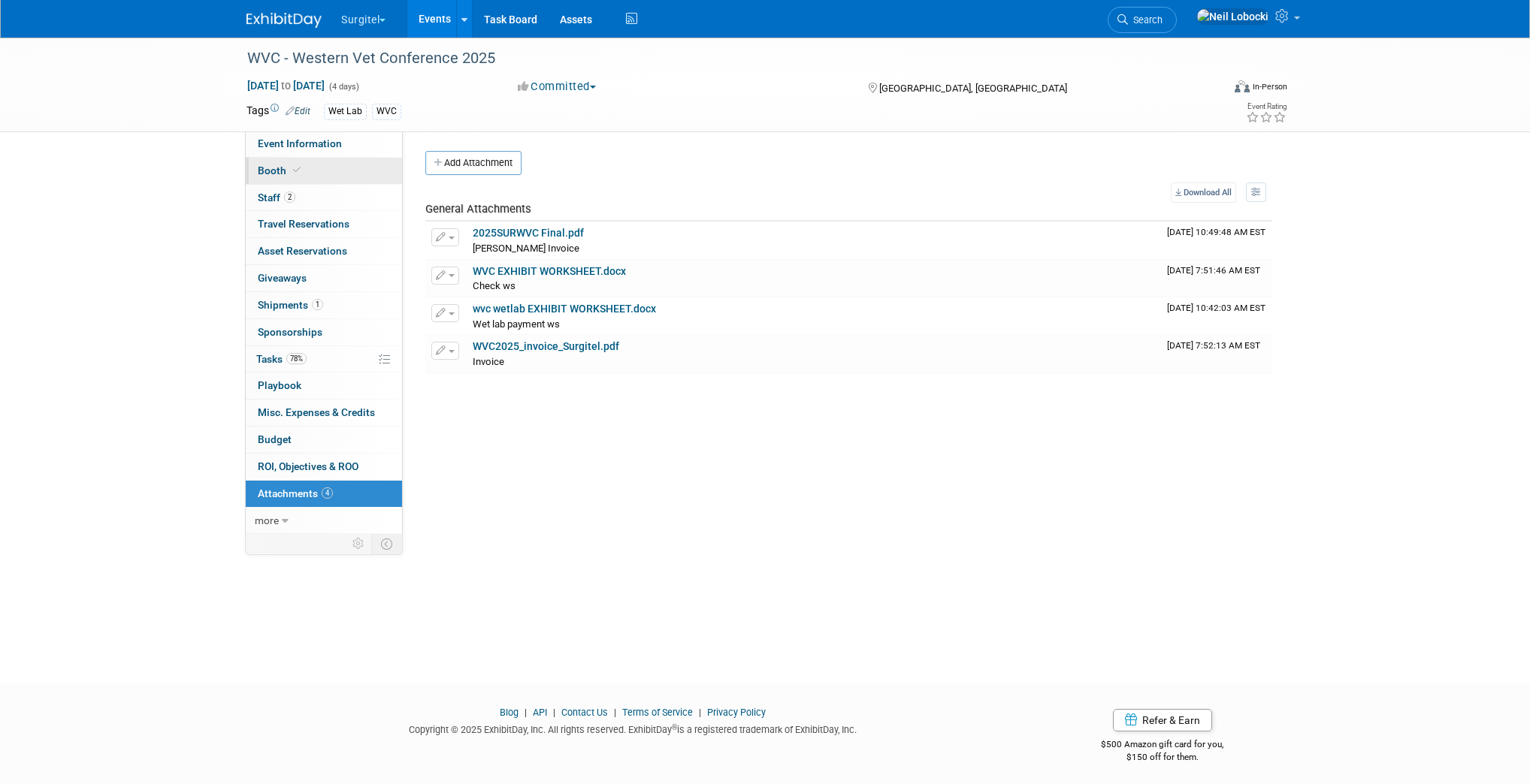
click at [315, 171] on link "Booth" at bounding box center [324, 171] width 156 height 27
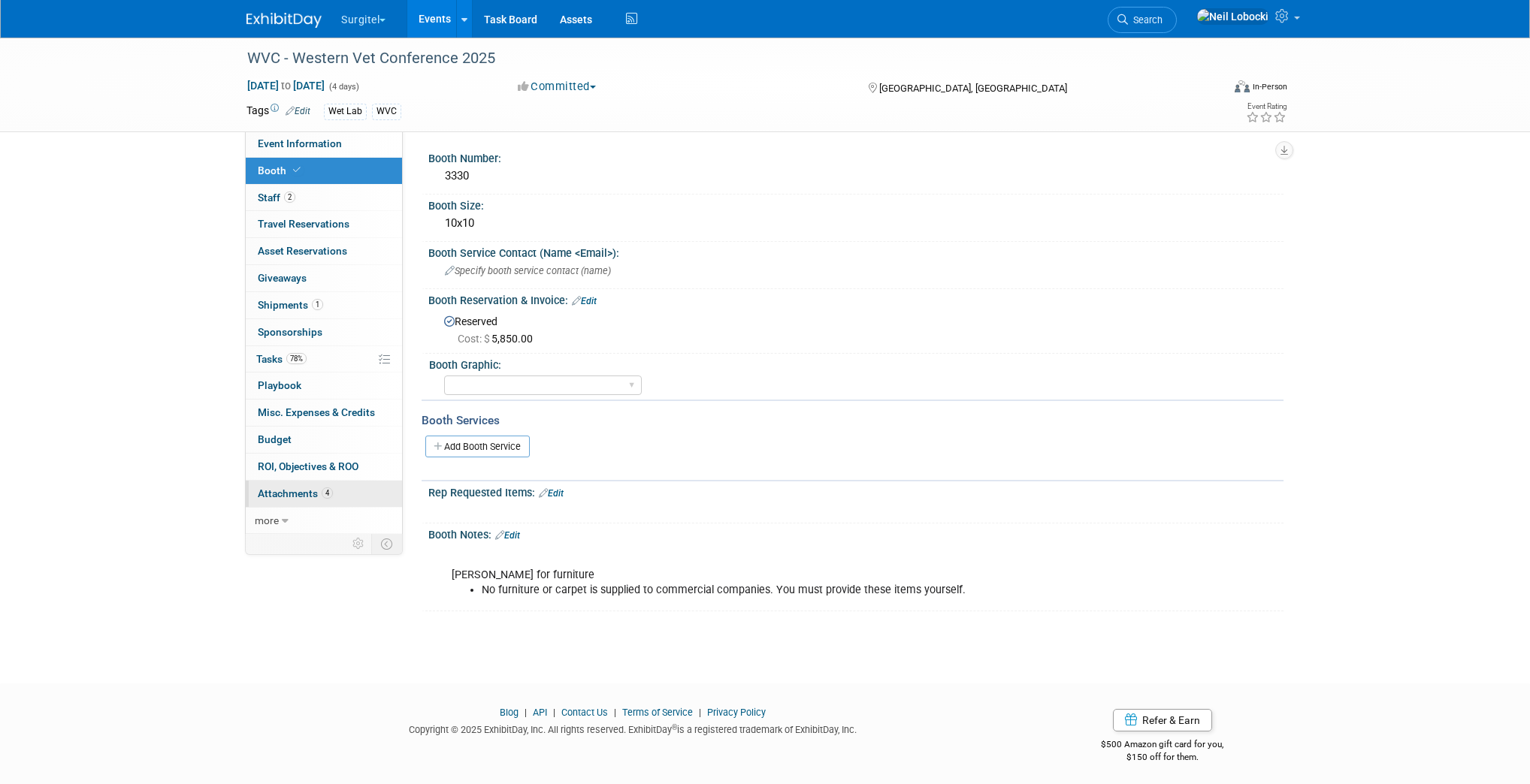
click at [303, 491] on span "Attachments 4" at bounding box center [296, 494] width 75 height 12
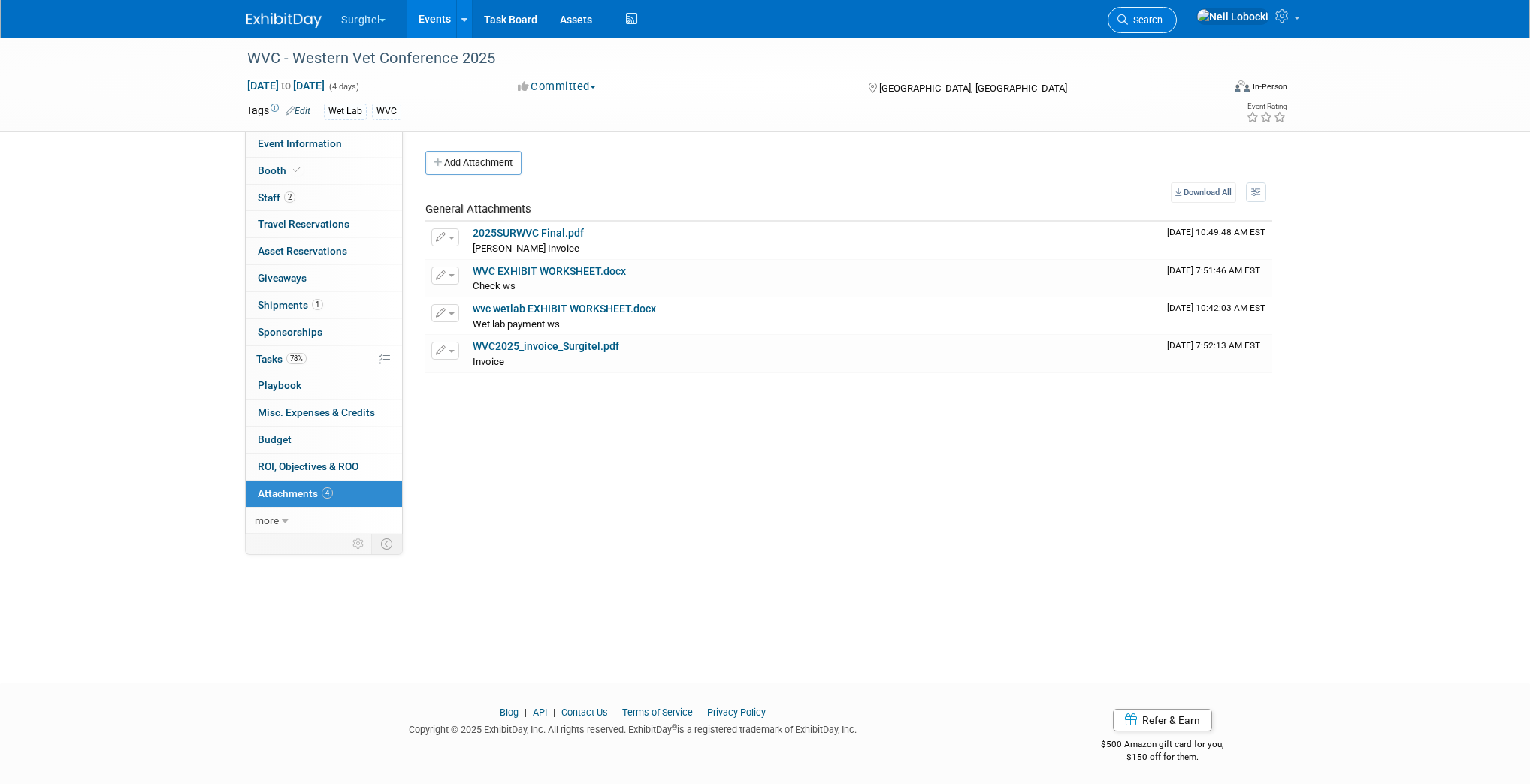
click at [1162, 18] on span "Search" at bounding box center [1145, 20] width 34 height 11
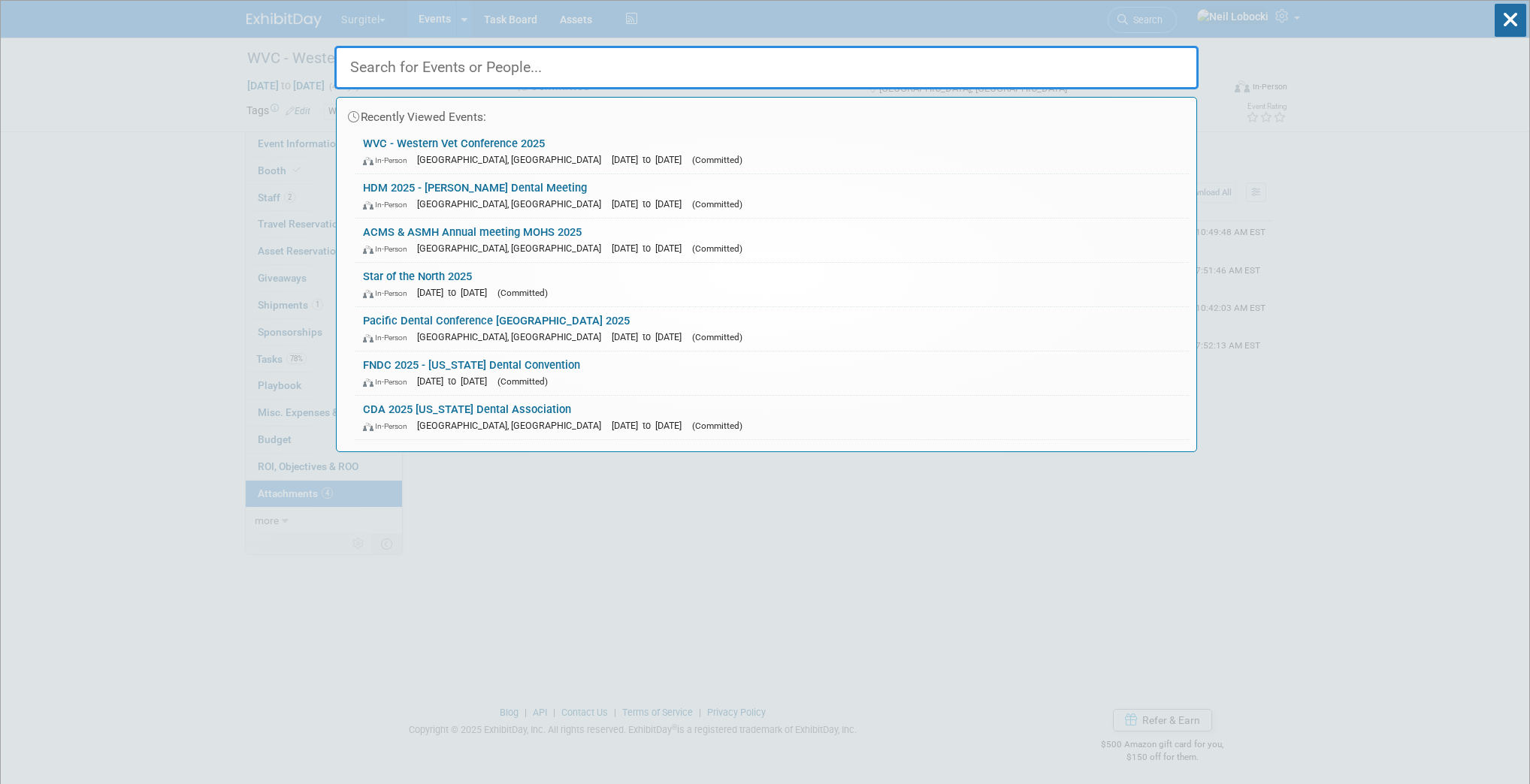
click at [776, 74] on input "text" at bounding box center [766, 67] width 864 height 44
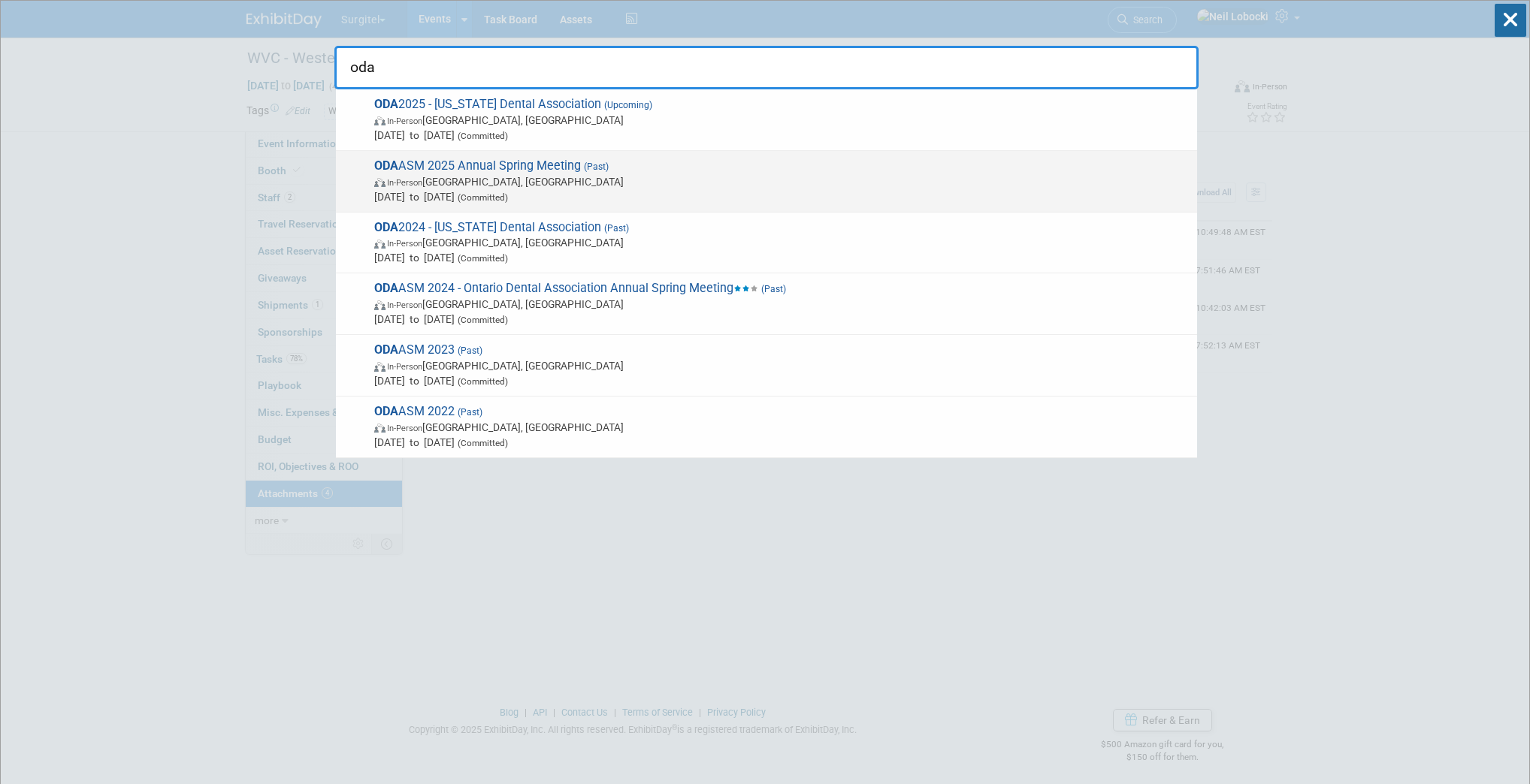
type input "oda"
click at [644, 184] on span "In-Person [GEOGRAPHIC_DATA], [GEOGRAPHIC_DATA]" at bounding box center [782, 182] width 815 height 15
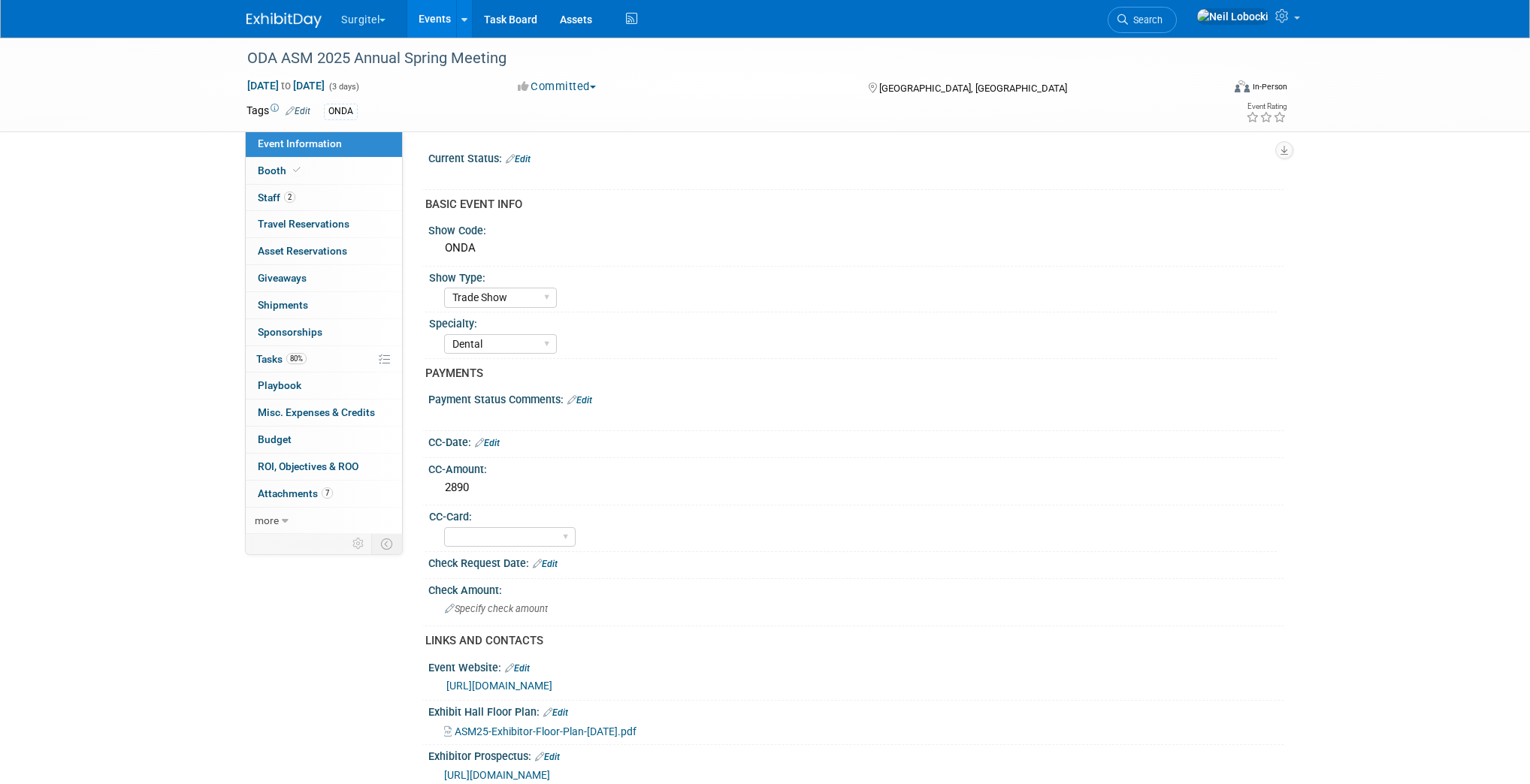
select select "Trade Show"
select select "Dental"
select select "Yes"
click at [309, 170] on link "Booth" at bounding box center [324, 171] width 156 height 27
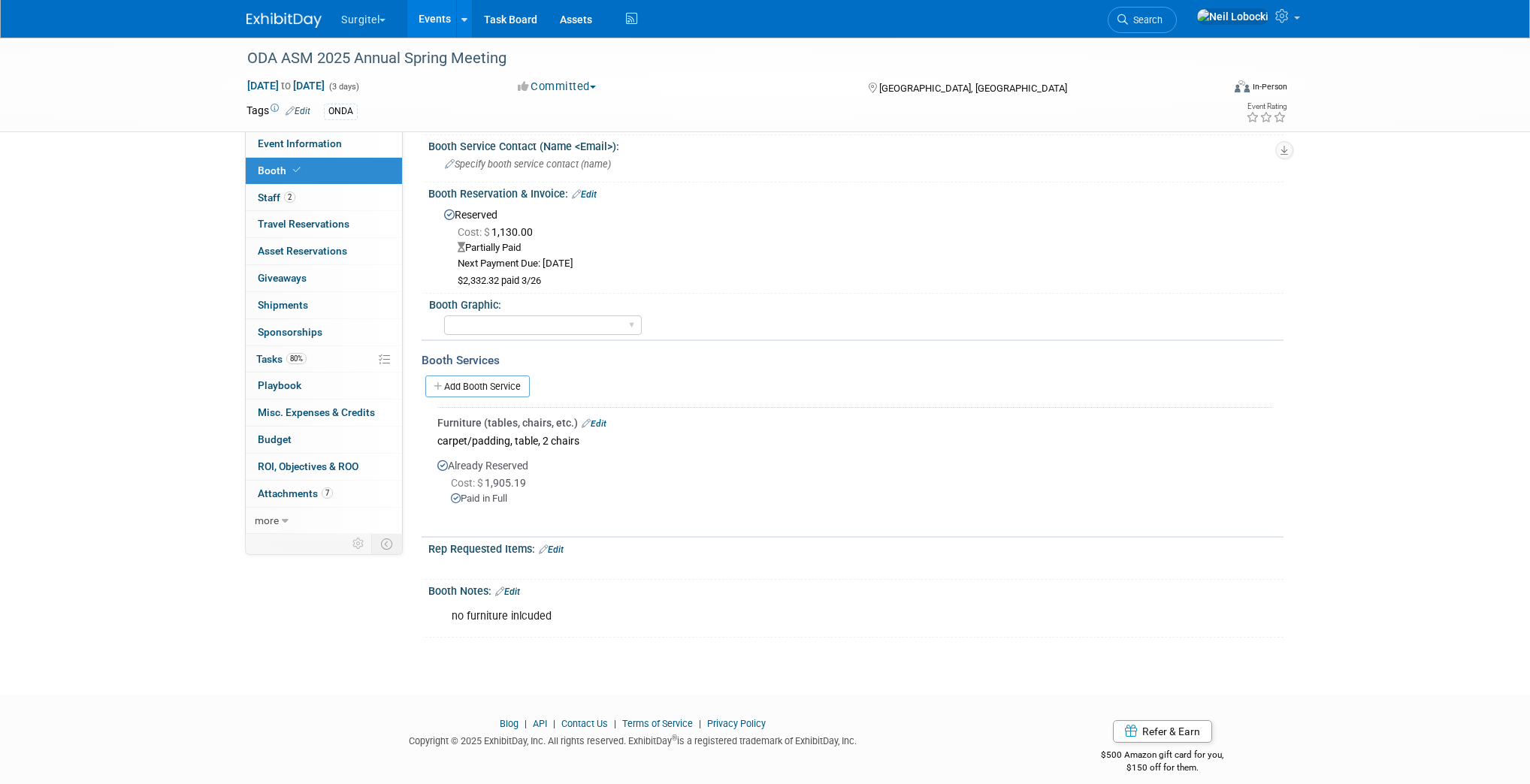
scroll to position [118, 0]
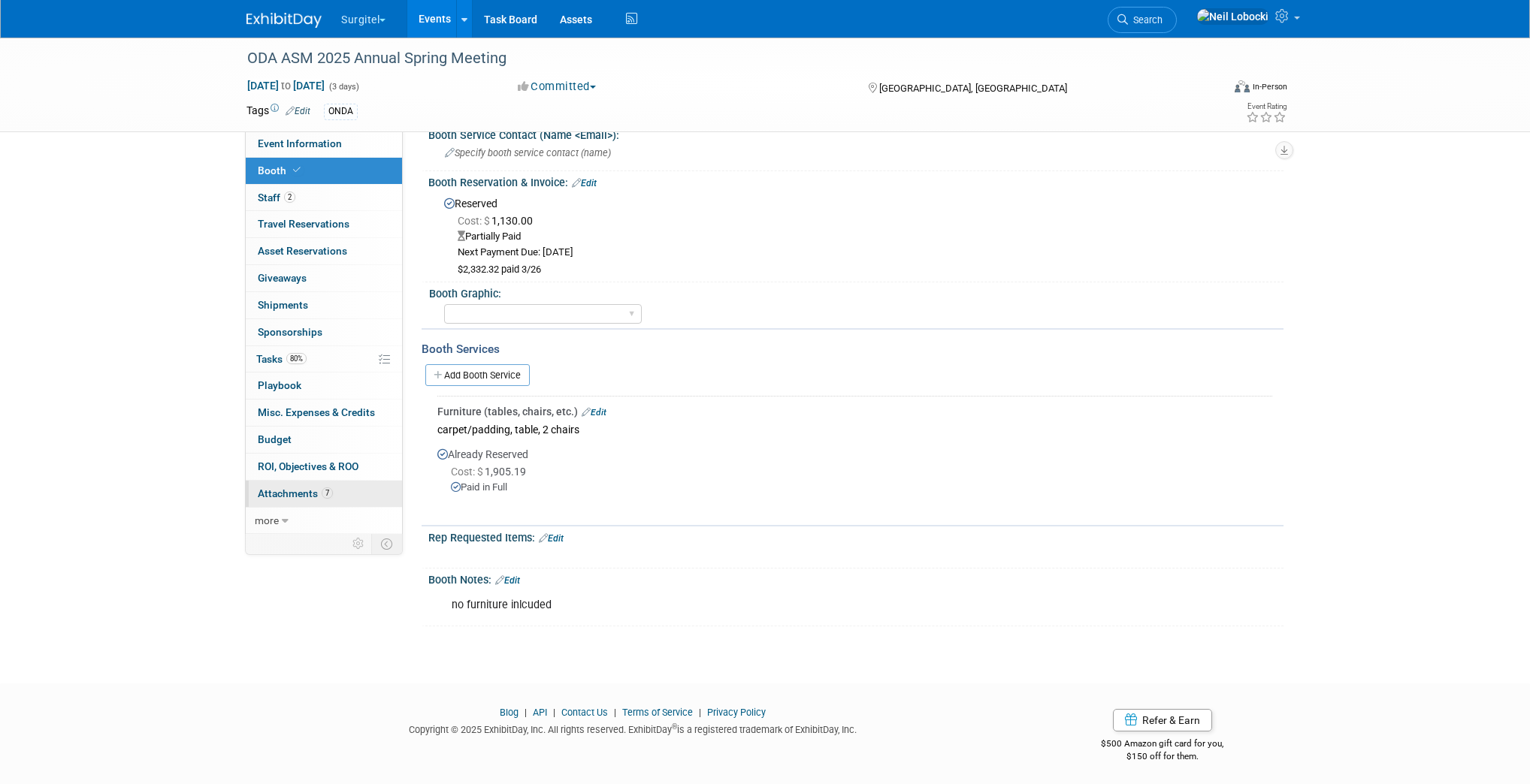
click at [281, 494] on span "Attachments 7" at bounding box center [296, 494] width 75 height 12
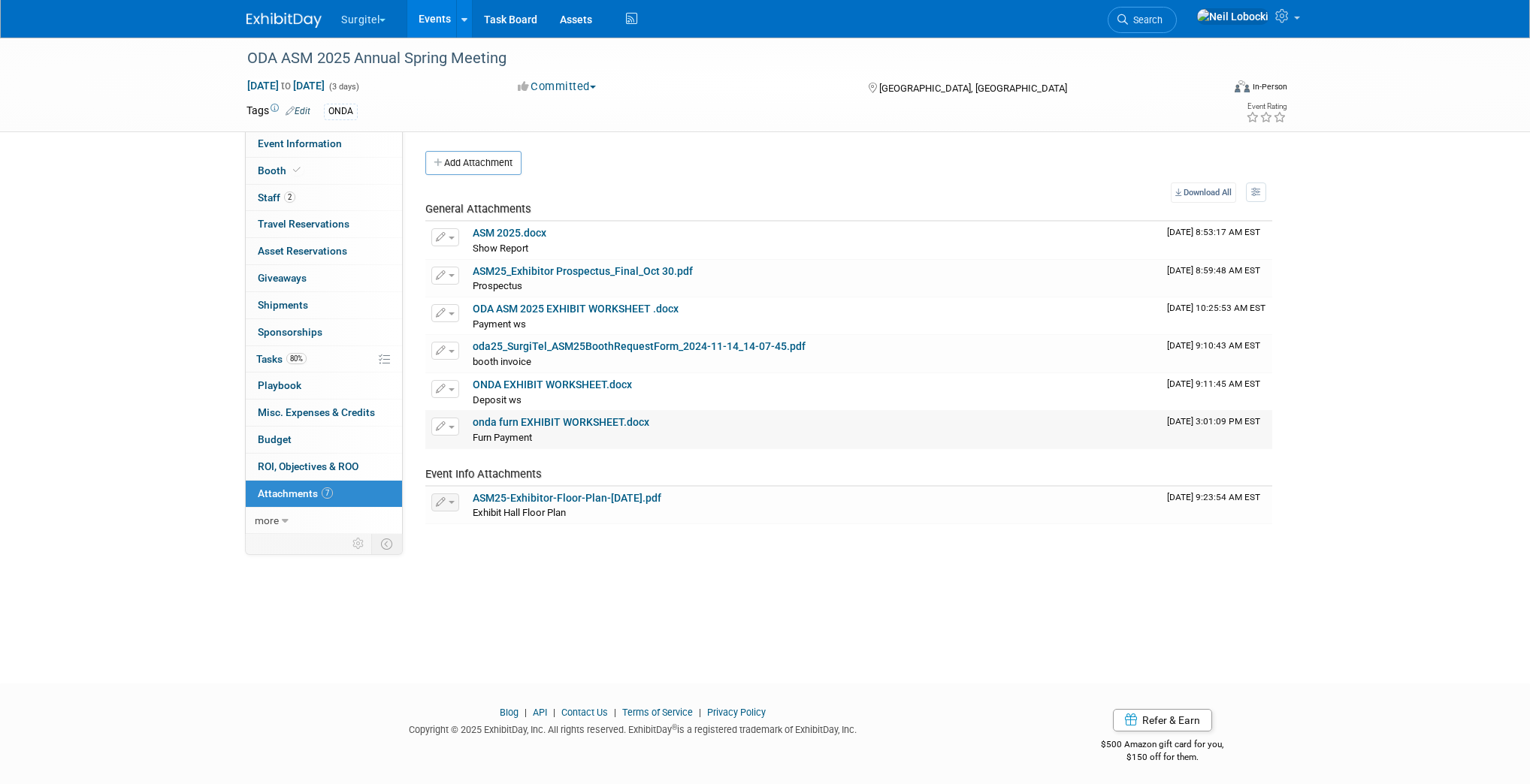
click at [587, 421] on link "onda furn EXHIBIT WORKSHEET.docx" at bounding box center [561, 422] width 177 height 12
click at [619, 346] on link "oda25_SurgiTel_ASM25BoothRequestForm_2024-11-14_14-07-45.pdf" at bounding box center [639, 346] width 333 height 12
click at [312, 190] on link "2 Staff 2" at bounding box center [324, 198] width 156 height 27
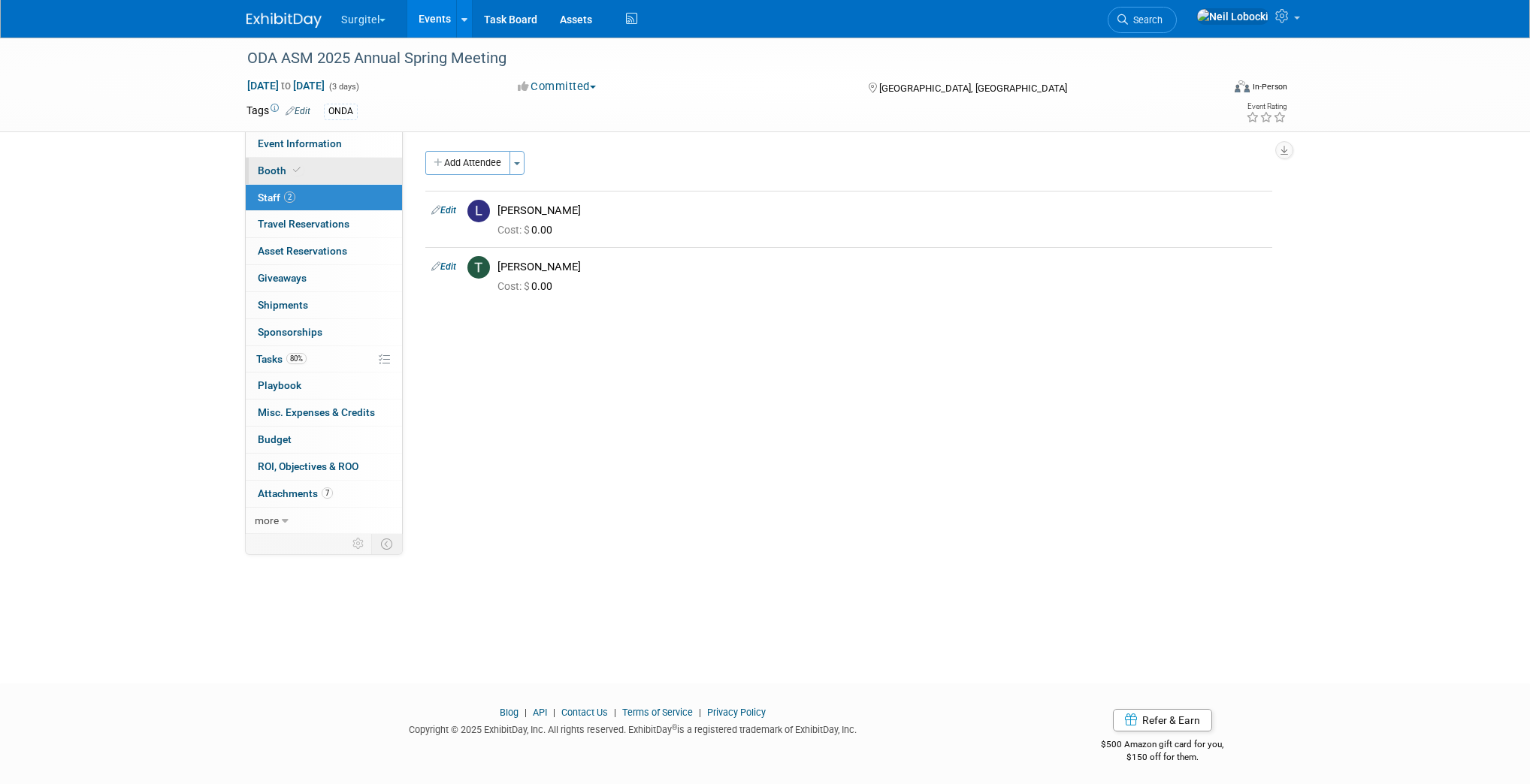
click at [336, 167] on link "Booth" at bounding box center [324, 171] width 156 height 27
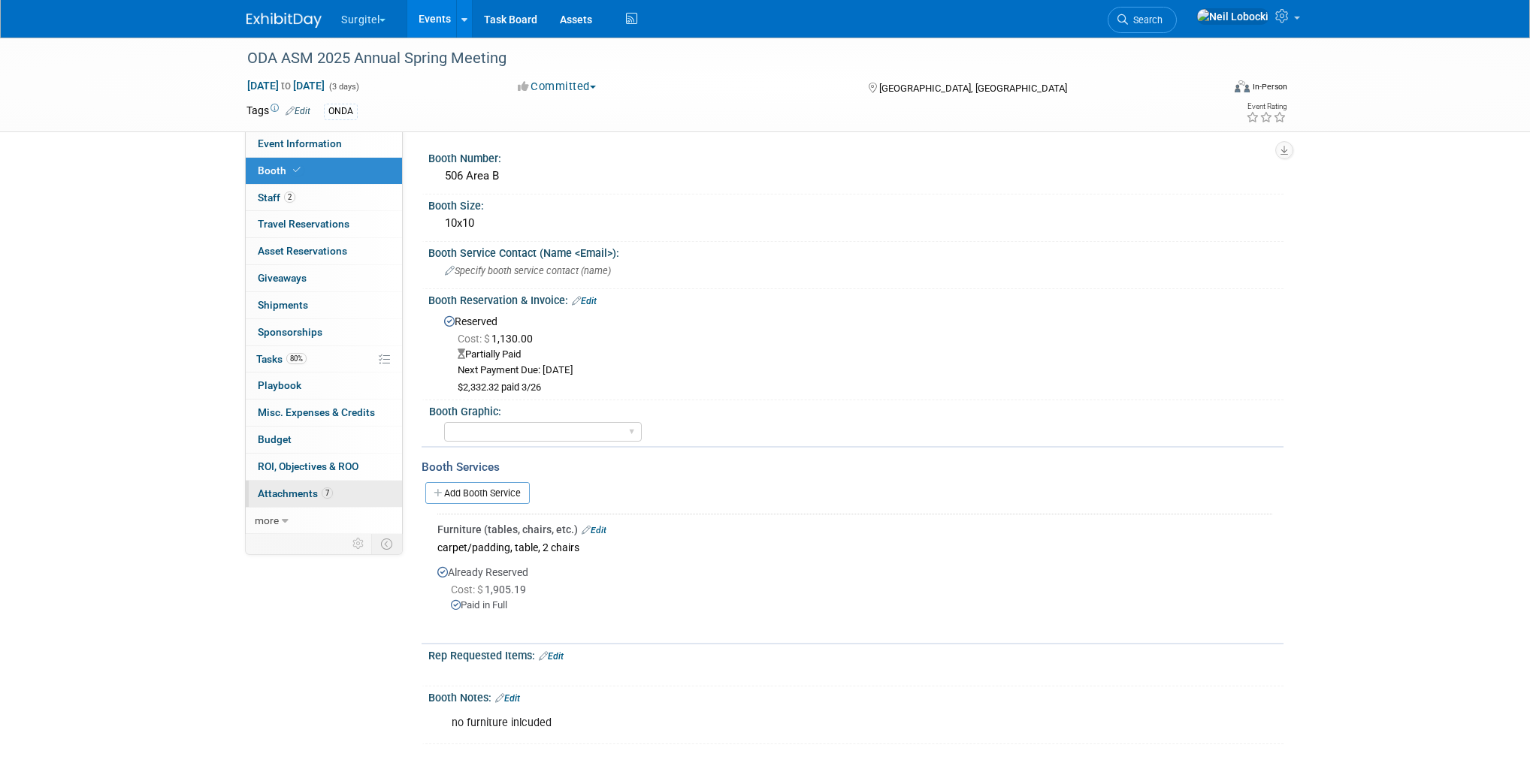
click at [344, 497] on link "7 Attachments 7" at bounding box center [324, 494] width 156 height 27
